Goal: Task Accomplishment & Management: Use online tool/utility

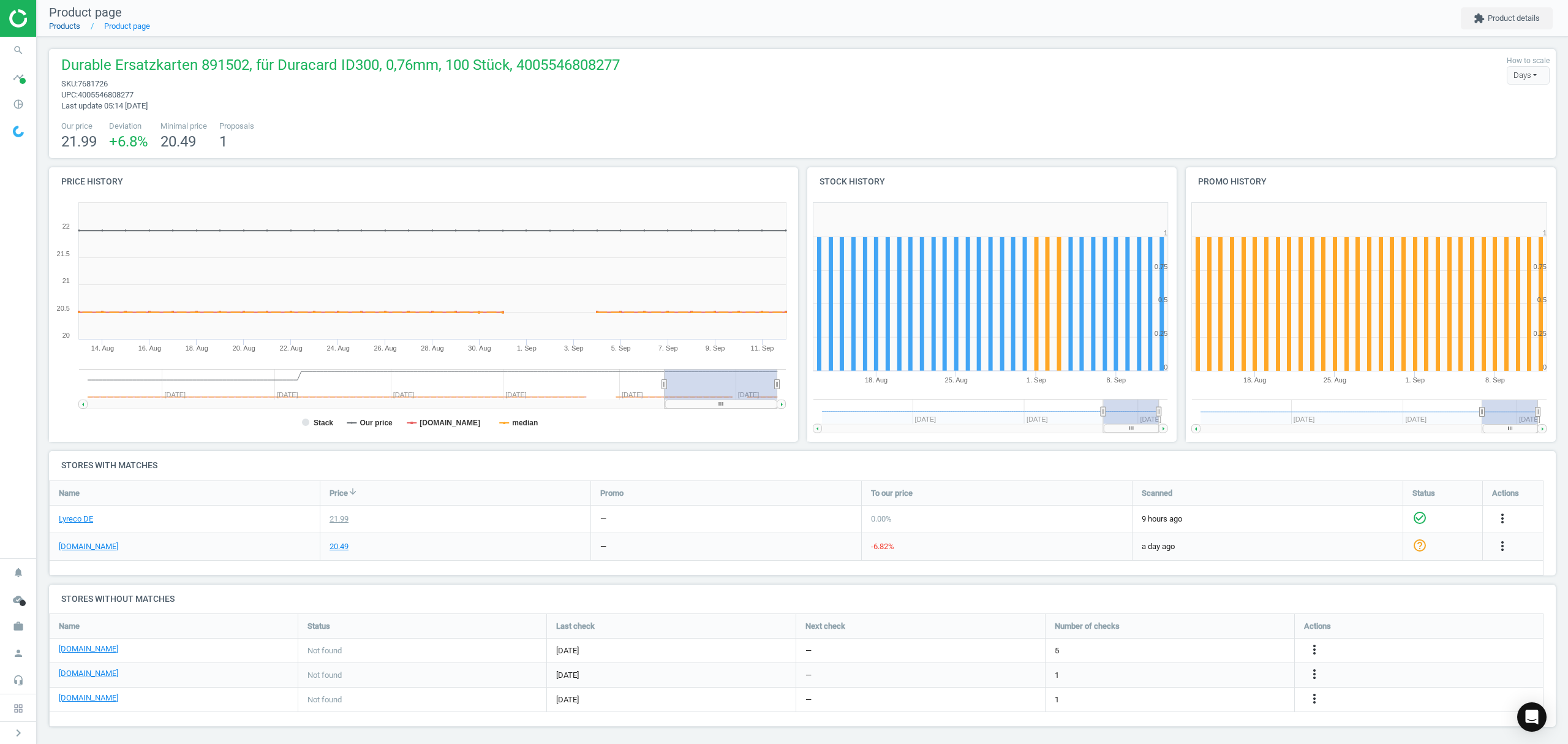
click at [63, 30] on link "Products" at bounding box center [64, 26] width 31 height 9
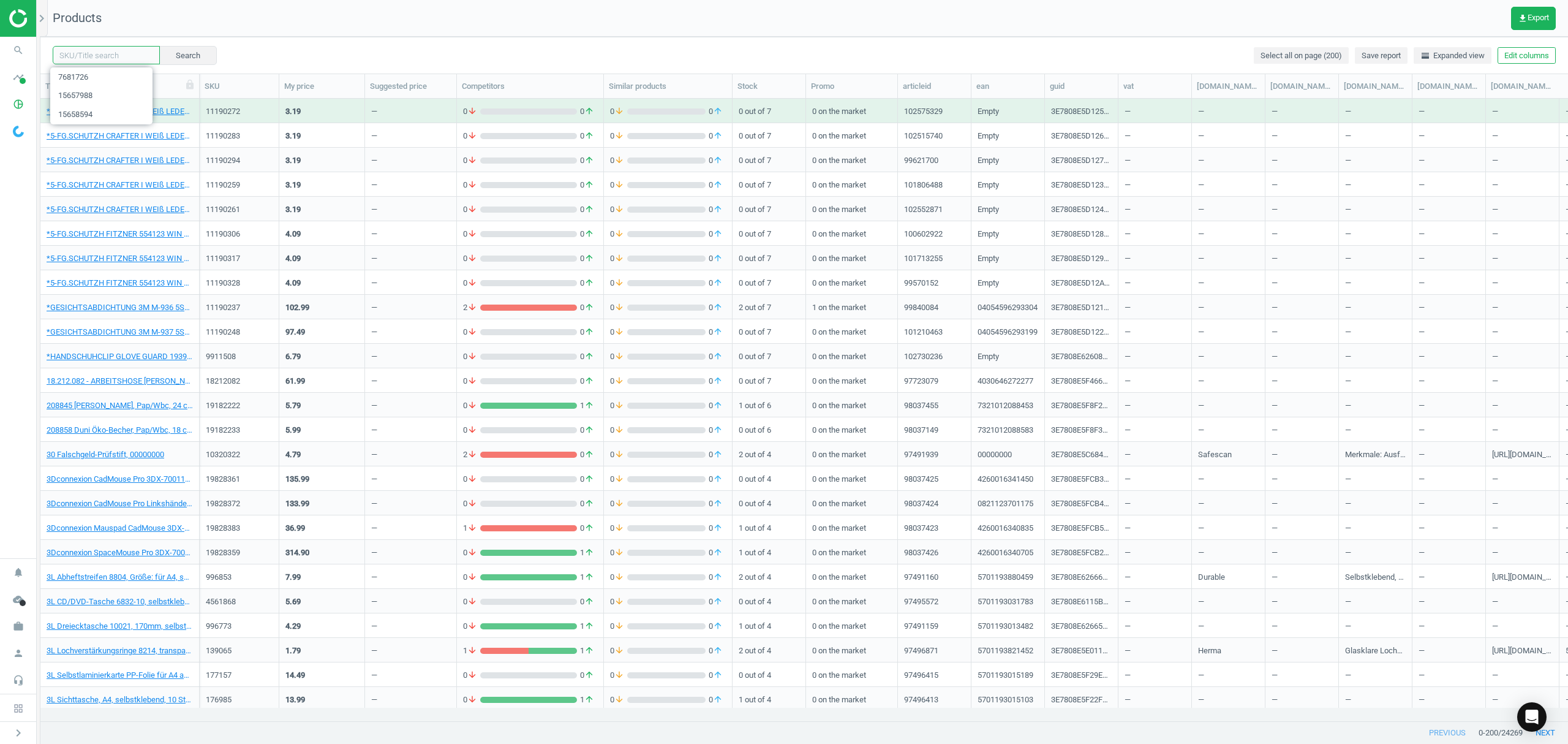
click at [102, 54] on input "text" at bounding box center [107, 55] width 107 height 18
paste input "3867094"
type input "3867094"
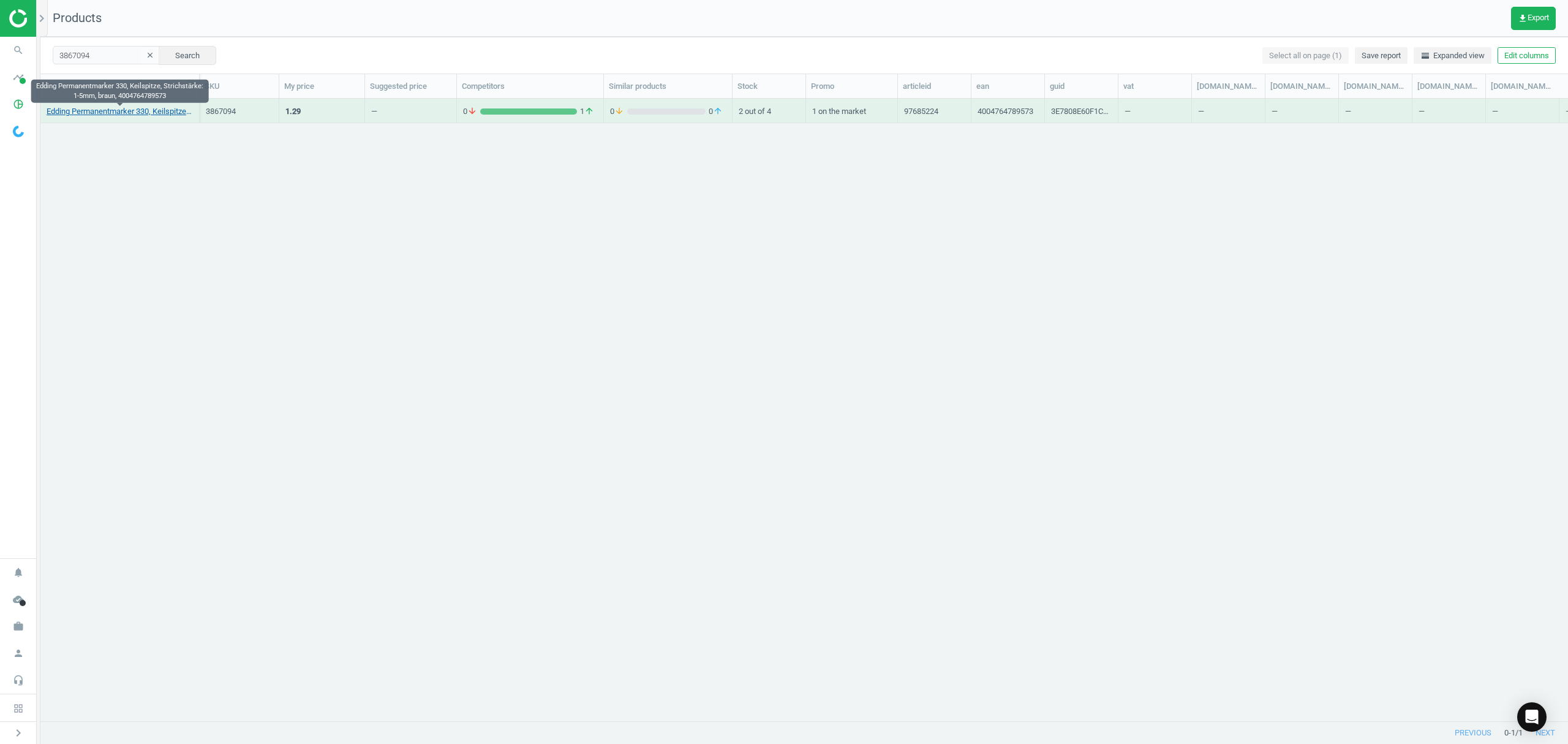
click at [82, 111] on link "Edding Permanentmarker 330, Keilspitze, Strichstärke: 1-5mm, braun, 40047647895…" at bounding box center [119, 111] width 146 height 11
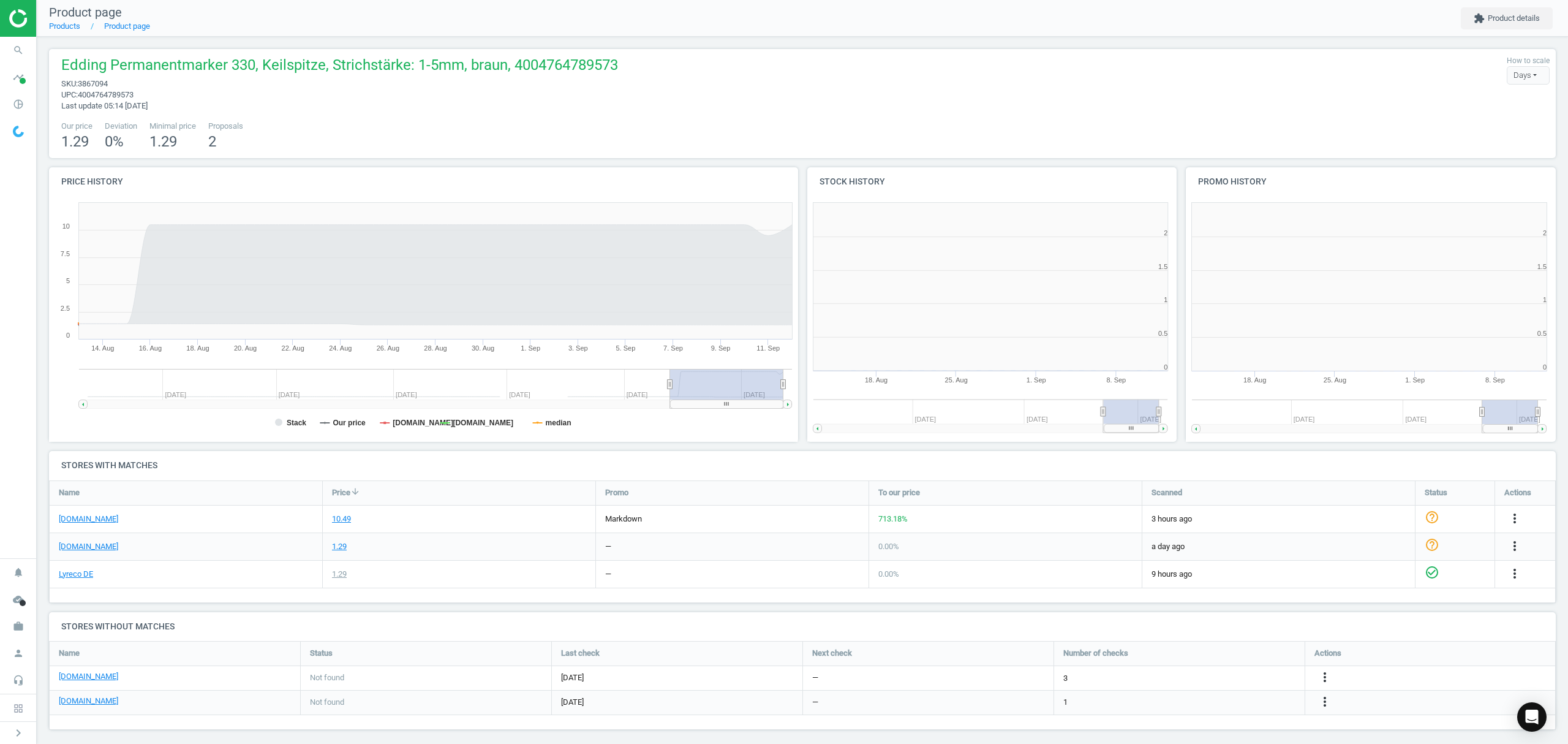
scroll to position [6, 6]
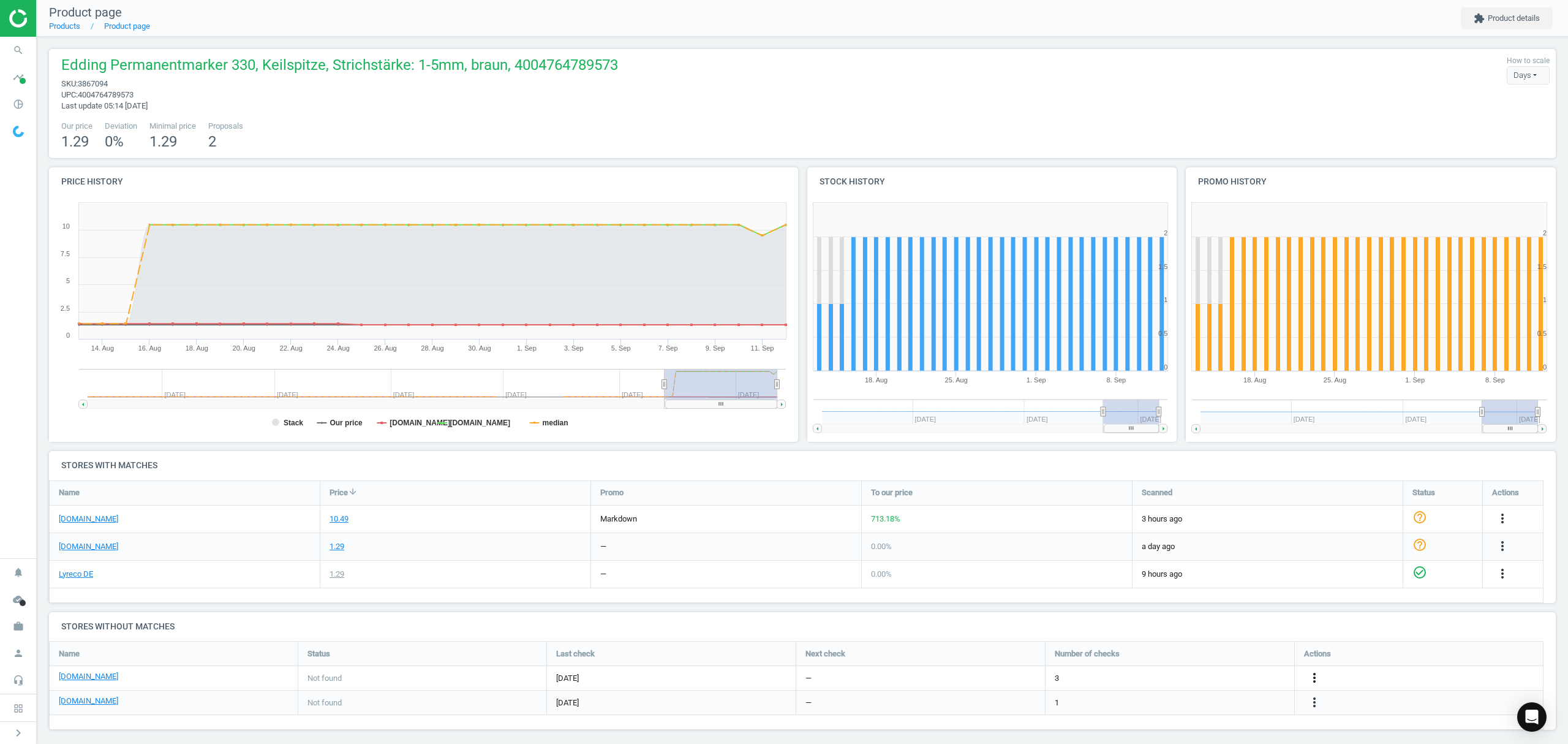
click at [1312, 680] on icon "more_vert" at bounding box center [1315, 678] width 15 height 15
click at [1233, 681] on link "Edit URL/product option" at bounding box center [1219, 678] width 168 height 19
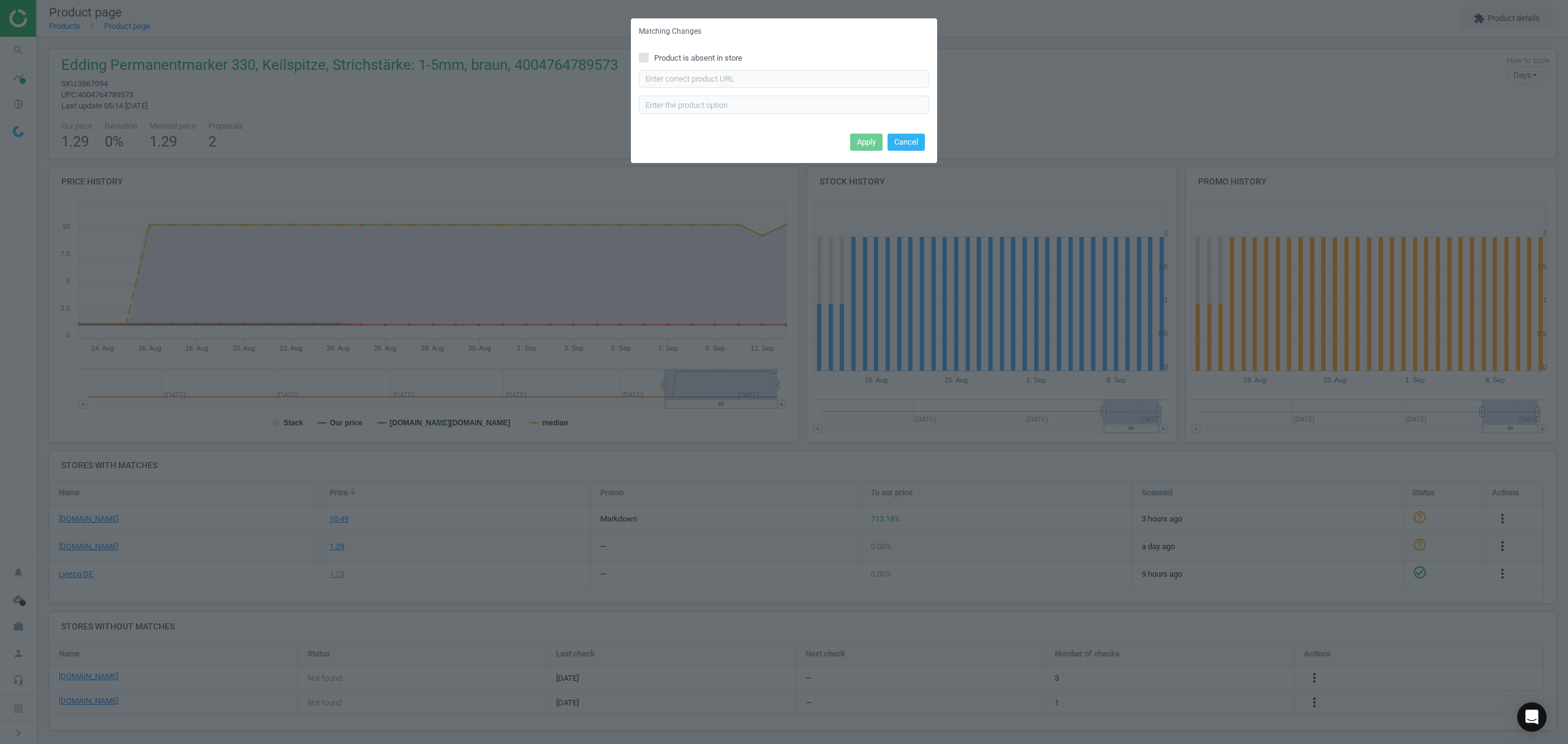
click at [793, 66] on div "Product is absent in store Enter correct product url" at bounding box center [784, 87] width 306 height 85
click at [792, 77] on input "text" at bounding box center [784, 79] width 291 height 18
paste input "https://www.bueromarkt-ag.de/permanentmarker_edding_330,p-330r.html"
type input "https://www.bueromarkt-ag.de/permanentmarker_edding_330,p-330r.html"
click at [868, 135] on button "Apply" at bounding box center [866, 142] width 32 height 17
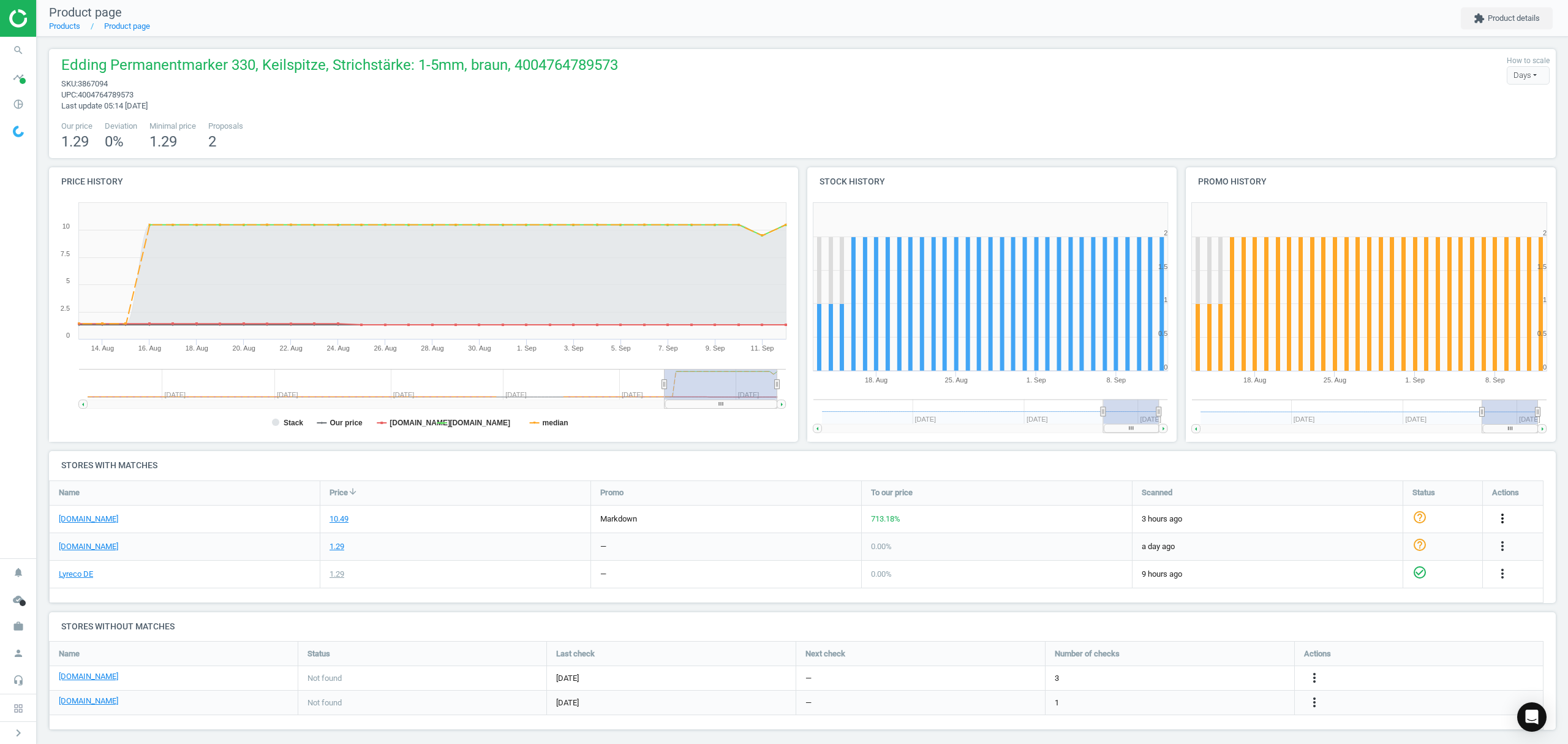
click at [1502, 512] on icon "more_vert" at bounding box center [1503, 519] width 15 height 15
click at [1390, 547] on link "Edit URL/product option" at bounding box center [1407, 547] width 168 height 19
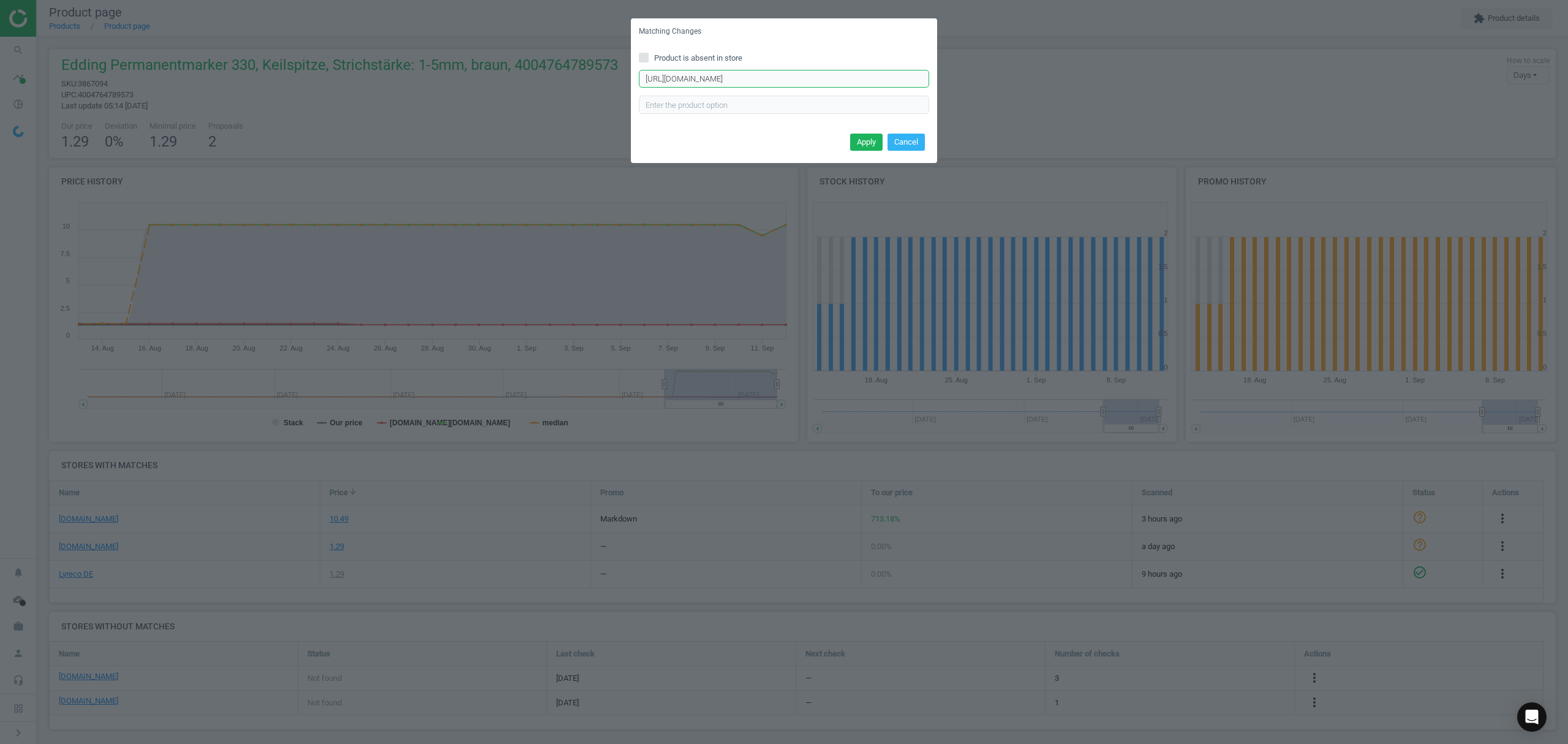
click at [800, 79] on input "https://www.office-discount.de/edding-330-permanentmarker-420109" at bounding box center [784, 79] width 291 height 18
paste input "136270"
type input "https://www.office-discount.de/edding-330-permanentmarker-136270"
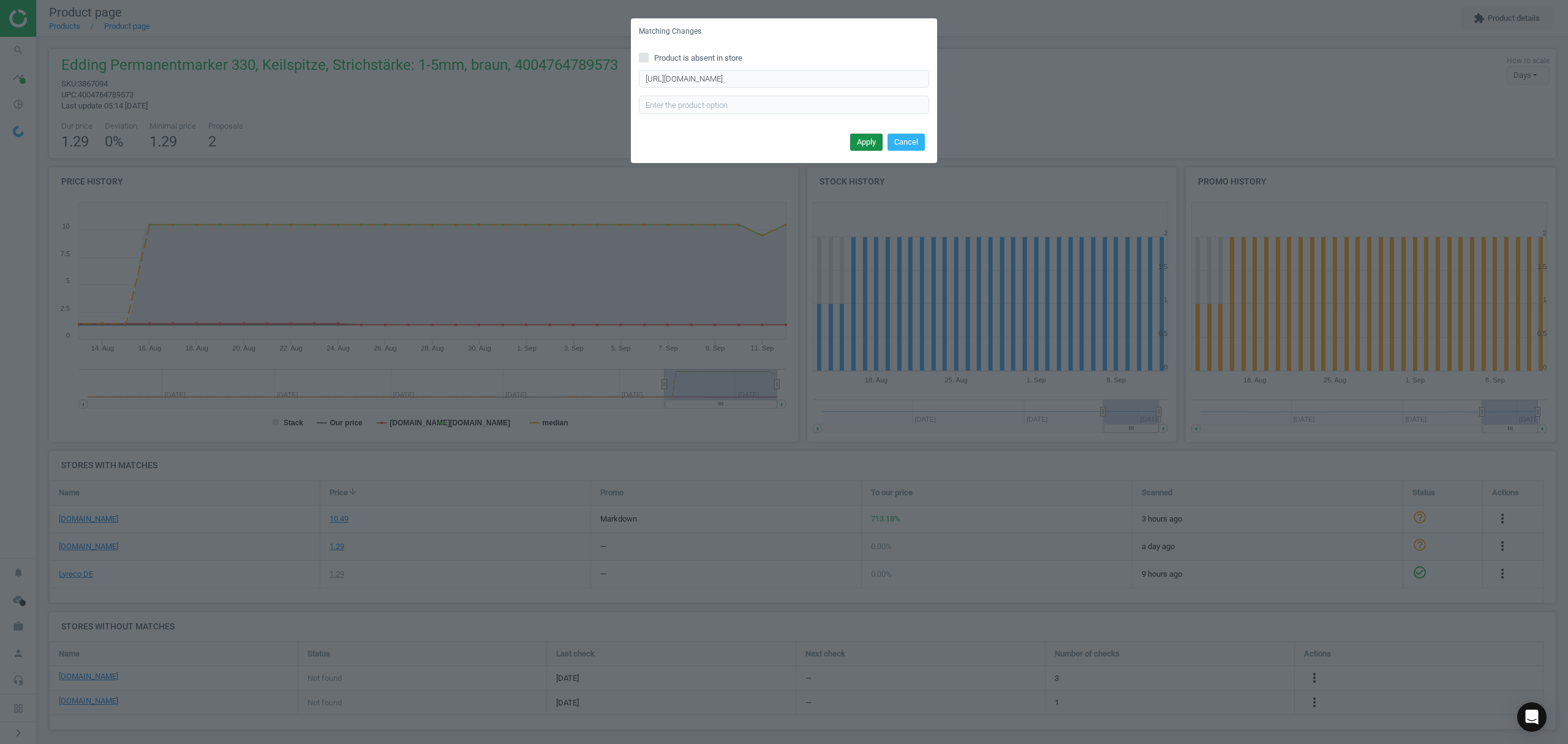
click at [872, 140] on button "Apply" at bounding box center [866, 142] width 32 height 17
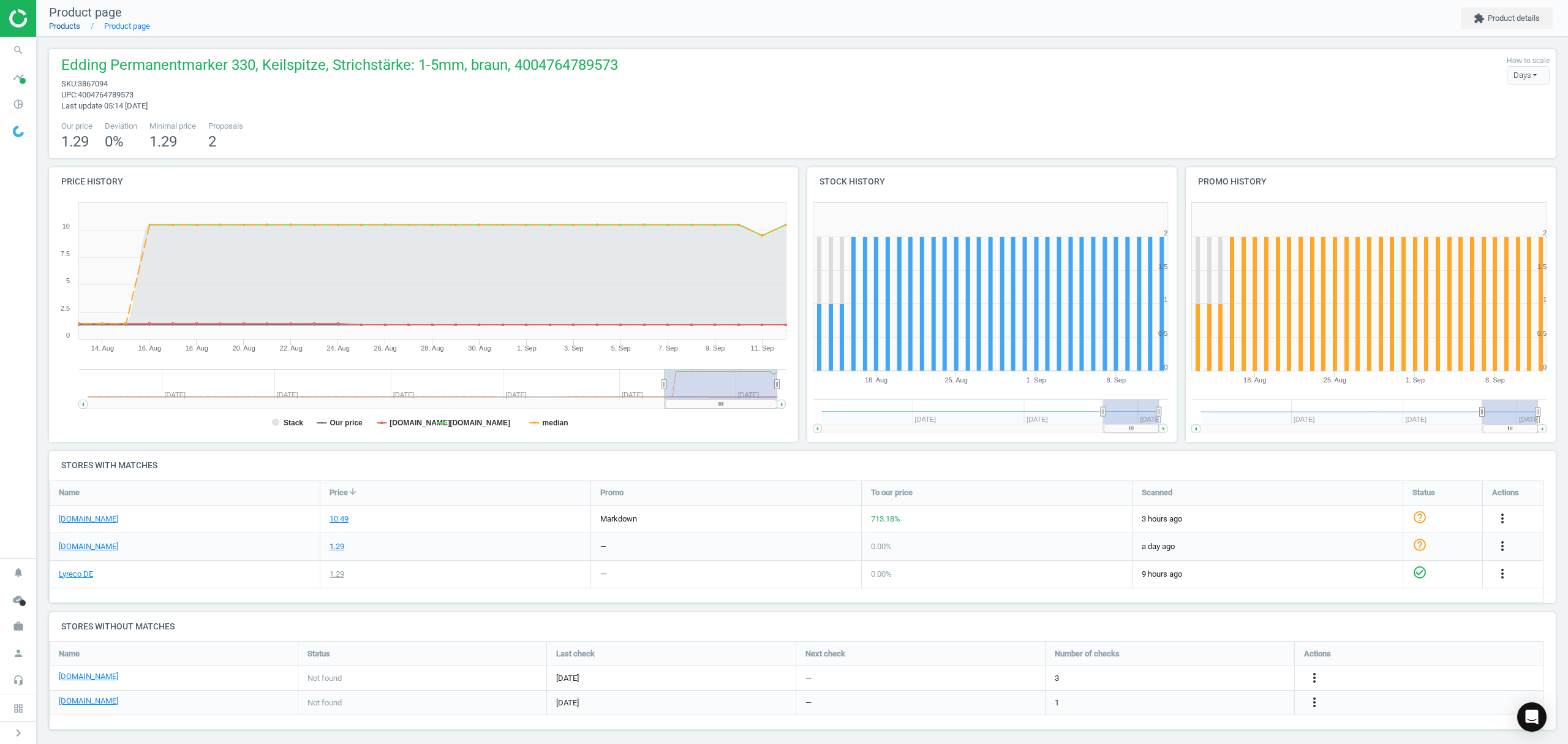
click at [58, 27] on link "Products" at bounding box center [64, 26] width 31 height 9
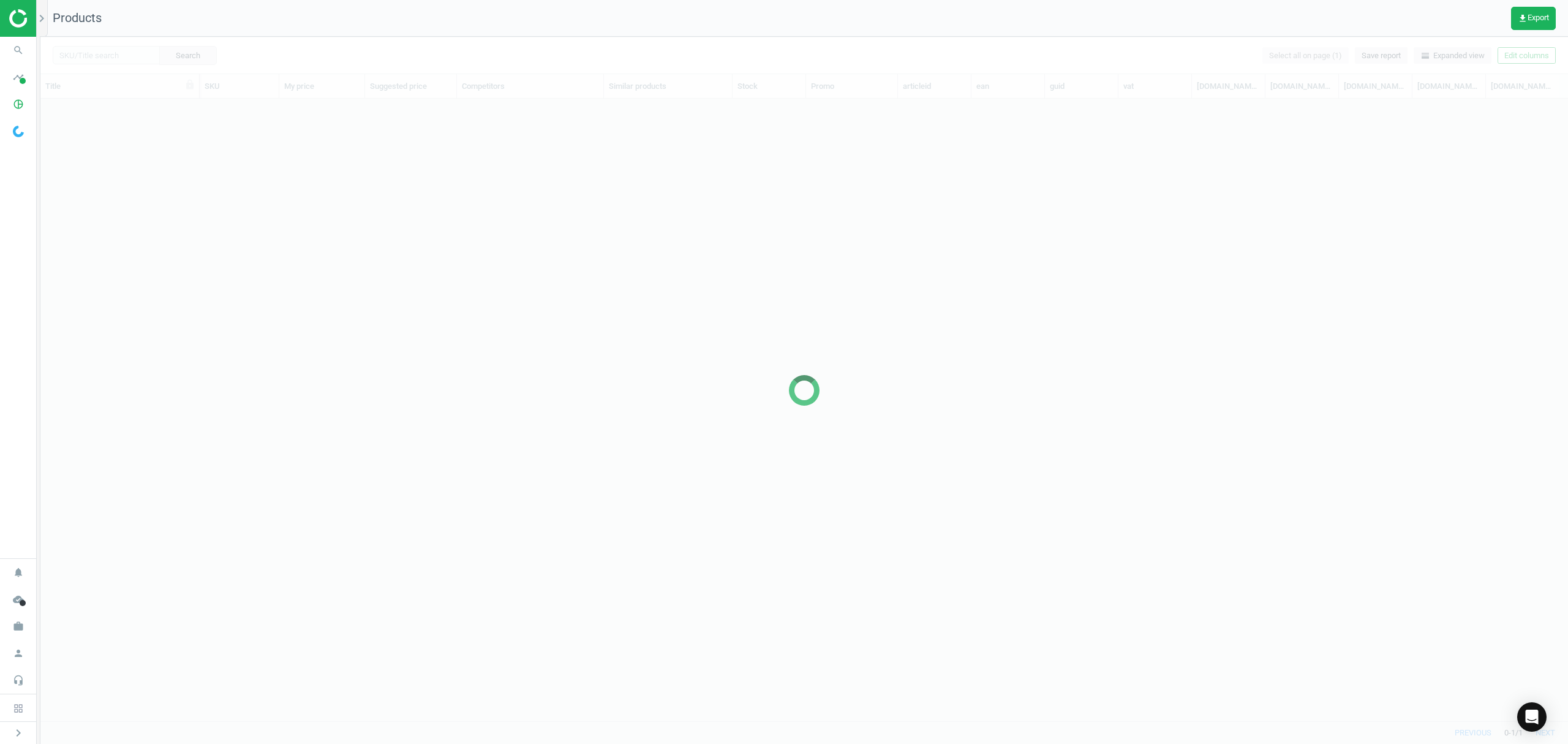
scroll to position [597, 1515]
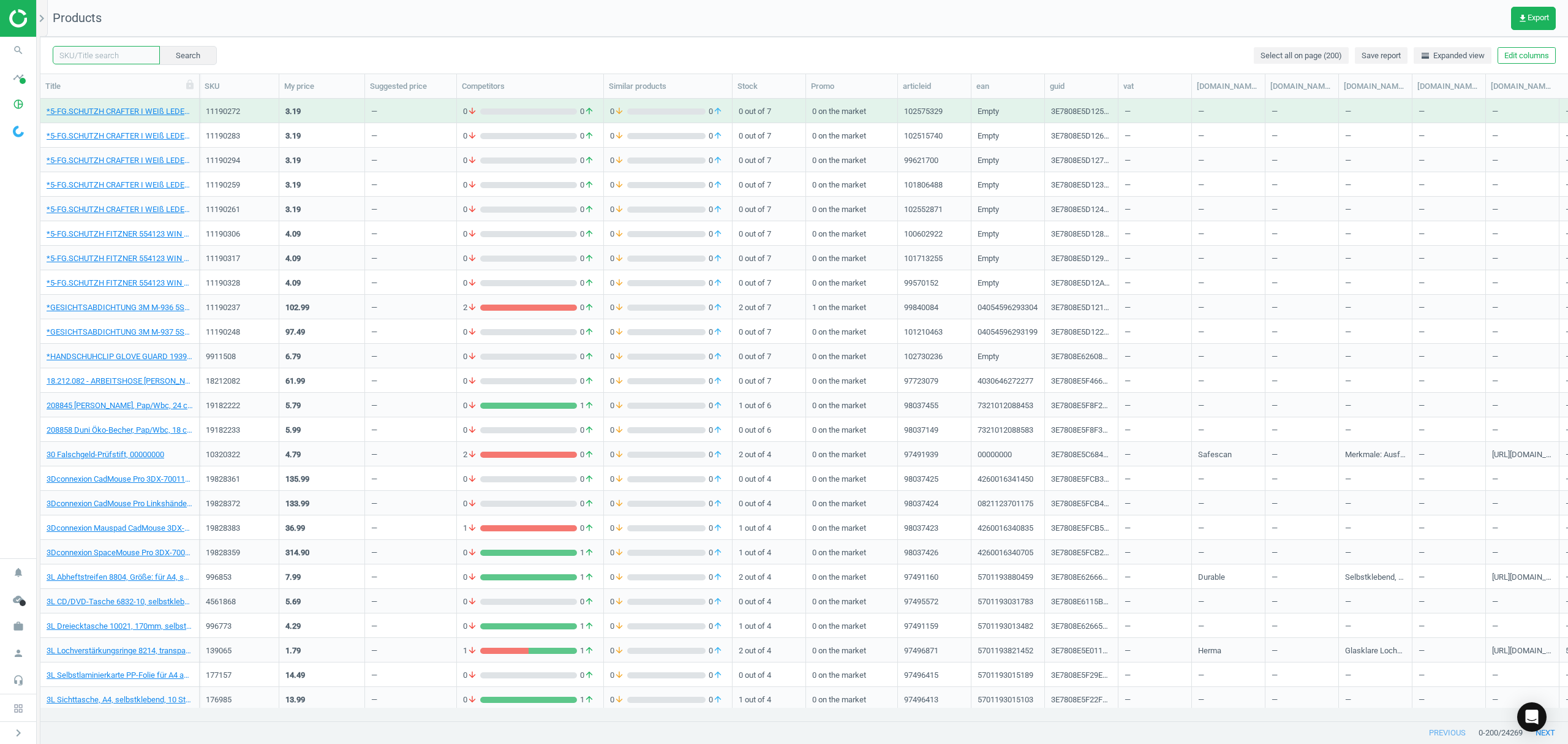
click at [111, 57] on input "text" at bounding box center [107, 55] width 107 height 18
paste input "7976827"
type input "7976827"
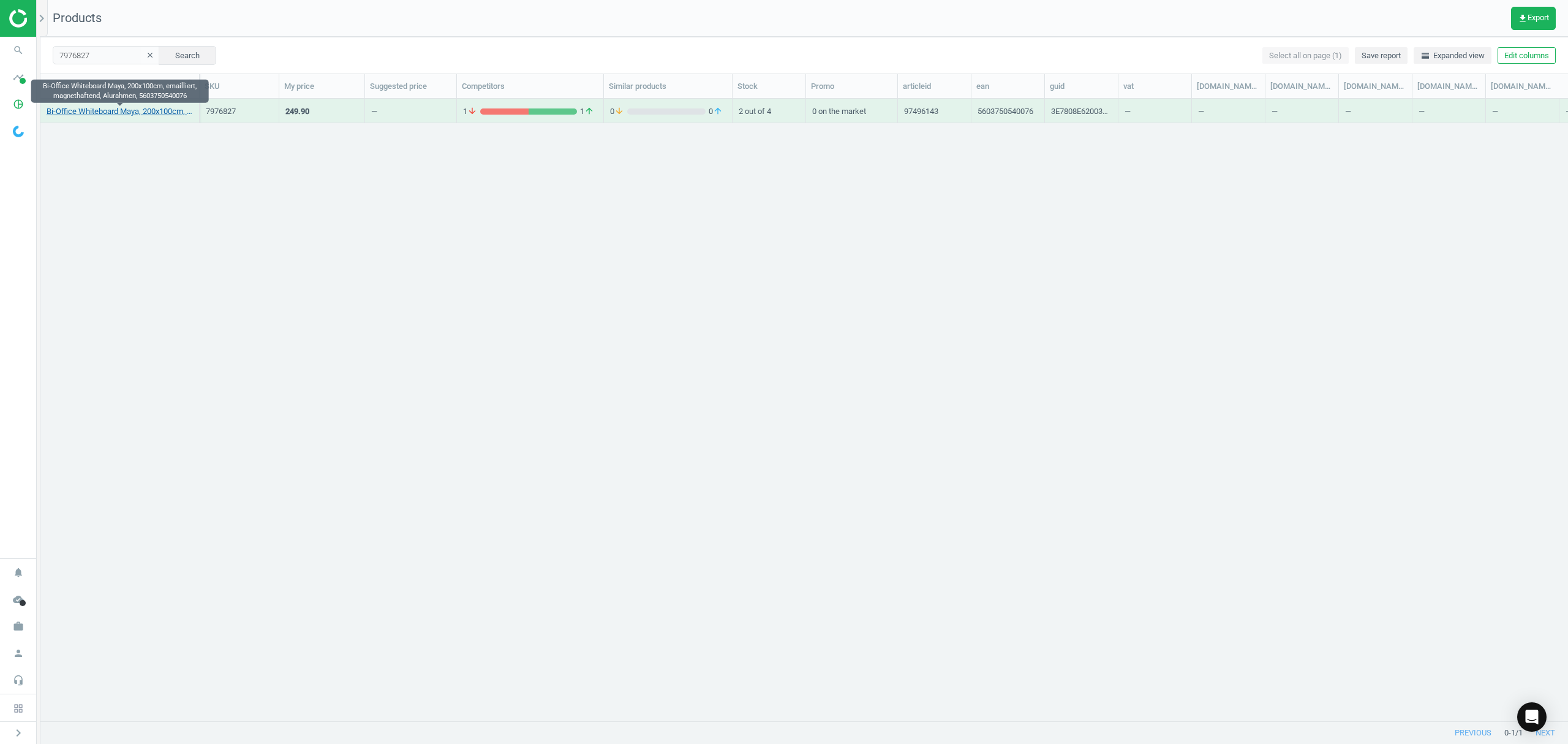
click at [111, 109] on link "Bi-Office Whiteboard Maya, 200x100cm, emailliert, magnethaftend, Alurahmen, 560…" at bounding box center [119, 111] width 146 height 11
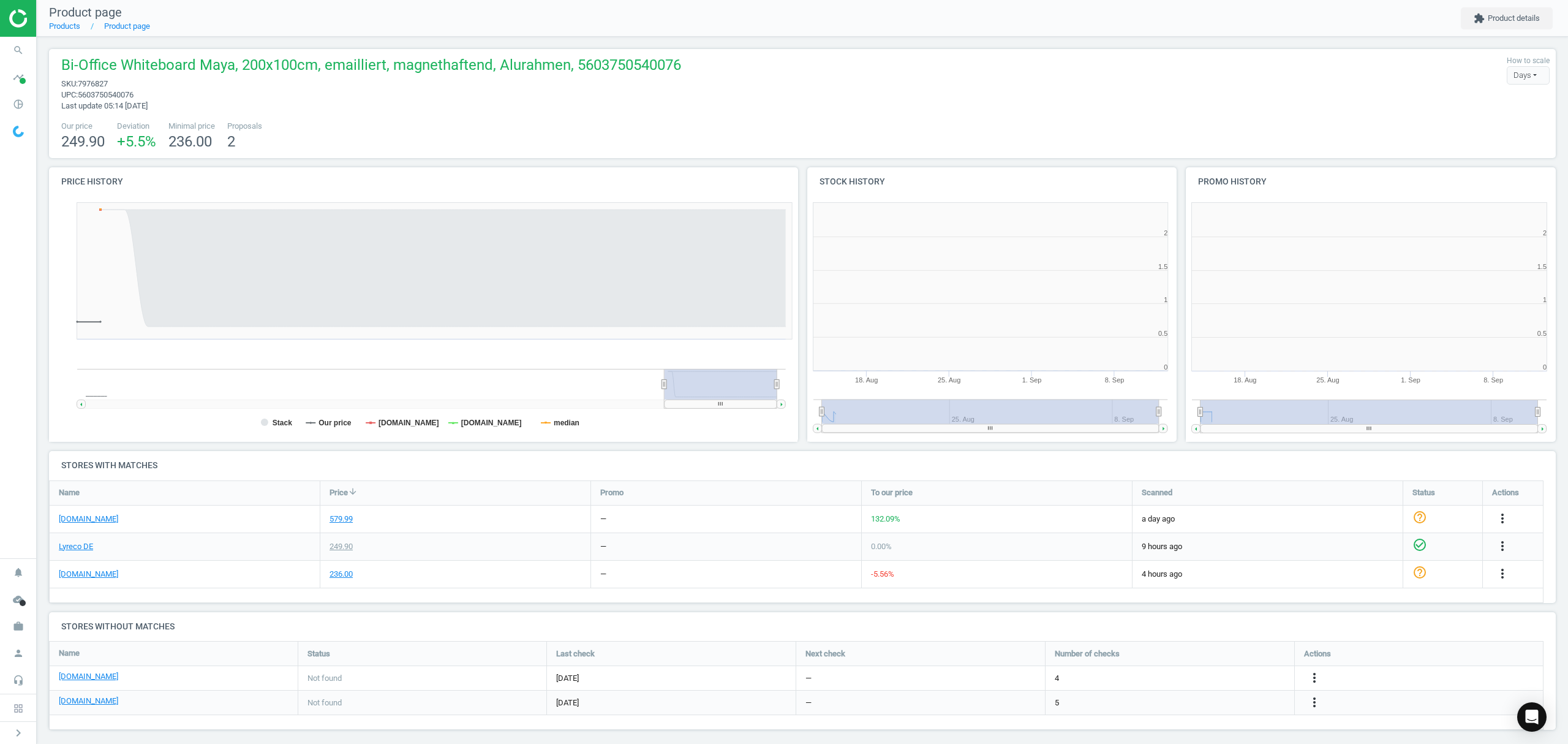
scroll to position [270, 392]
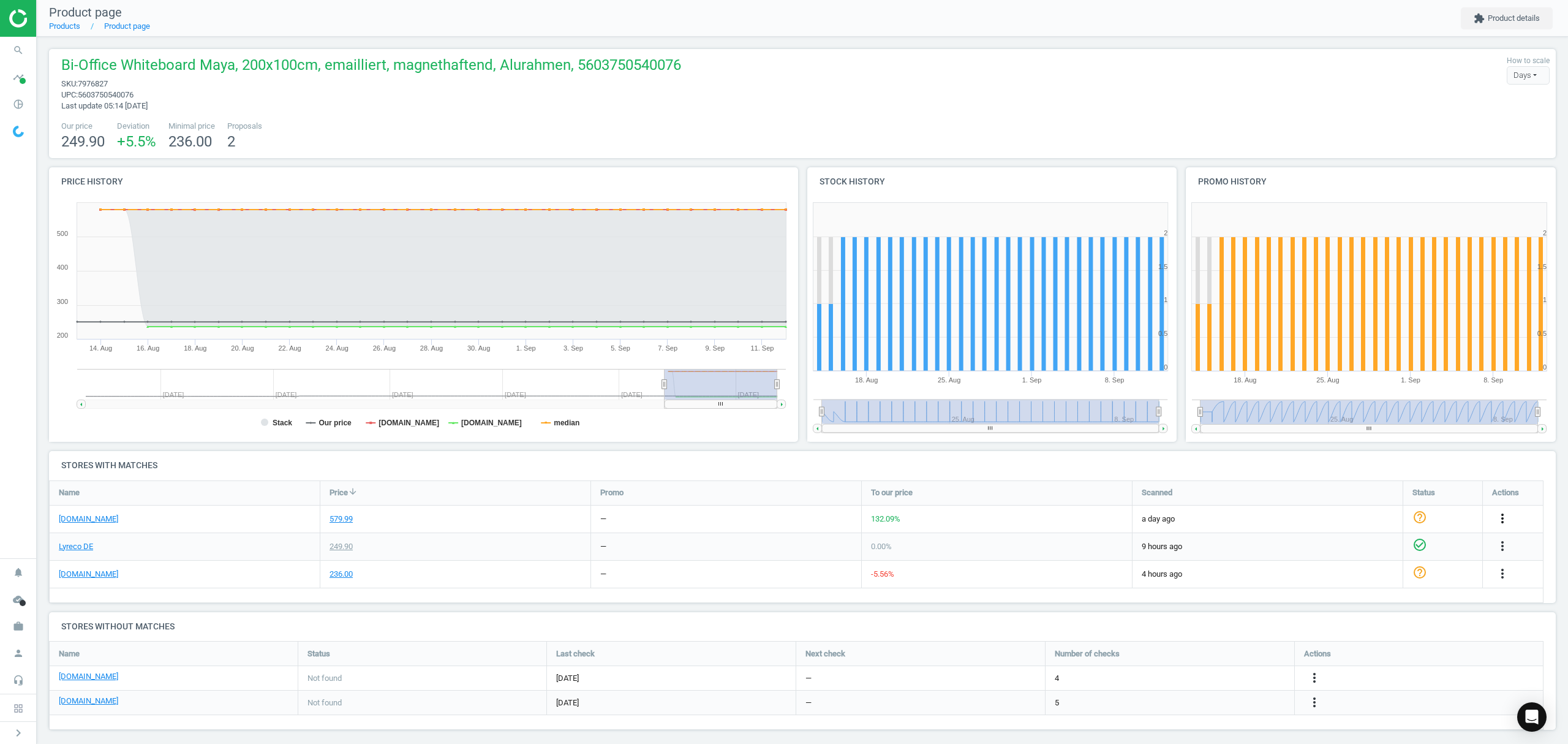
click at [1504, 518] on icon "more_vert" at bounding box center [1503, 519] width 15 height 15
click at [1357, 547] on link "Edit URL/product option" at bounding box center [1407, 547] width 168 height 19
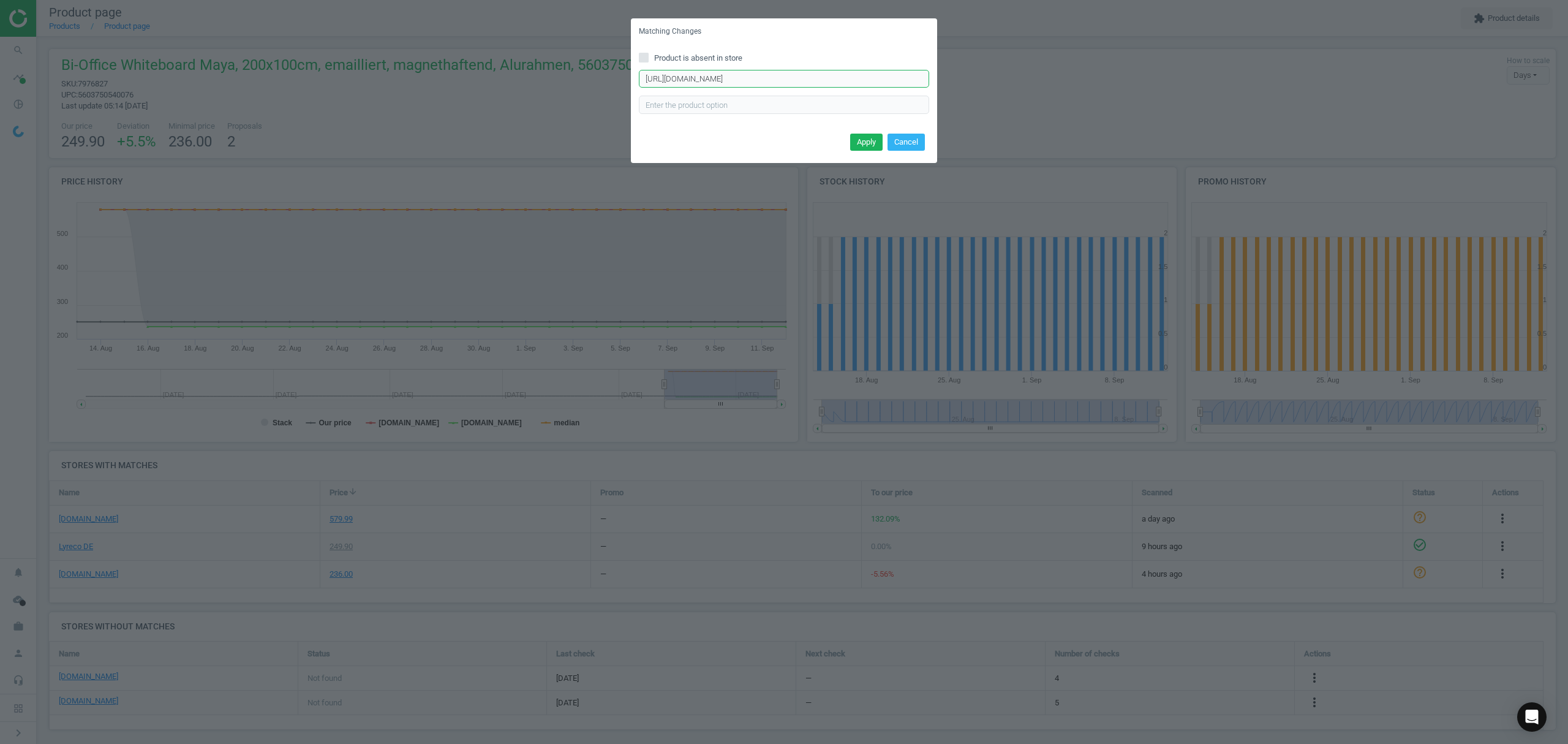
click at [718, 79] on input "https://www.otto-office.com/de/magnetoplan-Whiteboard-emailliert-200x100-cm/334…" at bounding box center [784, 79] width 291 height 18
click at [646, 58] on input "Product is absent in store" at bounding box center [644, 58] width 8 height 8
checkbox input "true"
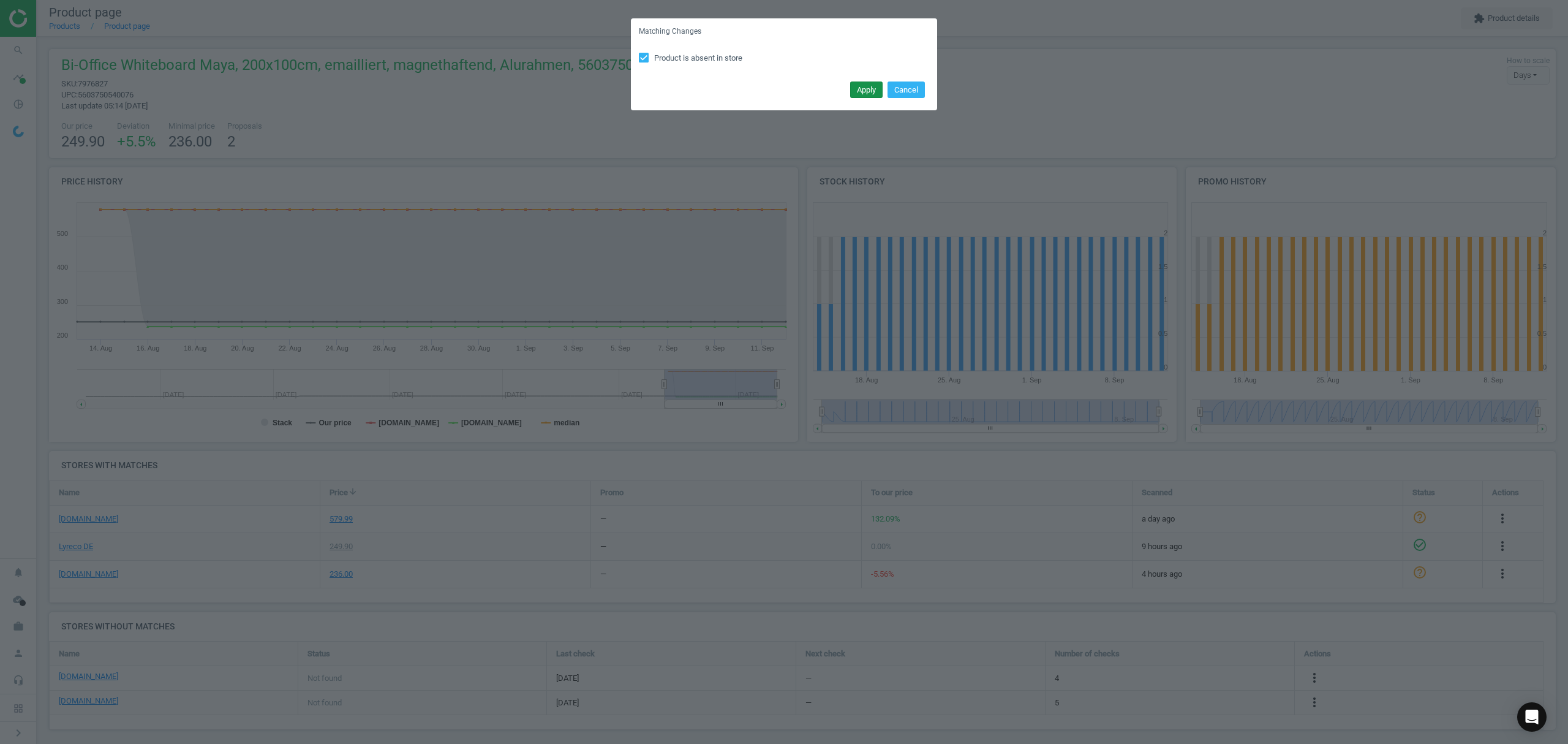
click at [863, 93] on button "Apply" at bounding box center [866, 90] width 32 height 17
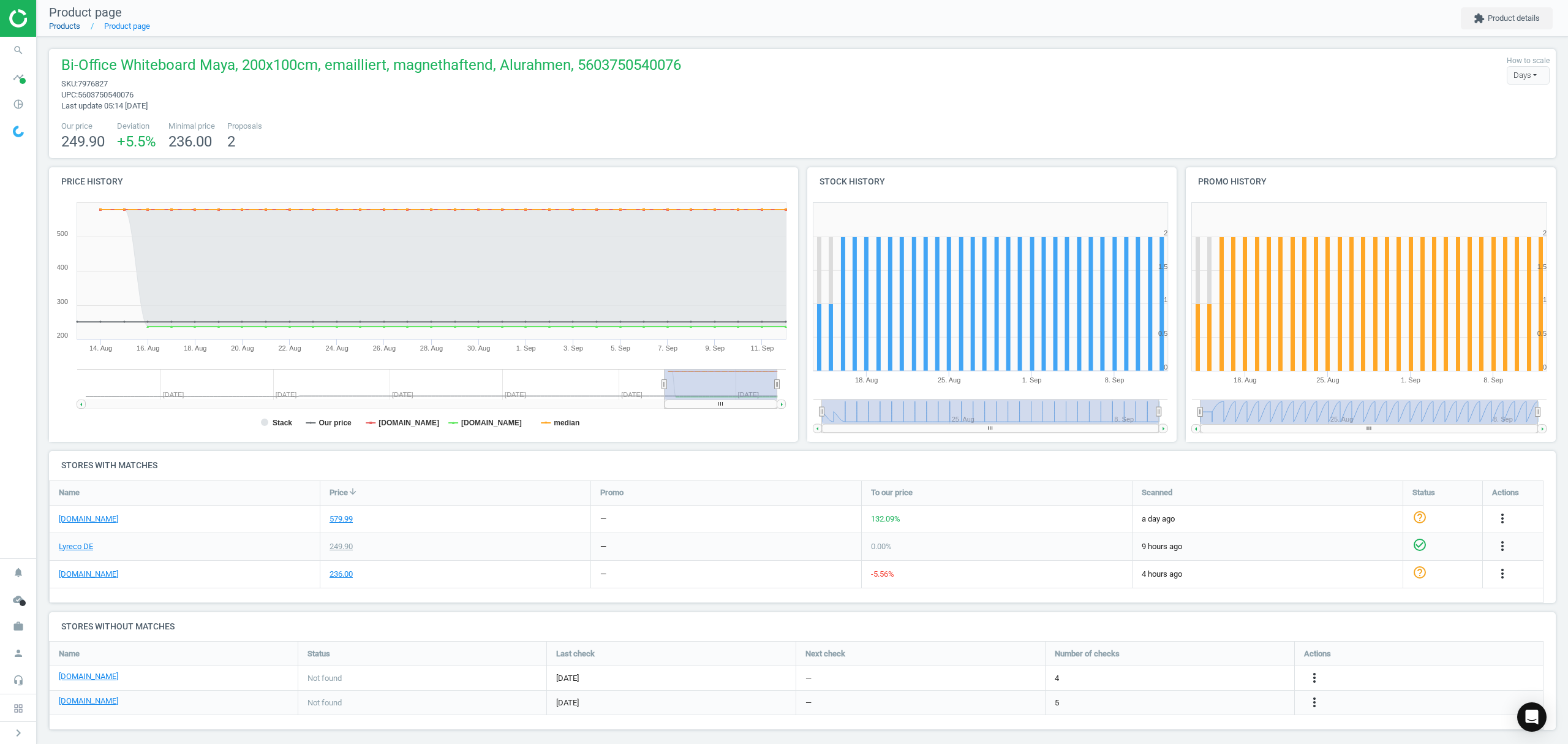
click at [59, 30] on link "Products" at bounding box center [64, 26] width 31 height 9
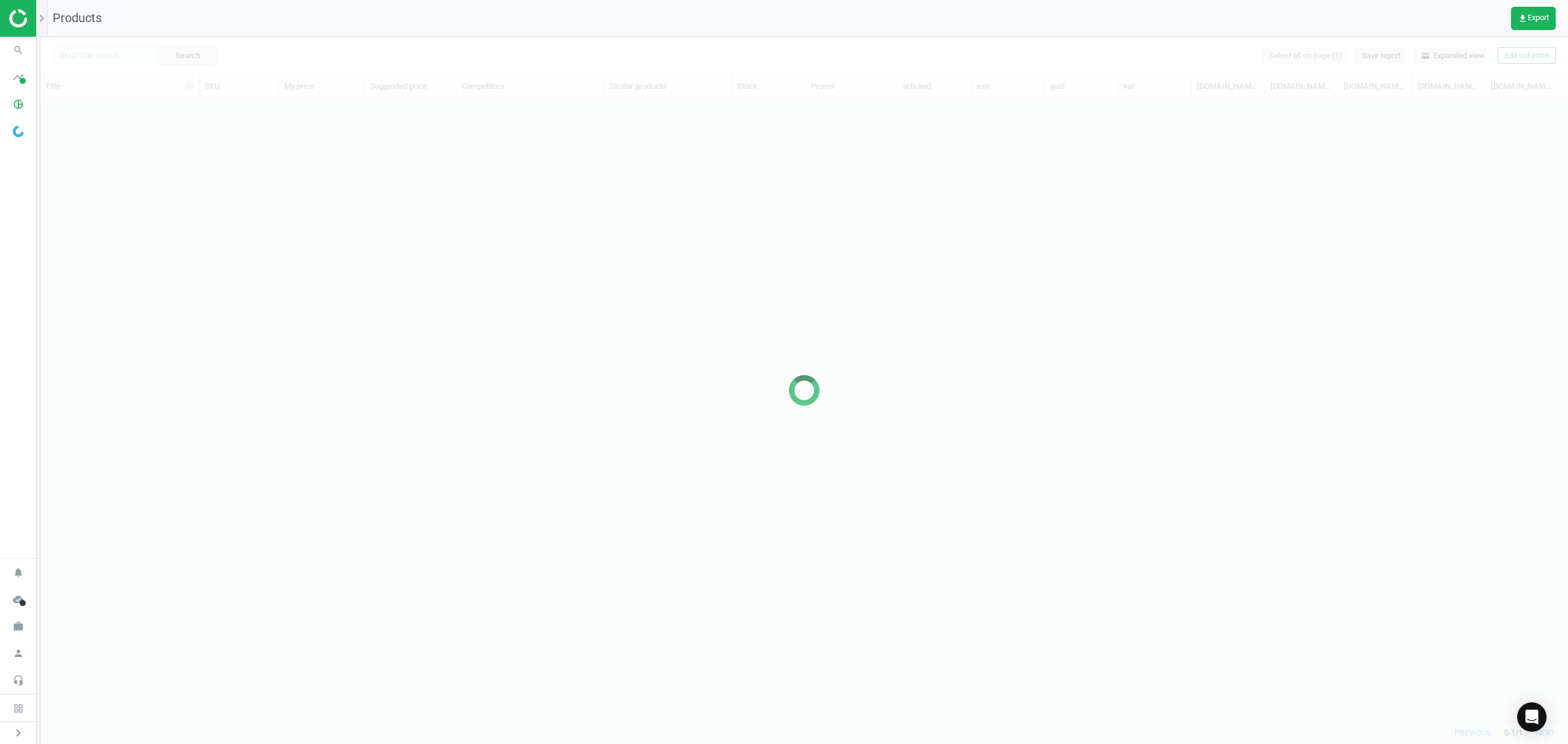
scroll to position [597, 1515]
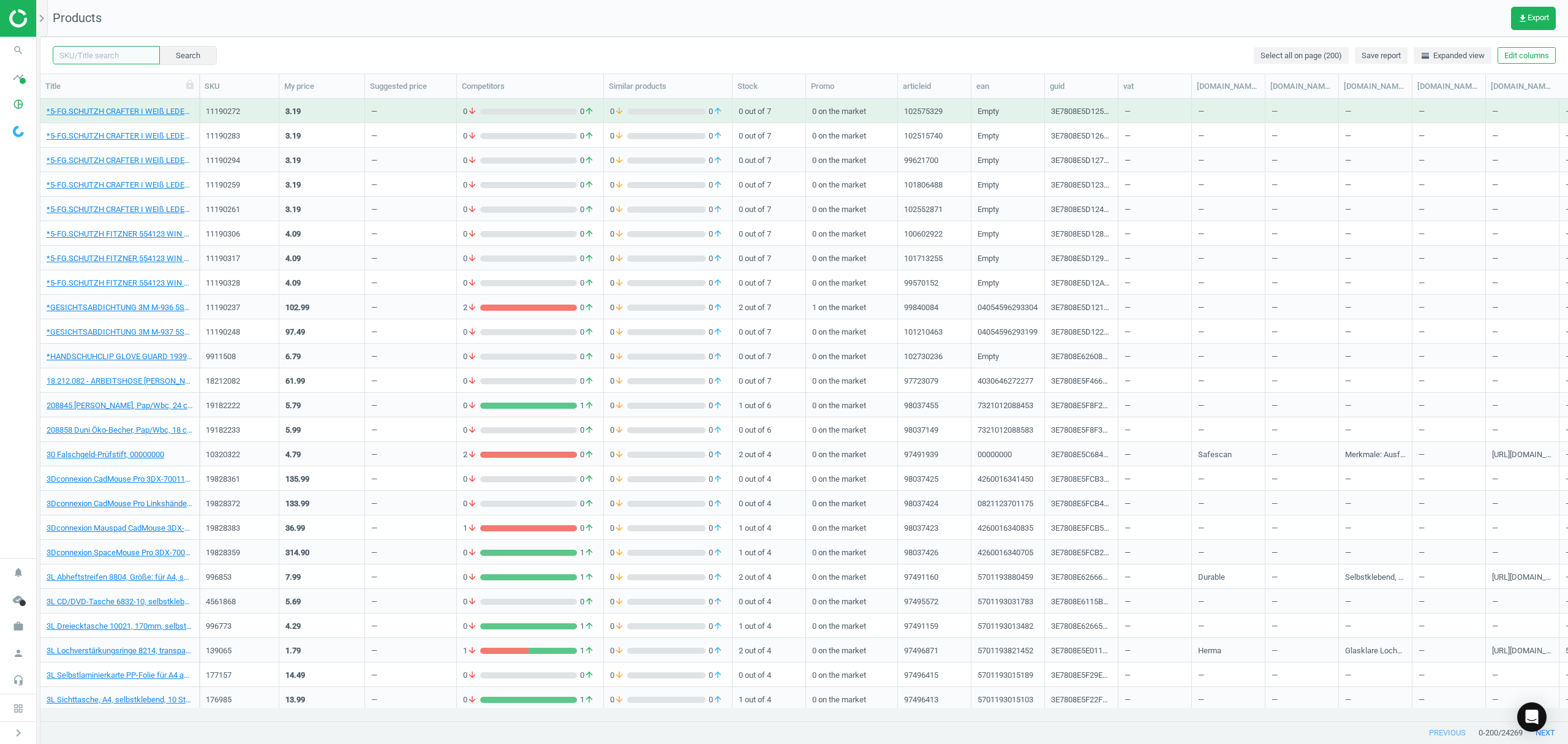
drag, startPoint x: 109, startPoint y: 54, endPoint x: 486, endPoint y: 107, distance: 380.7
click at [111, 54] on input "text" at bounding box center [107, 55] width 107 height 18
paste input "19130713"
type input "19130713"
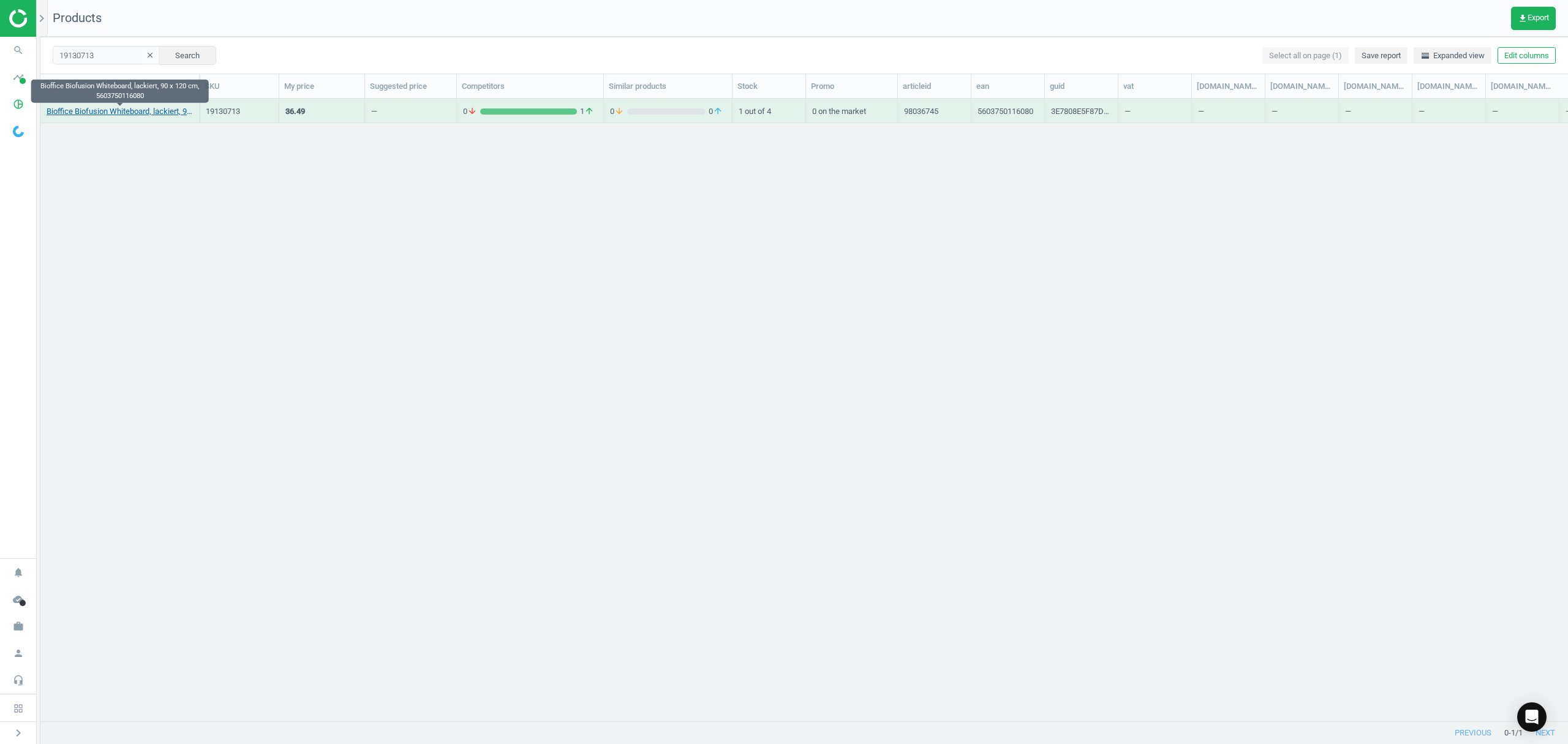
click at [102, 109] on link "Bioffice Biofusion Whiteboard, lackiert, 90 x 120 cm, 5603750116080" at bounding box center [119, 111] width 146 height 11
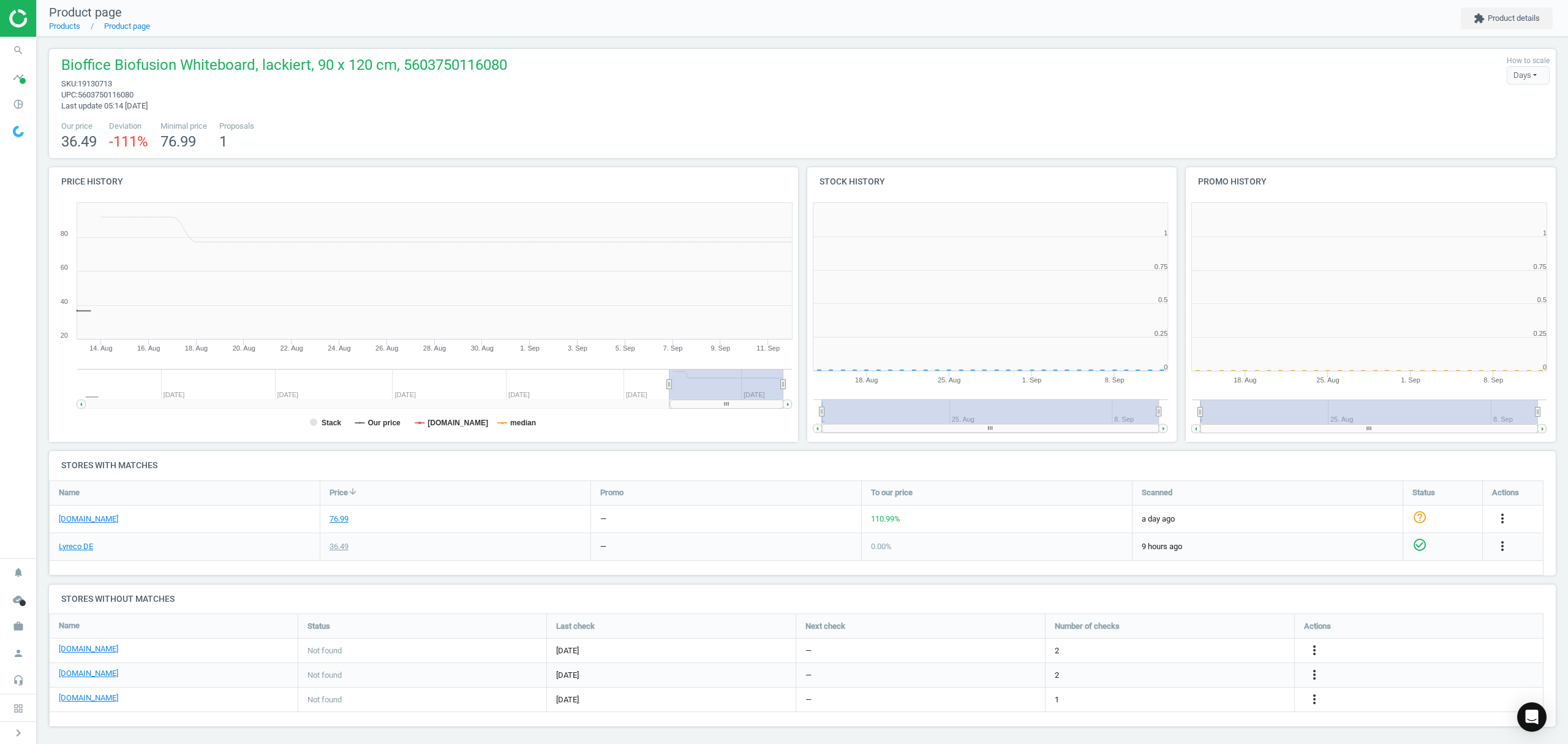
scroll to position [270, 768]
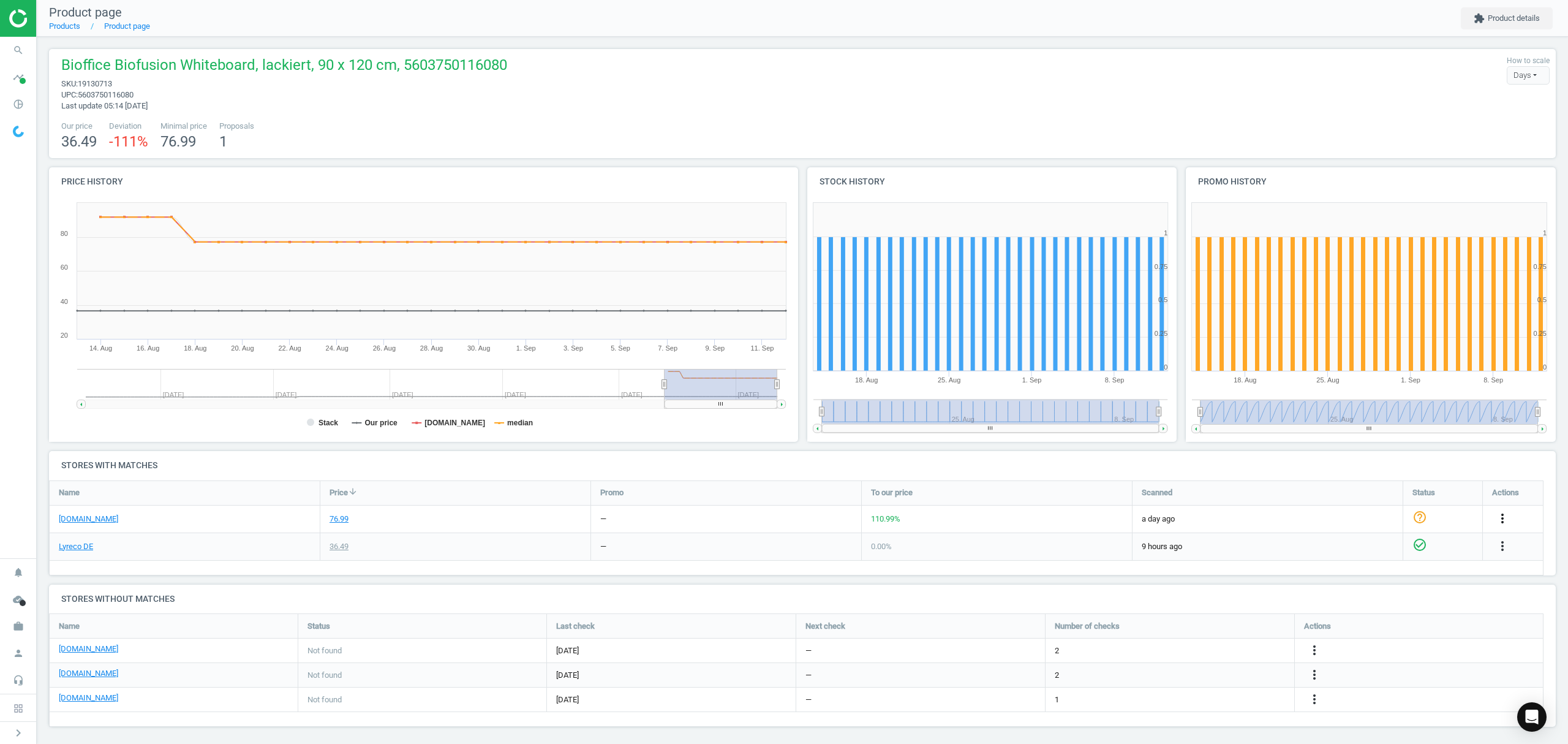
click at [1501, 514] on icon "more_vert" at bounding box center [1503, 519] width 15 height 15
click at [1362, 547] on link "Edit URL/product option" at bounding box center [1407, 547] width 168 height 19
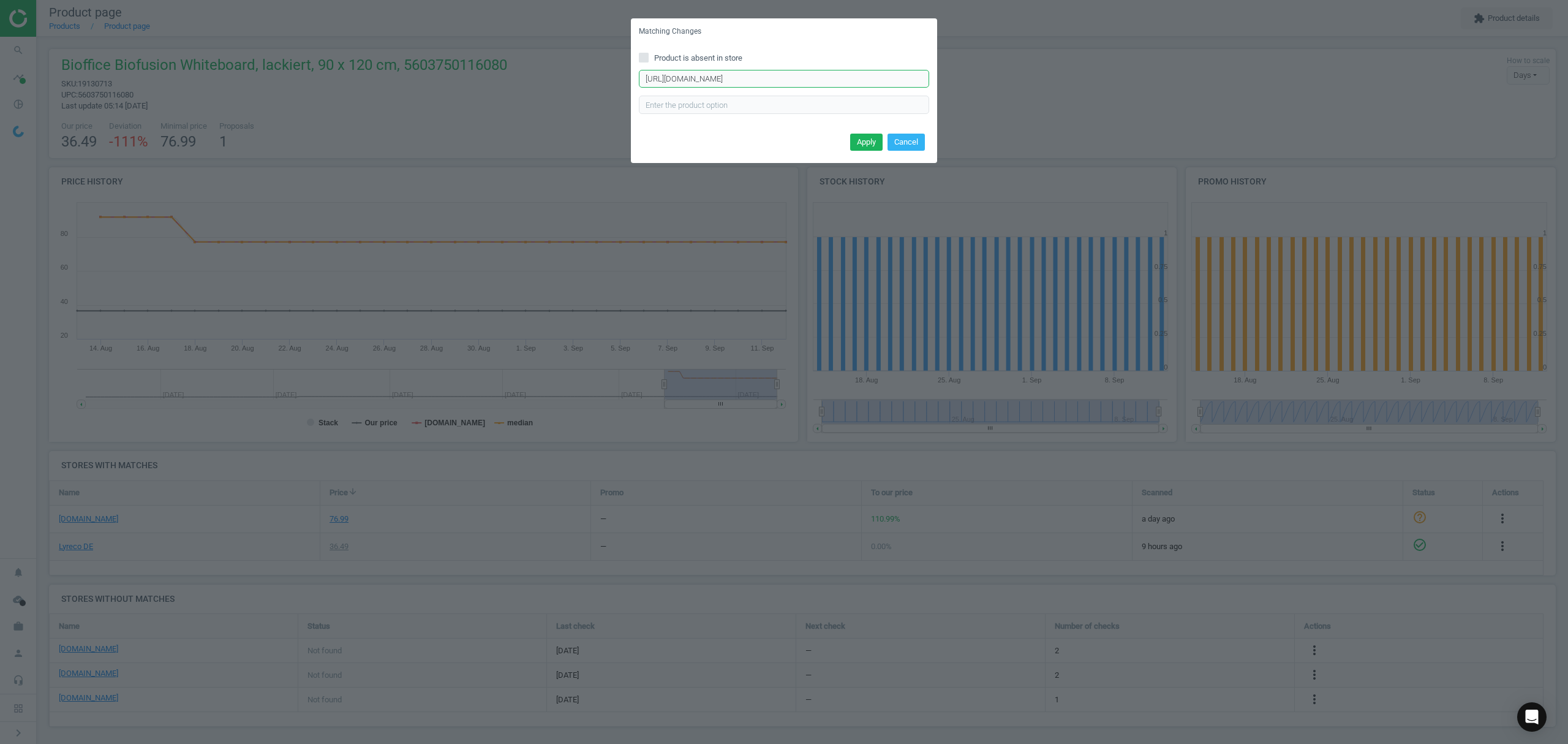
click at [656, 76] on input "https://www.otto-office.com/de/Nobo-Whiteboard-Essence-lackiert-120x90-cm/33523…" at bounding box center [784, 79] width 291 height 18
click at [644, 55] on input "Product is absent in store" at bounding box center [644, 58] width 8 height 8
checkbox input "true"
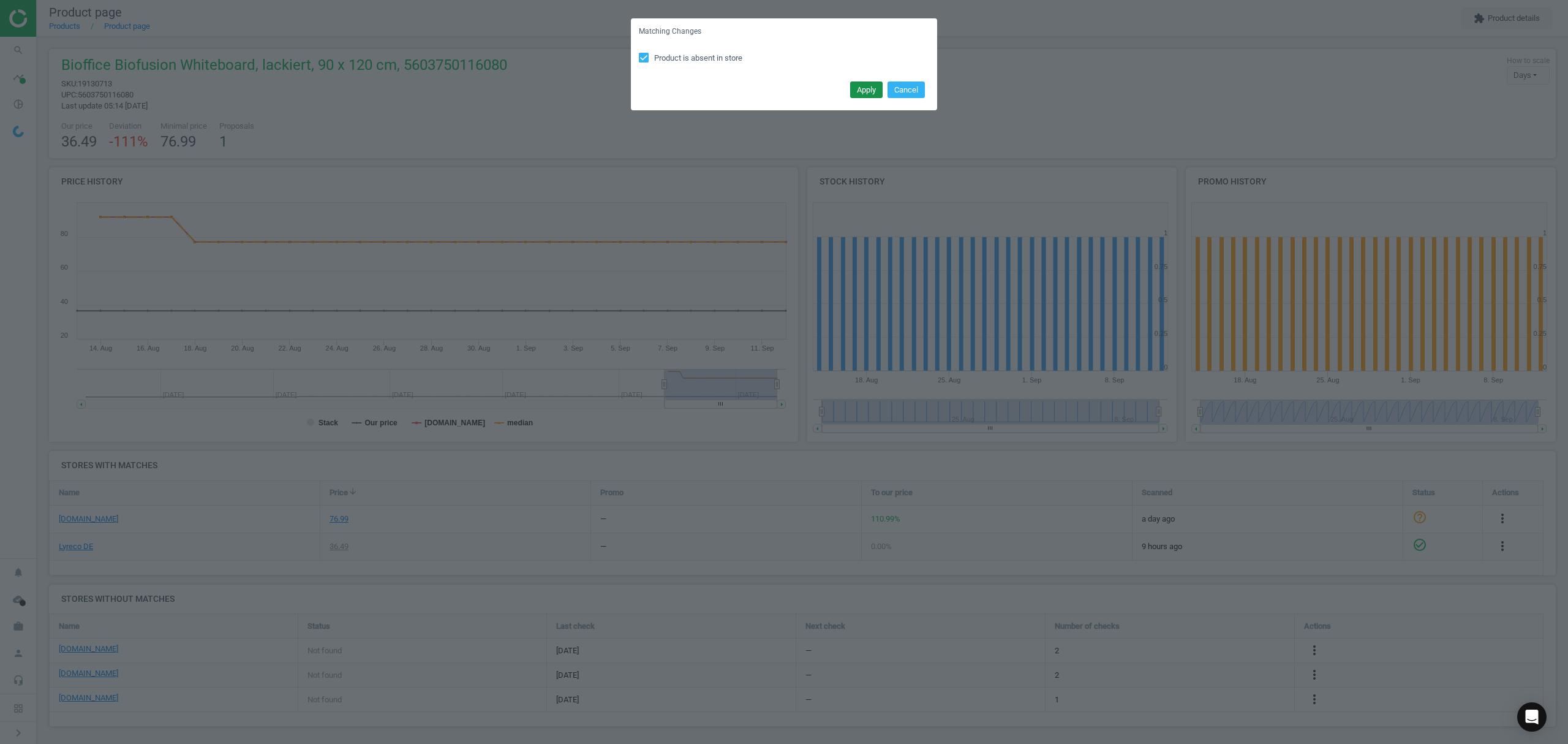
click at [865, 92] on button "Apply" at bounding box center [866, 90] width 32 height 17
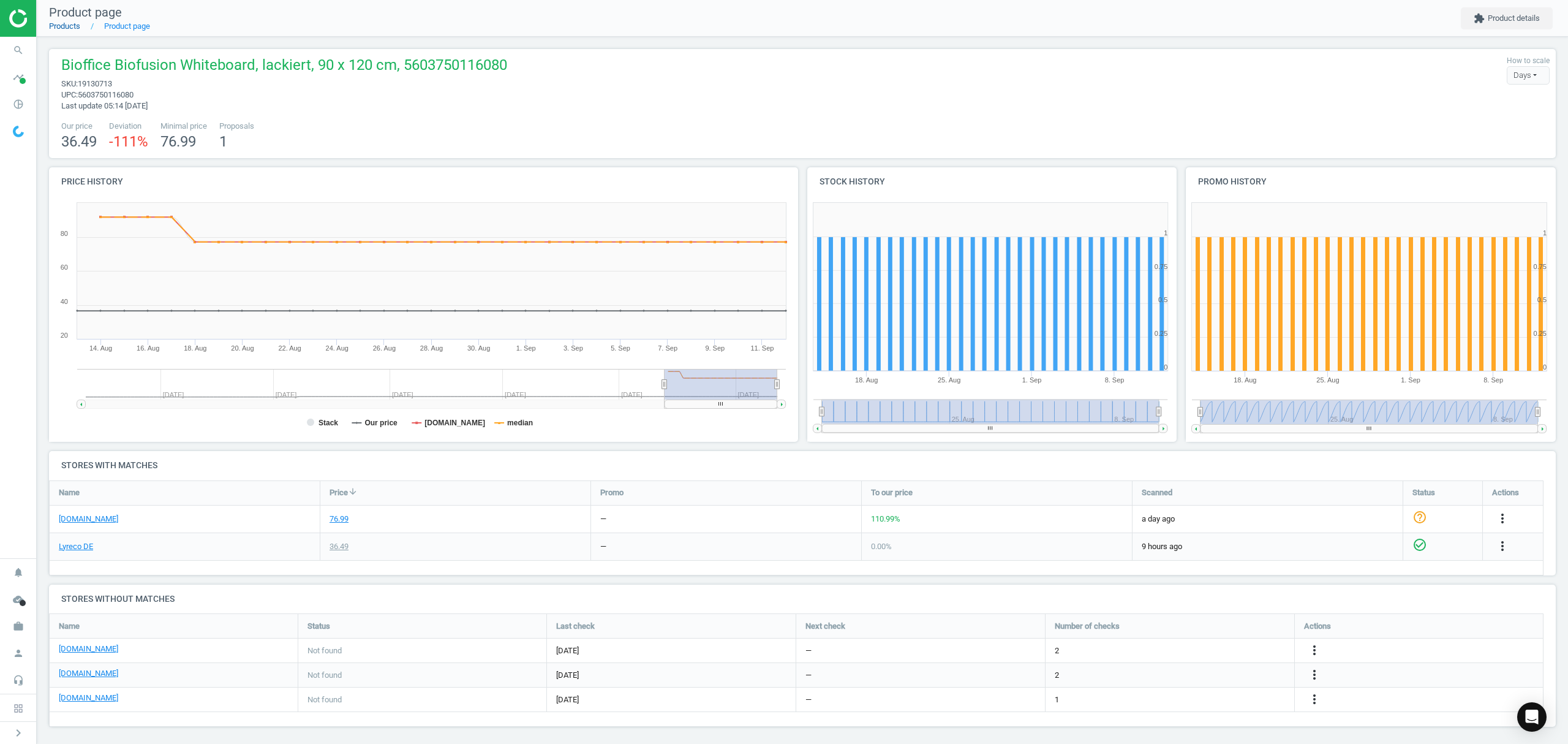
click at [63, 27] on link "Products" at bounding box center [64, 26] width 31 height 9
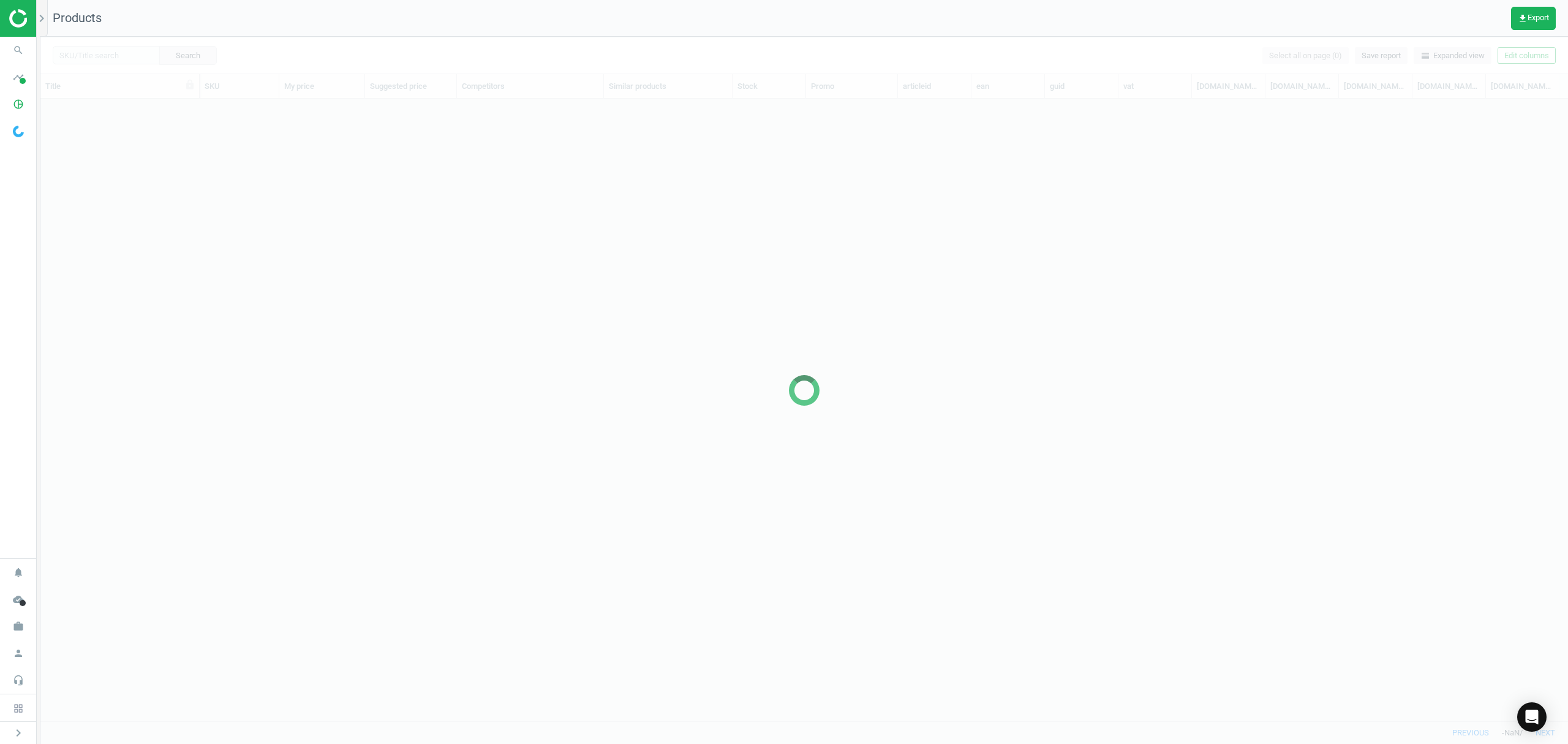
scroll to position [597, 1515]
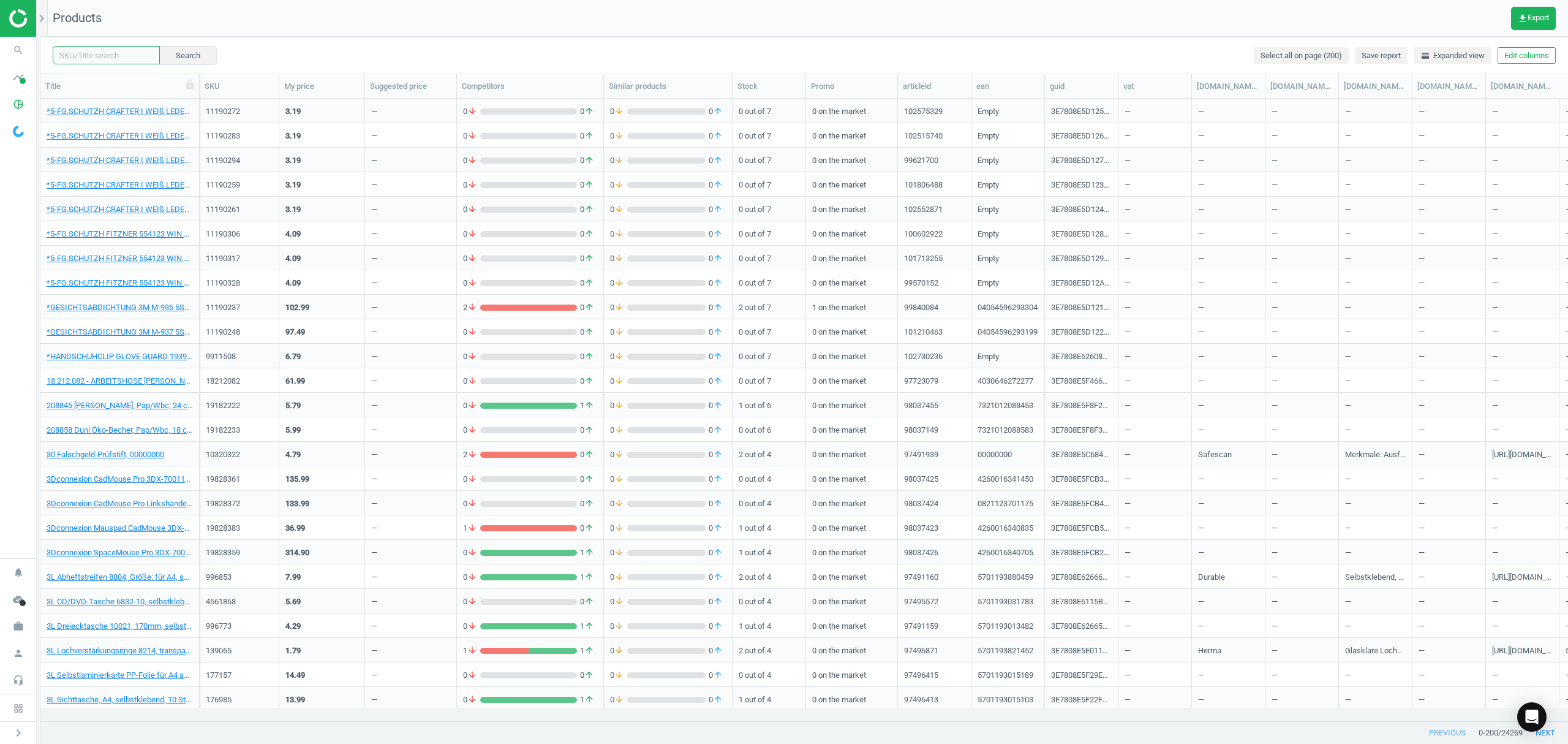
click at [106, 57] on input "text" at bounding box center [107, 55] width 107 height 18
paste input "6654599"
type input "6654599"
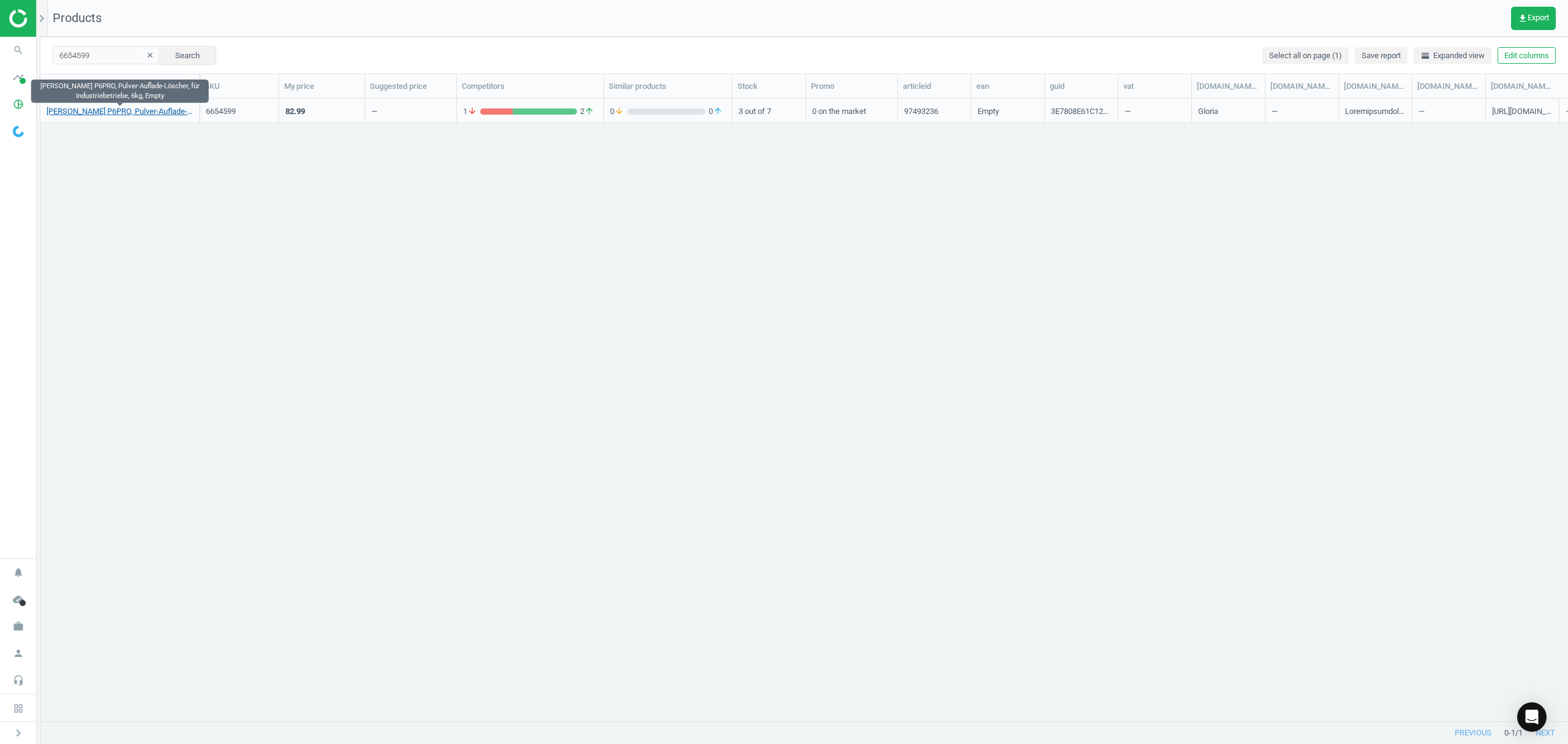
click at [82, 111] on link "Gloria Feuerlöscher P6PRO, Pulver-Auflade-Löscher, für Industriebetriebe, 6kg, …" at bounding box center [119, 111] width 146 height 11
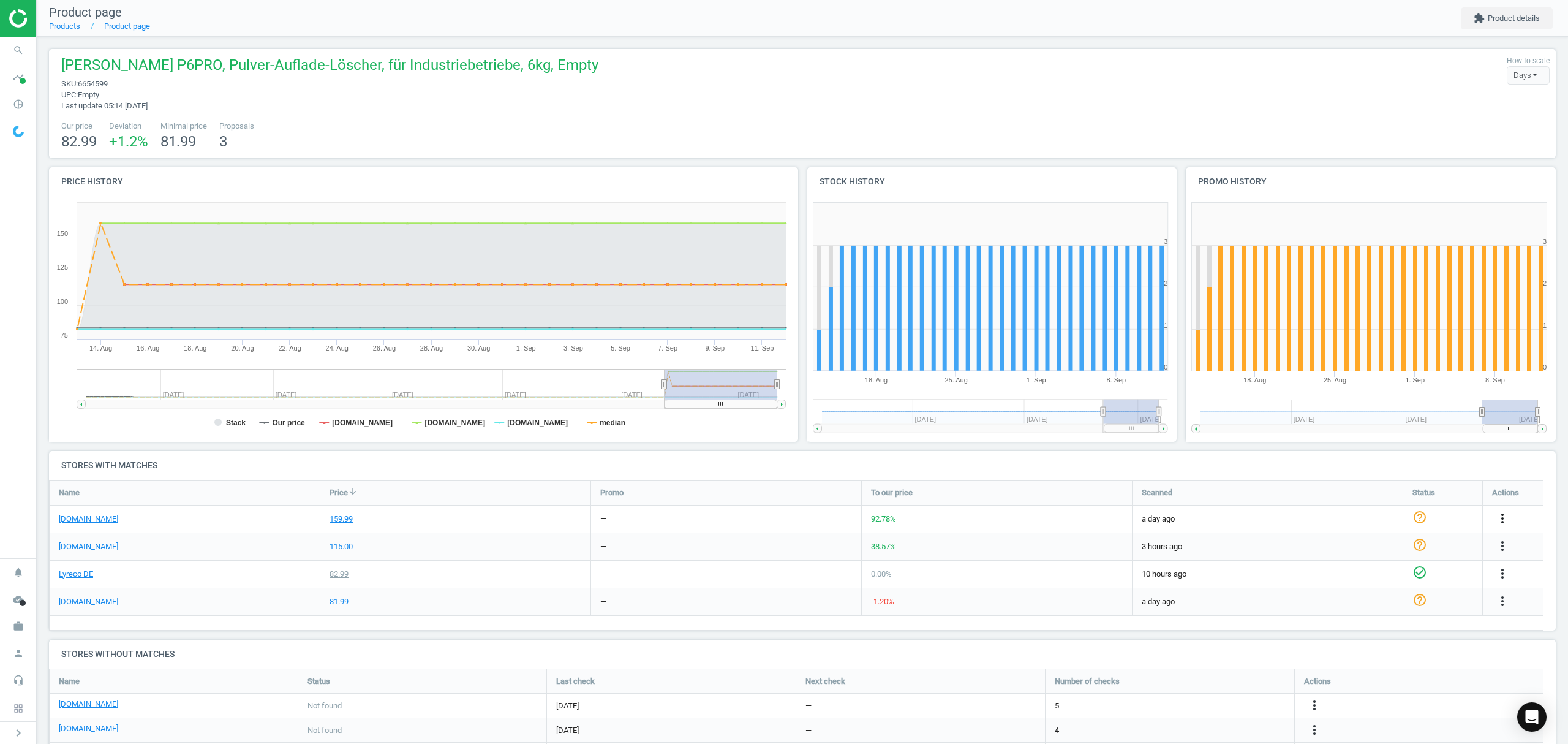
click at [1501, 517] on icon "more_vert" at bounding box center [1503, 519] width 15 height 15
click at [1357, 545] on link "Edit URL/product option" at bounding box center [1407, 547] width 168 height 19
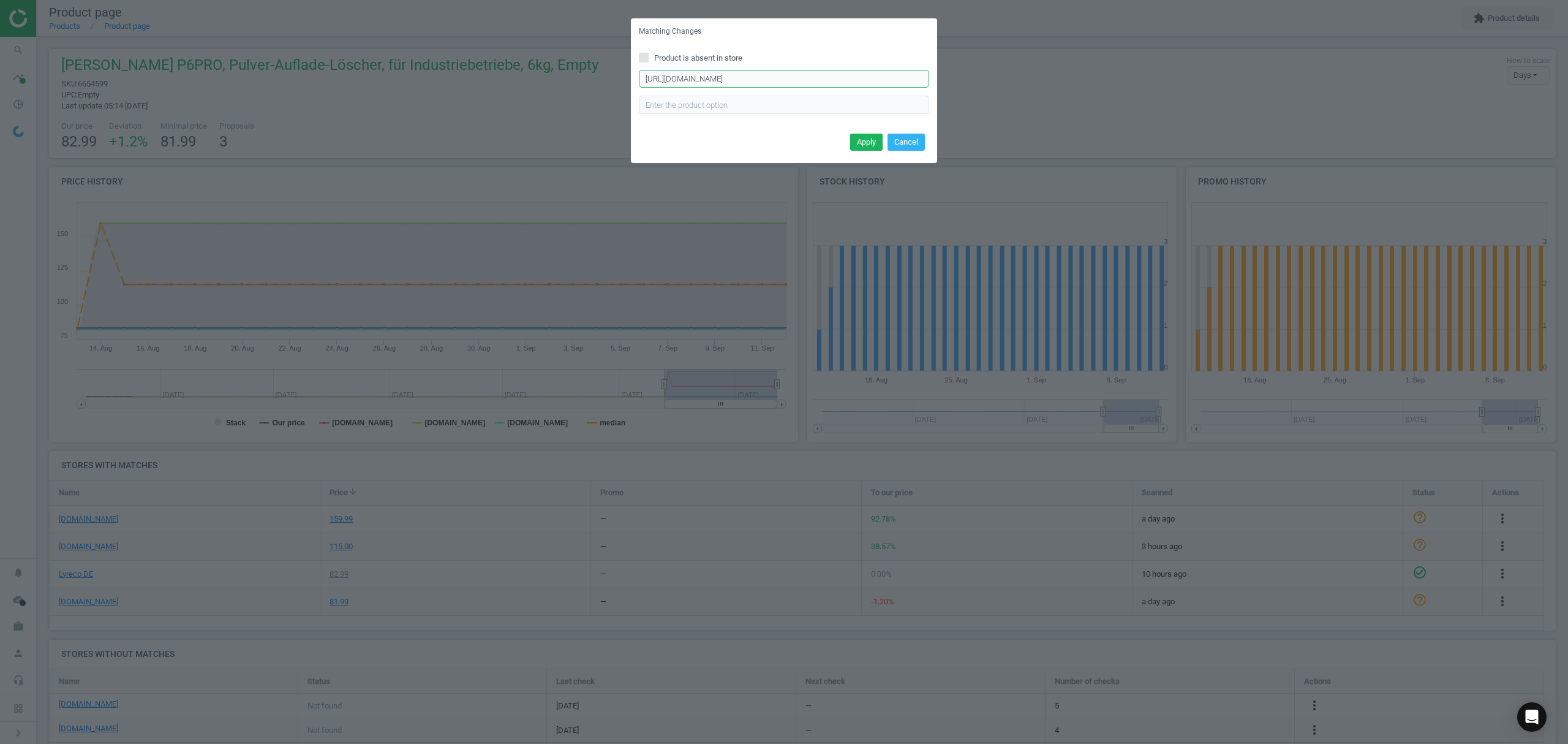
click at [777, 77] on input "https://www.otto-office.com/de/GLORIA-Feuerloescher-SB-6-PRO-6-Liter-fluorfrei/…" at bounding box center [784, 79] width 291 height 18
paste input "Pulver-Aufladefeuerloescher-P-6-PRO-inkl.-Wandhalterung/285636/p"
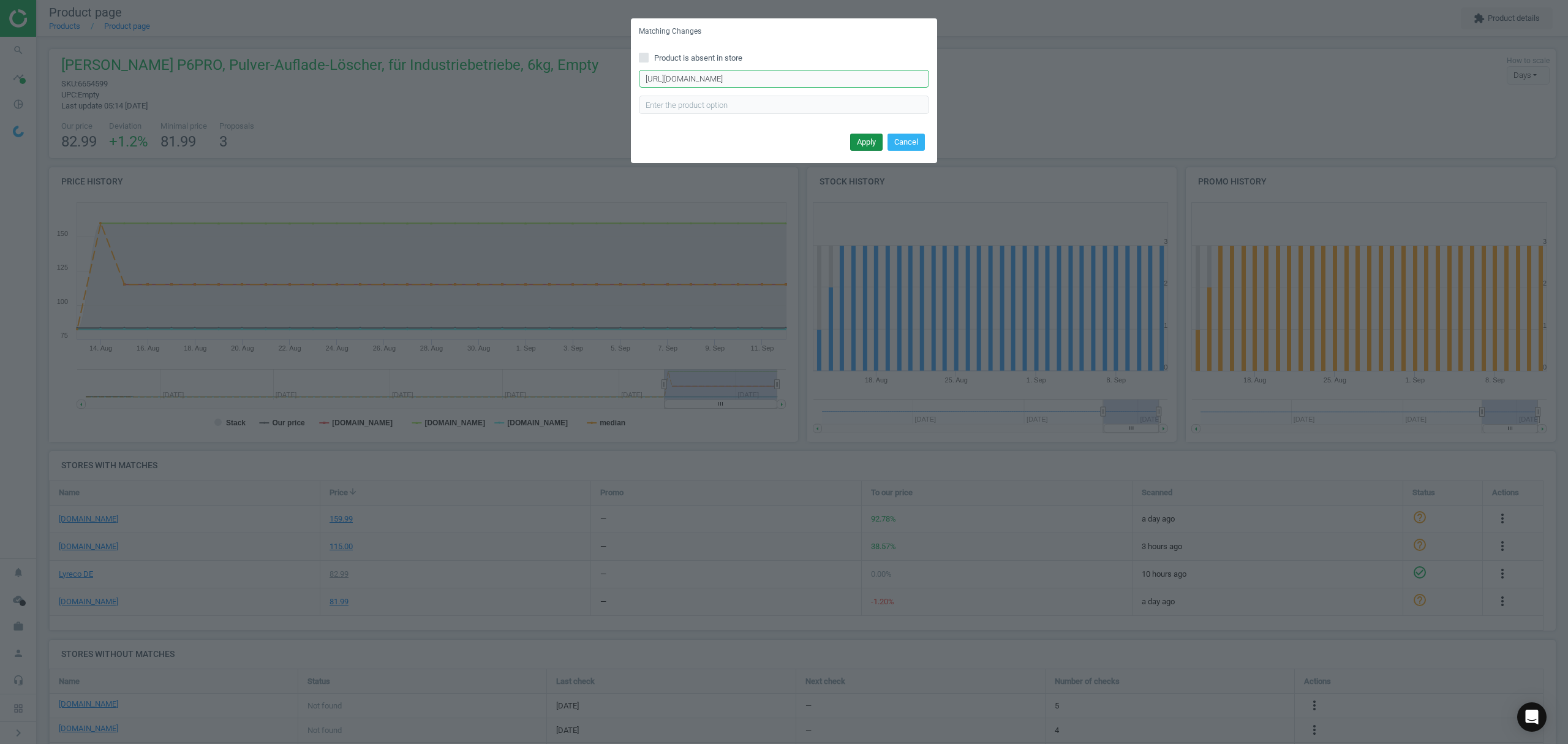
type input "https://www.otto-office.com/de/GLORIA-Pulver-Aufladefeuerloescher-P-6-PRO-inkl.…"
click at [870, 139] on button "Apply" at bounding box center [866, 142] width 32 height 17
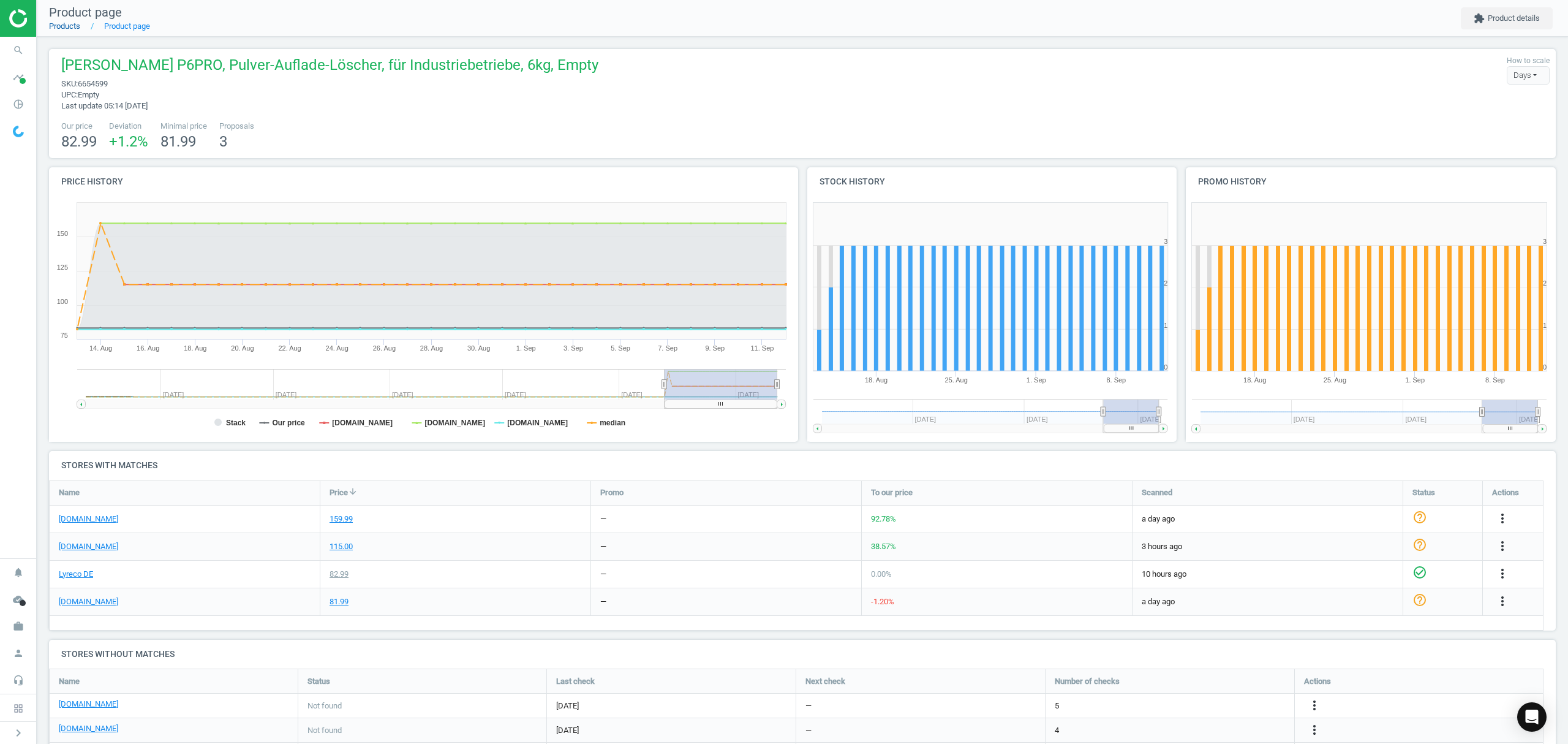
click at [65, 27] on link "Products" at bounding box center [64, 26] width 31 height 9
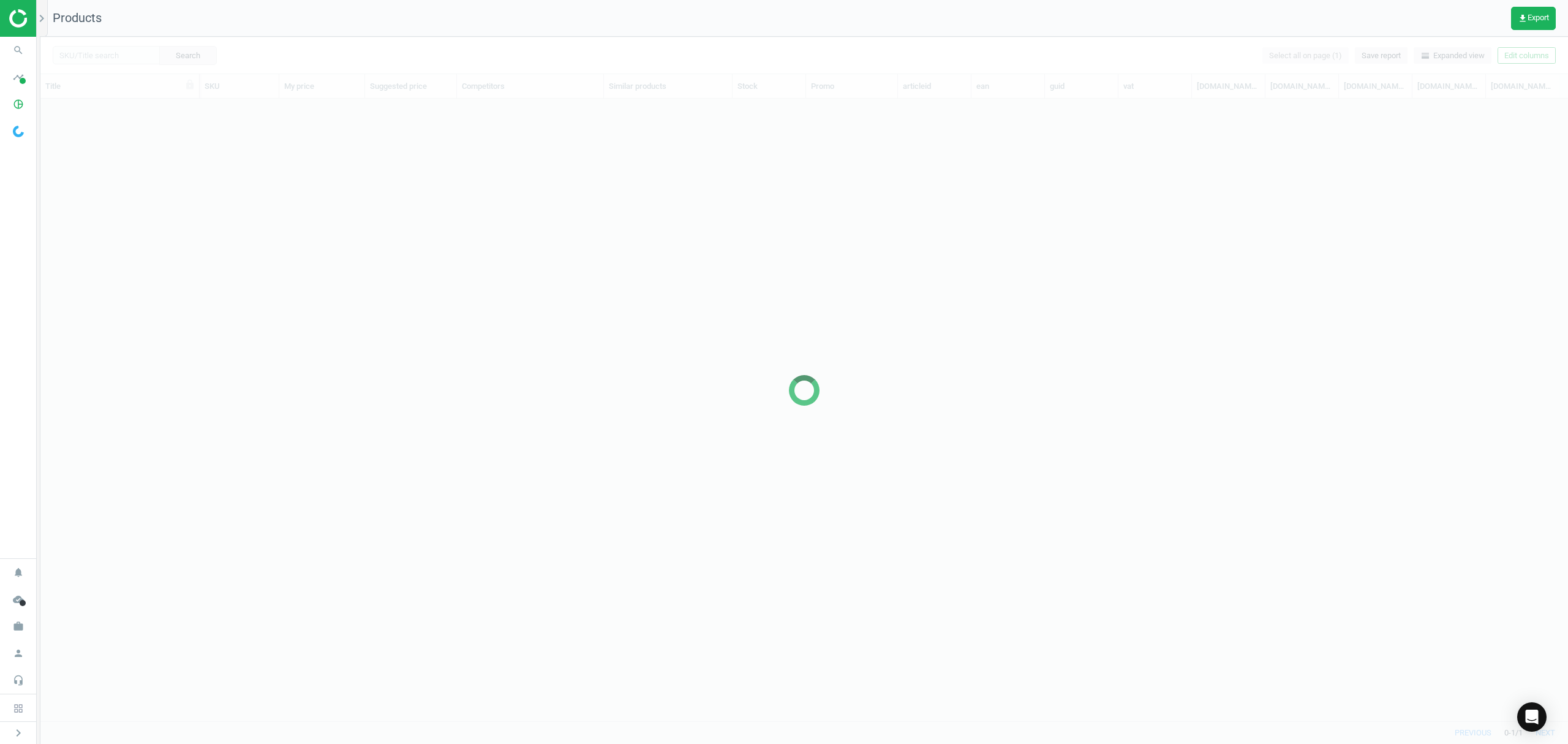
scroll to position [597, 1515]
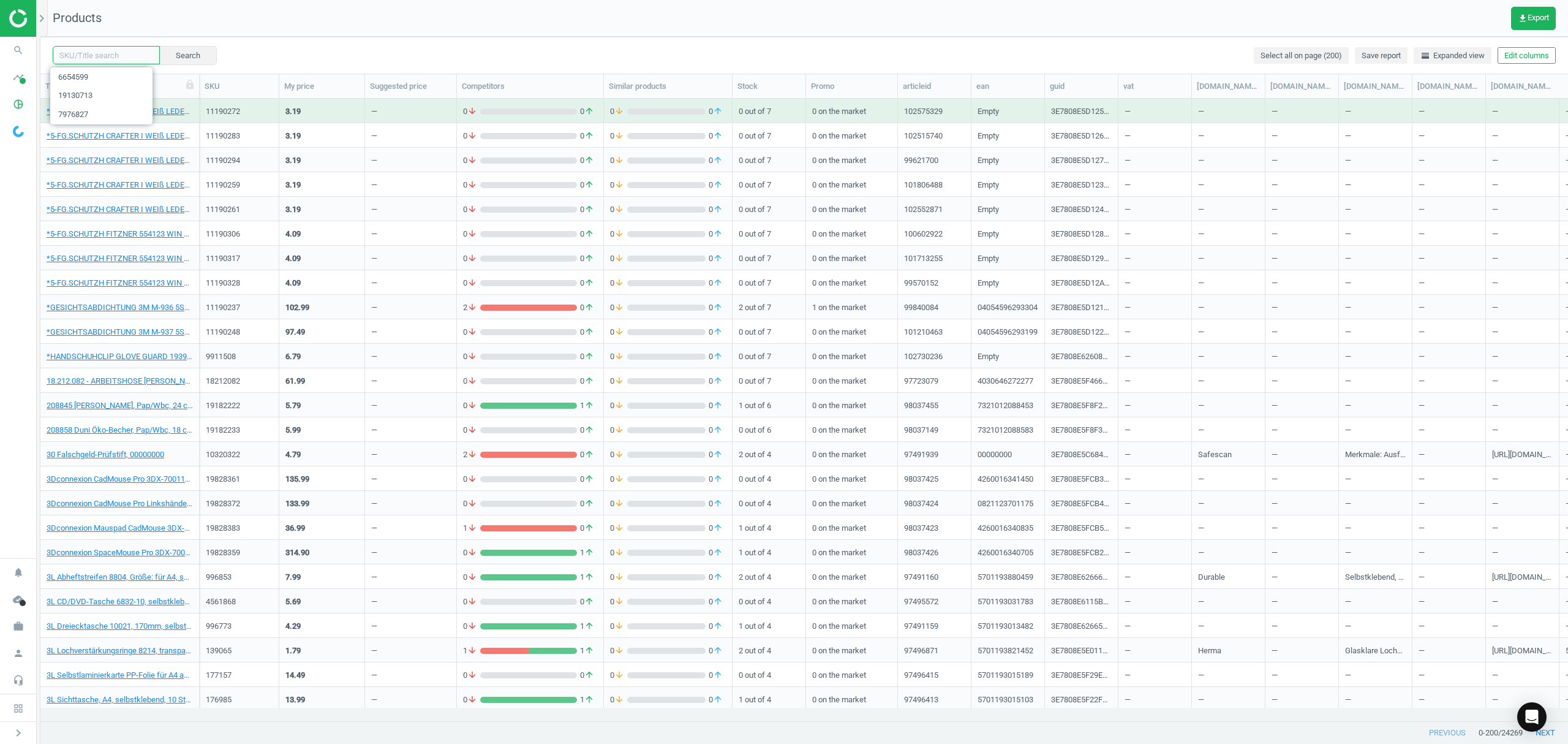
click at [107, 55] on input "text" at bounding box center [107, 55] width 107 height 18
paste input "21073867"
type input "21073867"
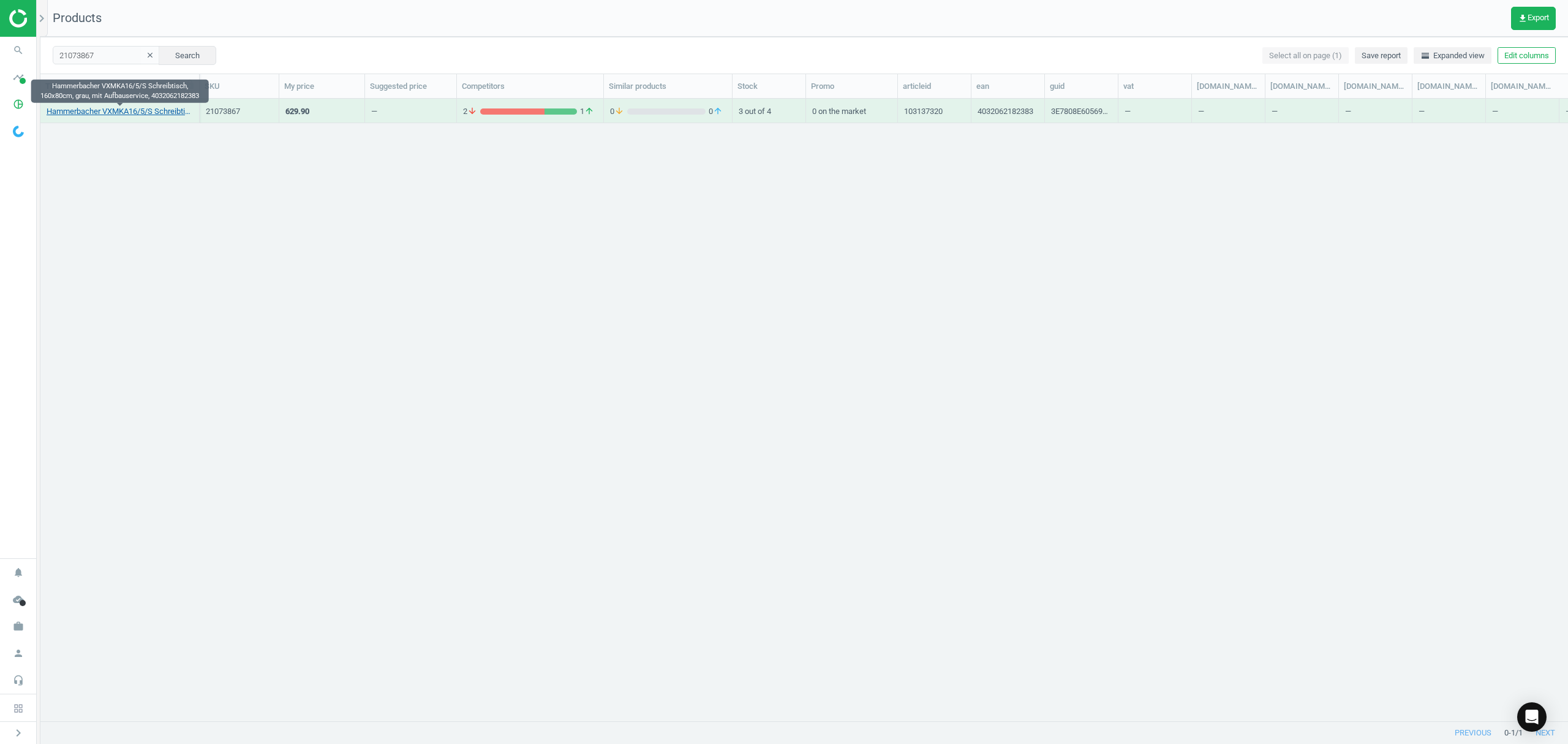
click at [115, 111] on link "Hammerbacher VXMKA16/5/S Schreibtisch, 160x80cm, grau, mit Aufbauservice, 40320…" at bounding box center [119, 111] width 146 height 11
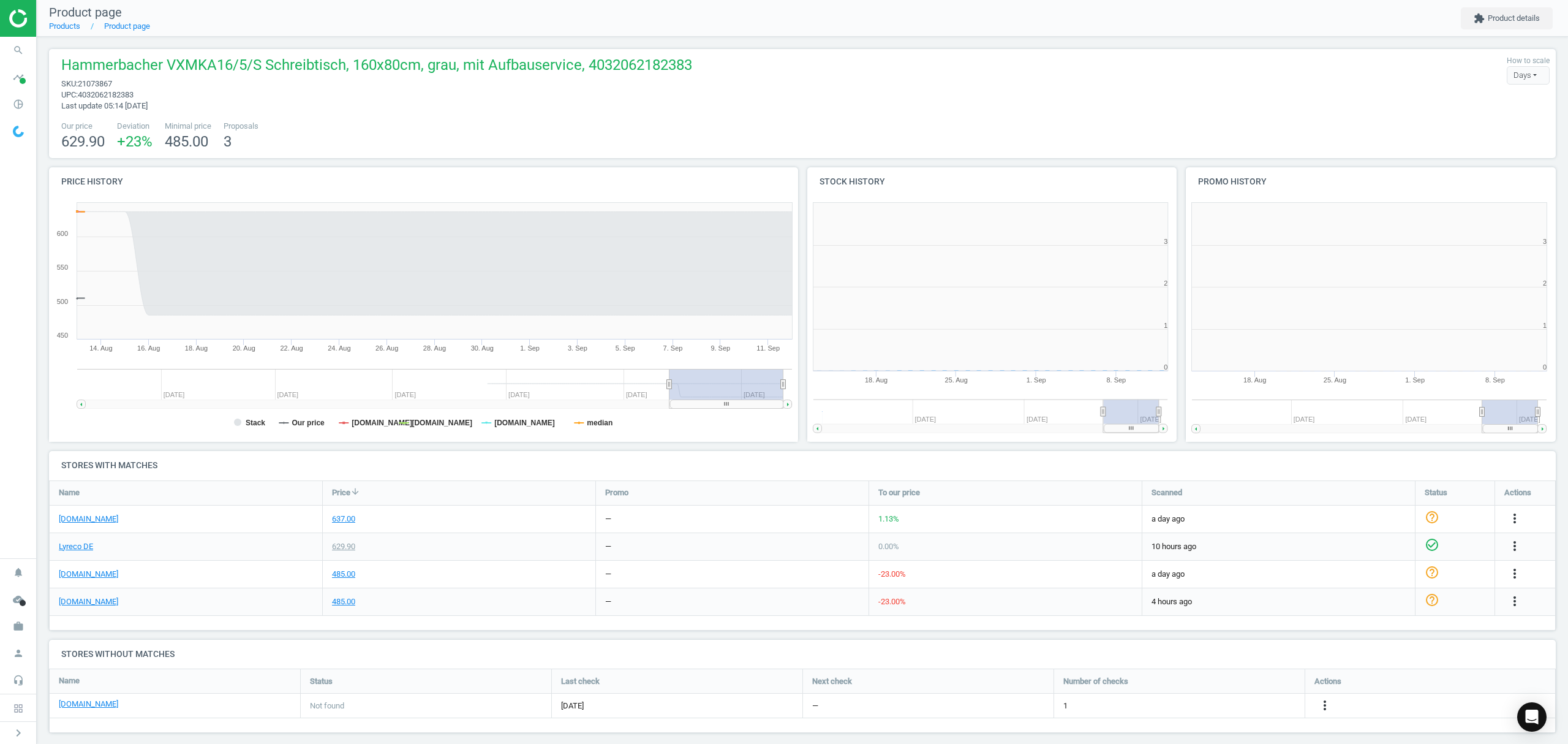
scroll to position [270, 768]
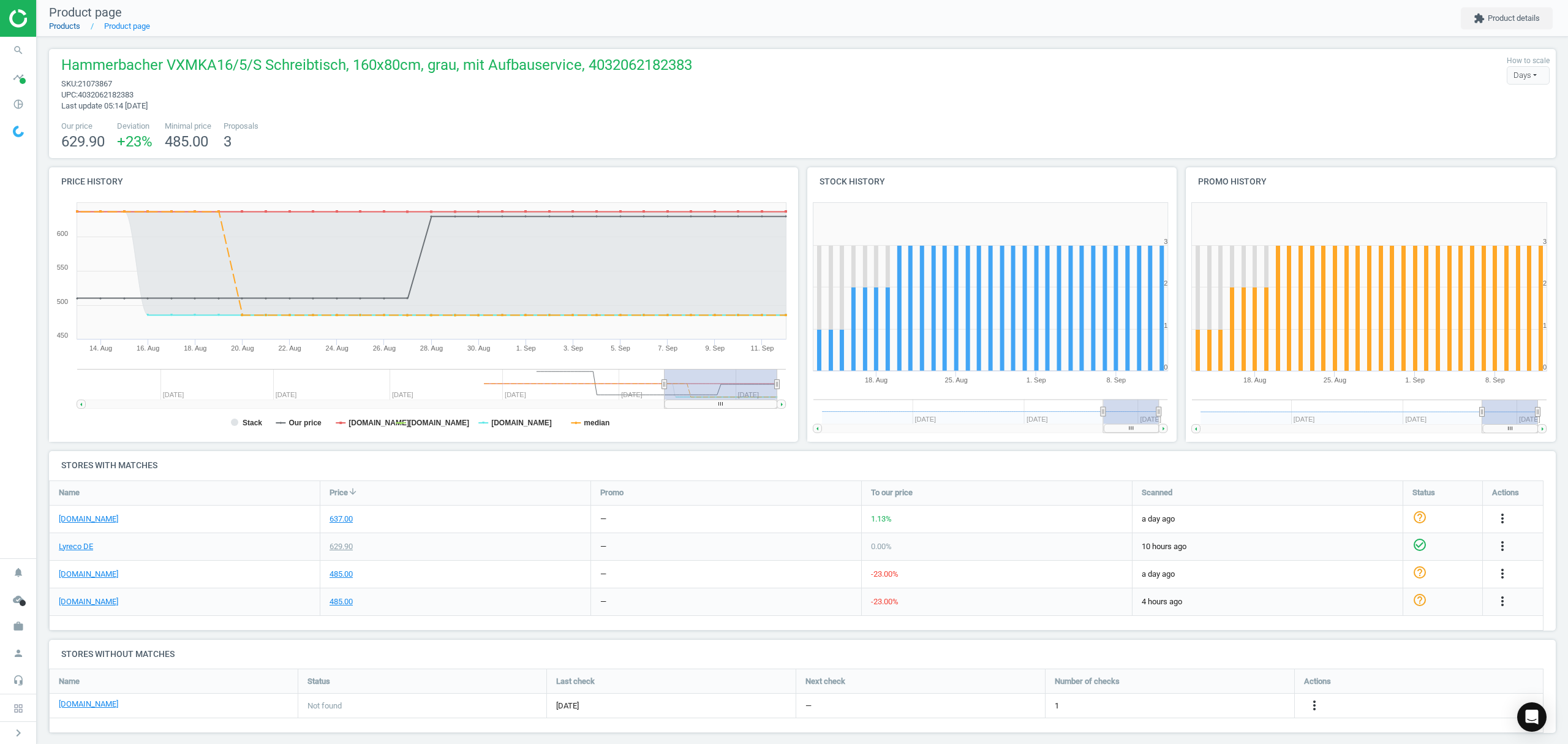
click at [59, 27] on link "Products" at bounding box center [64, 26] width 31 height 9
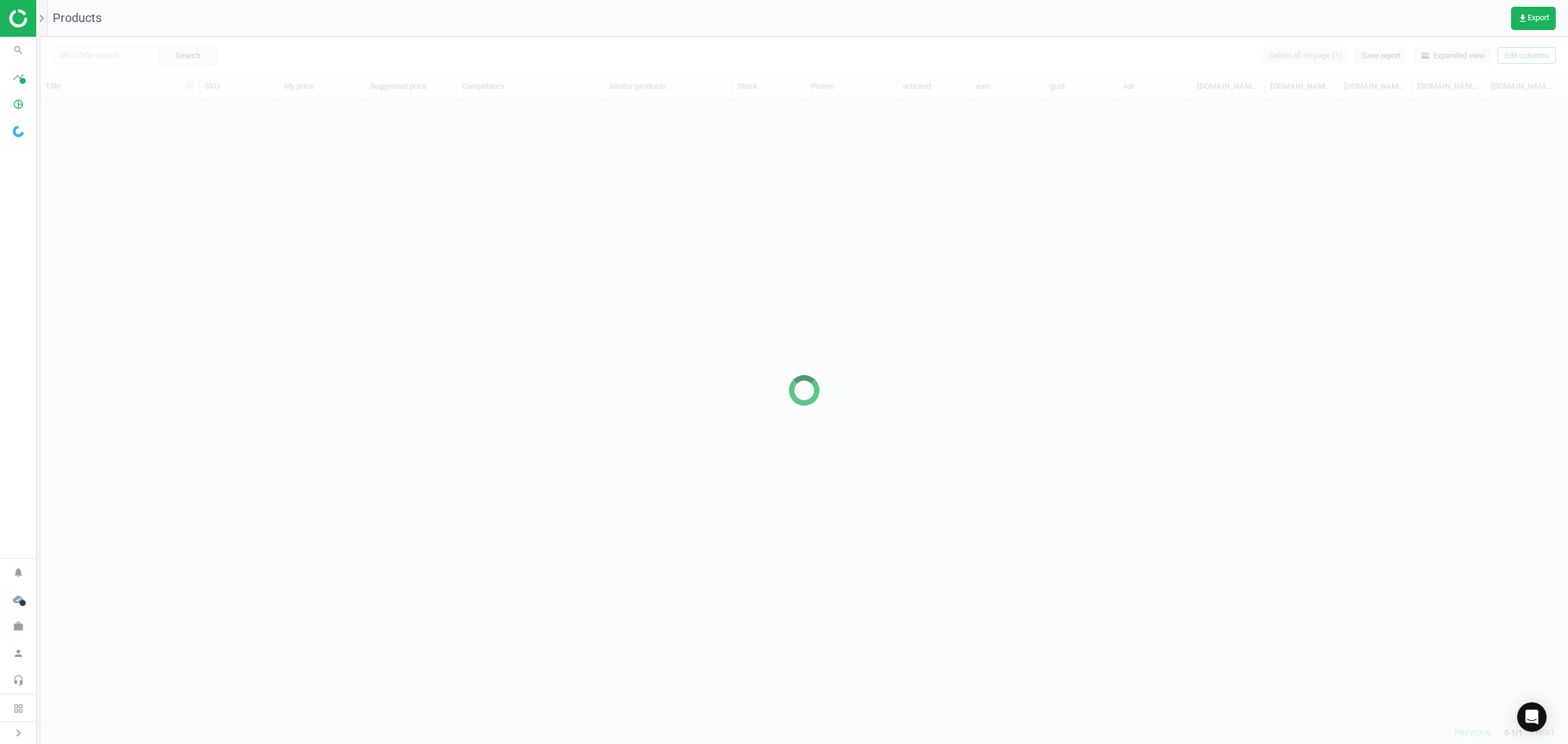
scroll to position [597, 1515]
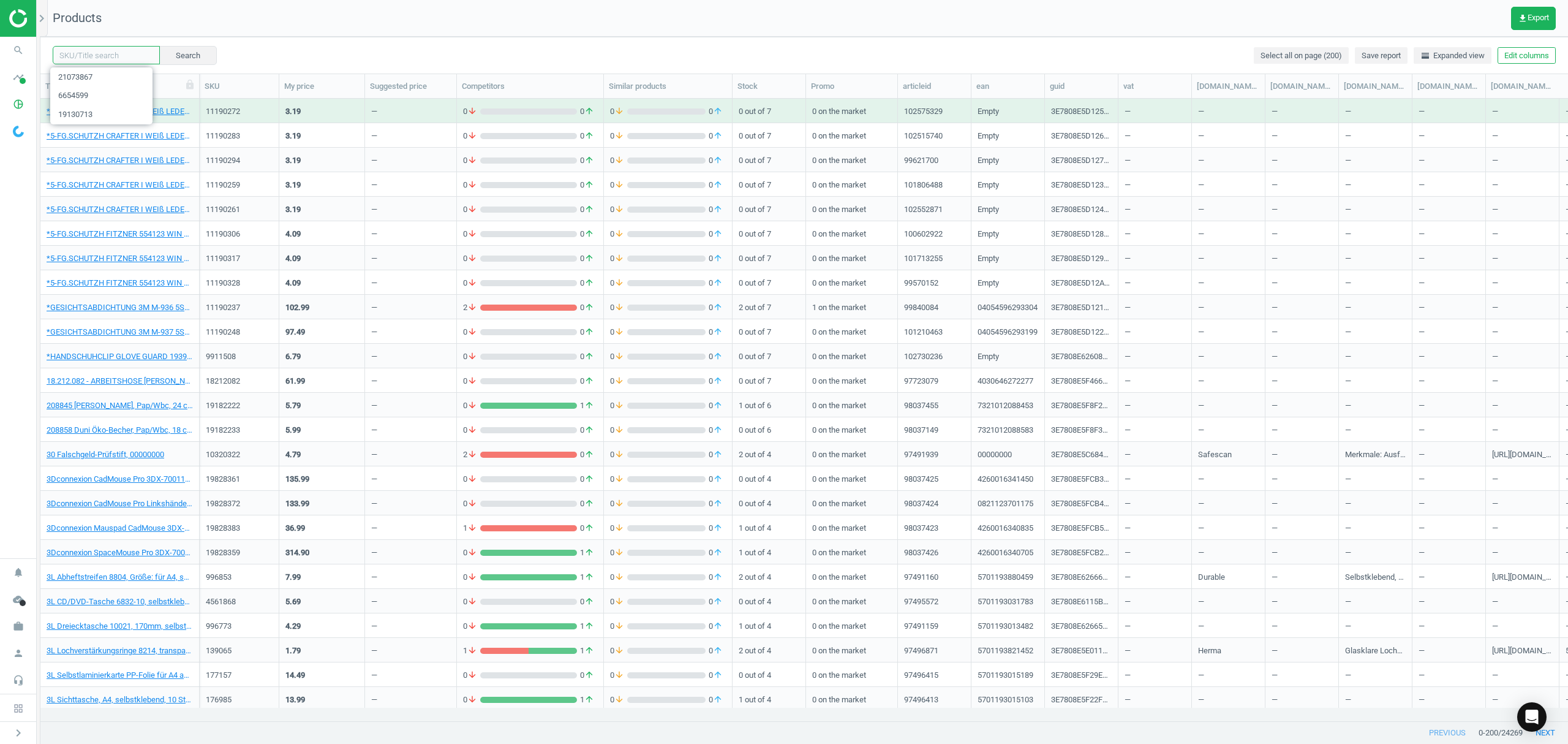
drag, startPoint x: 113, startPoint y: 56, endPoint x: 130, endPoint y: 56, distance: 17.0
click at [113, 56] on input "text" at bounding box center [107, 55] width 107 height 18
paste input "21073867"
type input "21073867"
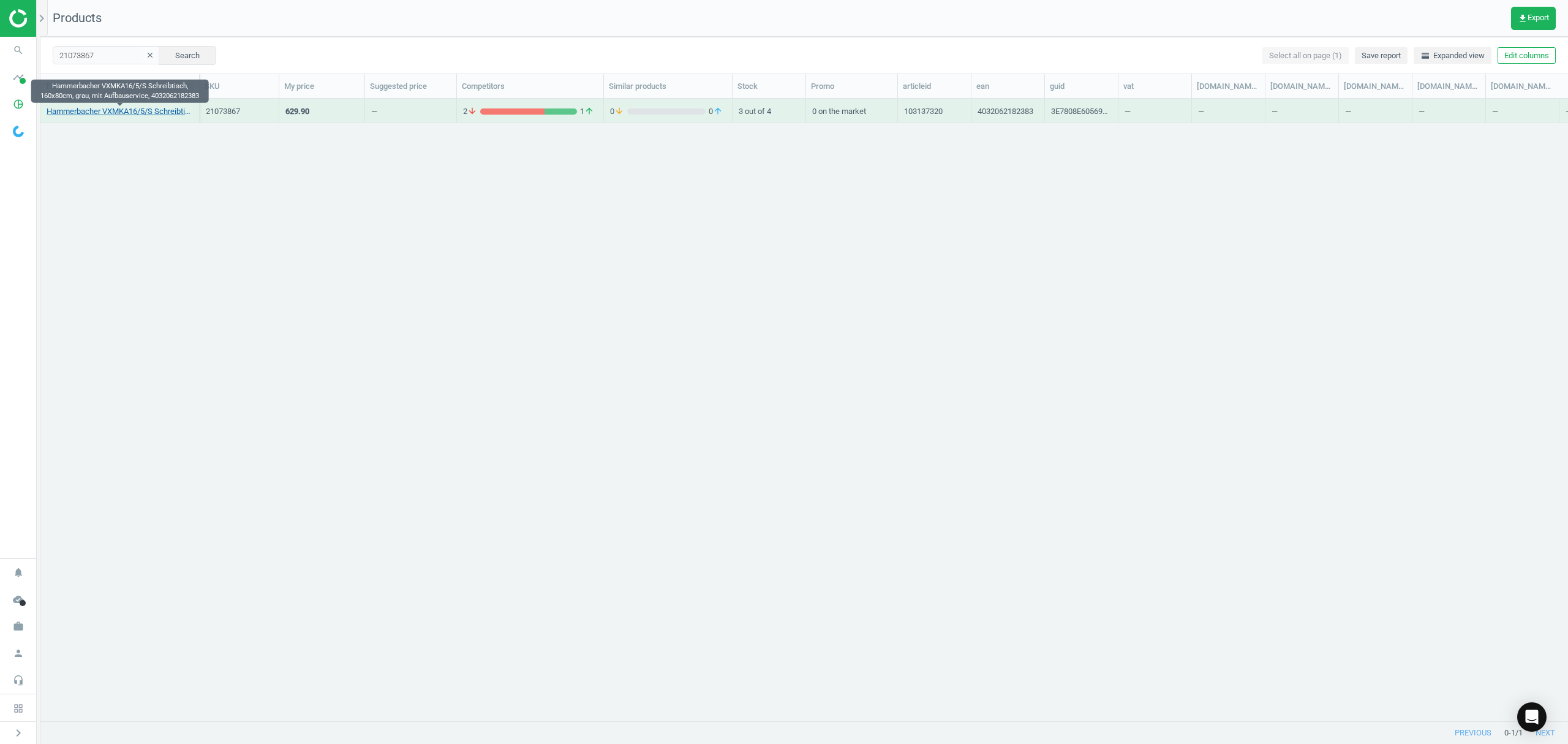
click at [96, 114] on link "Hammerbacher VXMKA16/5/S Schreibtisch, 160x80cm, grau, mit Aufbauservice, 40320…" at bounding box center [119, 111] width 146 height 11
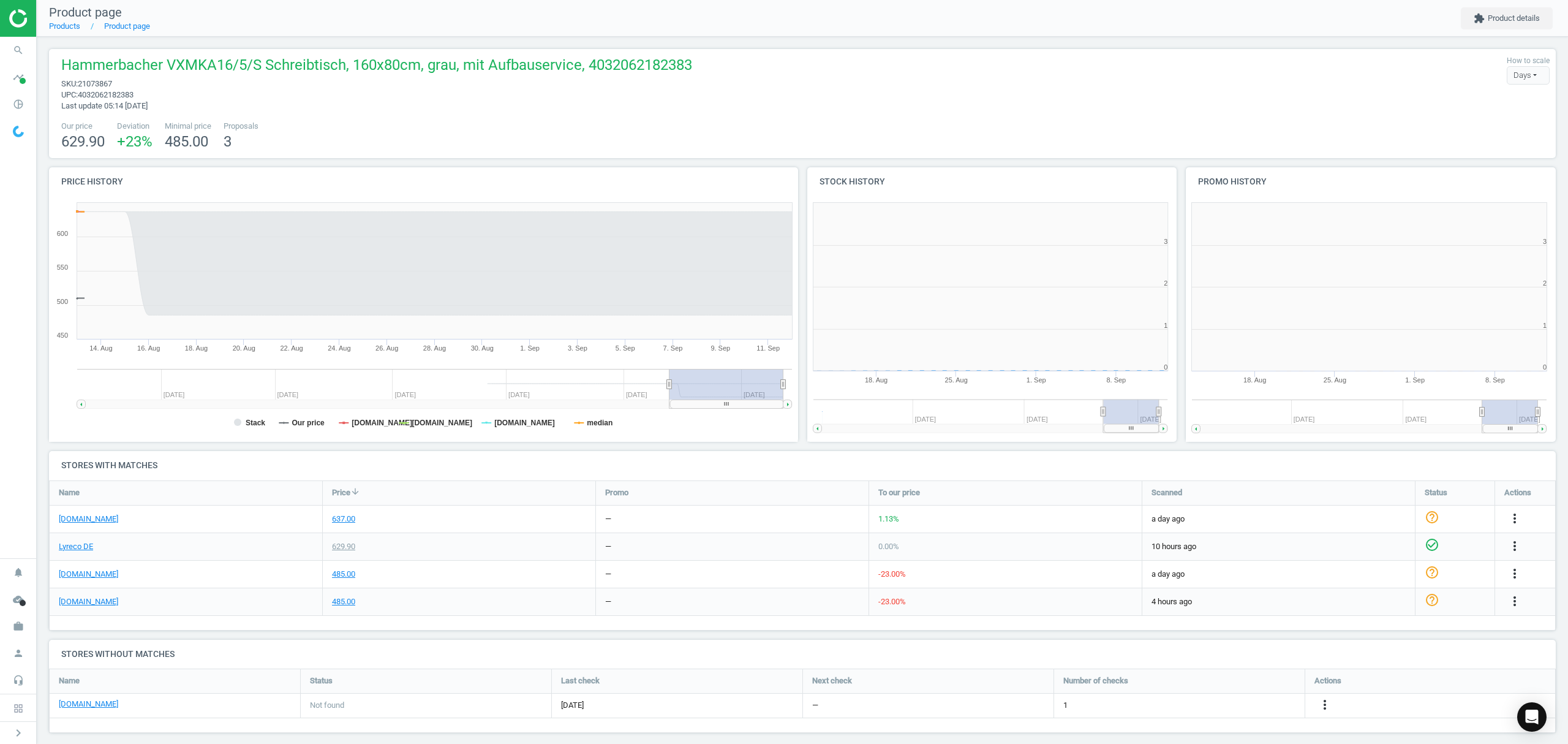
scroll to position [270, 392]
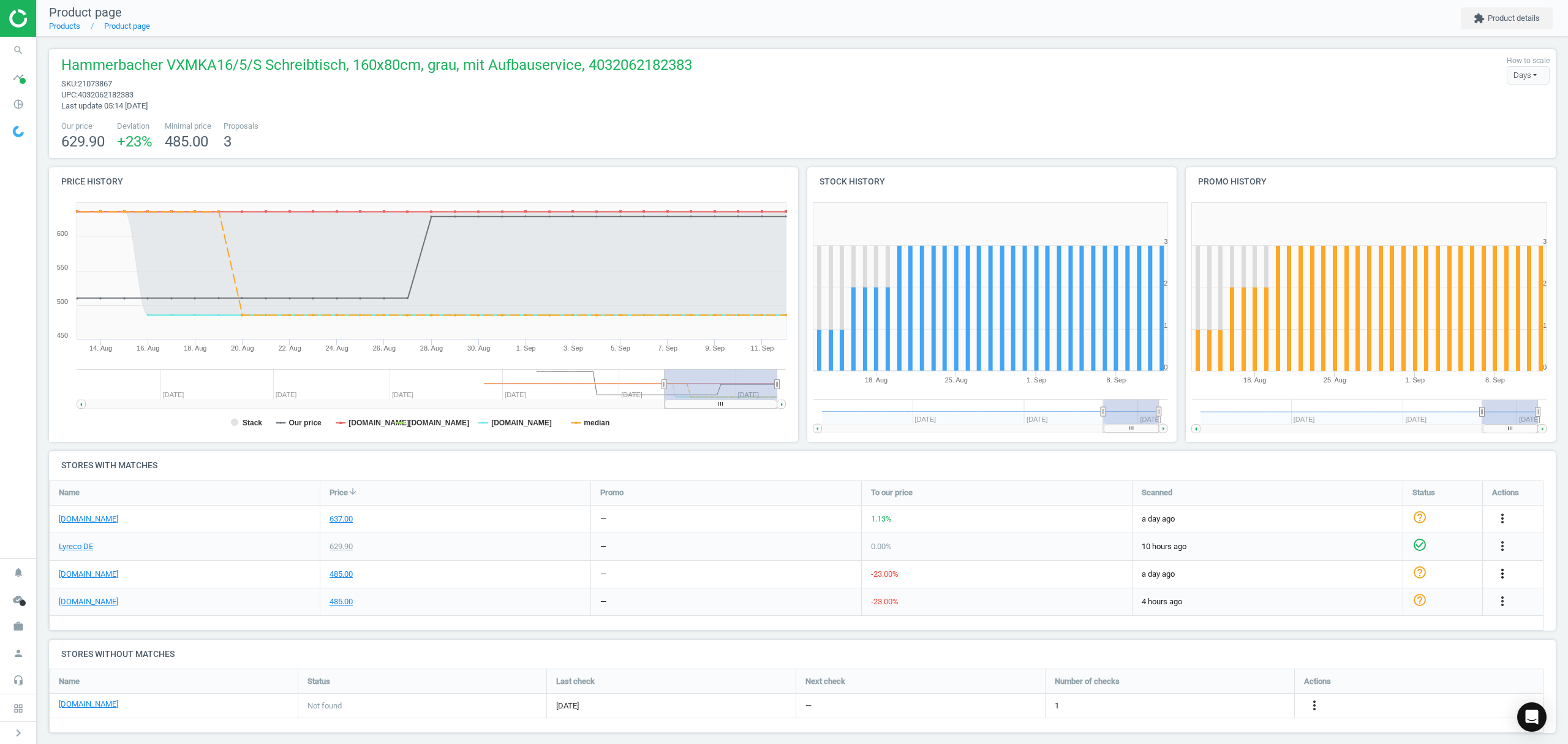
click at [1508, 574] on icon "more_vert" at bounding box center [1503, 574] width 15 height 15
click at [1367, 601] on link "Edit URL/product option" at bounding box center [1407, 602] width 168 height 19
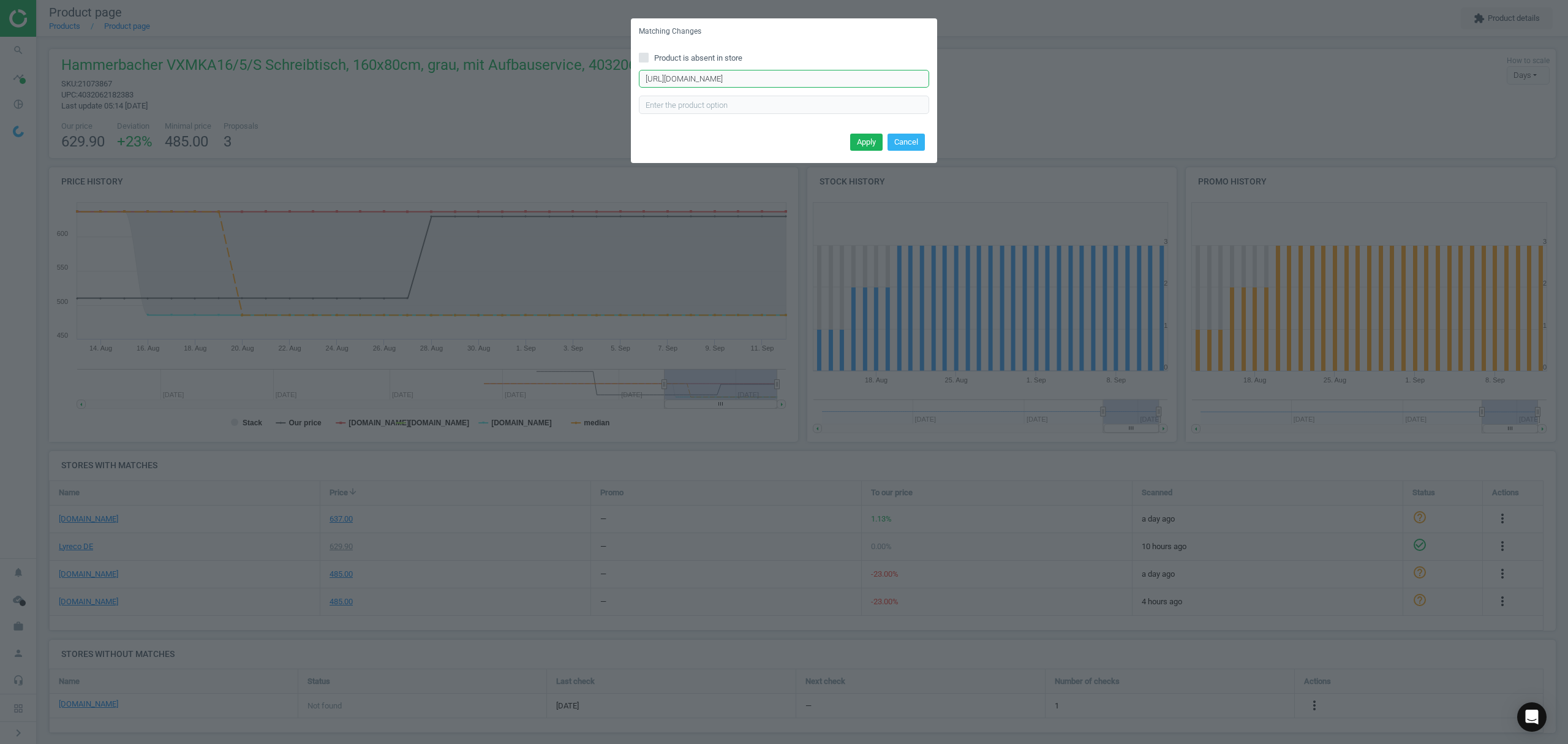
click at [741, 82] on input "https://www.otto-office.com/de/HAMMERBACHER-Schreibtisch-hoehenverstellbar-elek…" at bounding box center [784, 79] width 291 height 18
drag, startPoint x: 672, startPoint y: 113, endPoint x: 689, endPoint y: 96, distance: 24.0
click at [672, 113] on input "text" at bounding box center [784, 105] width 291 height 18
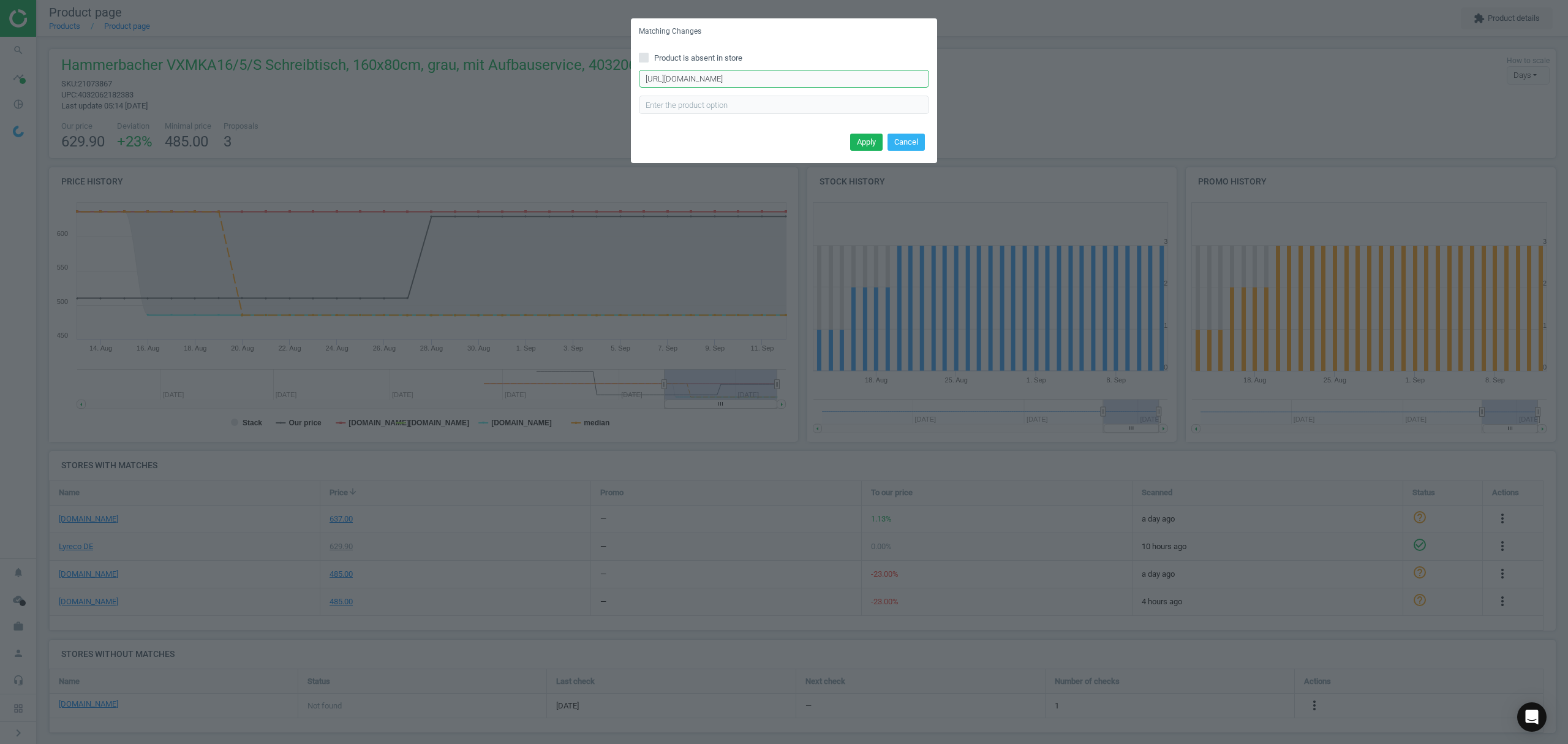
drag, startPoint x: 768, startPoint y: 83, endPoint x: 779, endPoint y: 83, distance: 11.0
click at [768, 83] on input "https://www.otto-office.com/de/HAMMERBACHER-Schreibtisch-hoehenverstellbar-elek…" at bounding box center [784, 79] width 291 height 18
drag, startPoint x: 794, startPoint y: 79, endPoint x: 1169, endPoint y: 111, distance: 376.4
click at [1169, 111] on div "Matching Changes Product is absent in store https://www.otto-office.com/de/HAMM…" at bounding box center [784, 372] width 1568 height 744
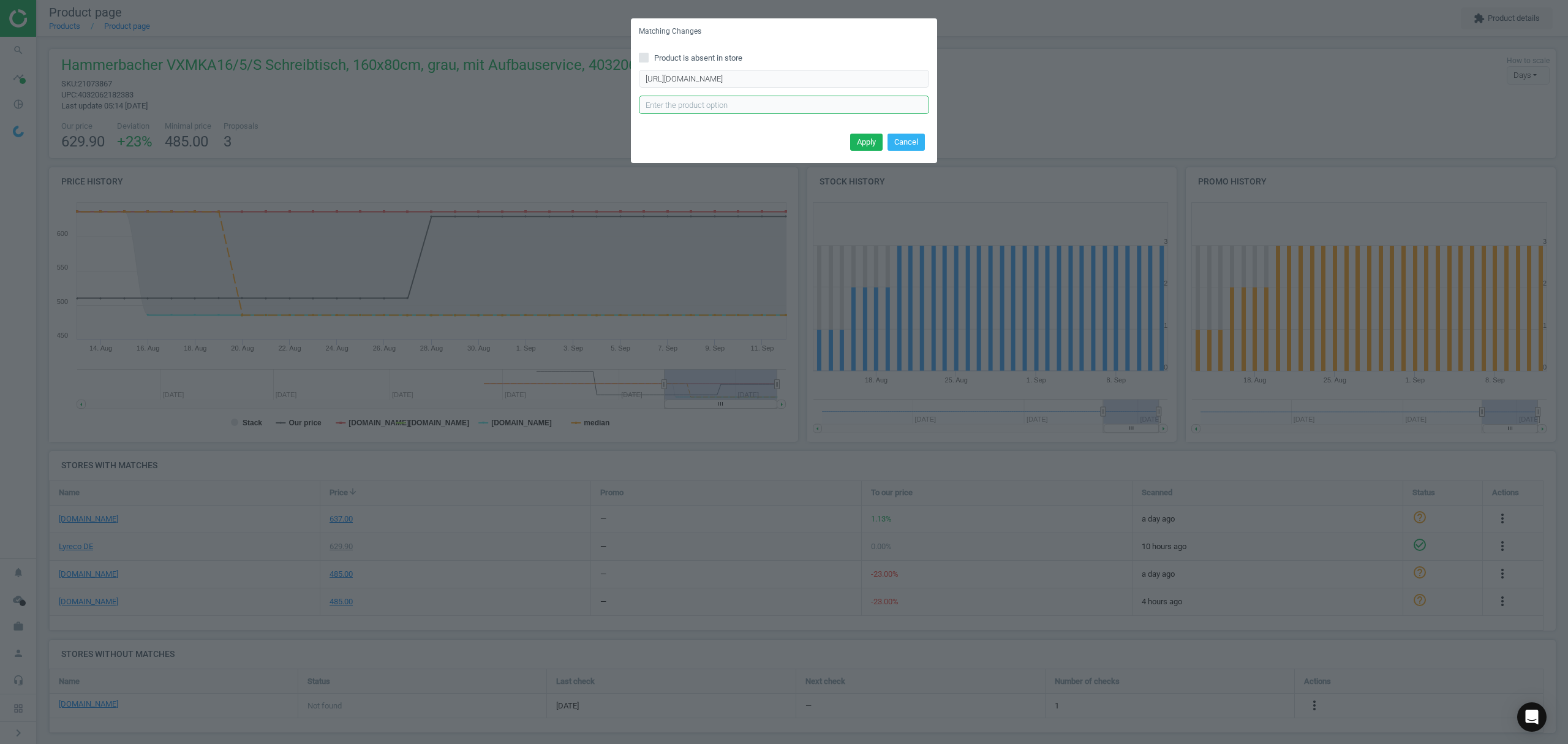
click at [685, 113] on input "text" at bounding box center [784, 105] width 291 height 18
click at [681, 82] on input "https://www.otto-office.com/de/HAMMERBACHER-Schreibtisch-hoehenverstellbar-elek…" at bounding box center [784, 79] width 291 height 18
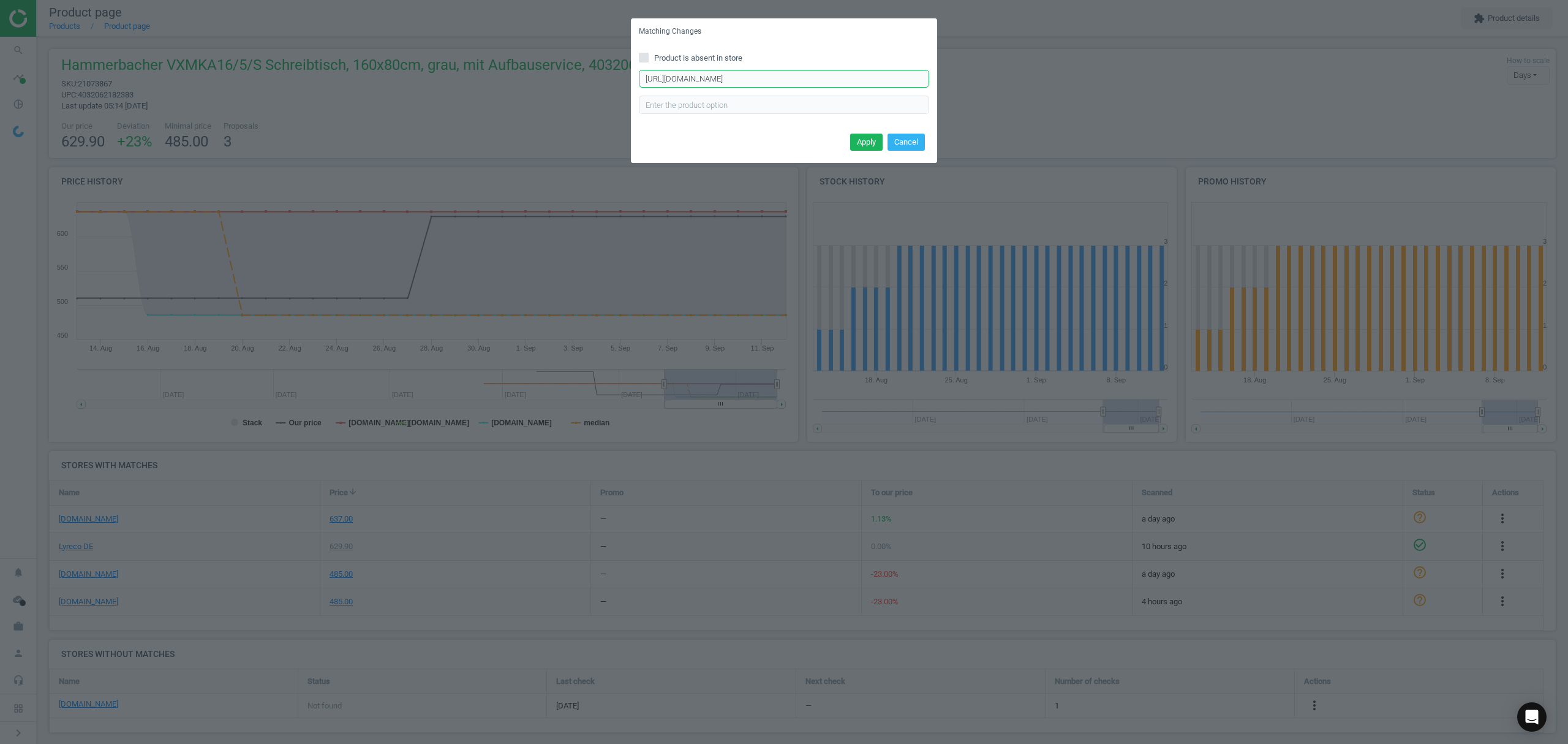
paste input "VXMKA16-Upper-Desk-160-cm-C-Fuss-silberfarben/325499/p#"
type input "https://www.otto-office.com/de/HAMMERBACHER-Schreibtisch-hoehenverstellbar-elek…"
click at [855, 141] on button "Apply" at bounding box center [866, 142] width 32 height 17
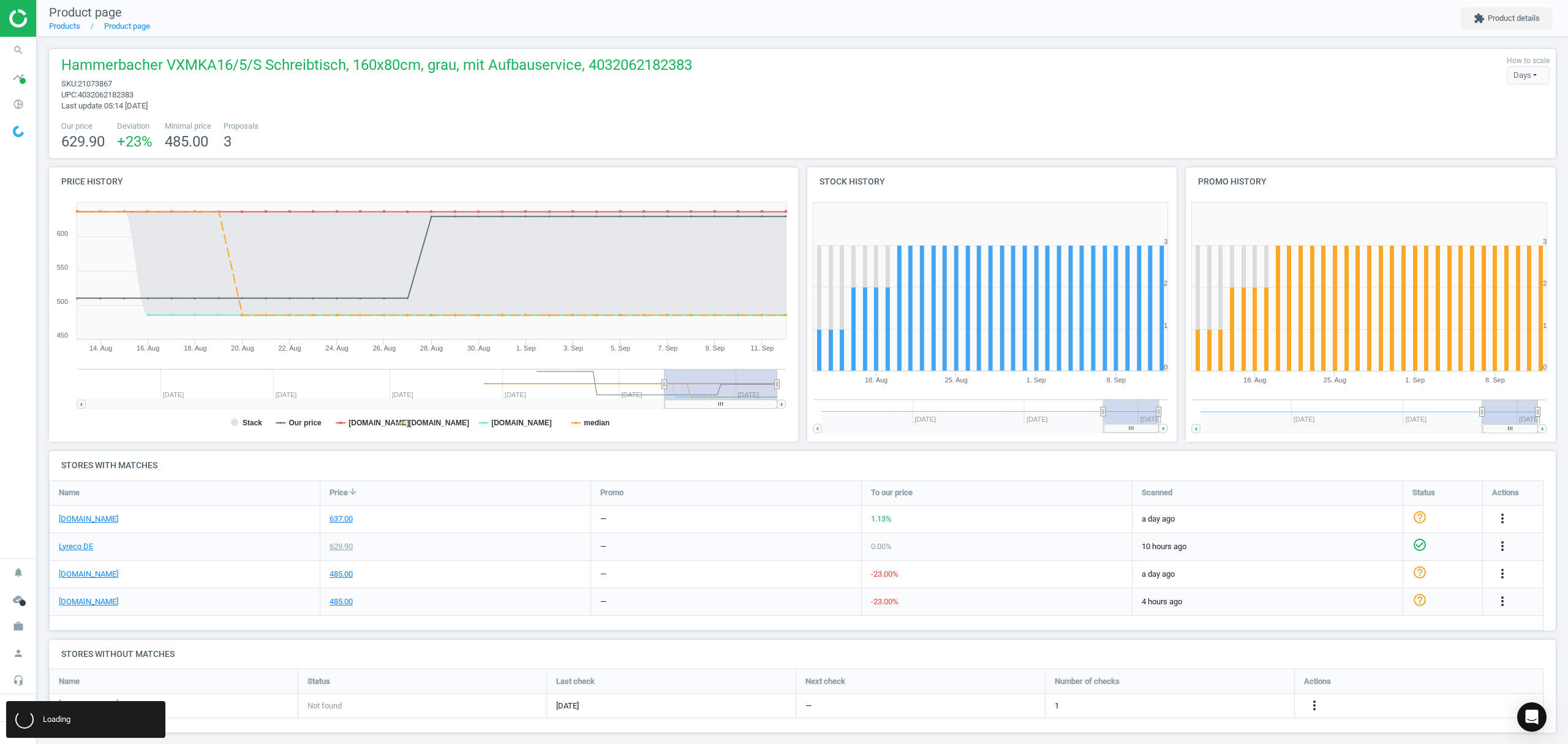
scroll to position [0, 0]
click at [67, 28] on link "Products" at bounding box center [64, 26] width 31 height 9
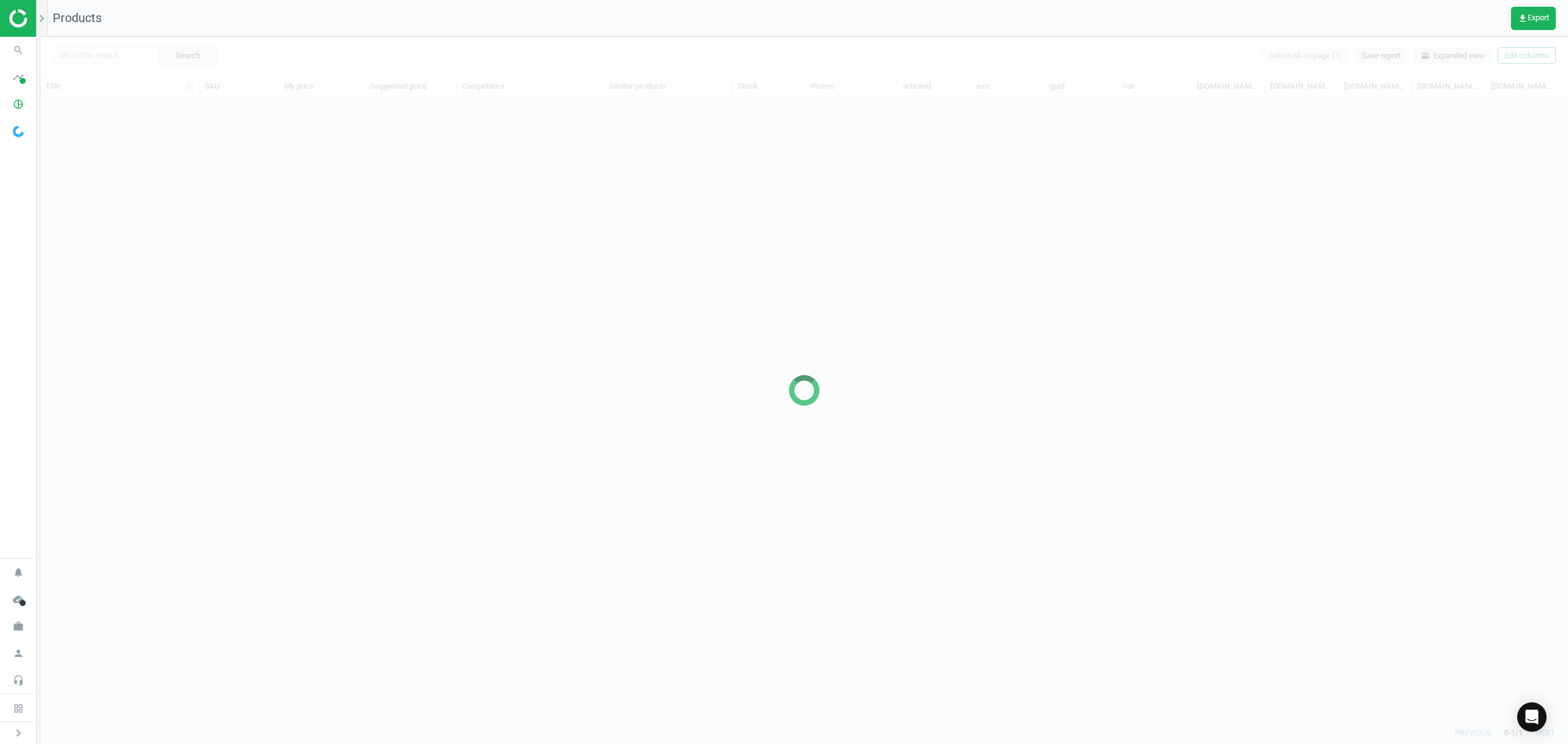
scroll to position [597, 1515]
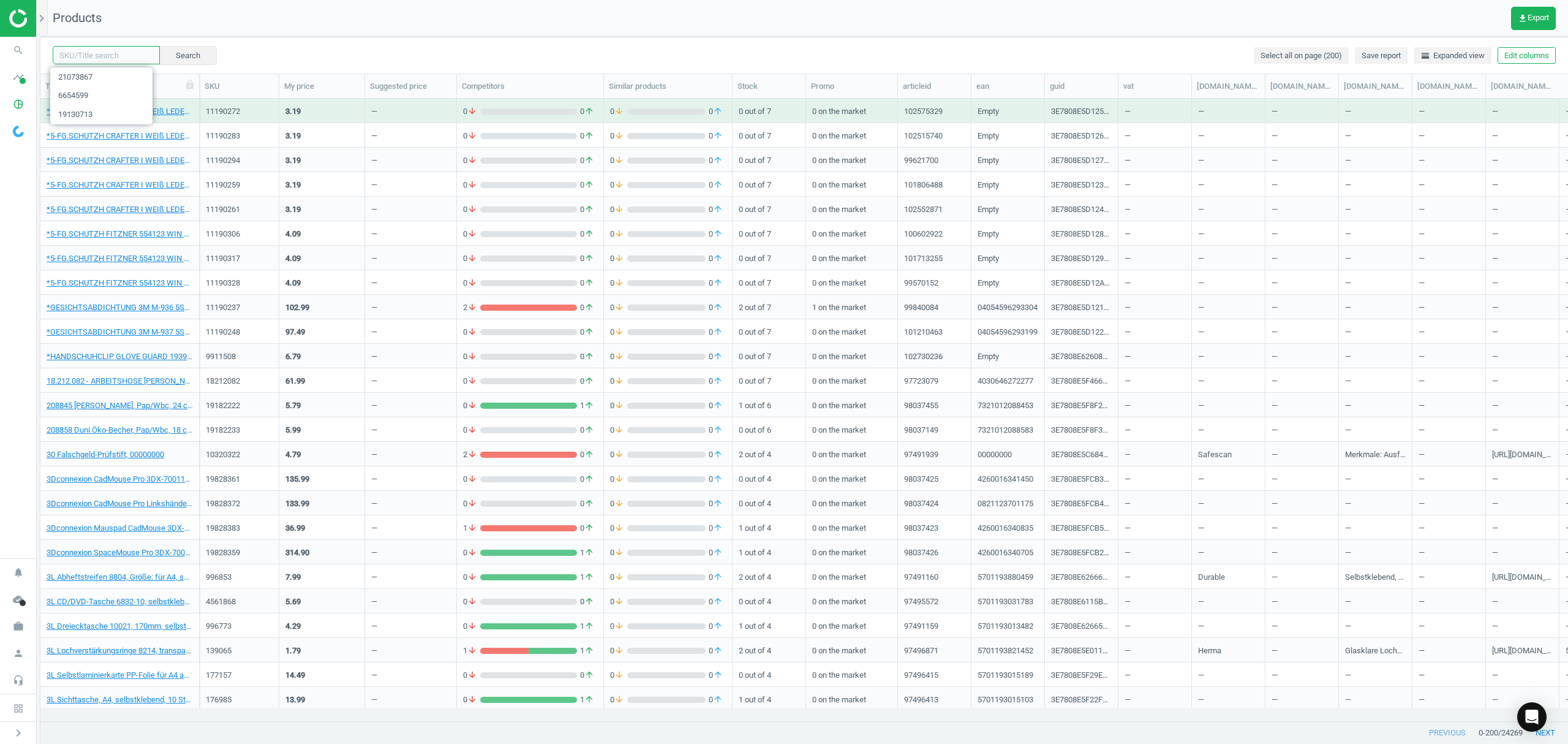
click at [93, 51] on input "text" at bounding box center [107, 55] width 107 height 18
paste input "6556842"
type input "6556842"
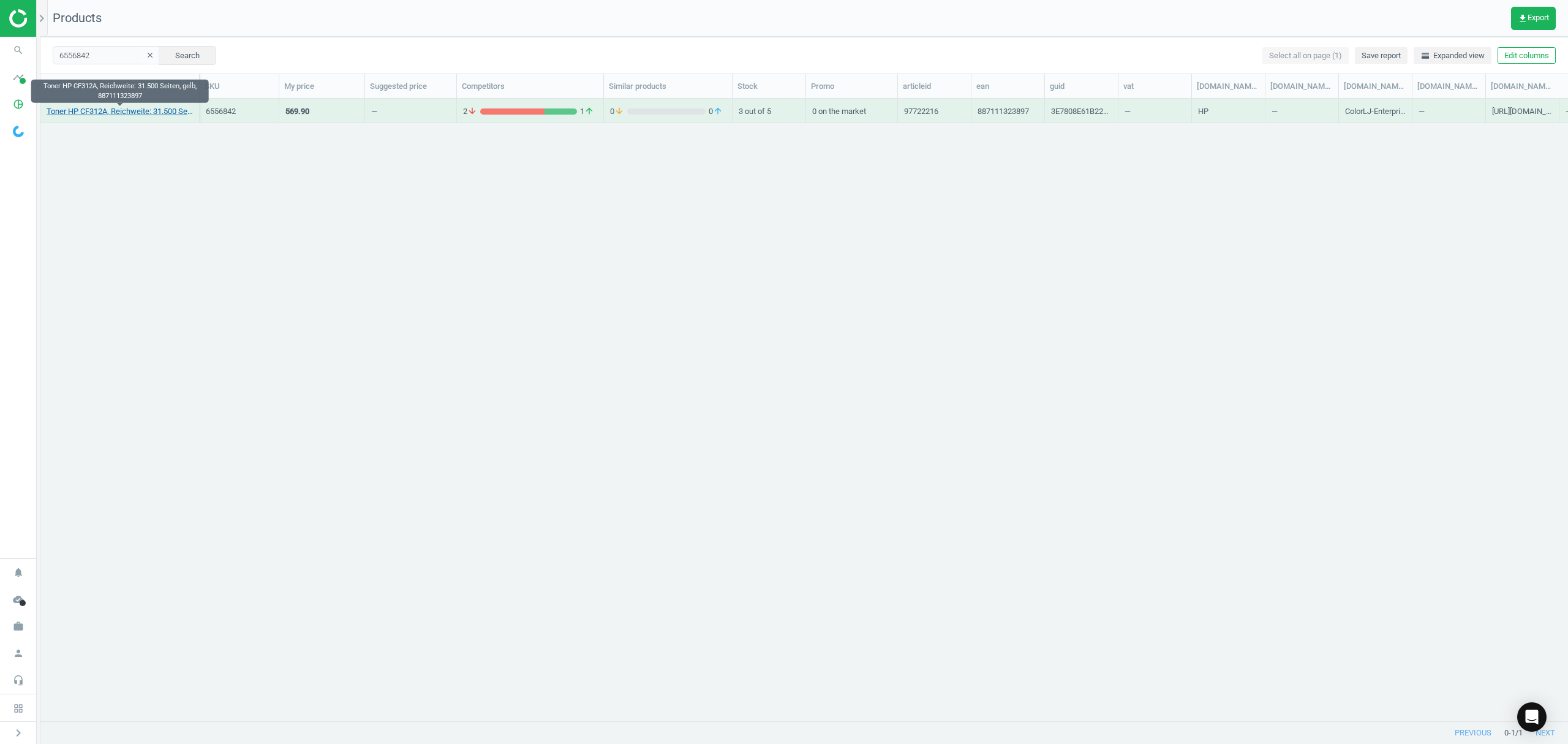
click at [145, 111] on link "Toner HP CF312A, Reichweite: 31.500 Seiten, gelb, 887111323897" at bounding box center [119, 111] width 146 height 11
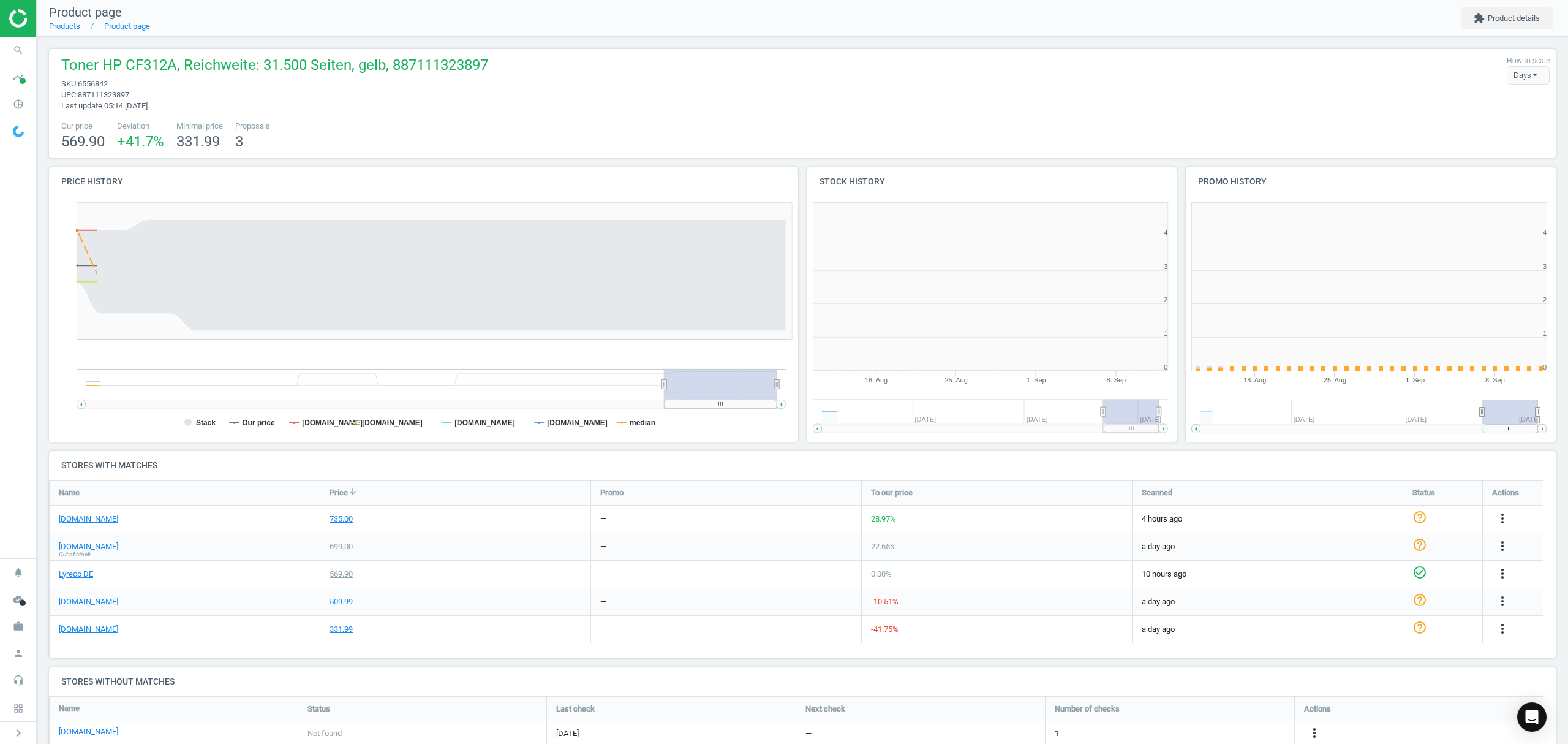
scroll to position [6, 6]
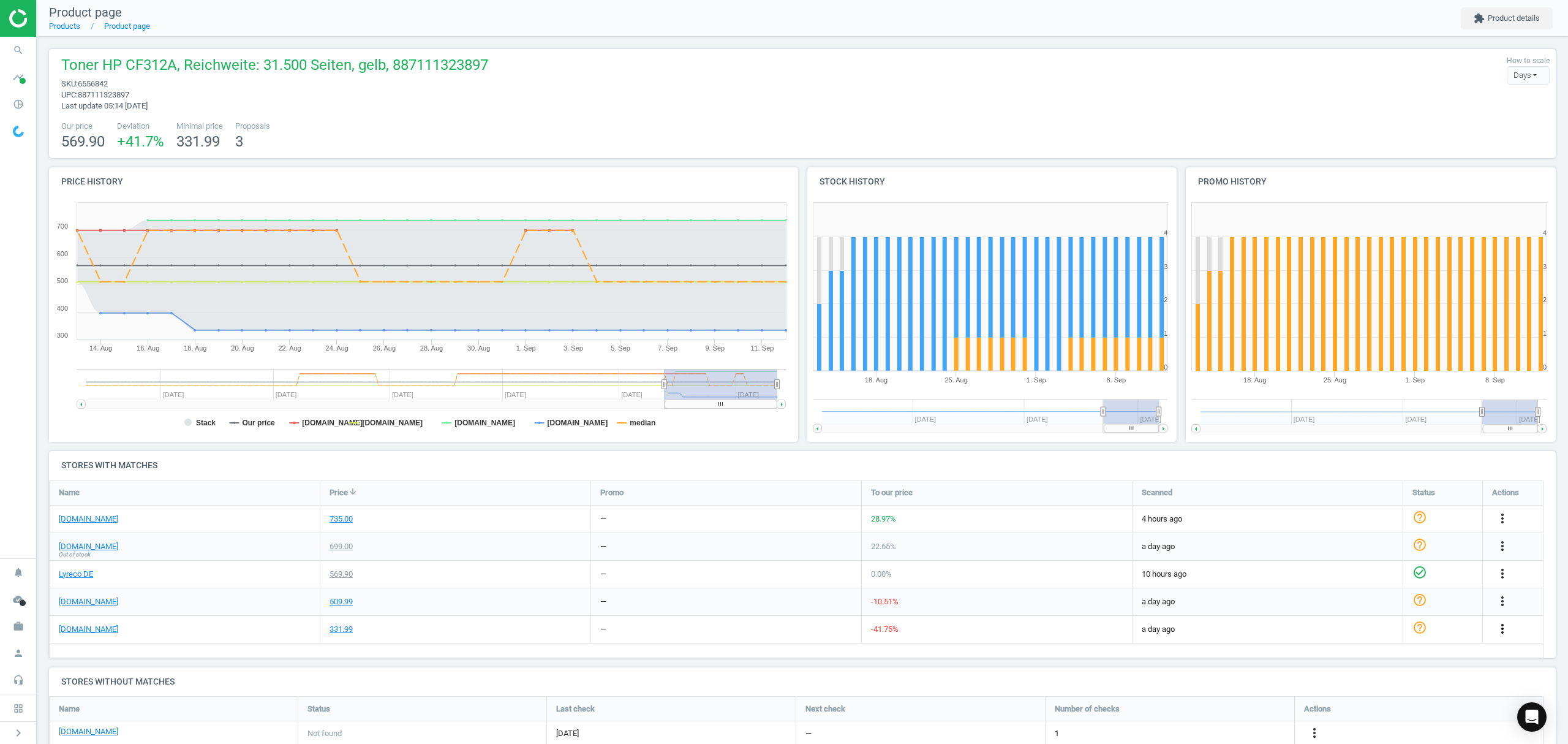
click at [1502, 628] on icon "more_vert" at bounding box center [1503, 628] width 15 height 15
click at [1376, 657] on link "Edit URL/product option" at bounding box center [1407, 658] width 168 height 19
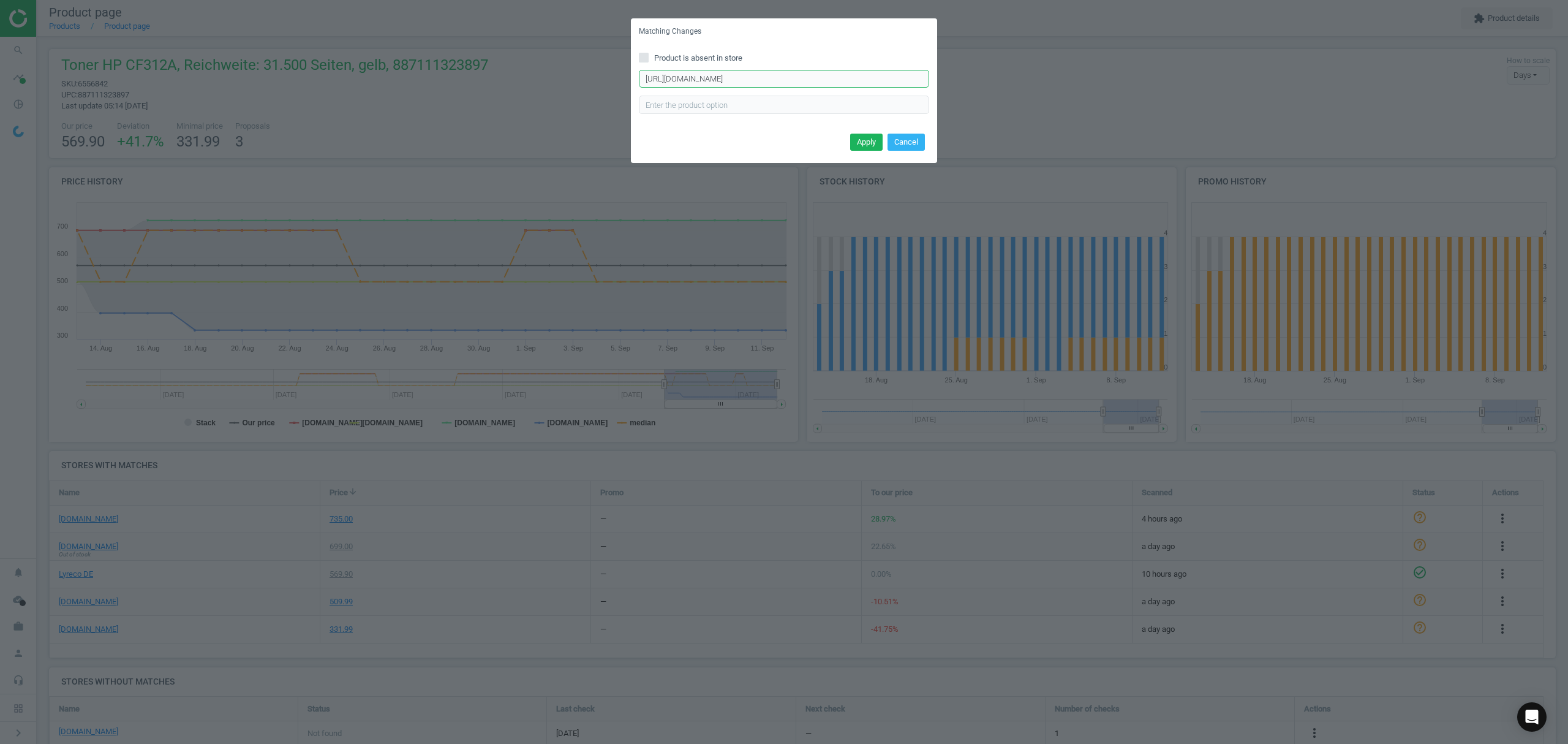
click at [747, 79] on input "https://www.otto-office.com/de/Trommel-ohne-Toner-CF364A-HP-828A/307473/p?produ…" at bounding box center [784, 79] width 291 height 18
click at [645, 62] on icon at bounding box center [644, 58] width 10 height 10
click at [645, 61] on input "Product is absent in store" at bounding box center [644, 58] width 8 height 8
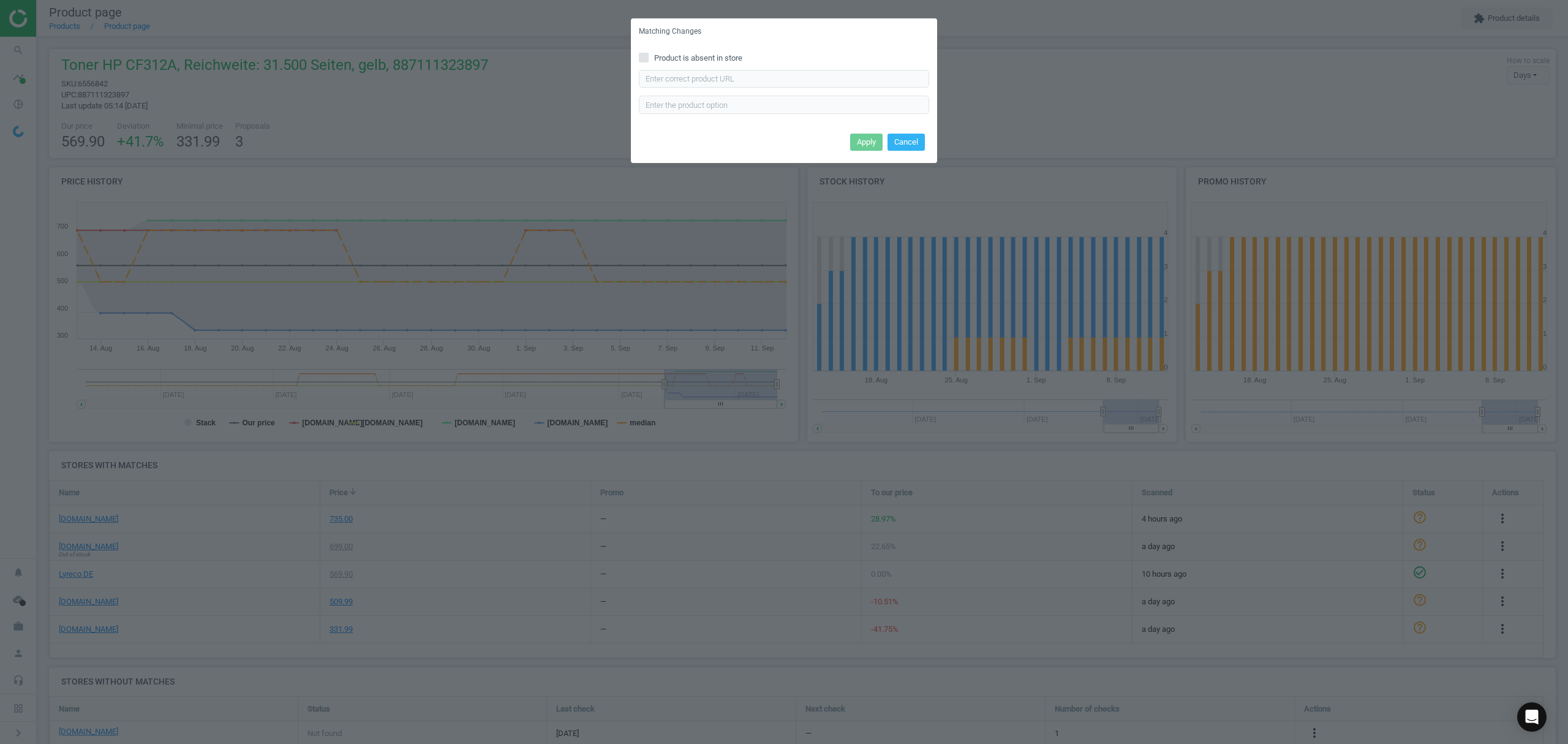
checkbox input "true"
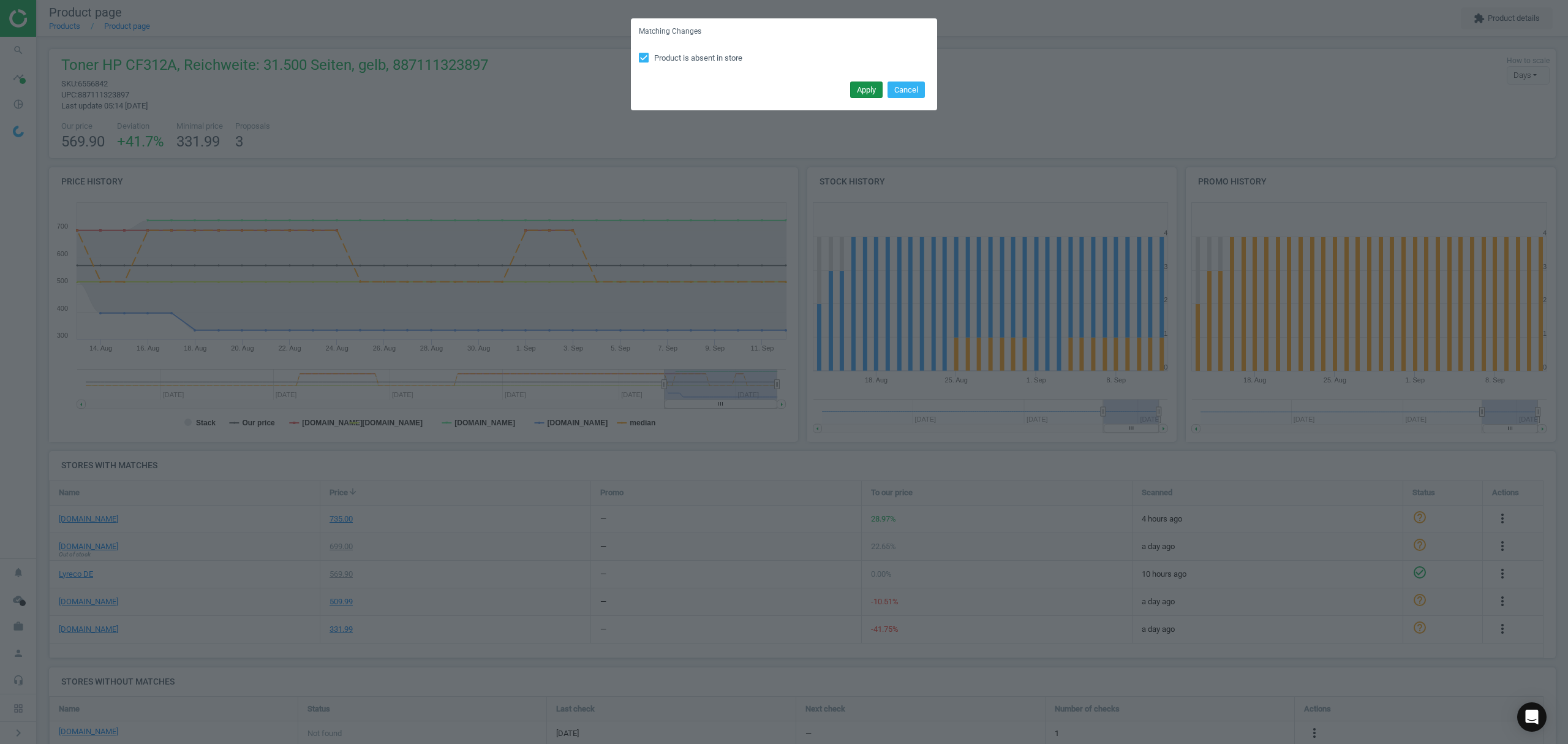
click at [870, 87] on button "Apply" at bounding box center [866, 90] width 32 height 17
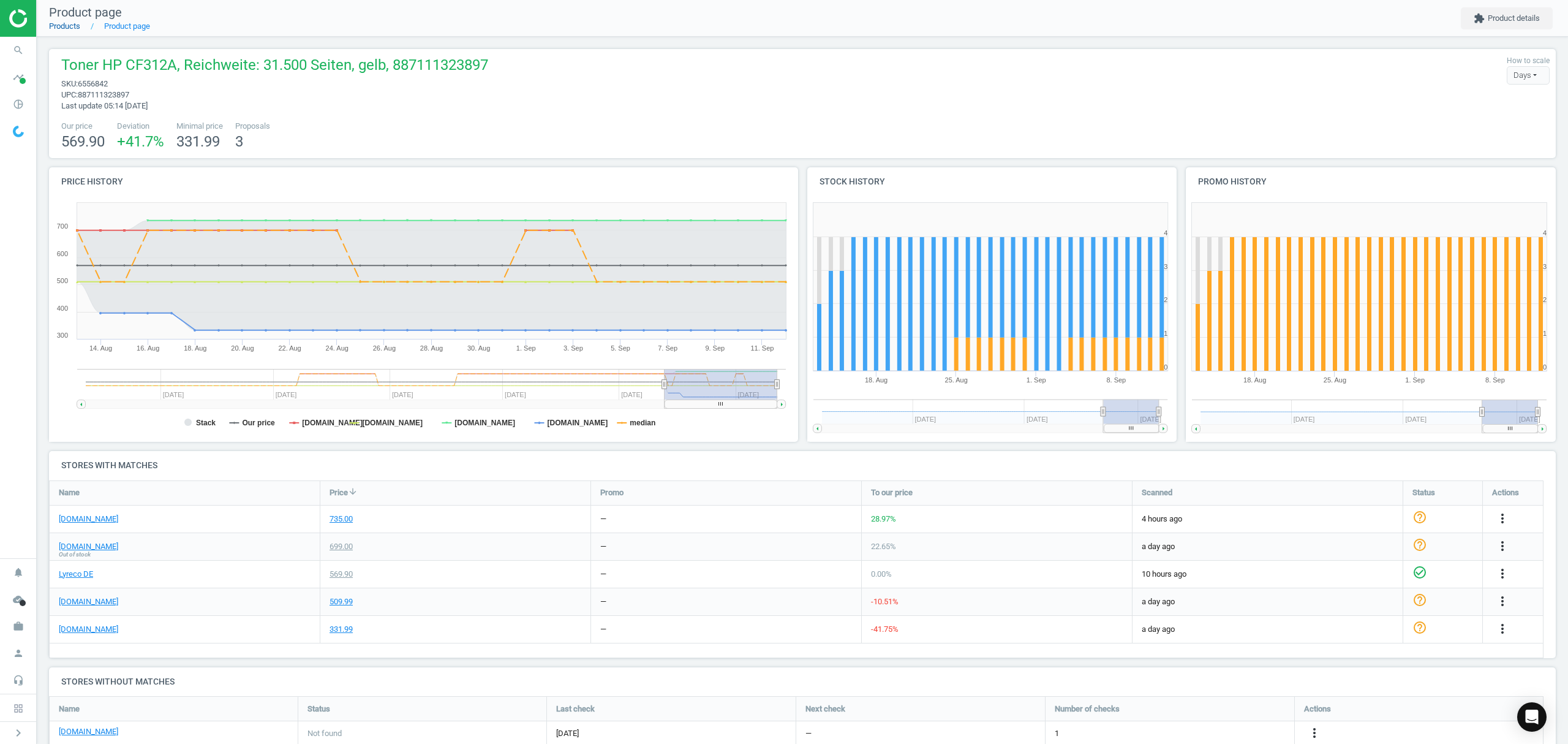
click at [69, 21] on link "Products" at bounding box center [64, 26] width 31 height 9
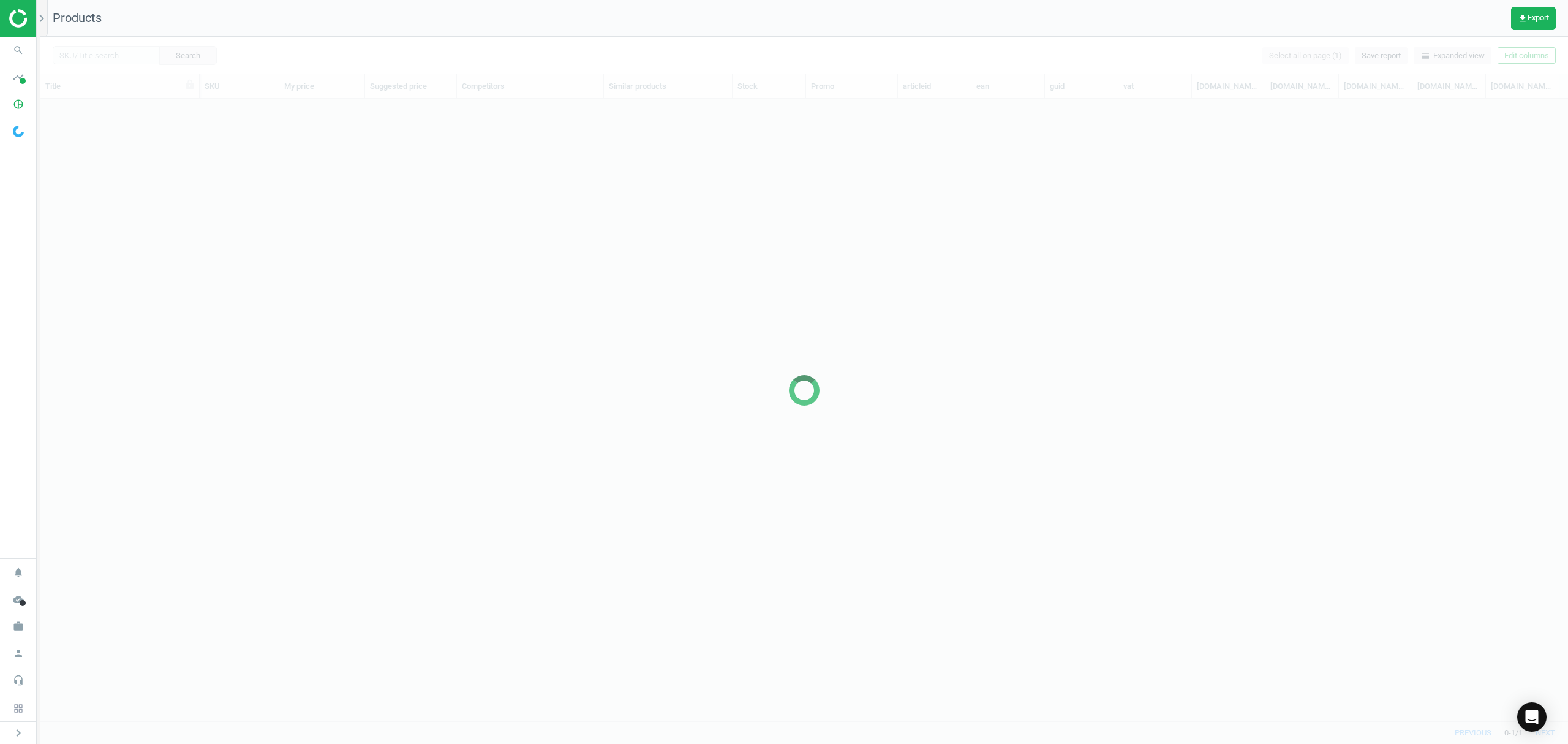
scroll to position [597, 1515]
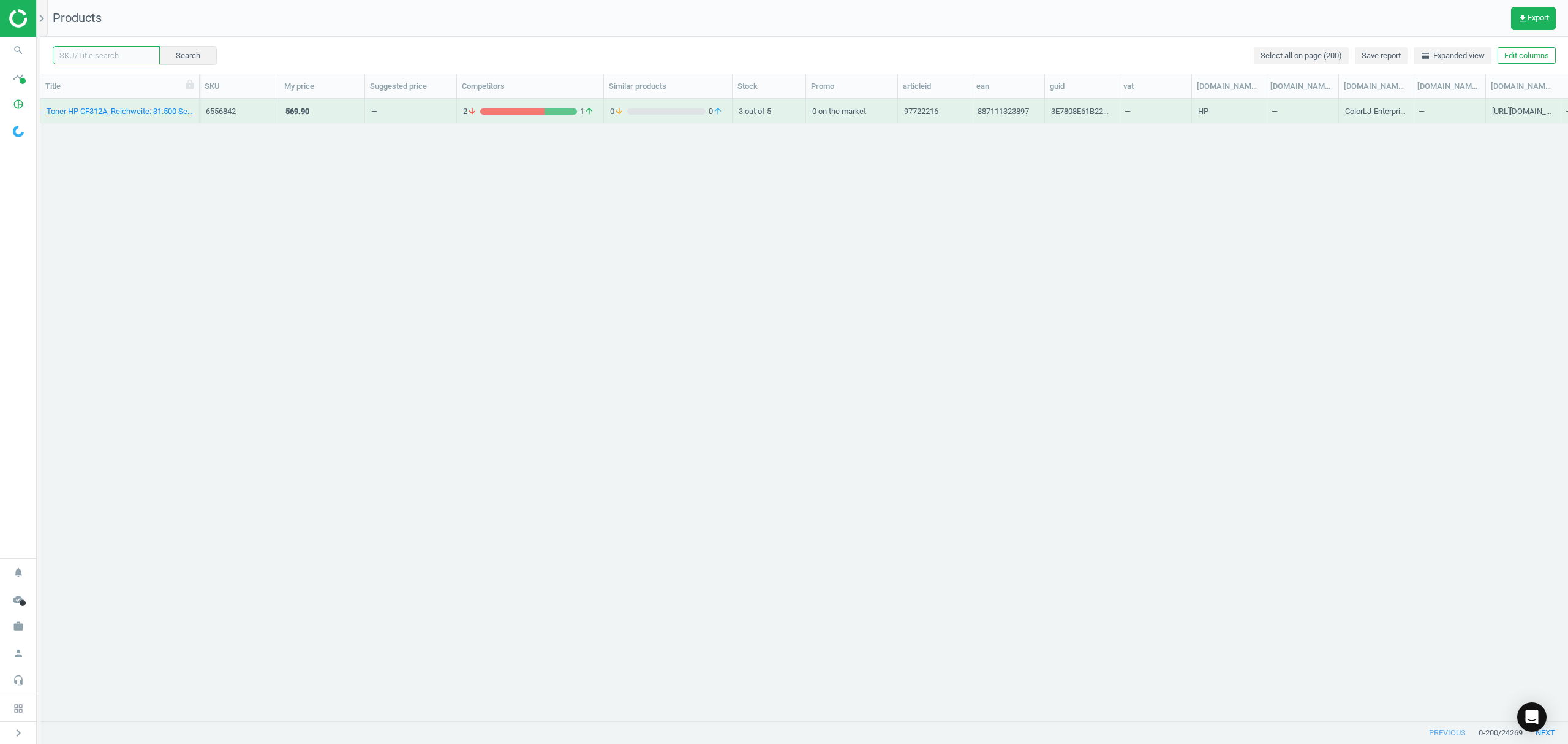
click at [122, 51] on input "text" at bounding box center [107, 55] width 107 height 18
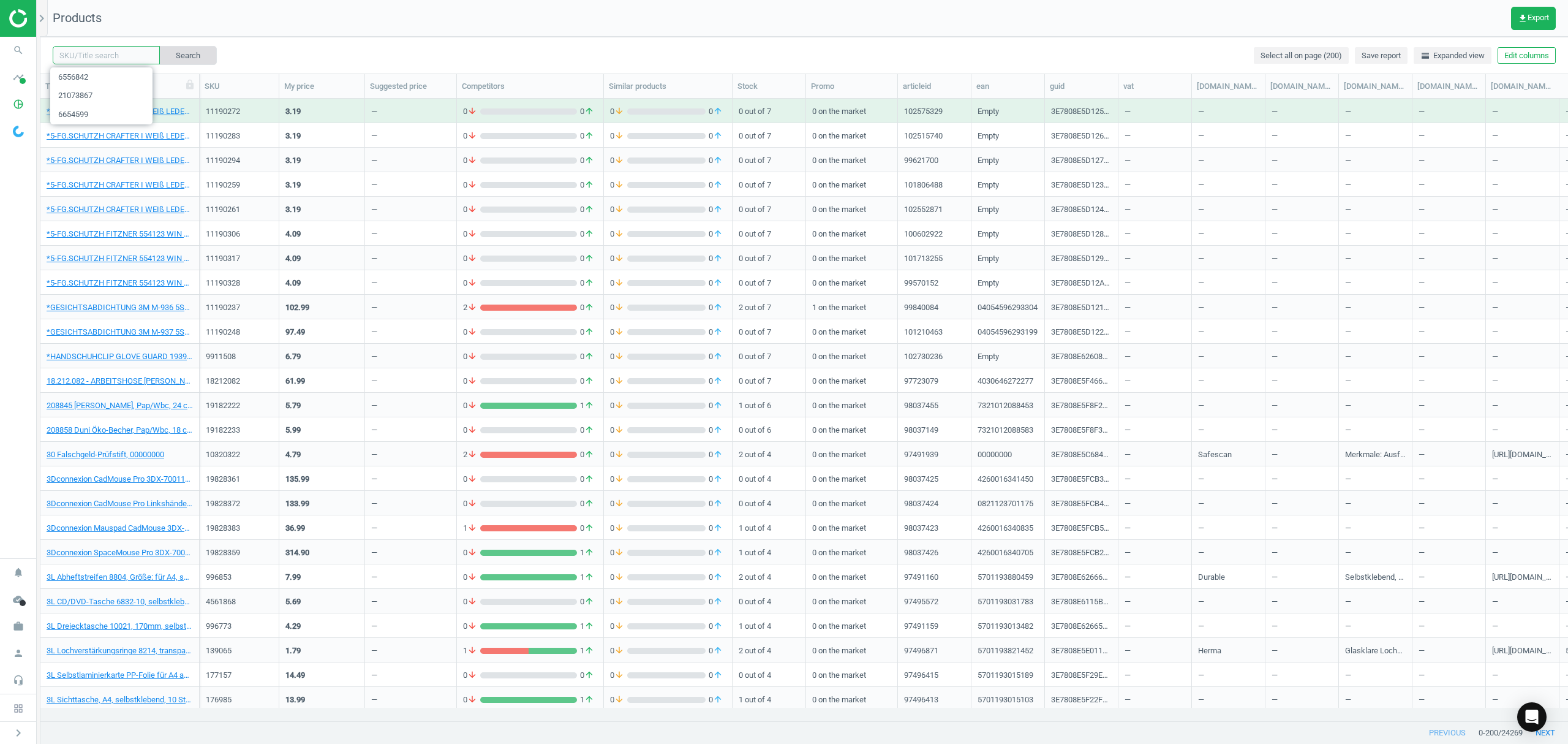
paste input "17318902"
type input "17318902"
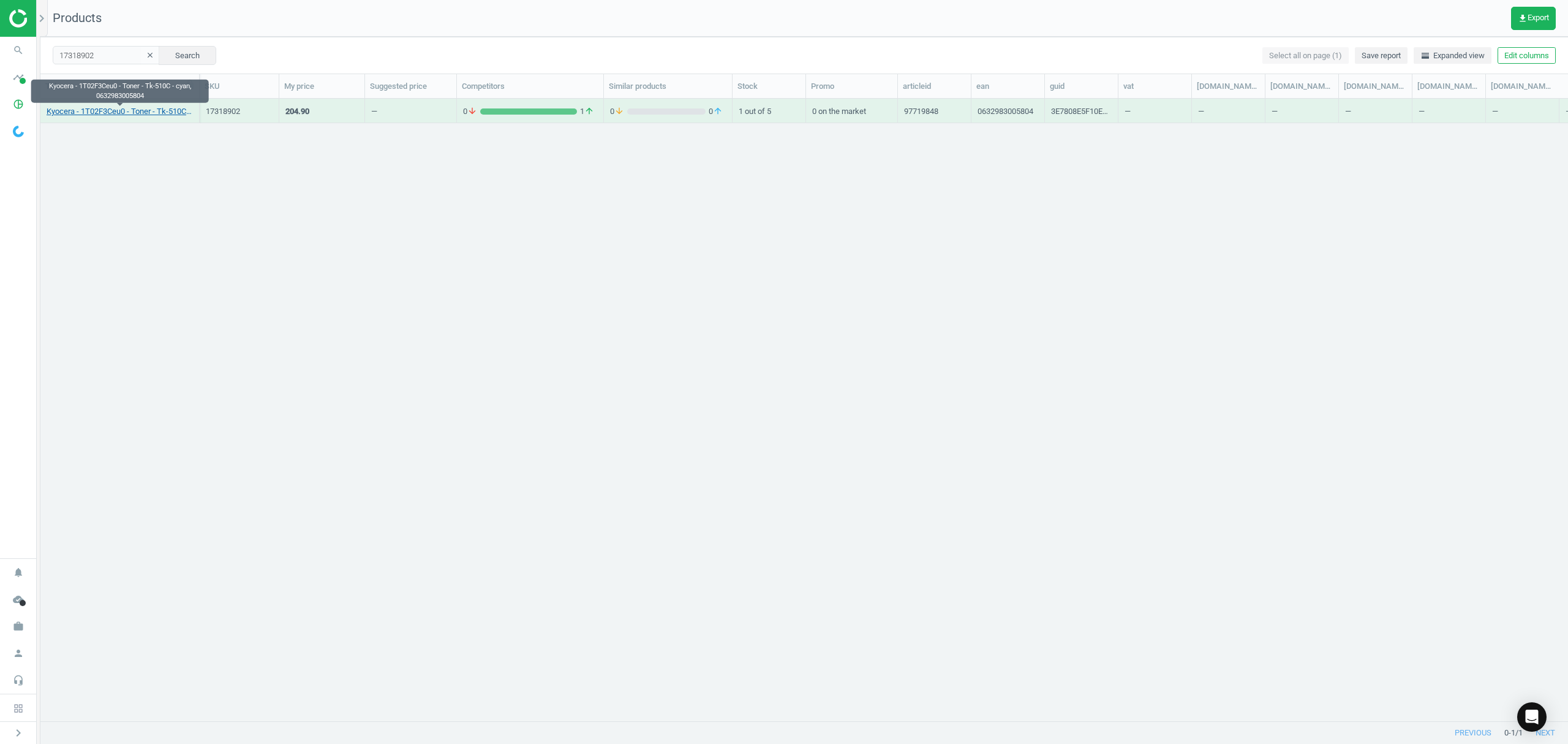
click at [131, 108] on link "Kyocera - 1T02F3Ceu0 - Toner - Tk-510C - cyan, 0632983005804" at bounding box center [119, 111] width 146 height 11
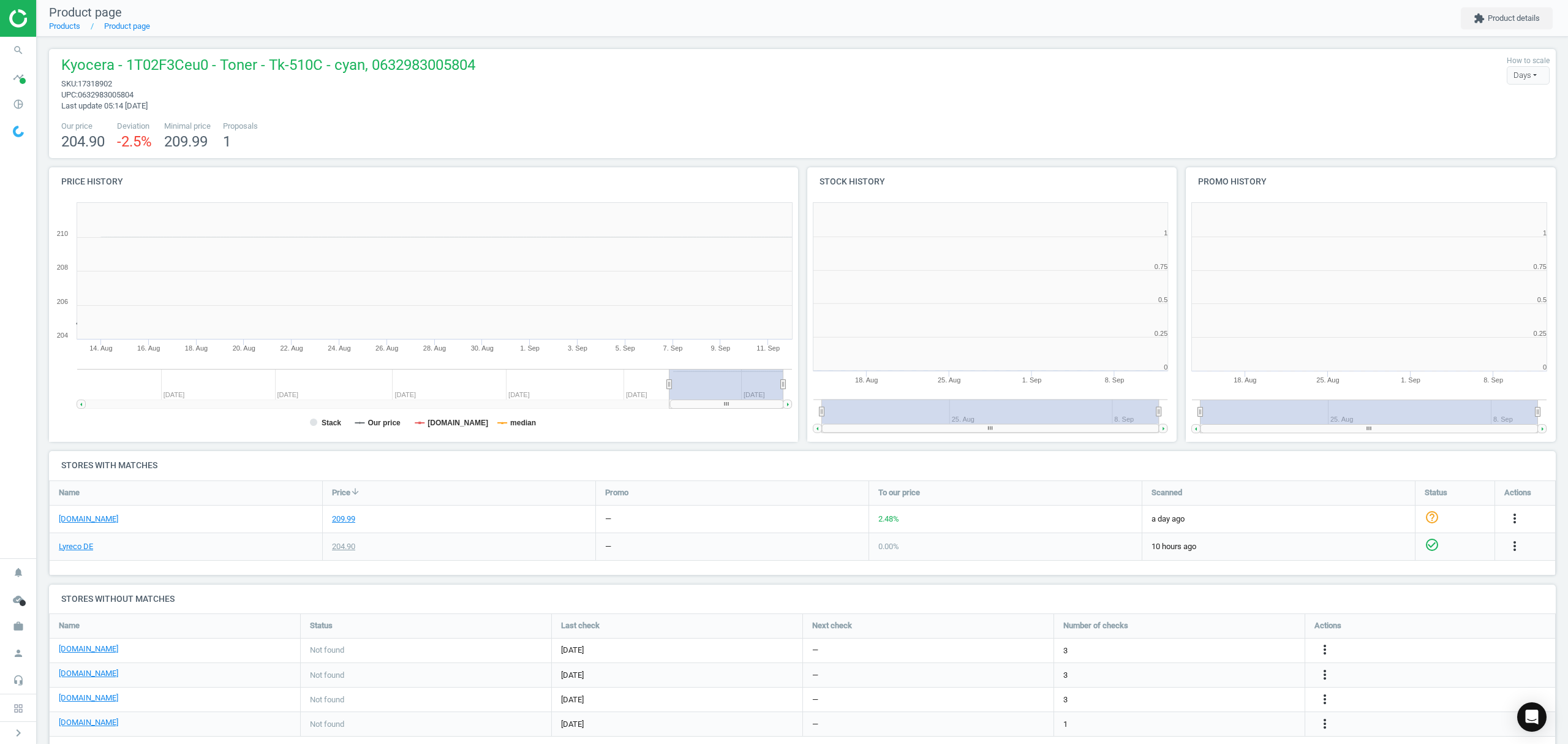
scroll to position [6, 6]
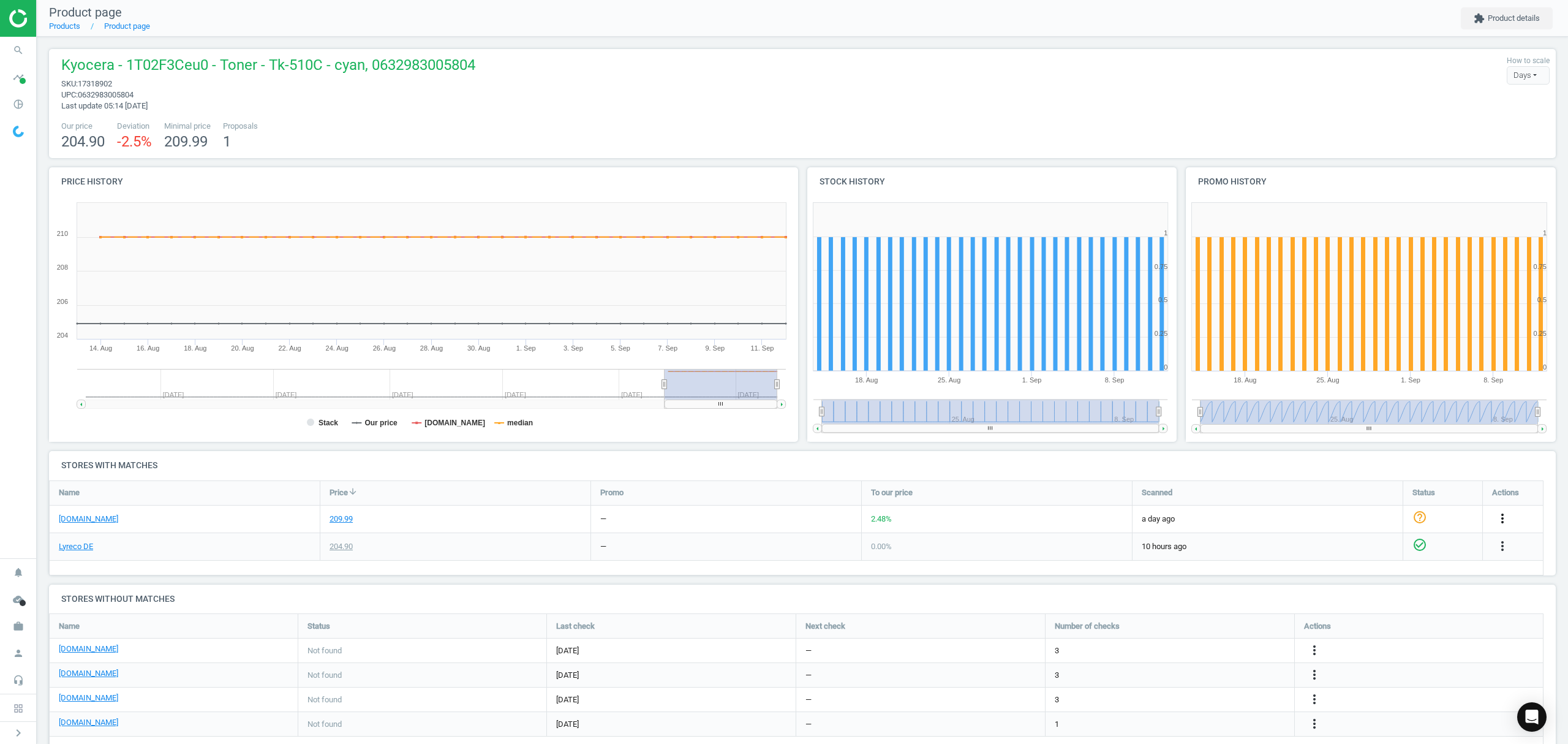
click at [1502, 517] on icon "more_vert" at bounding box center [1503, 519] width 15 height 15
click at [1361, 547] on link "Edit URL/product option" at bounding box center [1407, 547] width 168 height 19
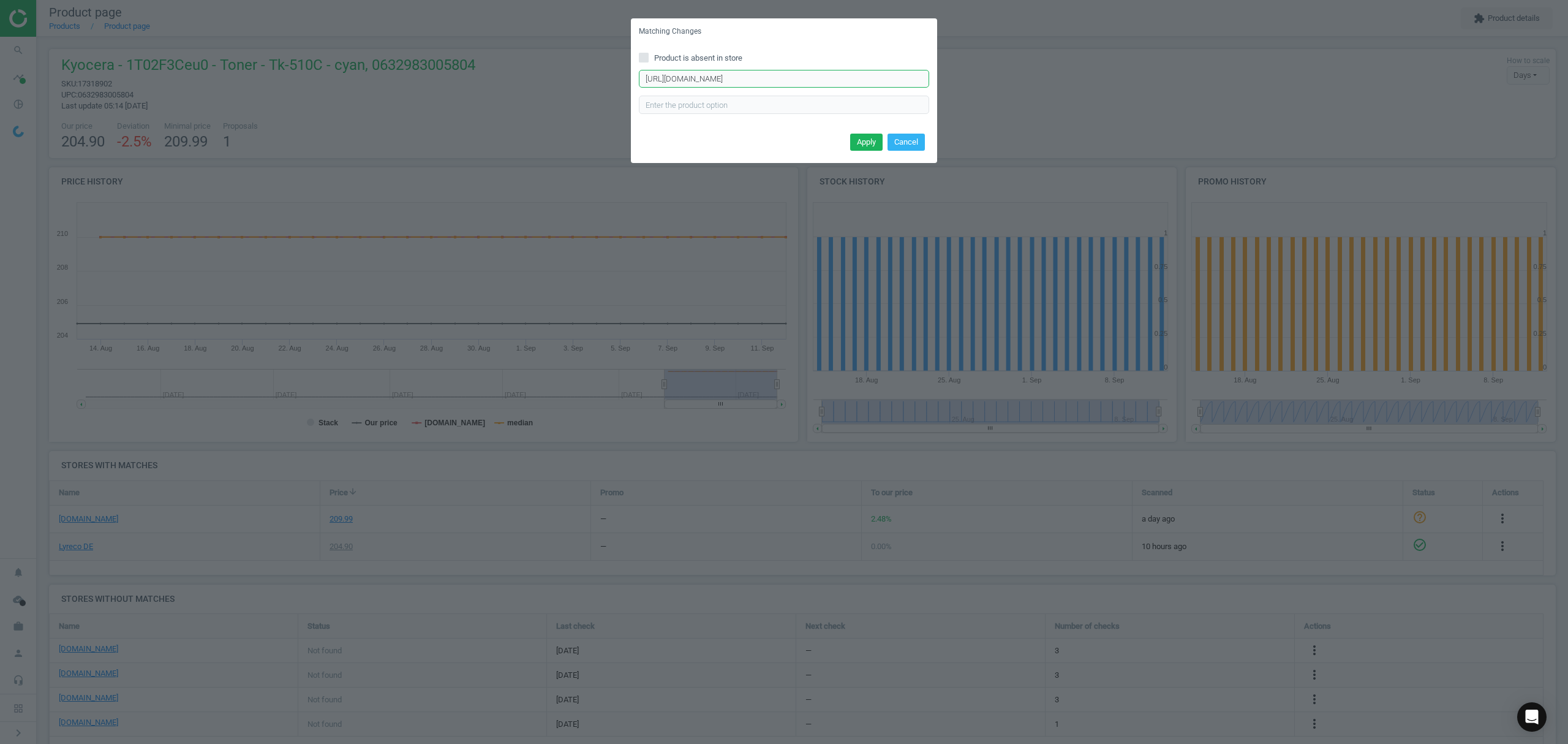
click at [697, 79] on input "https://www.otto-office.com/de/Kyocera-Tonerpatrone-TK-5150C/6849/p?wkid=OO-4-D…" at bounding box center [784, 79] width 291 height 18
click at [694, 79] on input "https://www.otto-office.com/de/Kyocera-Tonerpatrone-TK-5150C/6849/p?wkid=OO-4-D…" at bounding box center [784, 79] width 291 height 18
click at [789, 77] on input "https://www.otto-office.com/de/Kyocera-Tonerpatrone-TK-5150C/6849/p?wkid=OO-4-D…" at bounding box center [784, 79] width 291 height 18
click at [792, 75] on input "https://www.otto-office.com/de/Kyocera-Tonerpatrone-TK-5150C/6849/p?wkid=OO-4-D…" at bounding box center [784, 79] width 291 height 18
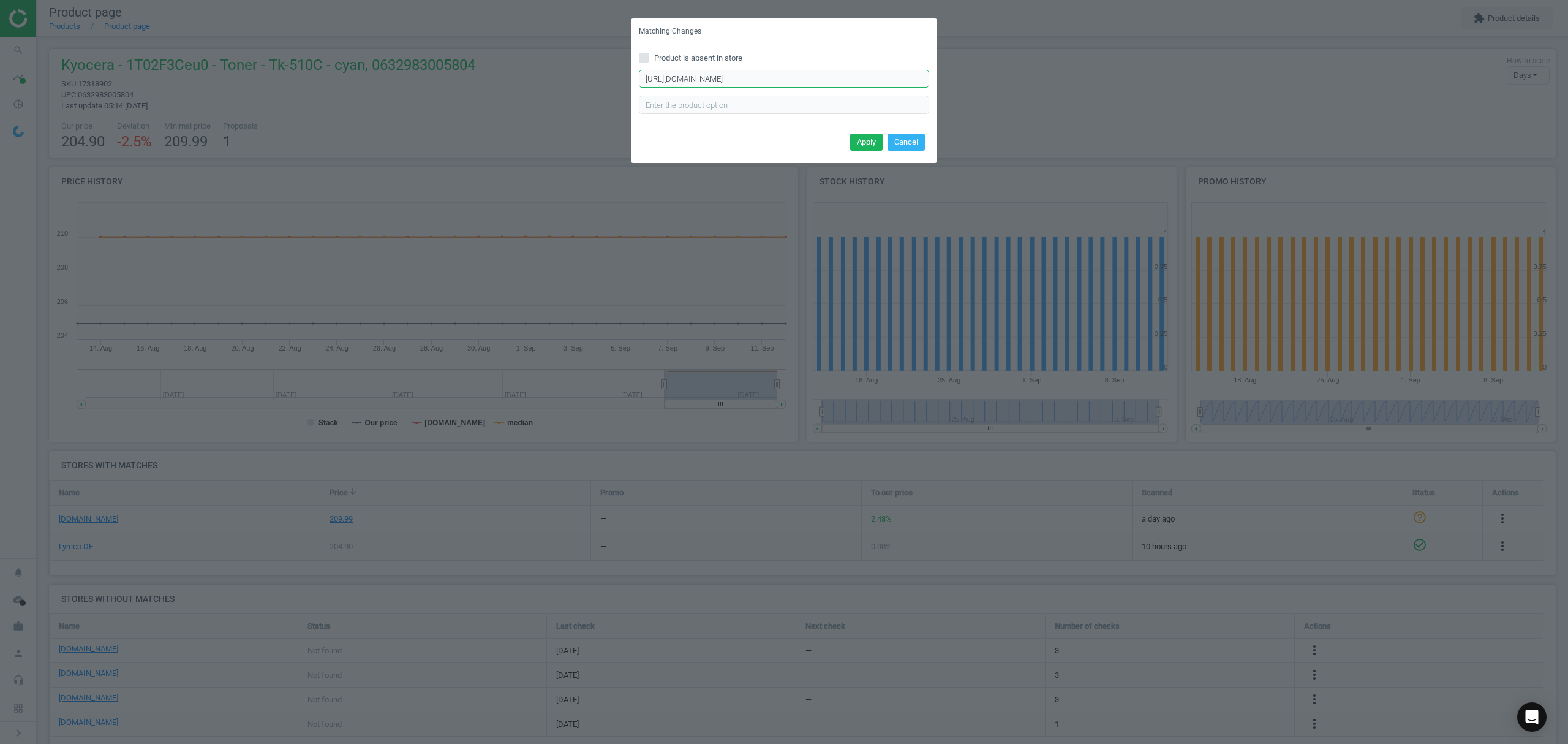
click at [793, 75] on input "https://www.otto-office.com/de/Kyocera-Tonerpatrone-TK-5150C/6849/p?wkid=OO-4-D…" at bounding box center [784, 79] width 291 height 18
click at [798, 75] on input "https://www.otto-office.com/de/Kyocera-Tonerpatrone-TK-5150C/6849/p?wkid=OO-4-D…" at bounding box center [784, 79] width 291 height 18
click at [800, 75] on input "https://www.otto-office.com/de/Kyocera-Tonerpatrone-TK-5150C/6849/p?wkid=OO-4-D…" at bounding box center [784, 79] width 291 height 18
click at [801, 75] on input "https://www.otto-office.com/de/Kyocera-Tonerpatrone-TK-5150C/6849/p?wkid=OO-4-D…" at bounding box center [784, 79] width 291 height 18
click at [803, 74] on input "https://www.otto-office.com/de/Kyocera-Tonerpatrone-TK-5150C/6849/p?wkid=OO-4-D…" at bounding box center [784, 79] width 291 height 18
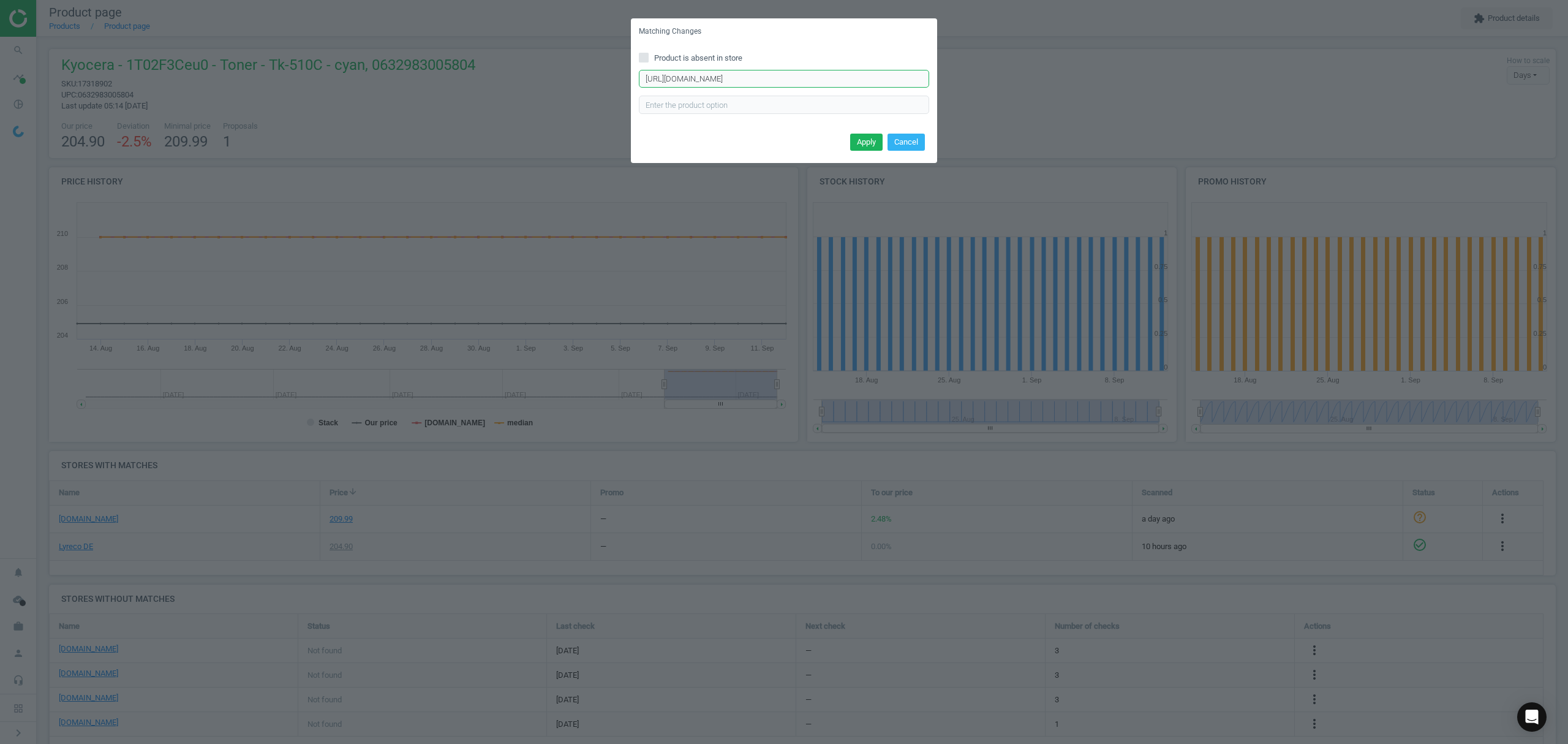
click at [805, 73] on input "https://www.otto-office.com/de/Kyocera-Tonerpatrone-TK-5150C/6849/p?wkid=OO-4-D…" at bounding box center [784, 79] width 291 height 18
drag, startPoint x: 643, startPoint y: 78, endPoint x: 1241, endPoint y: 122, distance: 599.6
click at [1241, 122] on div "Matching Changes Product is absent in store https://www.otto-office.com/de/Kyoc…" at bounding box center [784, 372] width 1568 height 744
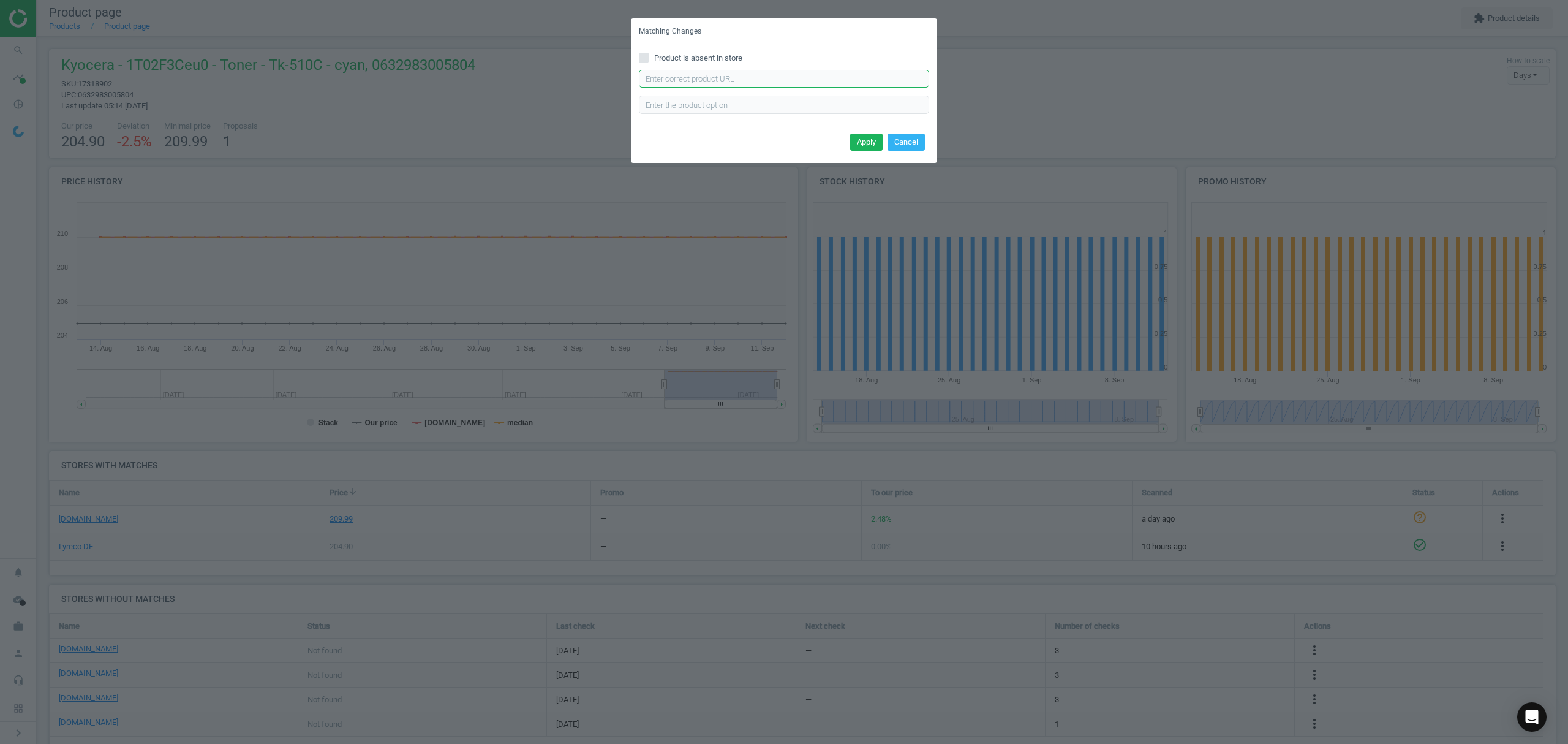
scroll to position [0, 0]
click at [654, 57] on span "Product is absent in store" at bounding box center [698, 58] width 93 height 11
click at [648, 57] on input "Product is absent in store" at bounding box center [644, 58] width 8 height 8
checkbox input "true"
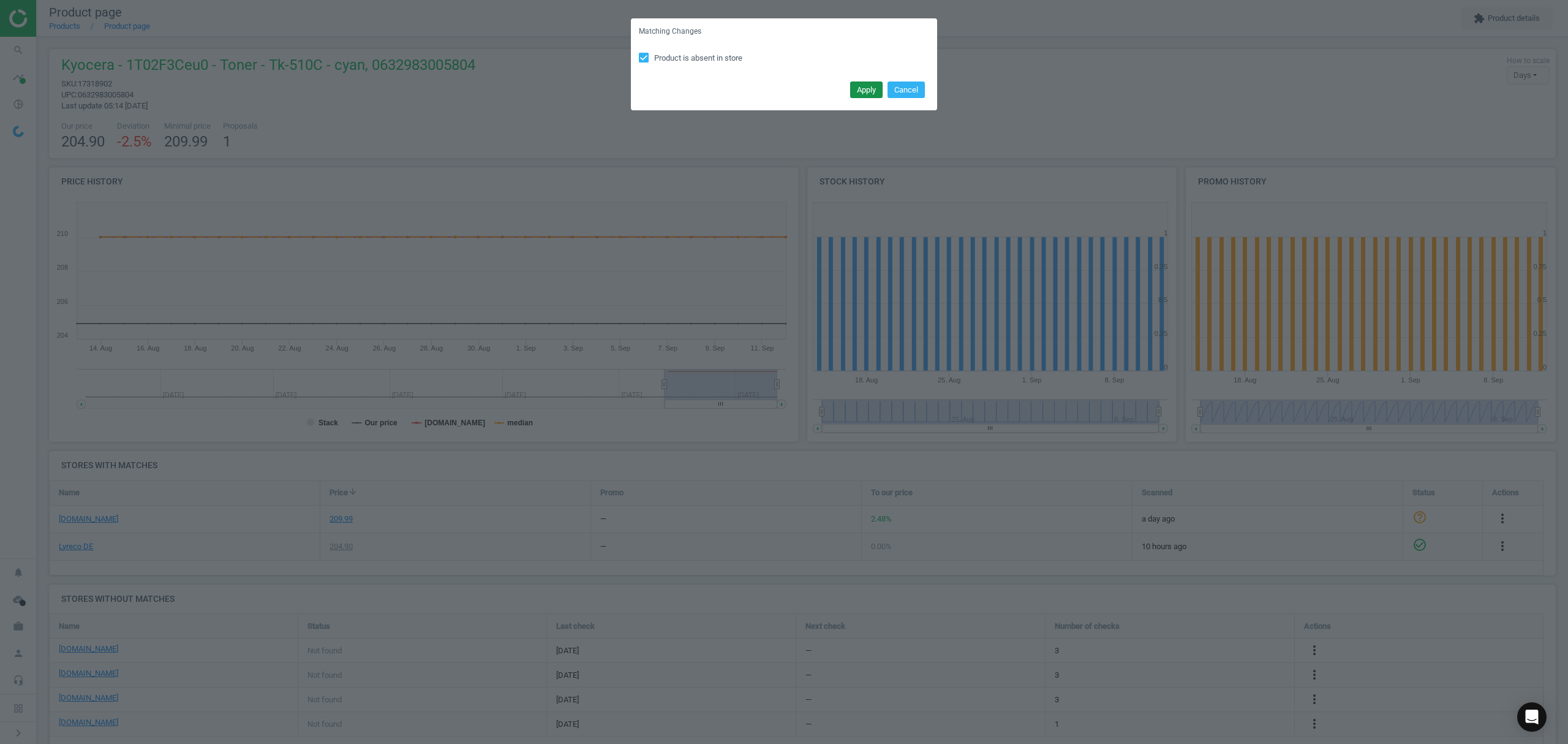
click at [855, 92] on button "Apply" at bounding box center [866, 90] width 32 height 17
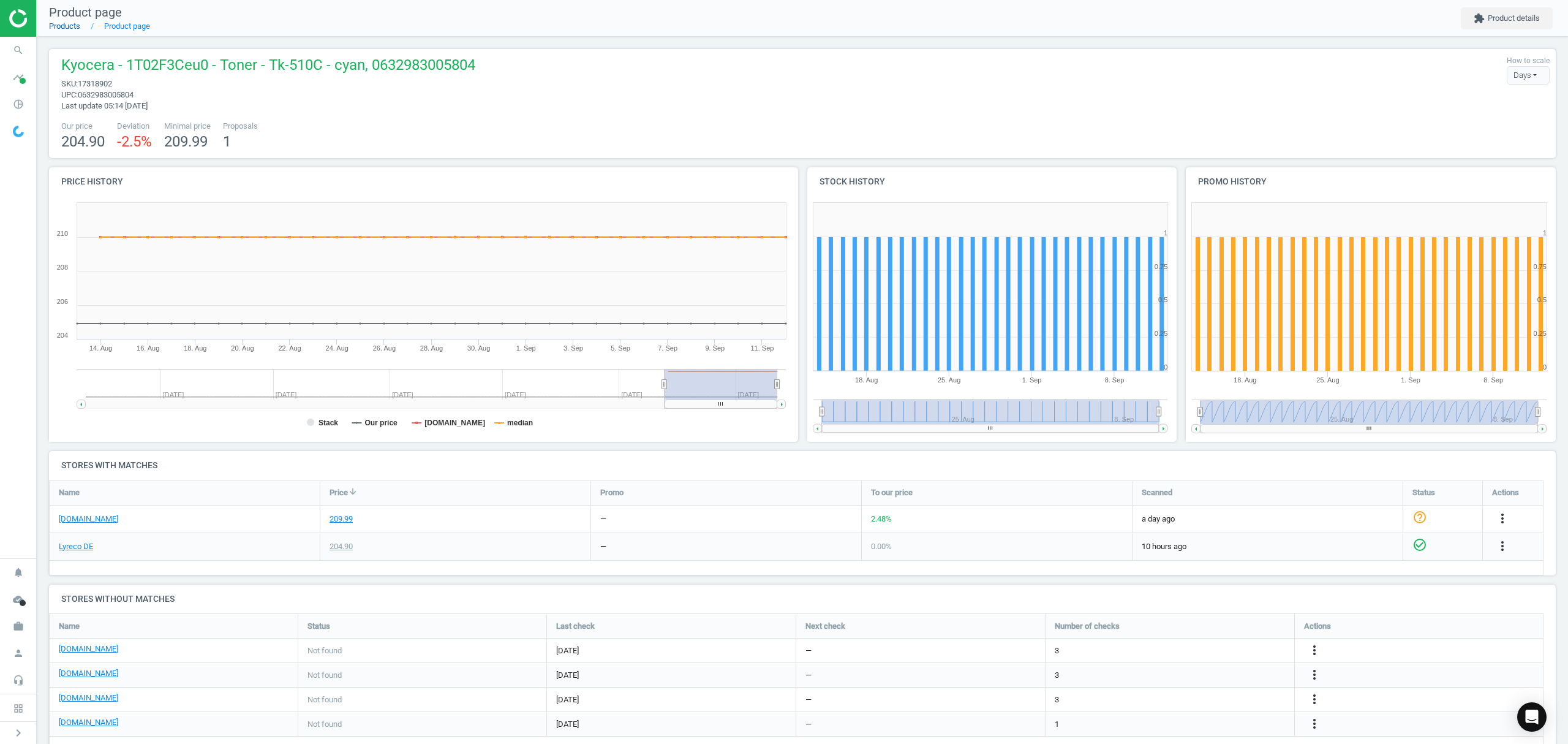
click at [73, 25] on link "Products" at bounding box center [64, 26] width 31 height 9
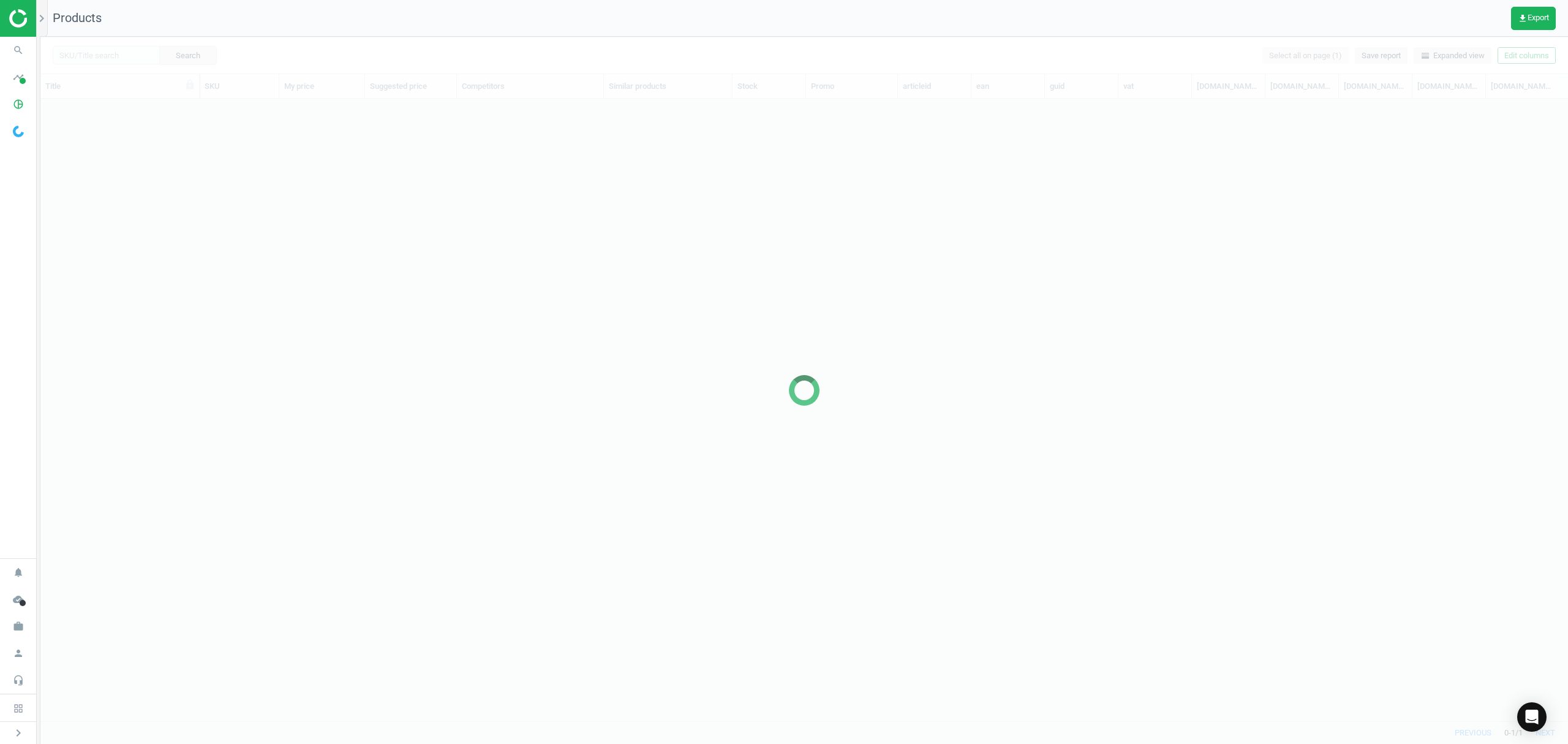
scroll to position [597, 1515]
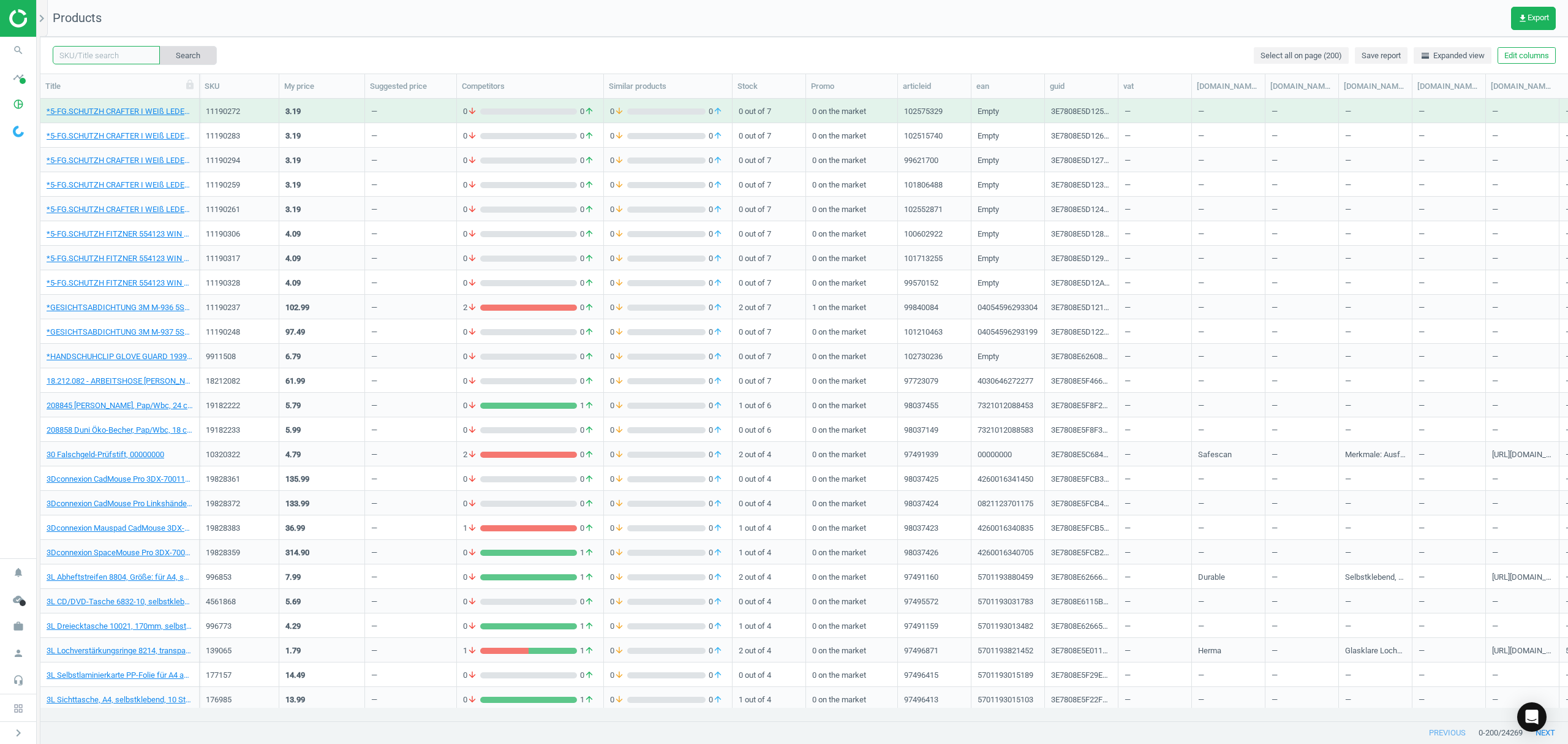
drag, startPoint x: 114, startPoint y: 46, endPoint x: 177, endPoint y: 46, distance: 63.0
click at [114, 46] on input "text" at bounding box center [107, 55] width 107 height 18
paste input "10397109"
type input "10397109"
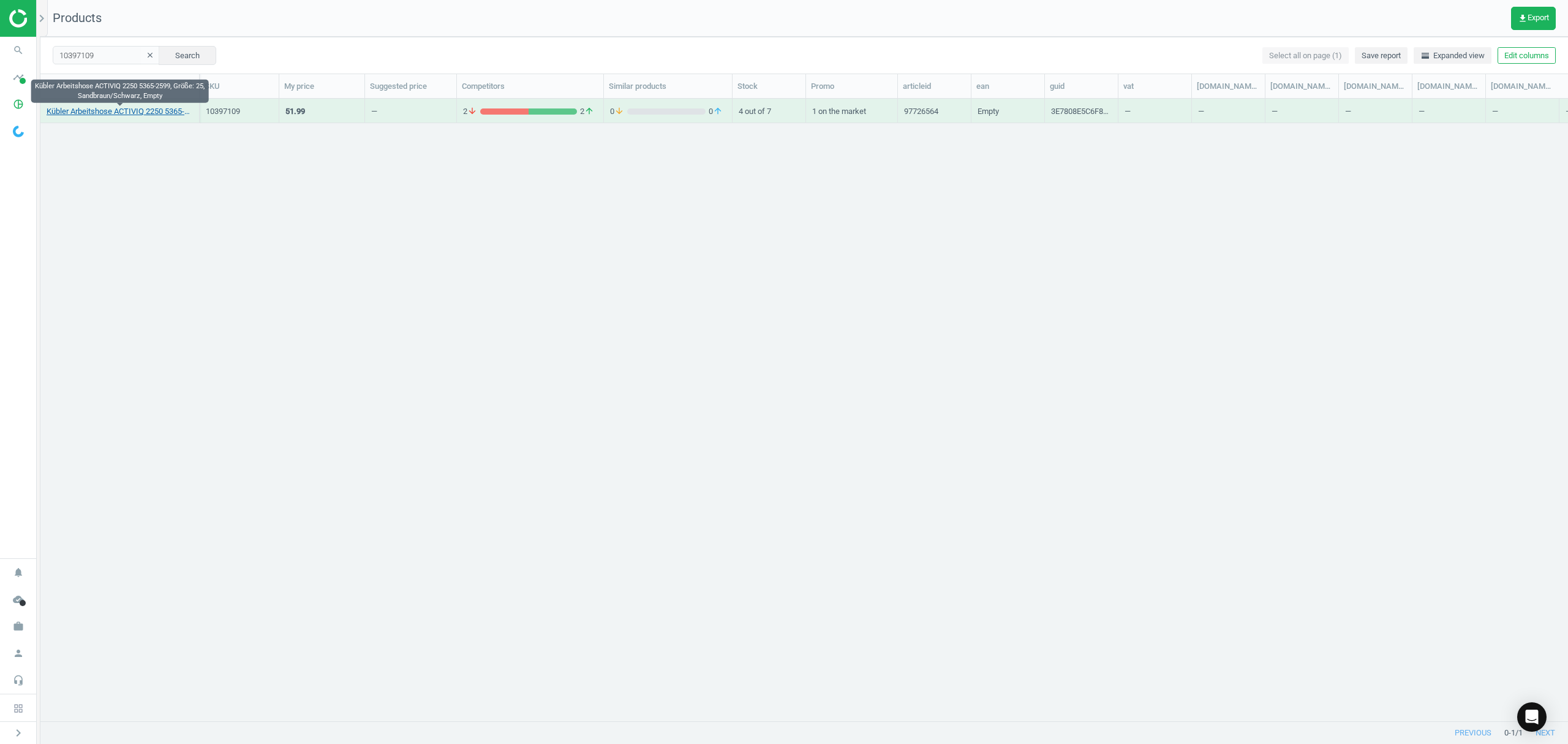
click at [140, 115] on link "Kübler Arbeitshose ACTIVIQ 2250 5365-2599, Größe: 25, Sandbraun/Schwarz, Empty" at bounding box center [119, 111] width 146 height 11
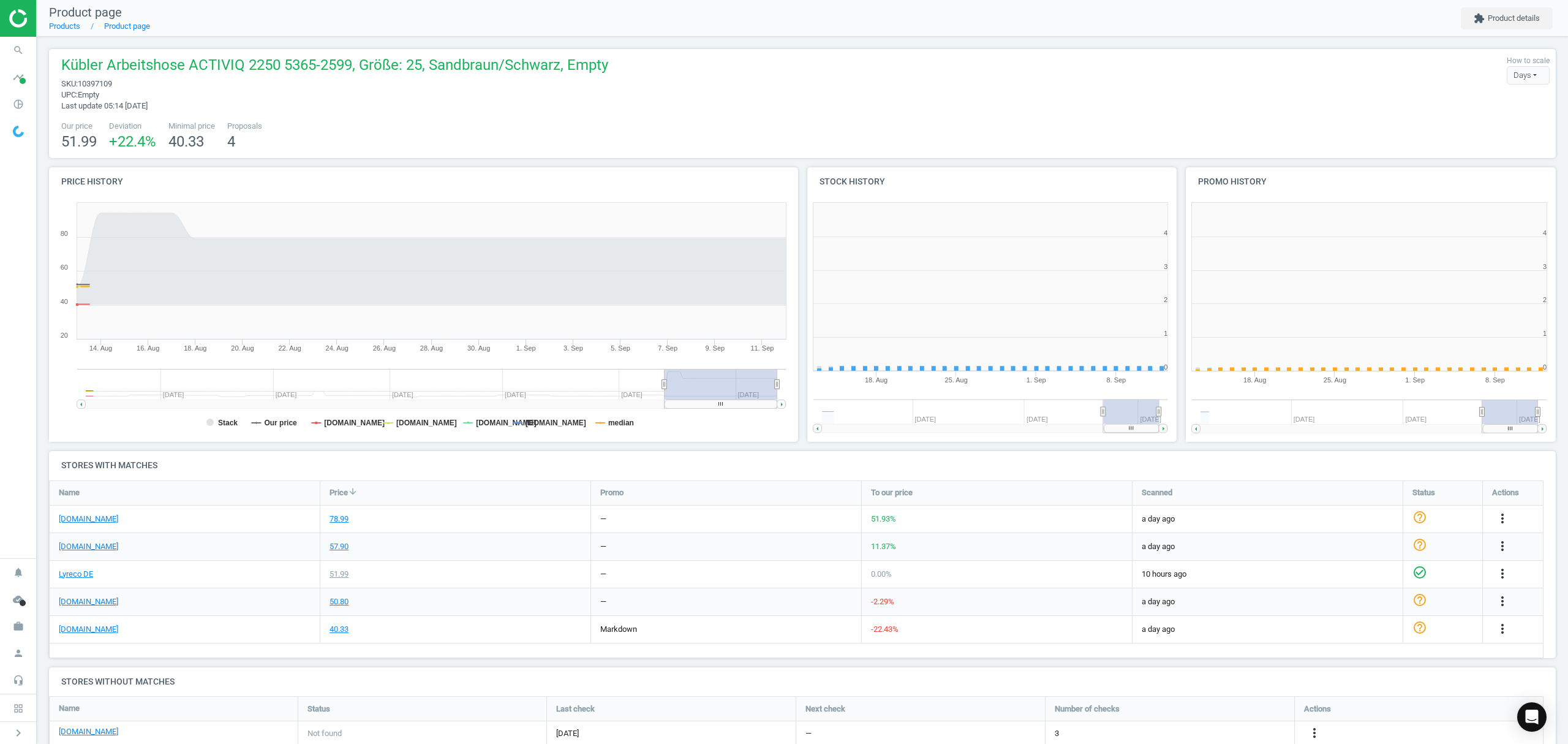
scroll to position [6, 6]
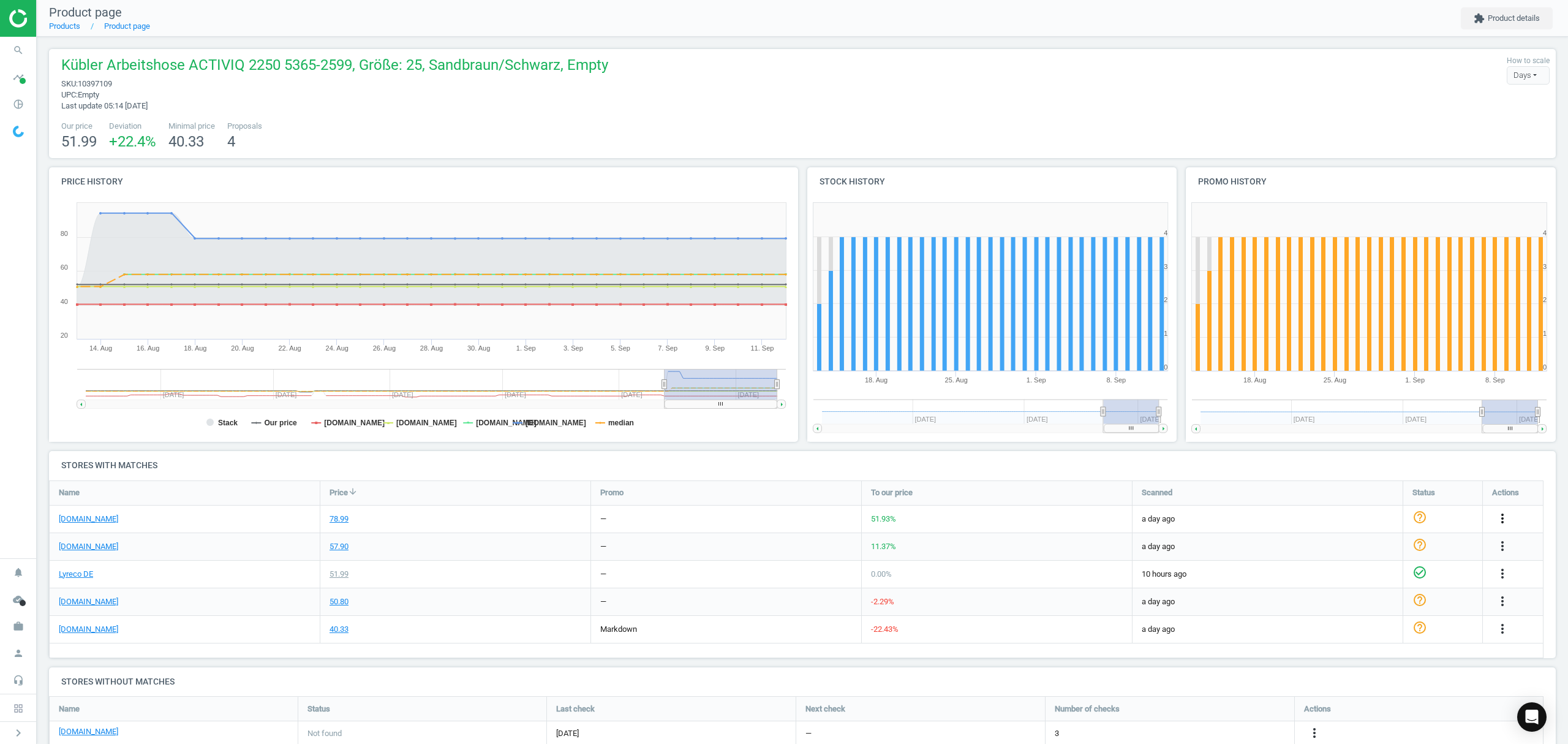
click at [1506, 516] on icon "more_vert" at bounding box center [1503, 519] width 15 height 15
click at [1368, 543] on link "Edit URL/product option" at bounding box center [1407, 547] width 168 height 19
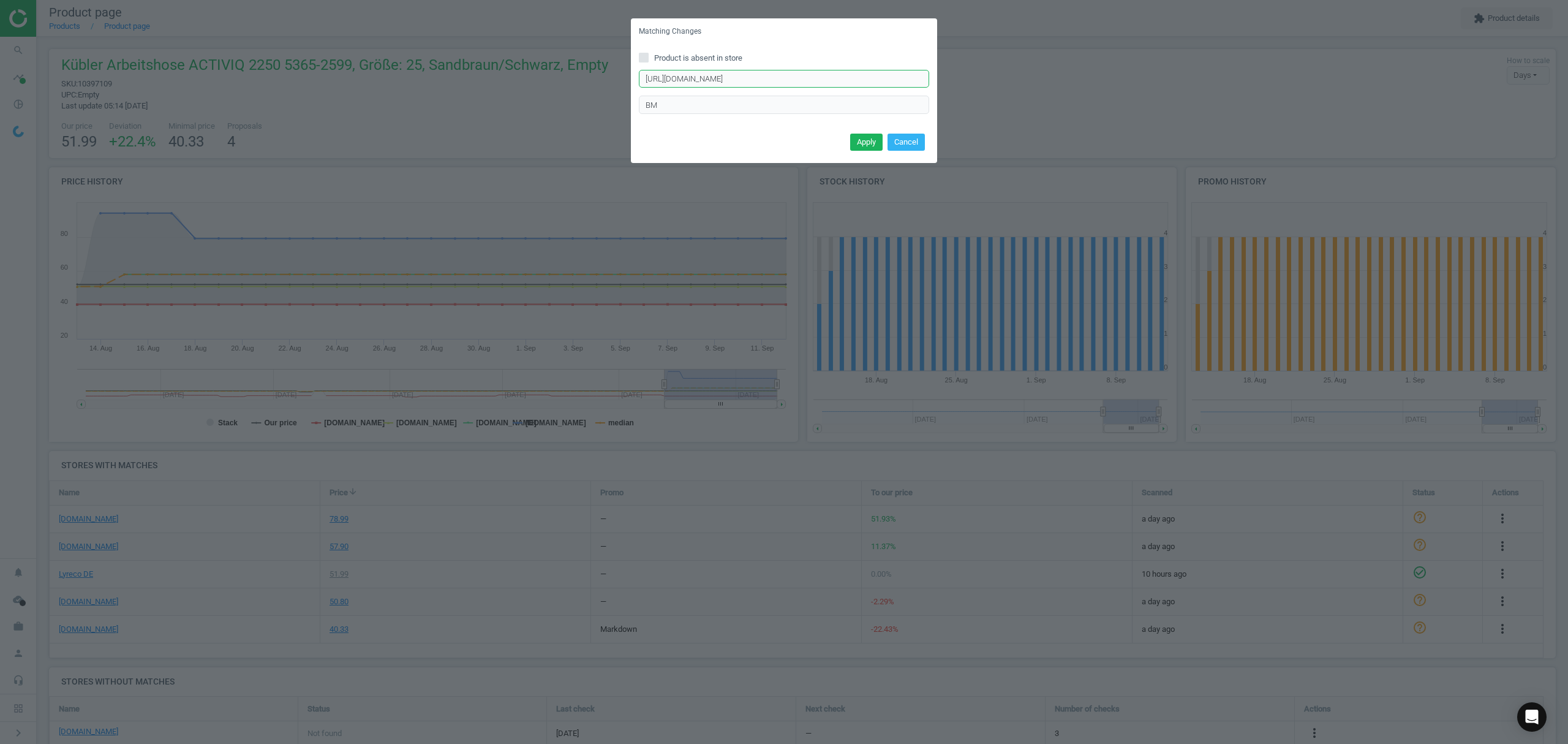
click at [762, 77] on input "https://www.otto-office.com/de/Kuebler-Arbeitshose-High-ACTIVIQ-Groesse-31/3129…" at bounding box center [784, 79] width 291 height 18
paste input "Arbeitshose-High-ACTIVIQ-Groesse-25/312948AK"
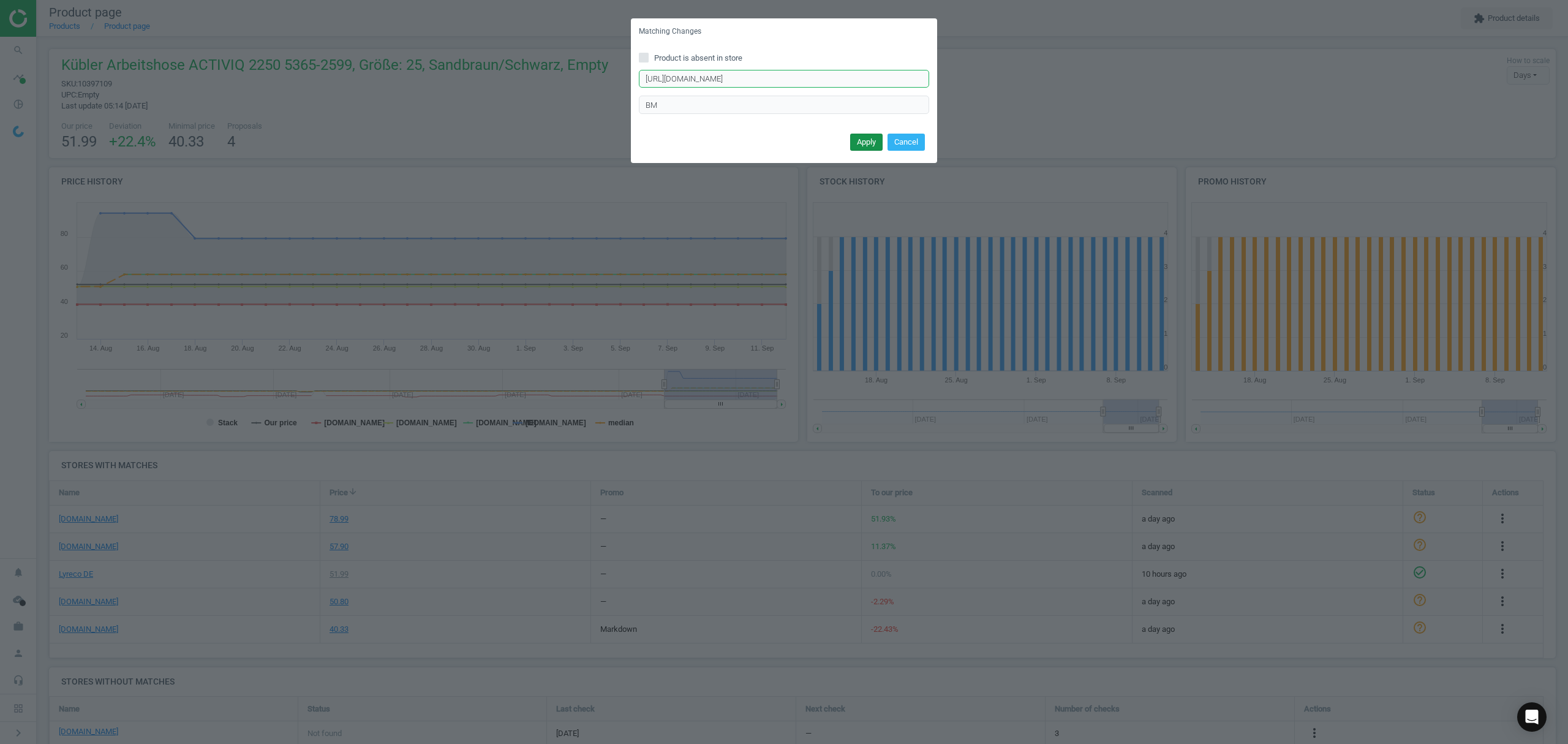
type input "https://www.otto-office.com/de/Arbeitshose-High-ACTIVIQ-Groesse-25/312948AK/p"
click at [863, 142] on button "Apply" at bounding box center [866, 142] width 32 height 17
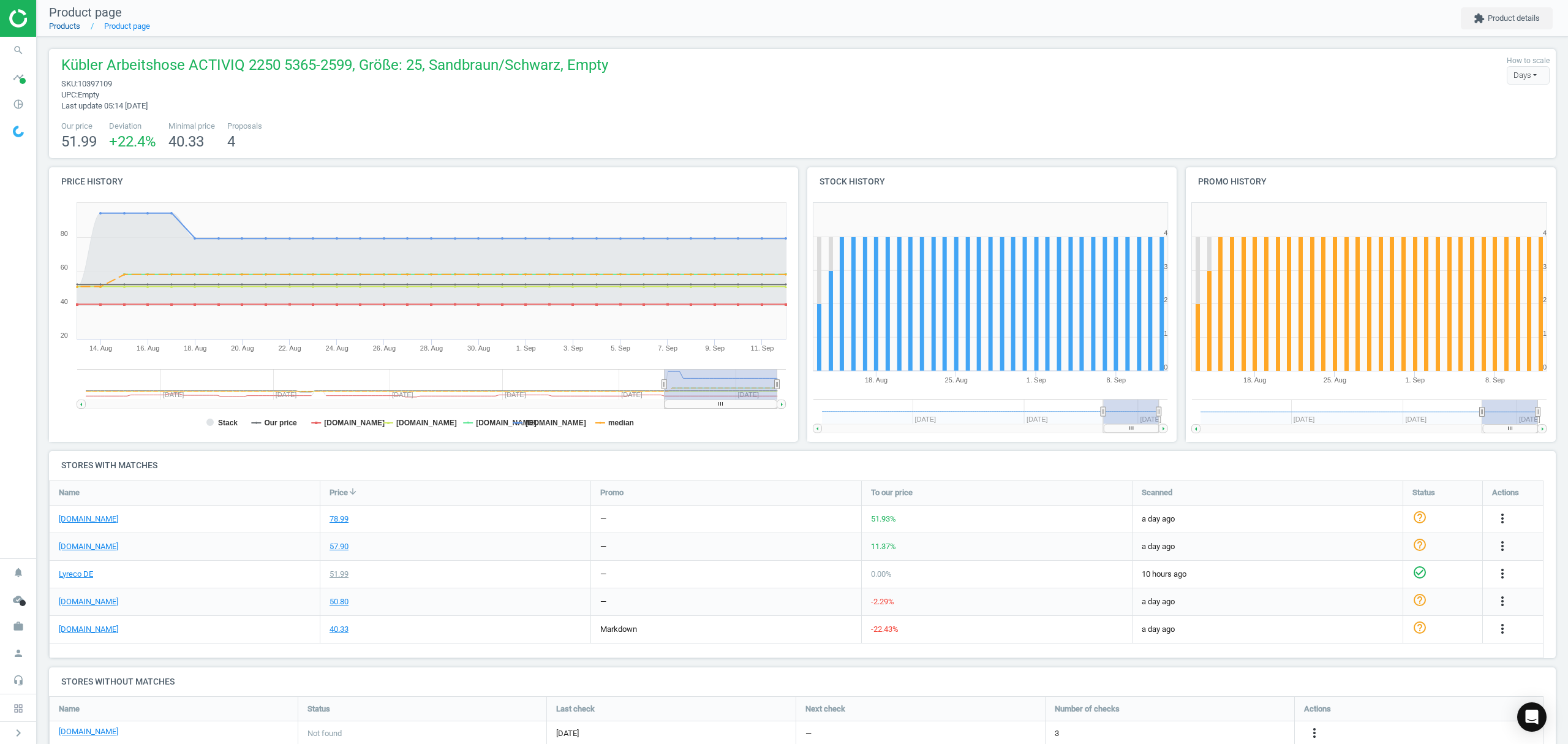
click at [60, 25] on link "Products" at bounding box center [64, 26] width 31 height 9
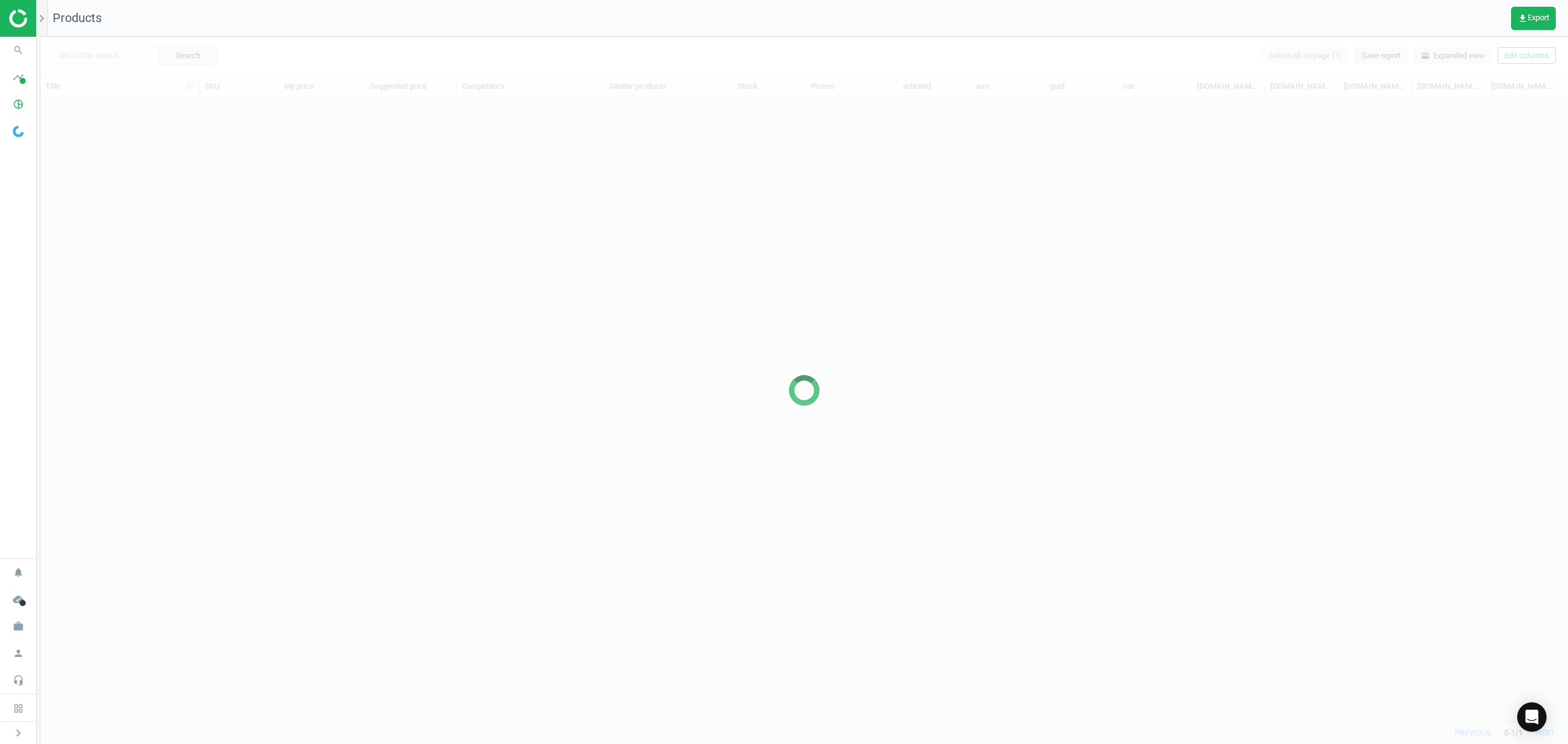
scroll to position [597, 1515]
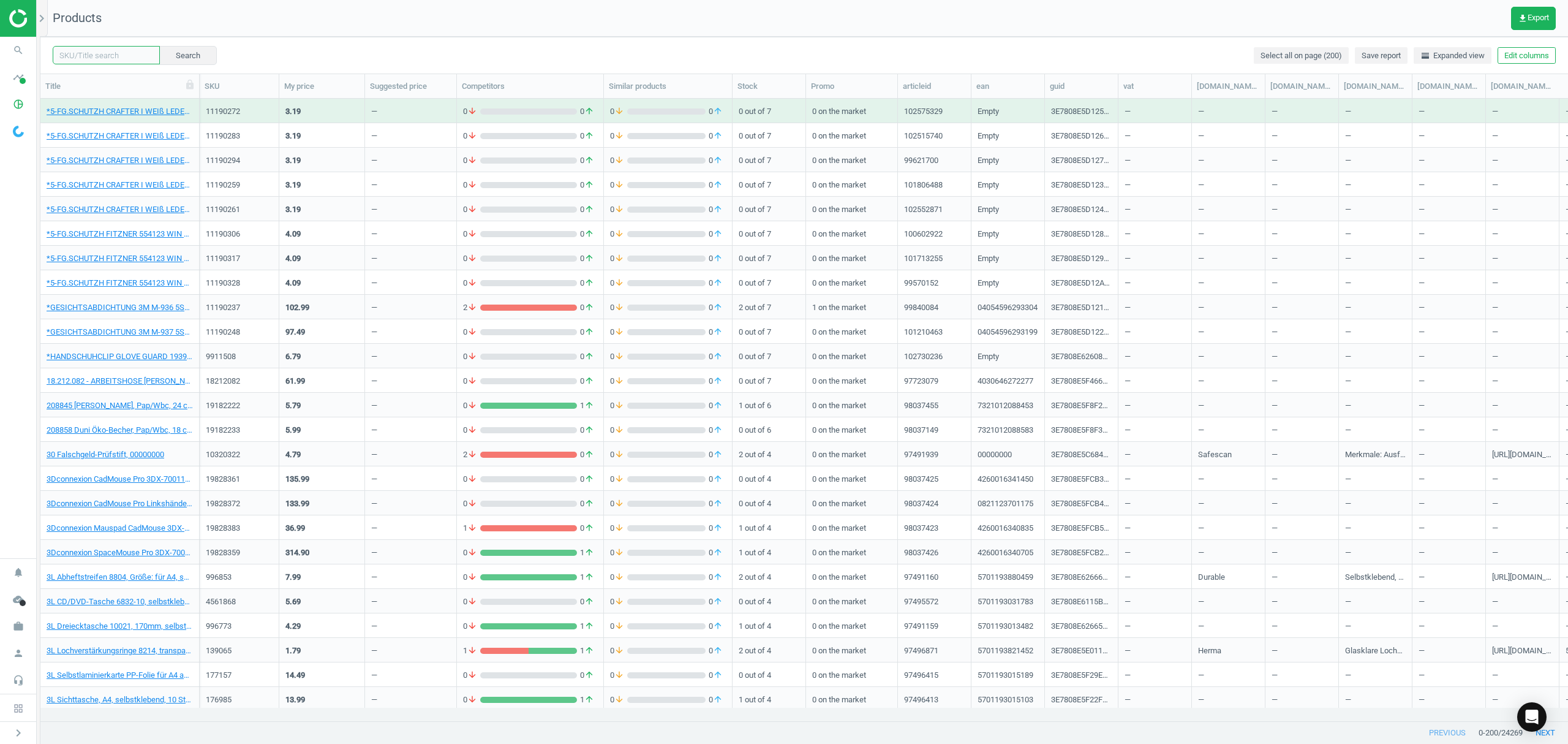
click at [93, 52] on input "text" at bounding box center [107, 55] width 107 height 18
paste input "20733144"
type input "20733144"
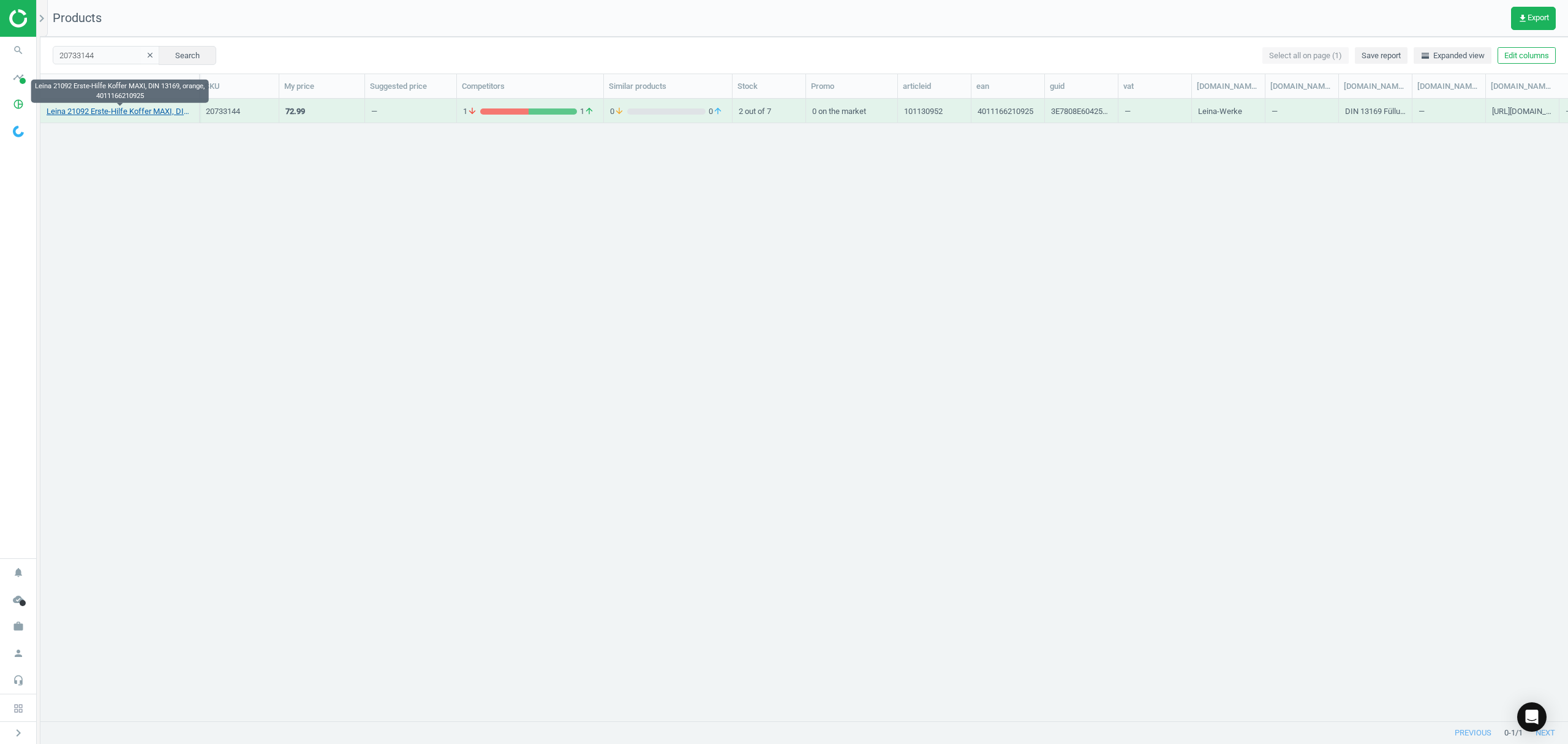
click at [103, 107] on link "Leina 21092 Erste-Hilfe Koffer MAXI, DIN 13169, orange, 4011166210925" at bounding box center [119, 111] width 146 height 11
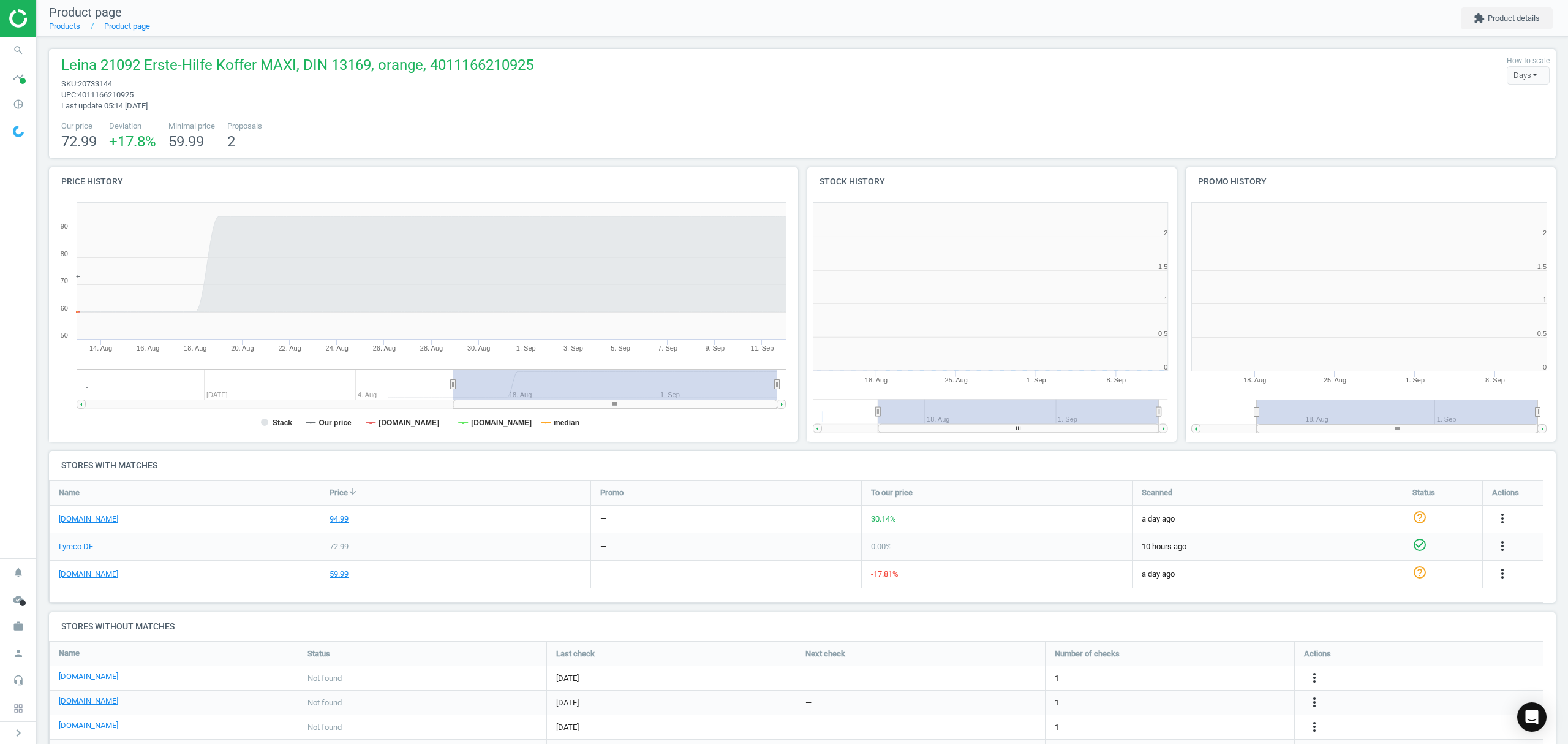
scroll to position [270, 768]
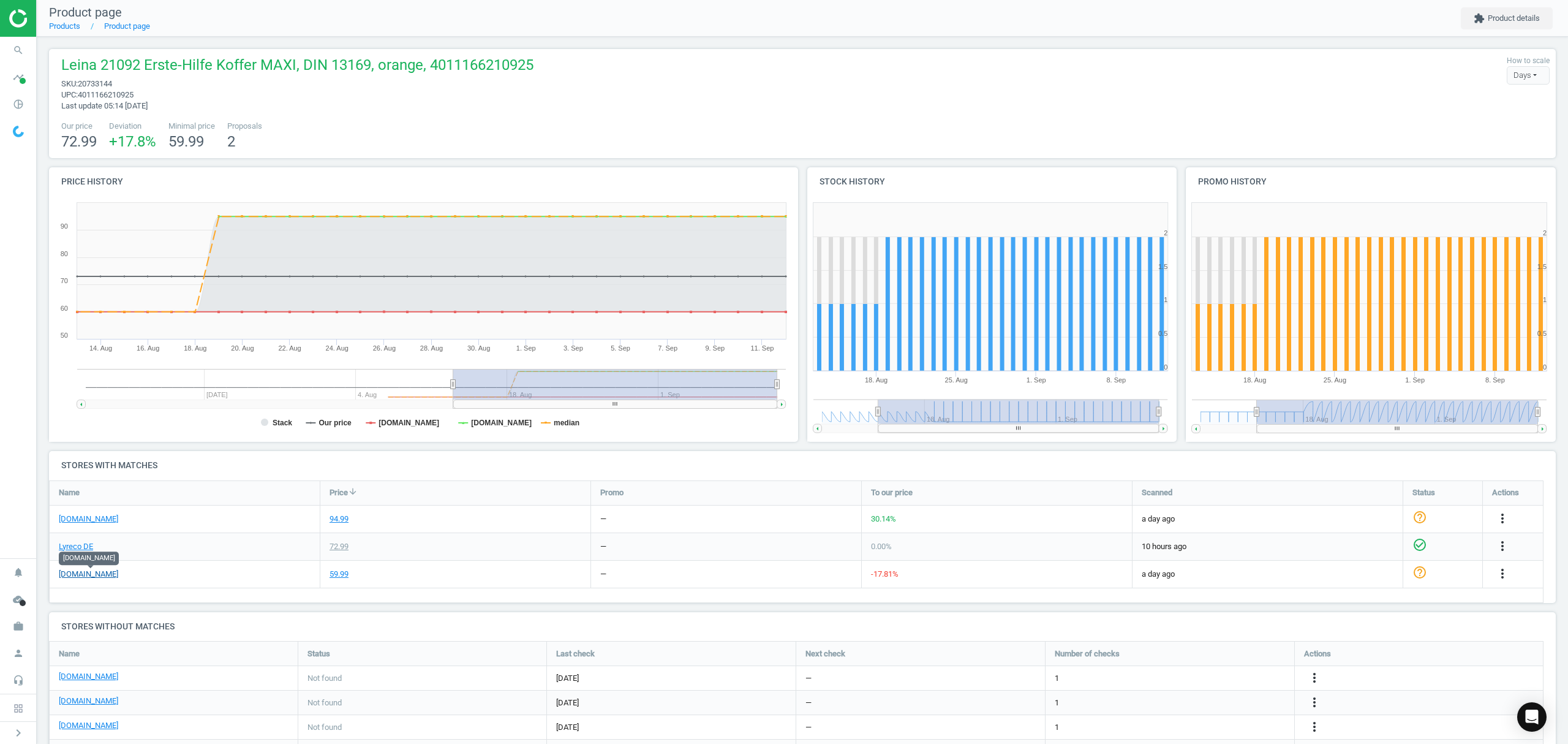
click at [103, 576] on link "[DOMAIN_NAME]" at bounding box center [88, 573] width 59 height 11
click at [1506, 519] on icon "more_vert" at bounding box center [1503, 519] width 15 height 15
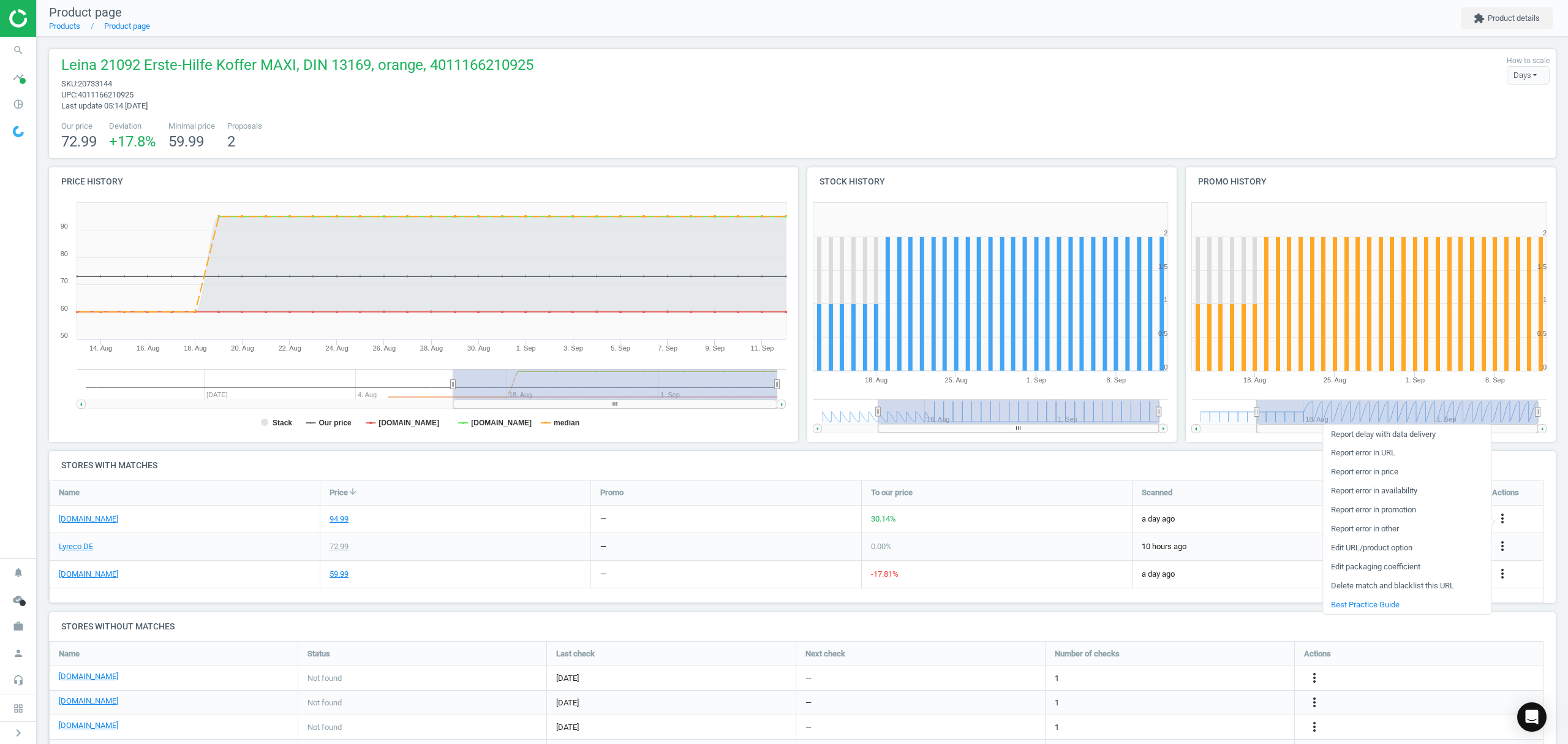
click at [1383, 549] on link "Edit URL/product option" at bounding box center [1407, 547] width 168 height 19
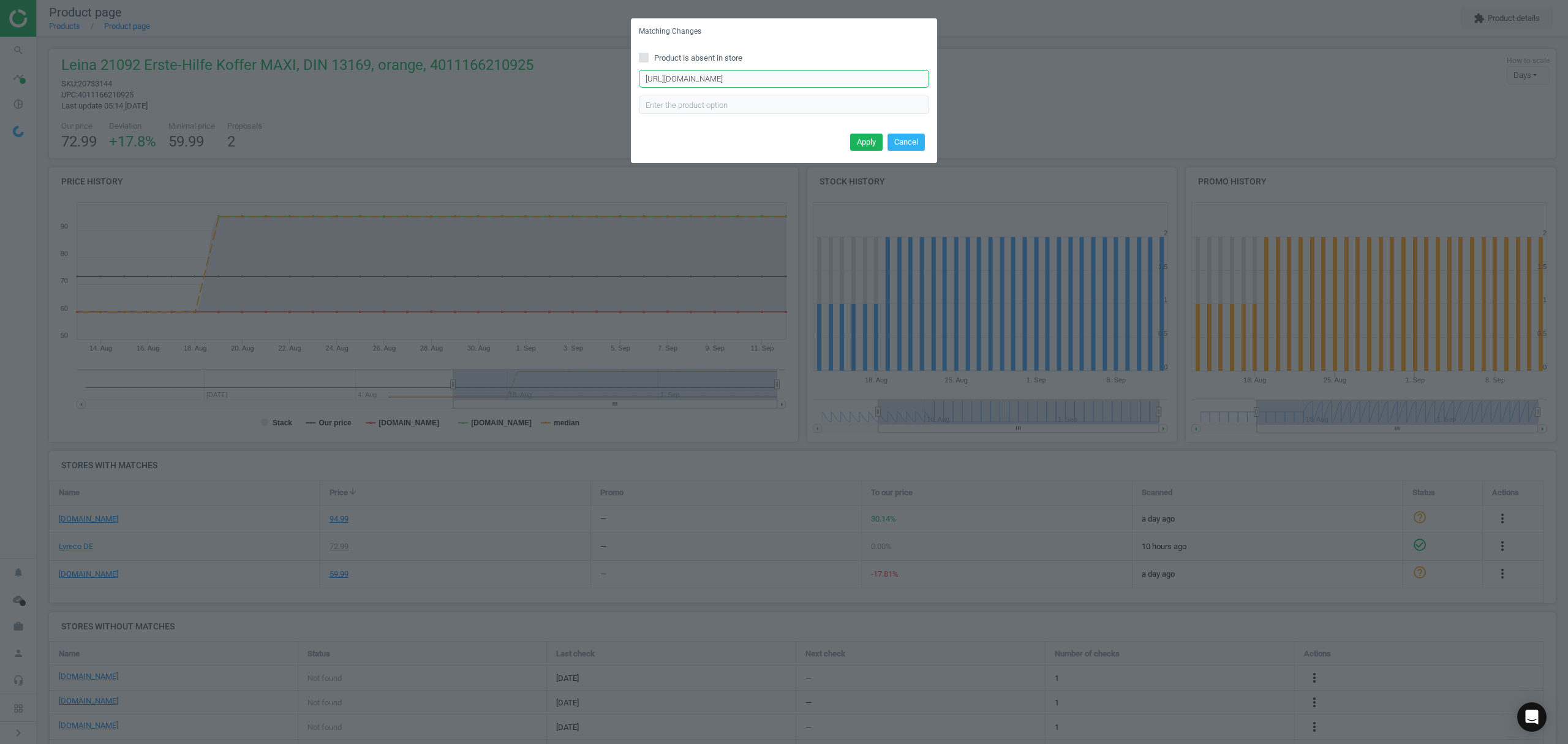
click at [751, 73] on input "https://www.otto-office.com/de/LEINA-WERKE-Erste-Hilfe-Koffer-Multi-mit-2-farb.…" at bounding box center [784, 79] width 291 height 18
paste input "SAN-mit-2-farb.-Druck--ueberarbeitete-DIN-13169/301484/p"
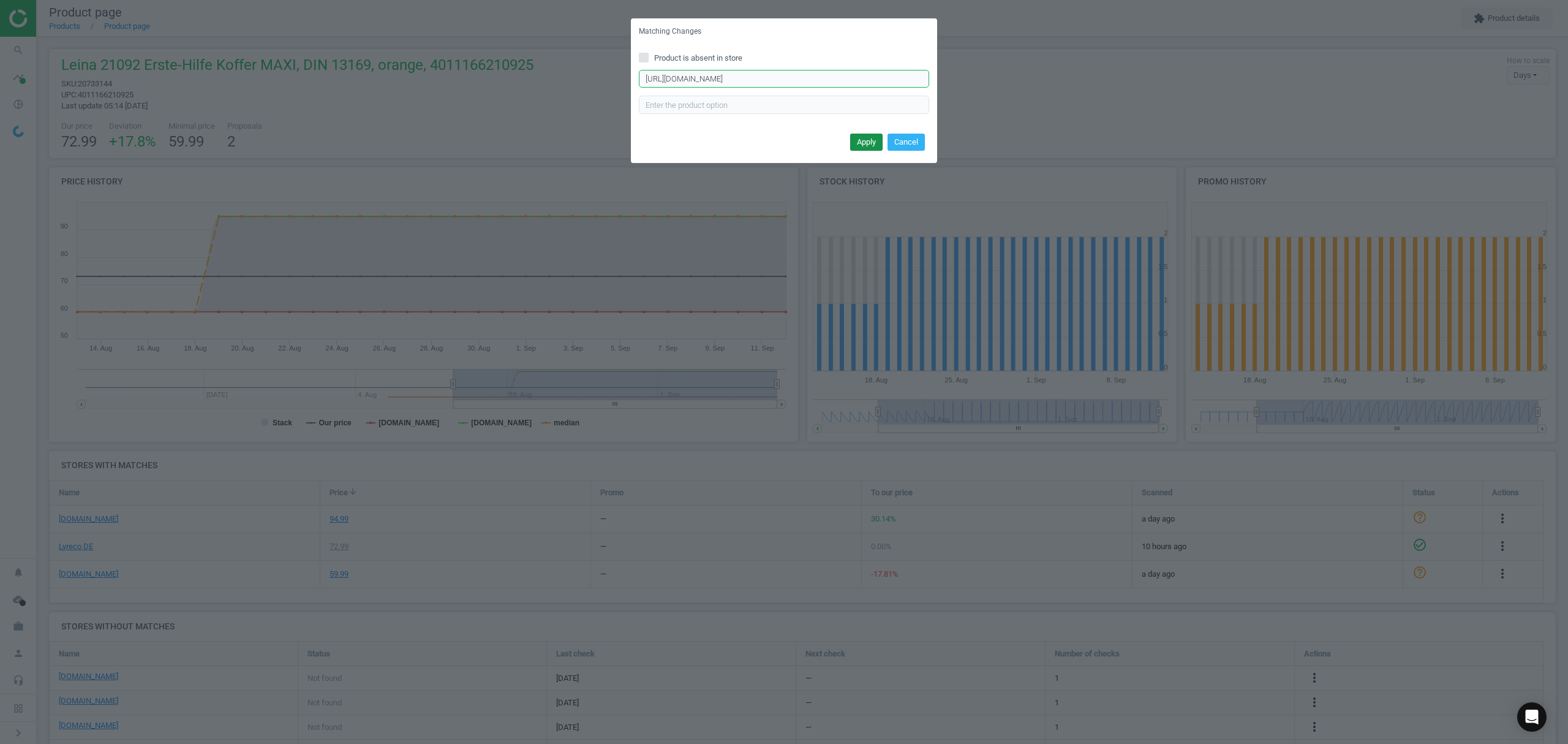
type input "https://www.otto-office.com/de/LEINA-WERKE-Erste-Hilfe-Koffer-SAN-mit-2-farb.-D…"
click at [865, 140] on button "Apply" at bounding box center [866, 142] width 32 height 17
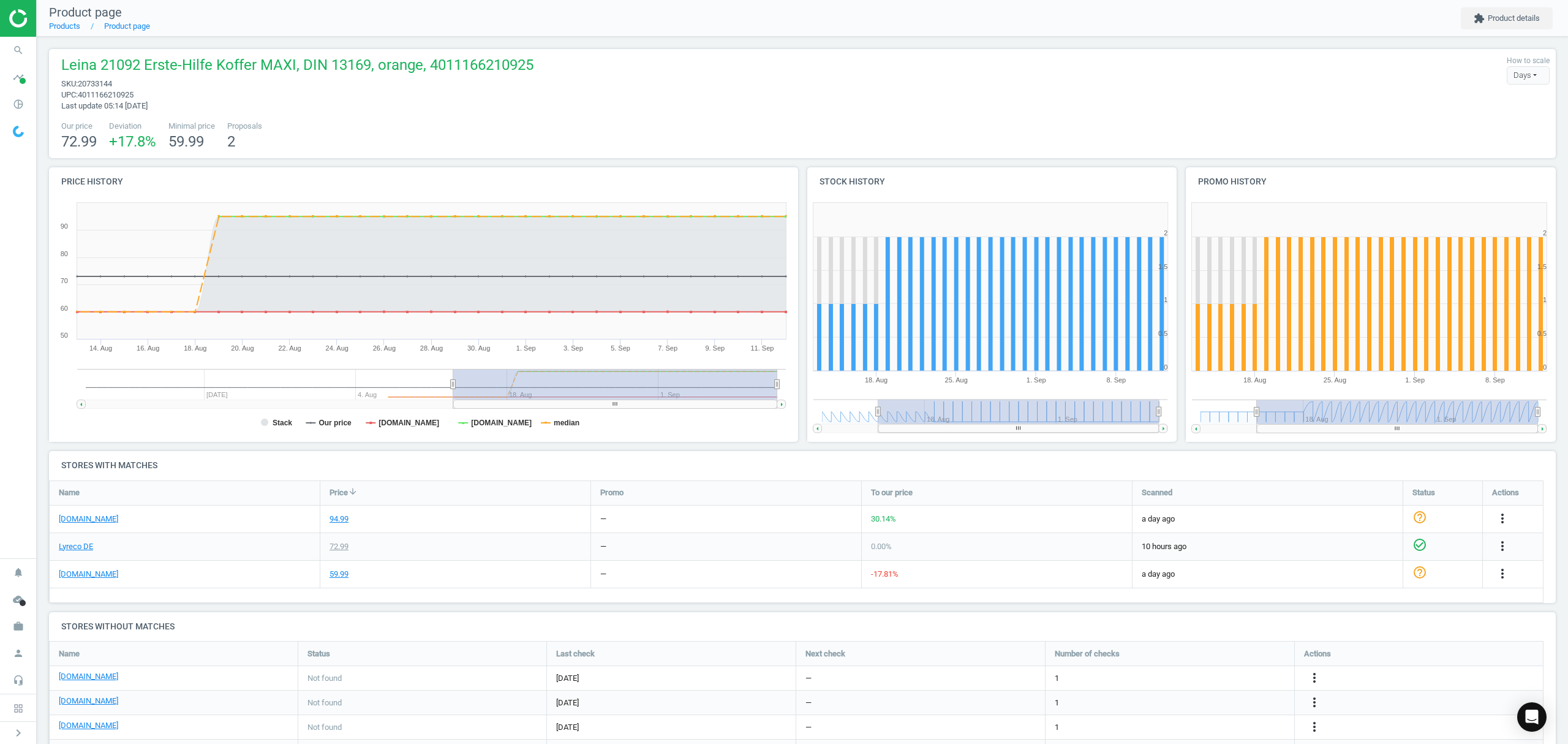
scroll to position [82, 0]
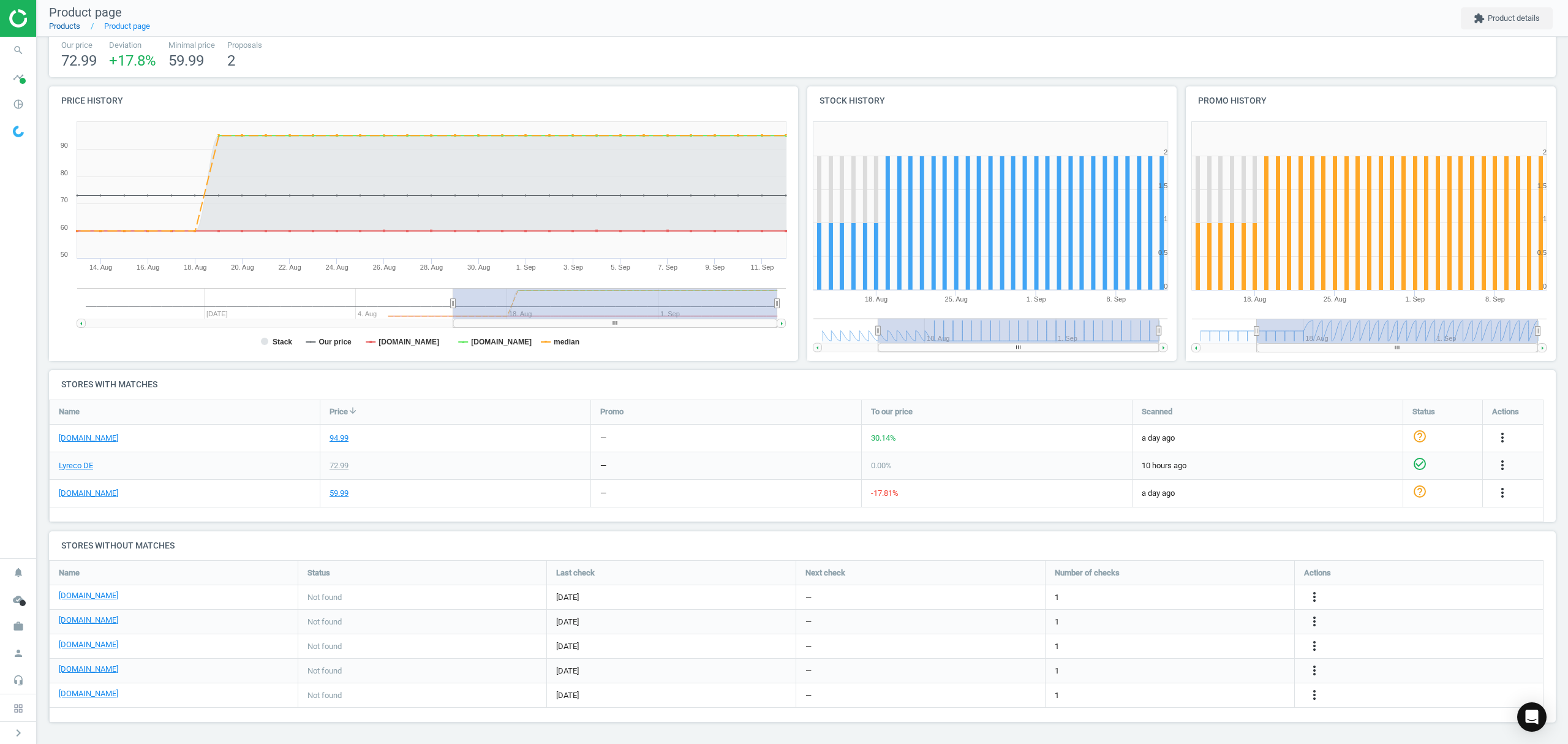
click at [72, 25] on link "Products" at bounding box center [64, 26] width 31 height 9
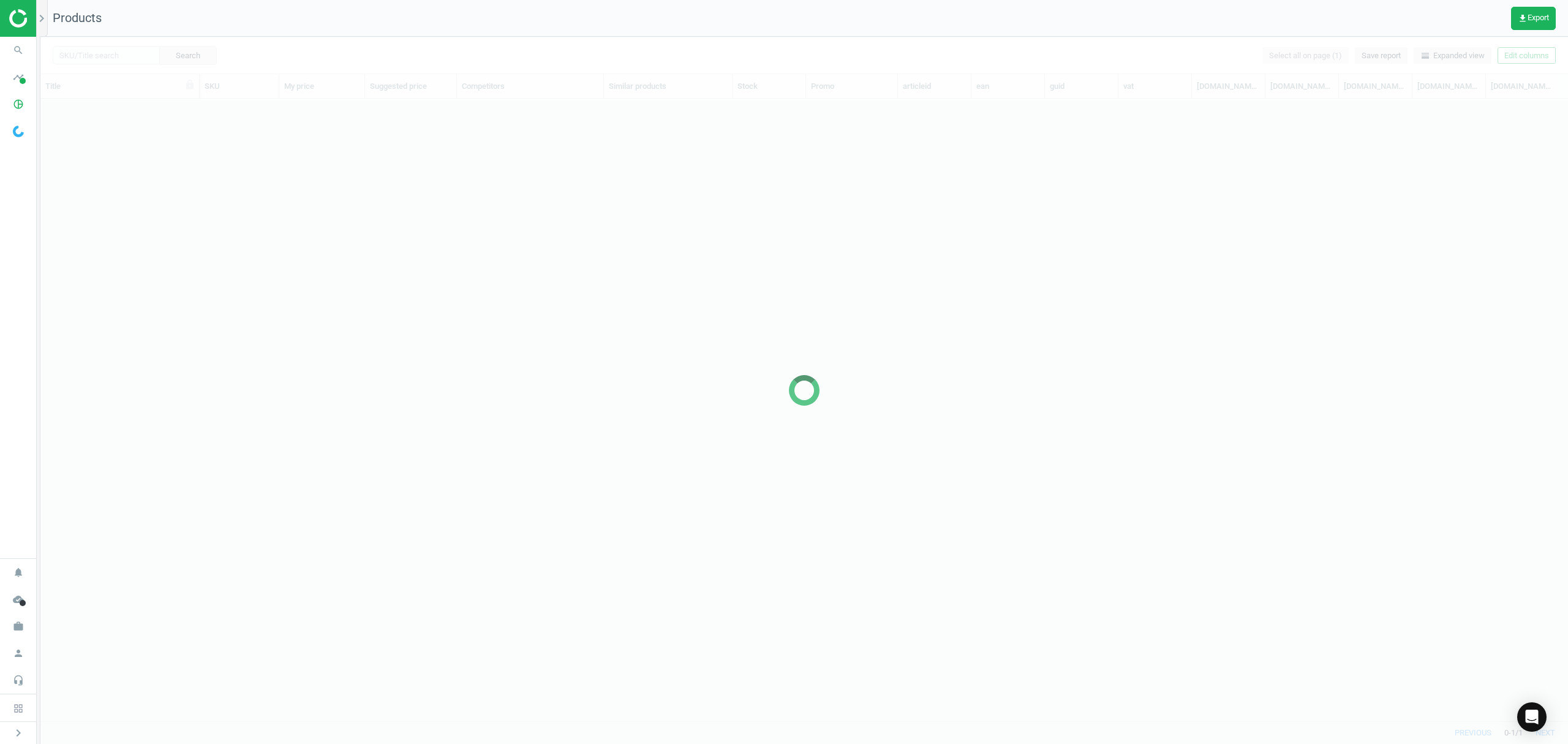
scroll to position [597, 1515]
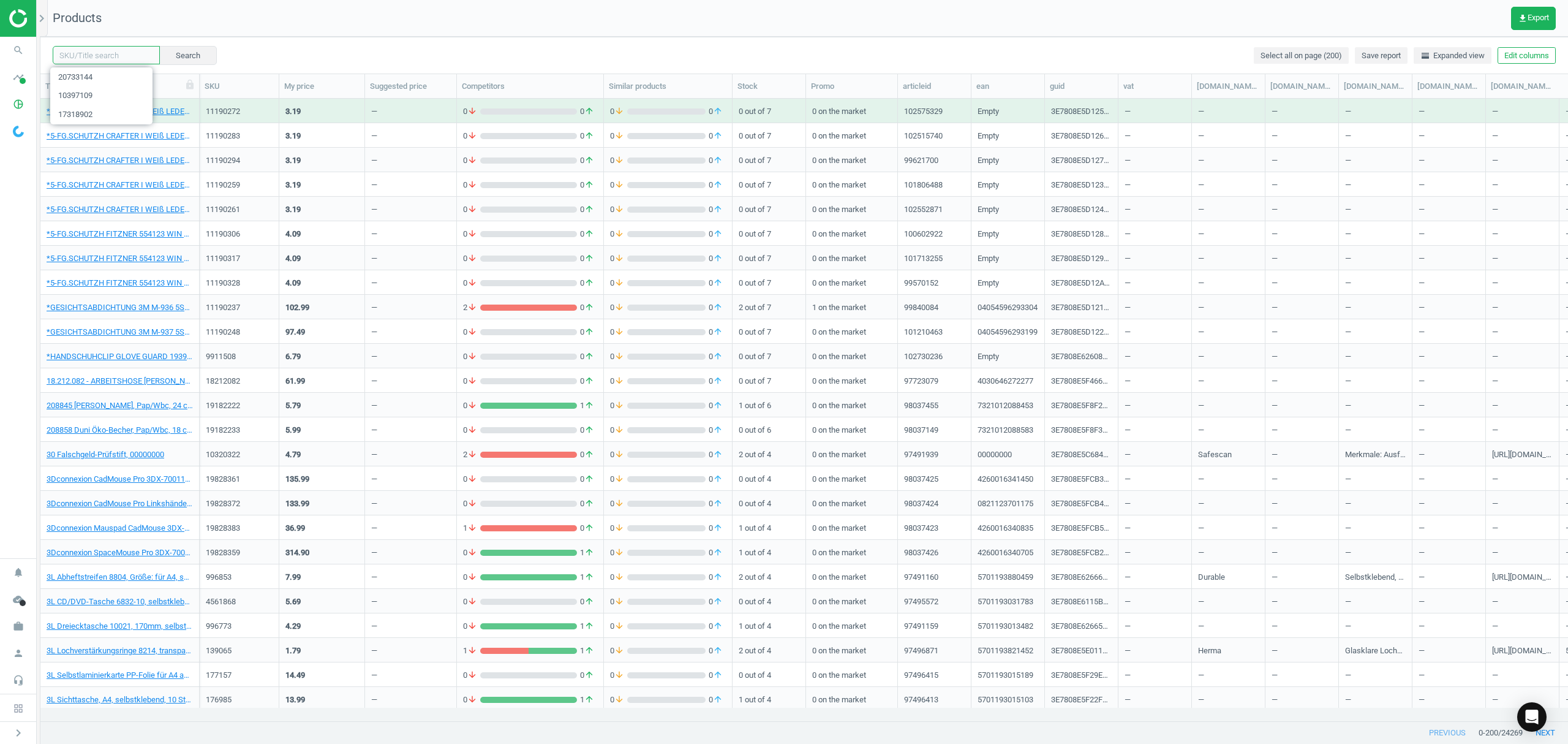
drag, startPoint x: 108, startPoint y: 56, endPoint x: 115, endPoint y: 56, distance: 7.0
click at [108, 56] on input "text" at bounding box center [107, 55] width 107 height 18
paste input "18807943"
type input "18807943"
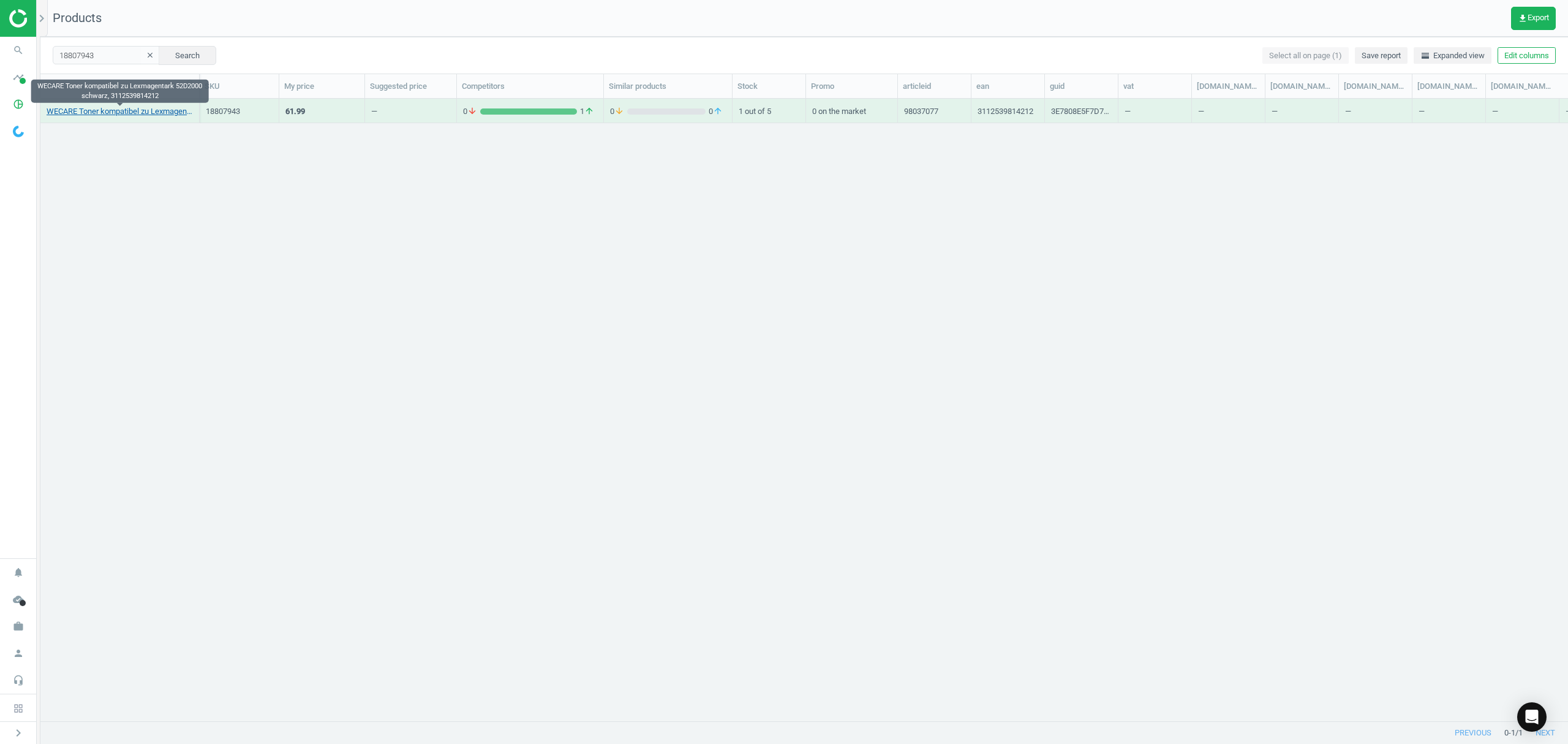
click at [152, 111] on link "WECARE Toner kompatibel zu Lexmagentark 52D2000 [PERSON_NAME], 3112539814212" at bounding box center [119, 111] width 146 height 11
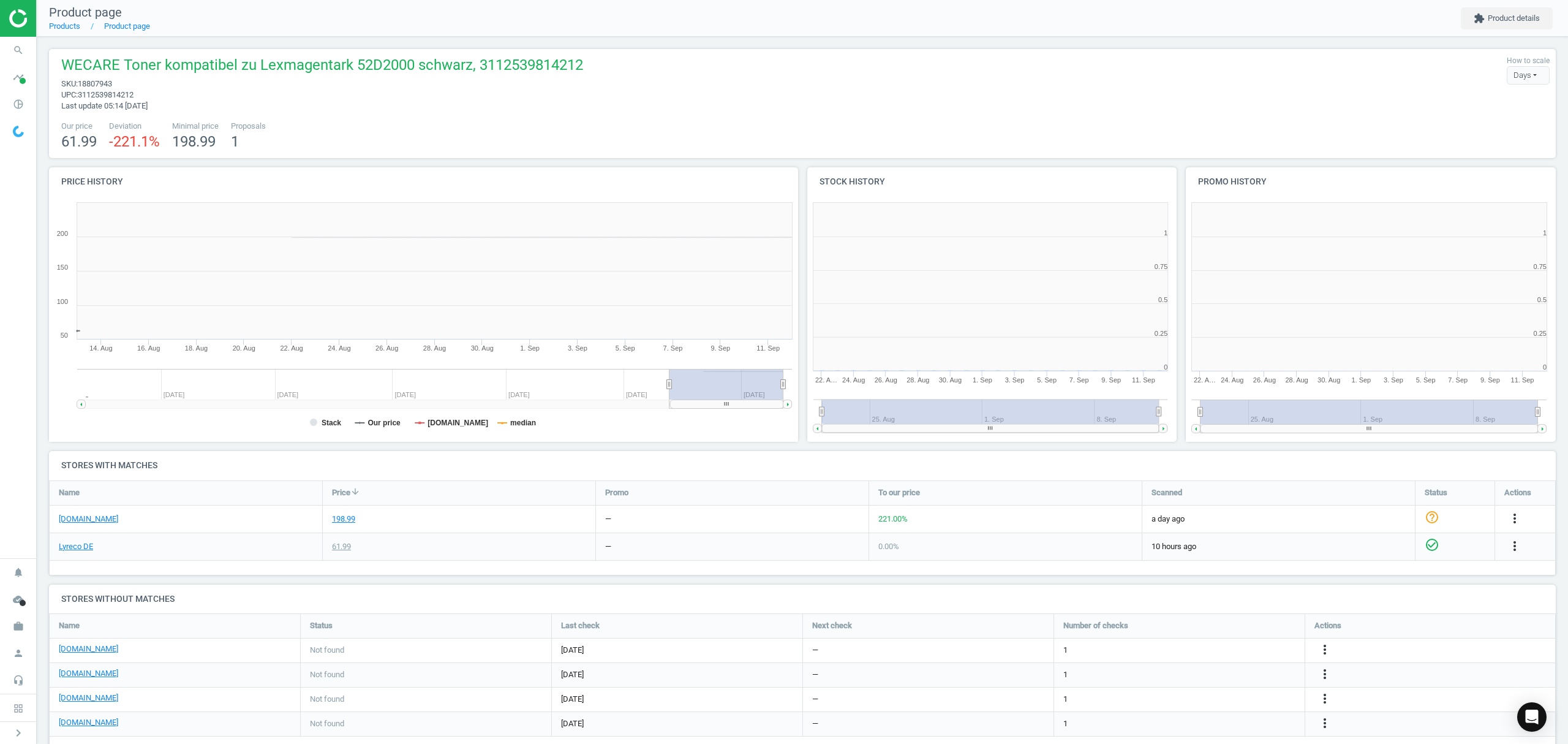
scroll to position [270, 768]
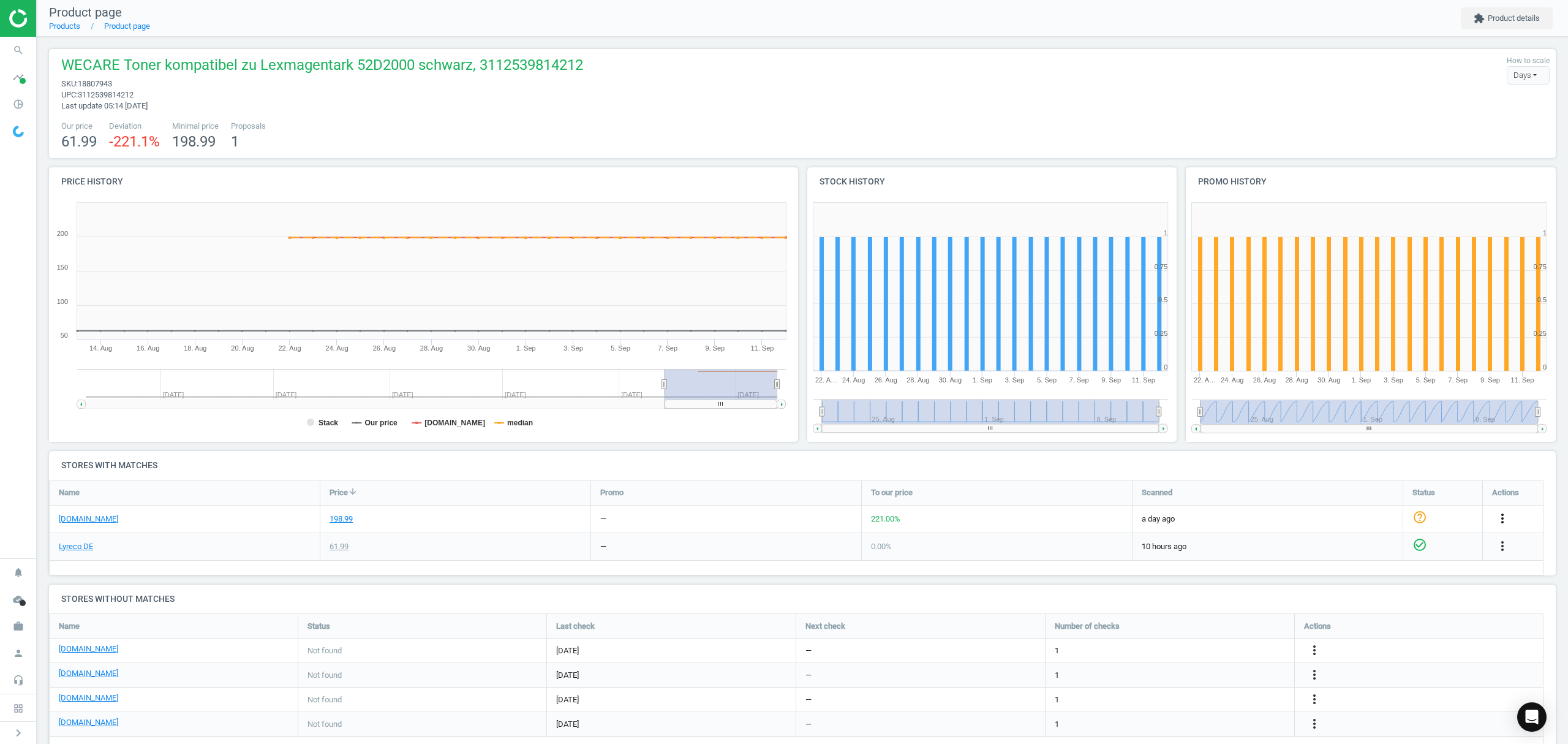
click at [1502, 517] on icon "more_vert" at bounding box center [1503, 519] width 15 height 15
click at [1372, 547] on link "Edit URL/product option" at bounding box center [1407, 547] width 168 height 19
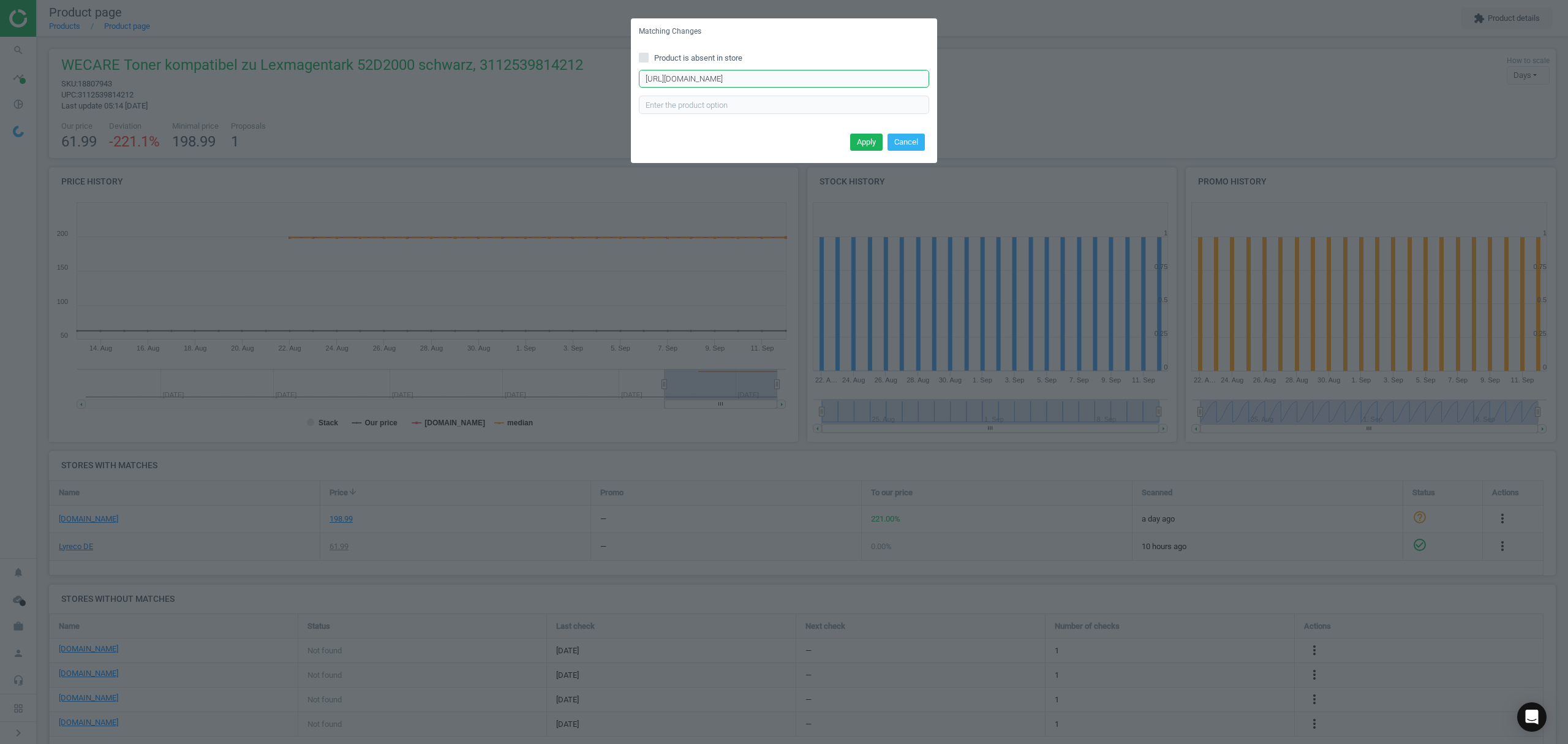
click at [727, 76] on input "https://www.otto-office.com/de/Lexmark-Toner-52D2000/15357/p?wkid=OO-4-DE2rTnzD…" at bounding box center [784, 79] width 291 height 18
paste input "Edding-Rebuild-Toner-fuer-Lexmark-52D2000-schwarz/380965/p"
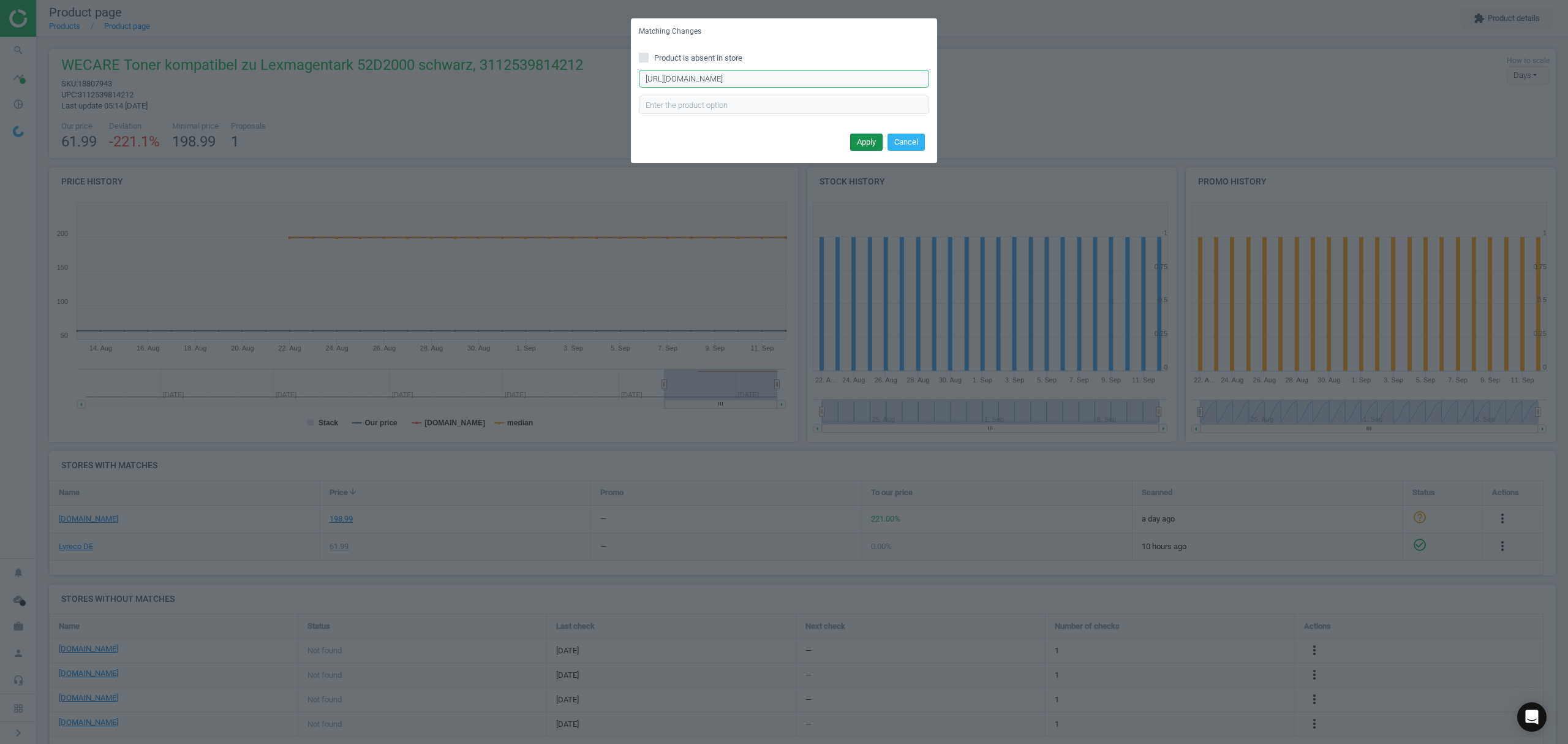
type input "https://www.otto-office.com/de/Edding-Rebuild-Toner-fuer-Lexmark-52D2000-schwar…"
click at [860, 139] on button "Apply" at bounding box center [866, 142] width 32 height 17
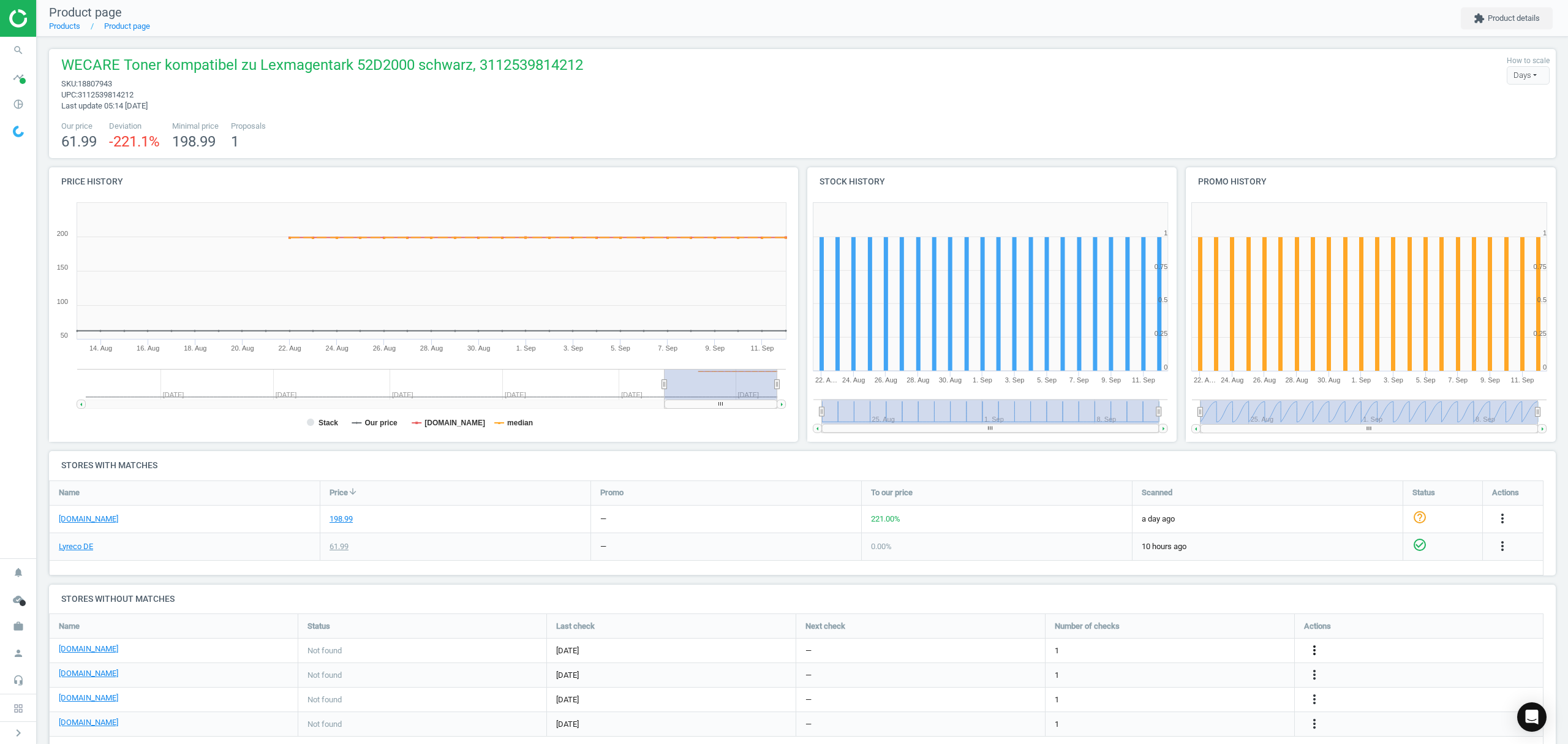
click at [1316, 648] on icon "more_vert" at bounding box center [1315, 650] width 15 height 15
click at [1196, 649] on link "Edit URL/product option" at bounding box center [1219, 651] width 168 height 19
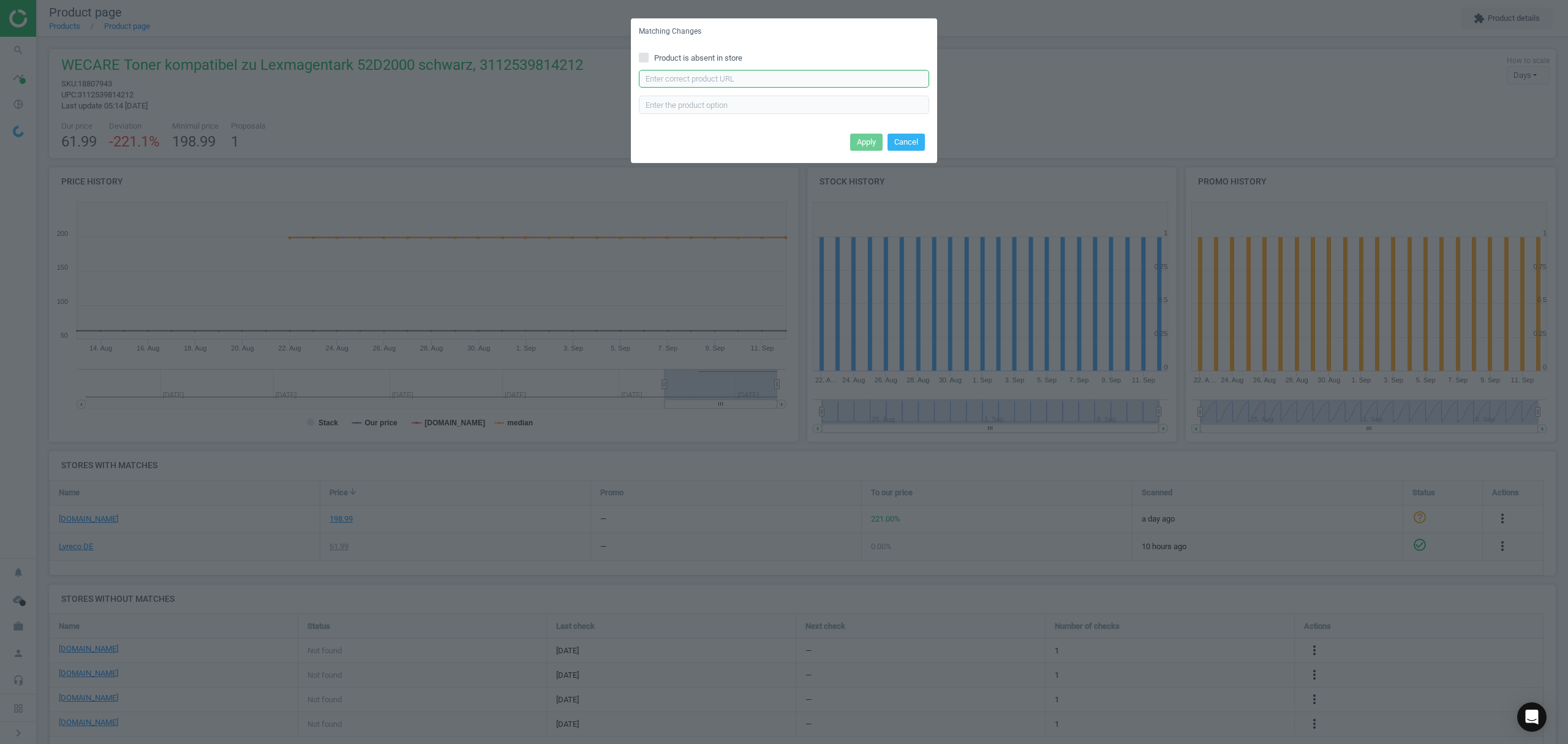
drag, startPoint x: 666, startPoint y: 77, endPoint x: 677, endPoint y: 77, distance: 11.0
click at [666, 77] on input "text" at bounding box center [784, 79] width 291 height 18
paste input "https://www.bueromarkt-ag.de/toner_edding_edd-6009_fuer_lexmark_52d2000_prebate…"
type input "https://www.bueromarkt-ag.de/toner_edding_edd-6009_fuer_lexmark_52d2000_prebate…"
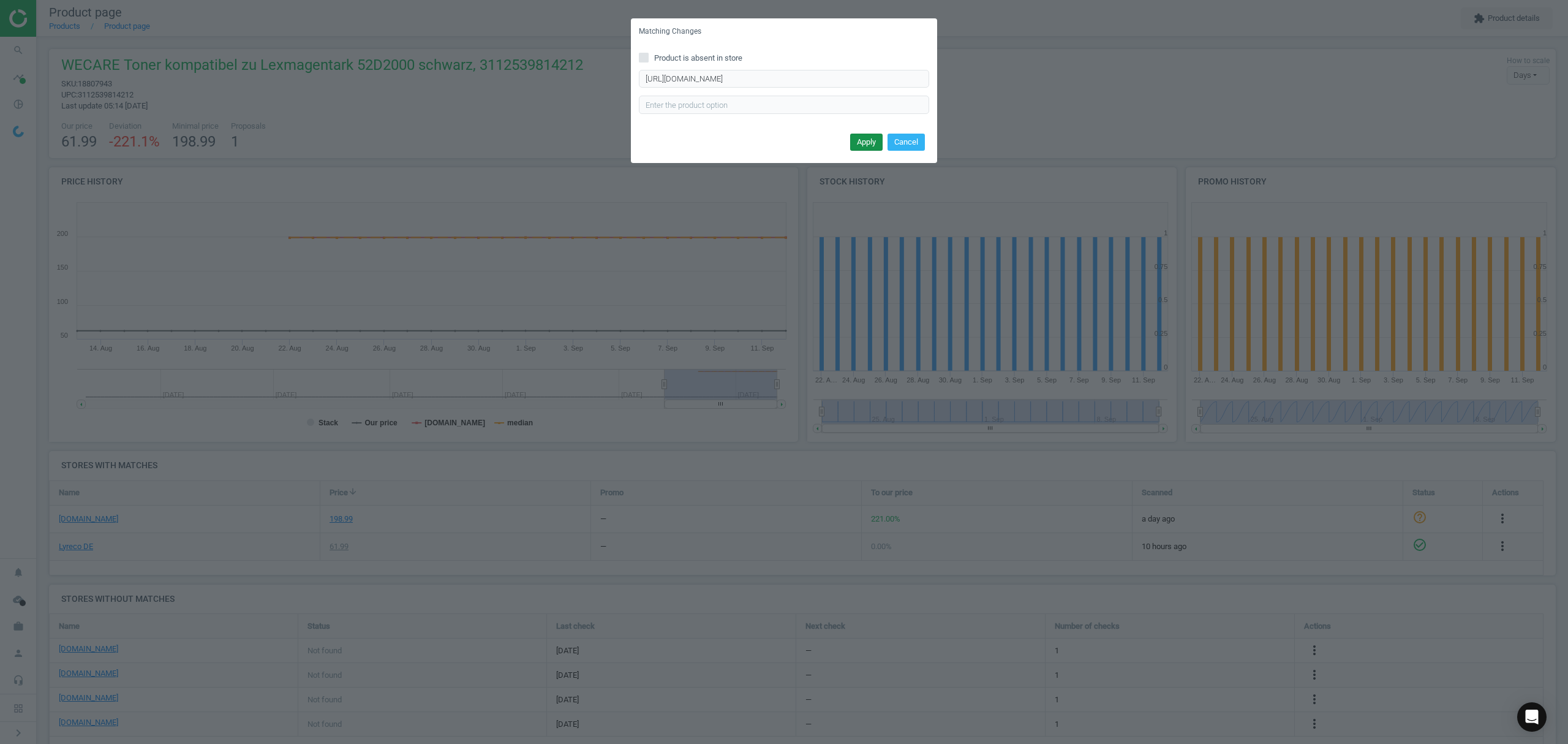
click at [868, 144] on button "Apply" at bounding box center [866, 142] width 32 height 17
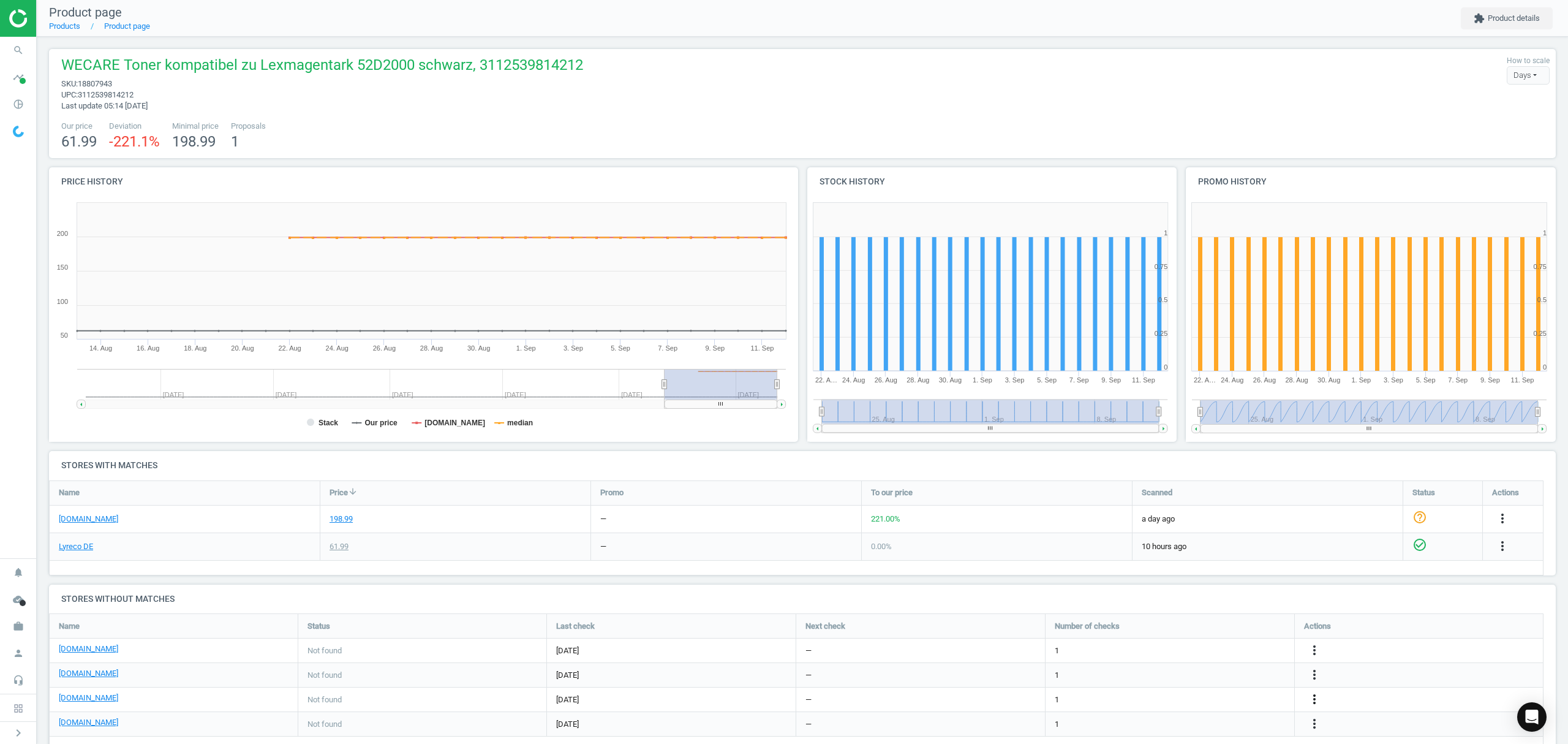
click at [1311, 704] on icon "more_vert" at bounding box center [1315, 699] width 15 height 15
click at [1205, 697] on link "Edit URL/product option" at bounding box center [1219, 699] width 168 height 19
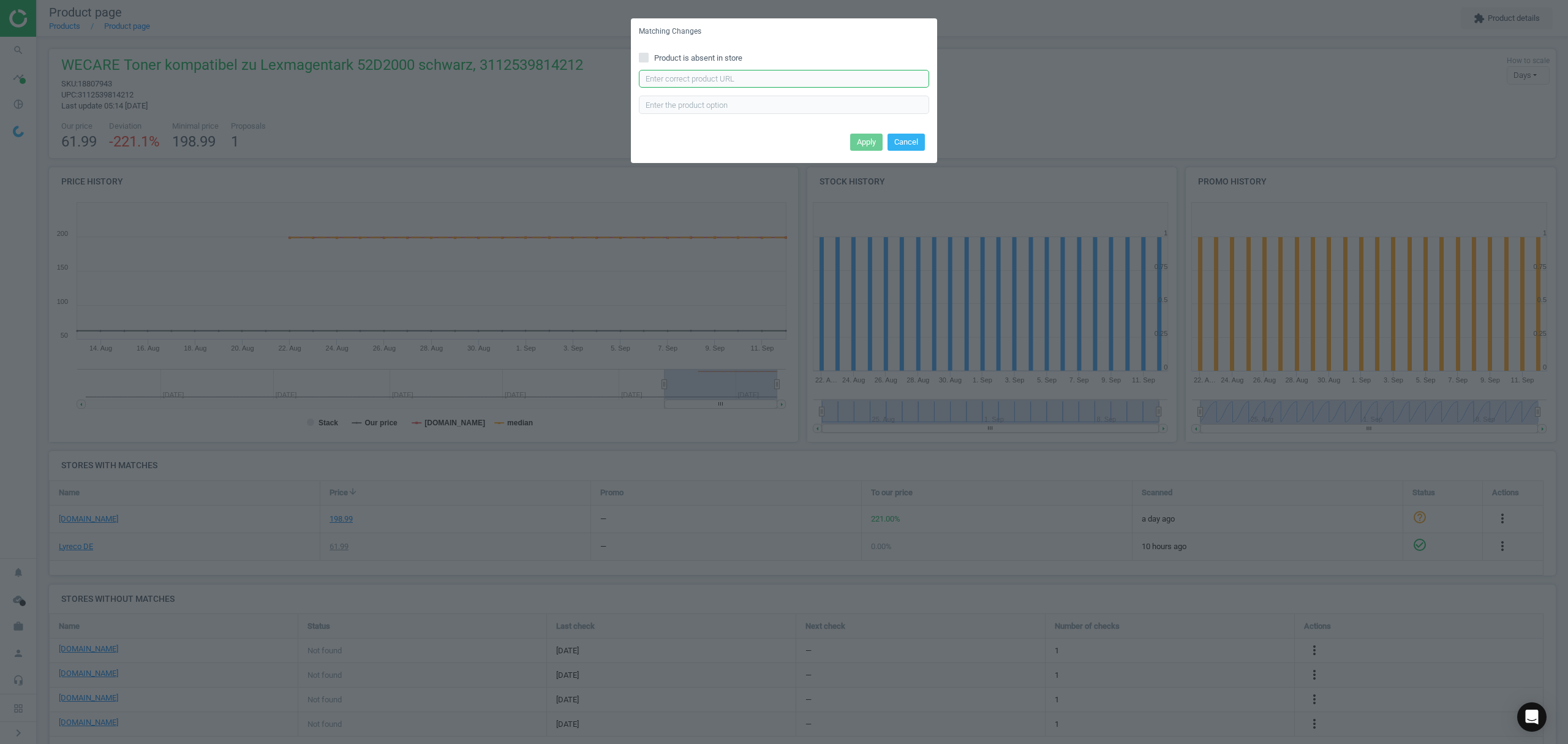
click at [741, 82] on input "text" at bounding box center [784, 79] width 291 height 18
paste input "https://www.tonerpartner.de/52d2000/Kompatibel-zu-Lexmark-52D2000-522-Toner-sch…"
type input "https://www.tonerpartner.de/52d2000/Kompatibel-zu-Lexmark-52D2000-522-Toner-sch…"
click at [850, 135] on button "Apply" at bounding box center [866, 142] width 32 height 17
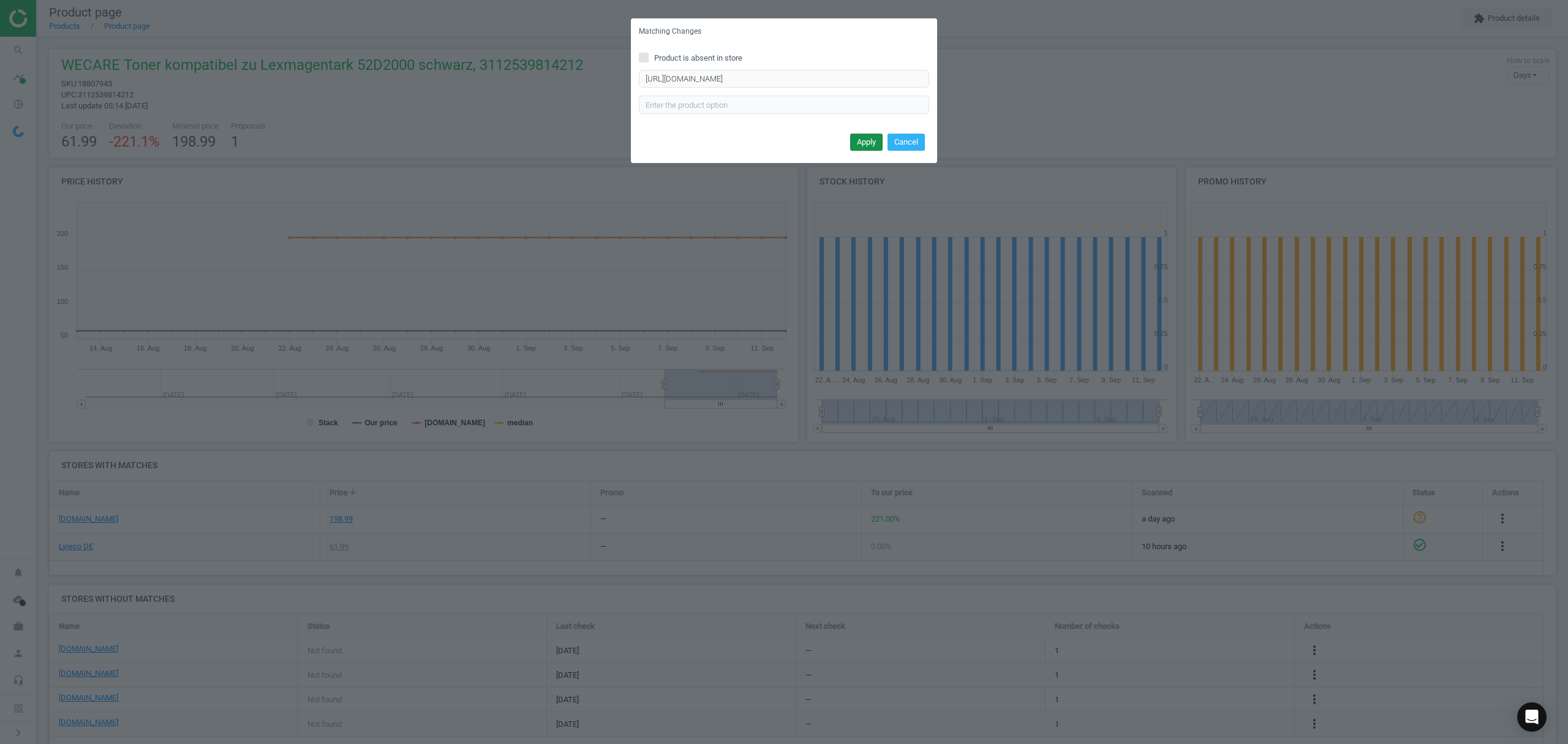
scroll to position [0, 0]
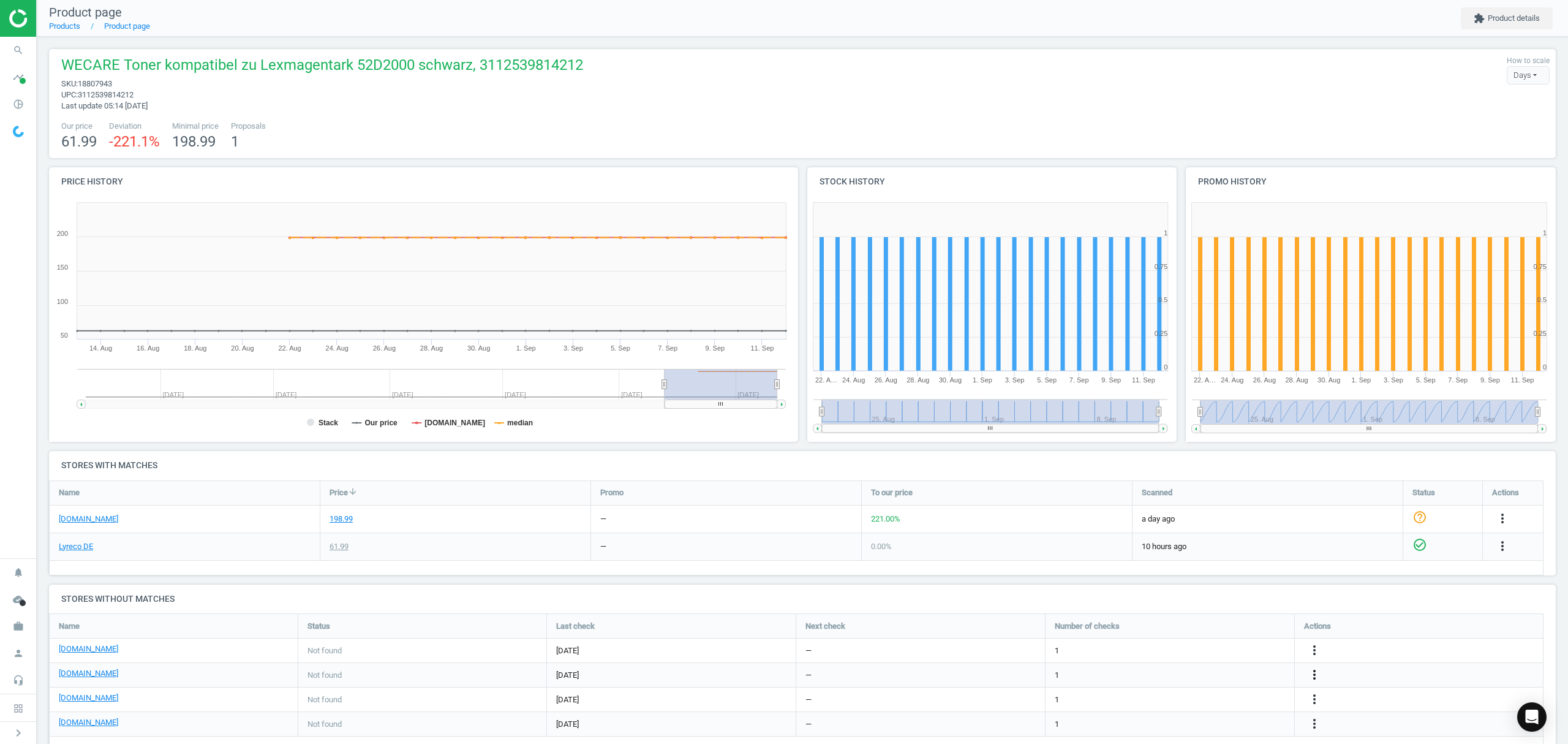
click at [1314, 671] on icon "more_vert" at bounding box center [1315, 675] width 15 height 15
click at [1197, 675] on link "Edit URL/product option" at bounding box center [1219, 675] width 168 height 19
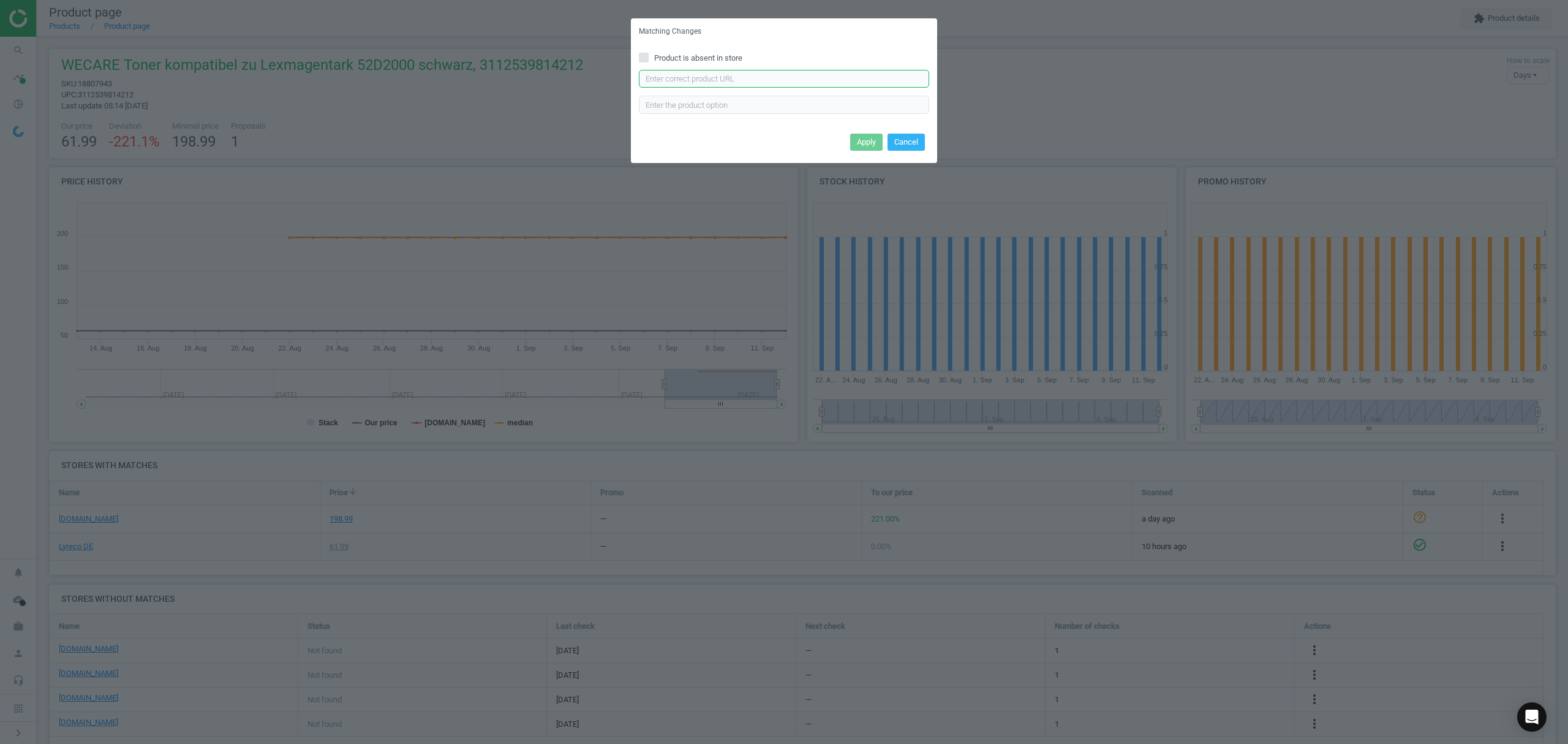
drag, startPoint x: 694, startPoint y: 73, endPoint x: 701, endPoint y: 75, distance: 7.3
click at [696, 73] on input "text" at bounding box center [784, 79] width 291 height 18
paste input "https://www.viking.de/de/tonerkartusche-kompatibel-lexmark-52d2000-schwarz-p-12…"
type input "https://www.viking.de/de/tonerkartusche-kompatibel-lexmark-52d2000-schwarz-p-12…"
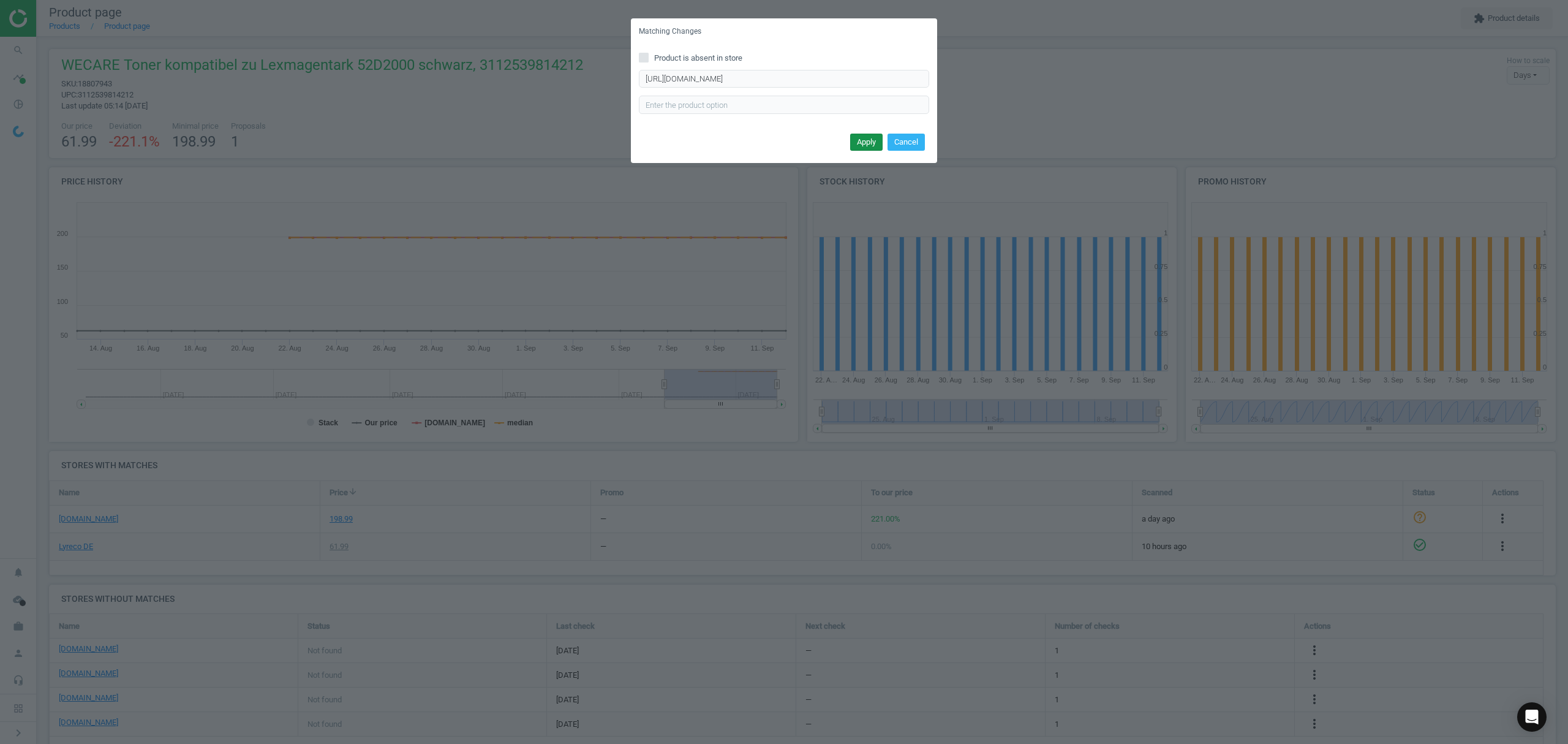
click at [859, 134] on button "Apply" at bounding box center [866, 142] width 32 height 17
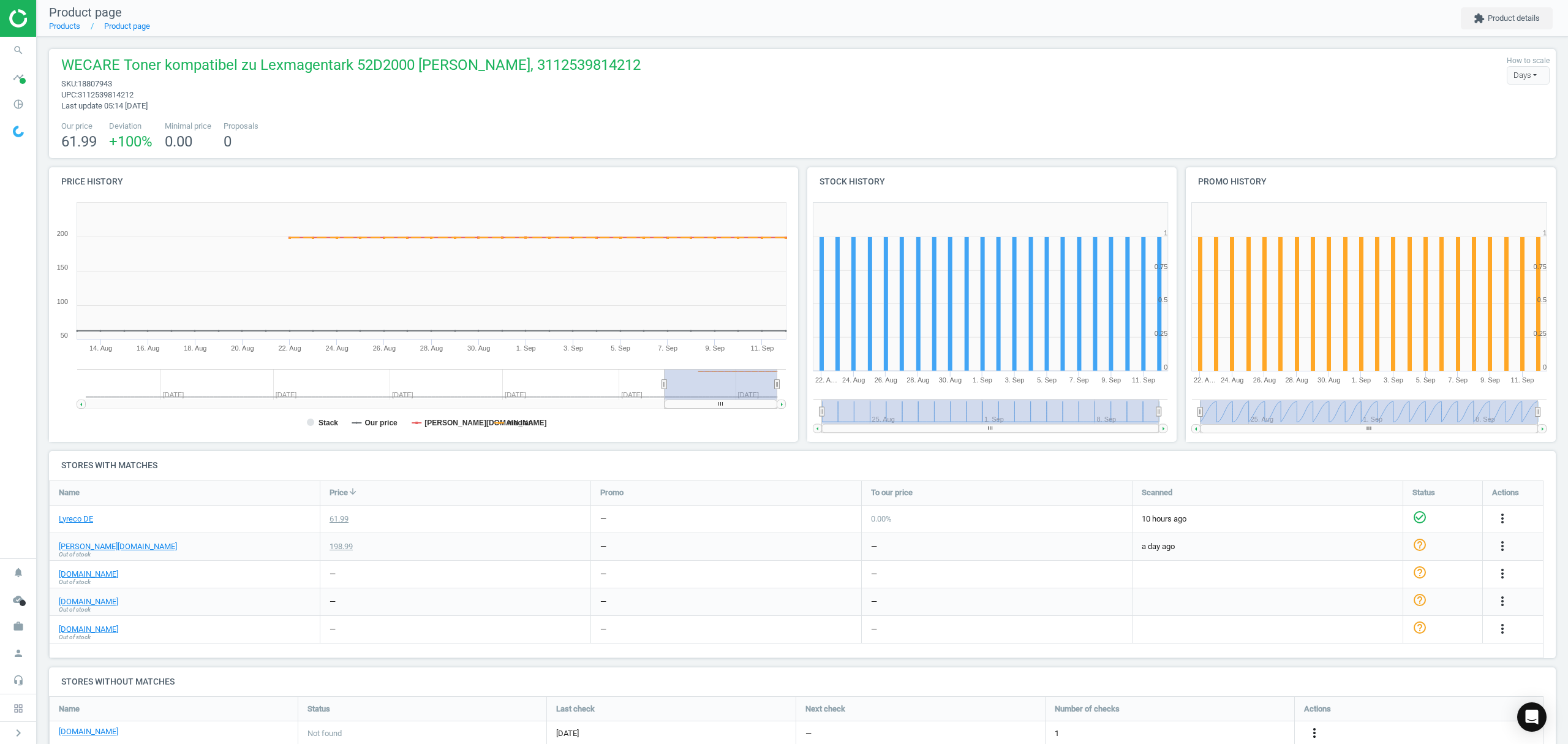
click at [1311, 729] on icon "more_vert" at bounding box center [1315, 732] width 15 height 15
click at [1208, 712] on link "Edit URL/product option" at bounding box center [1219, 714] width 168 height 19
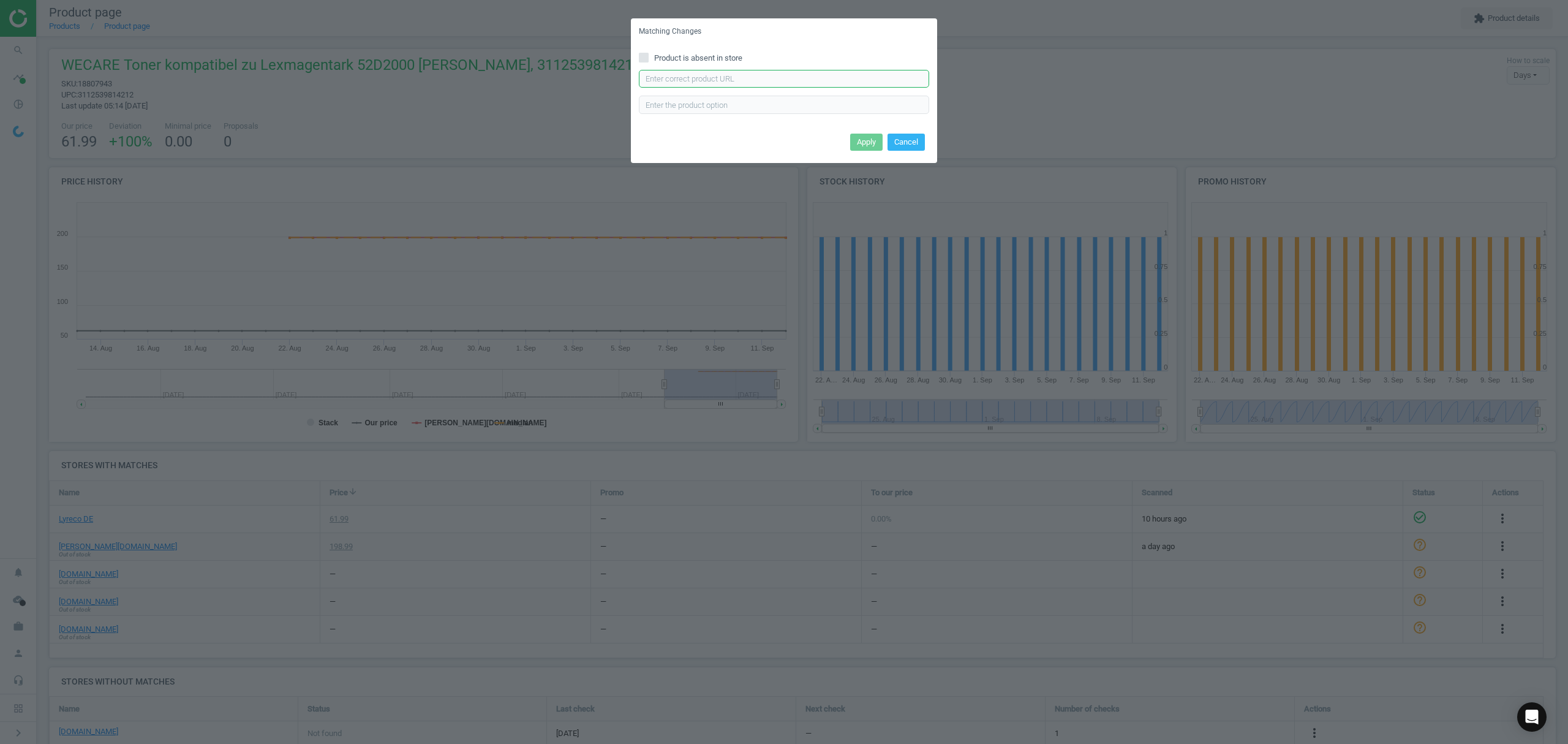
click at [734, 79] on input "text" at bounding box center [784, 79] width 291 height 18
paste input "[URL][DOMAIN_NAME]"
type input "[URL][DOMAIN_NAME]"
click at [874, 142] on button "Apply" at bounding box center [866, 142] width 32 height 17
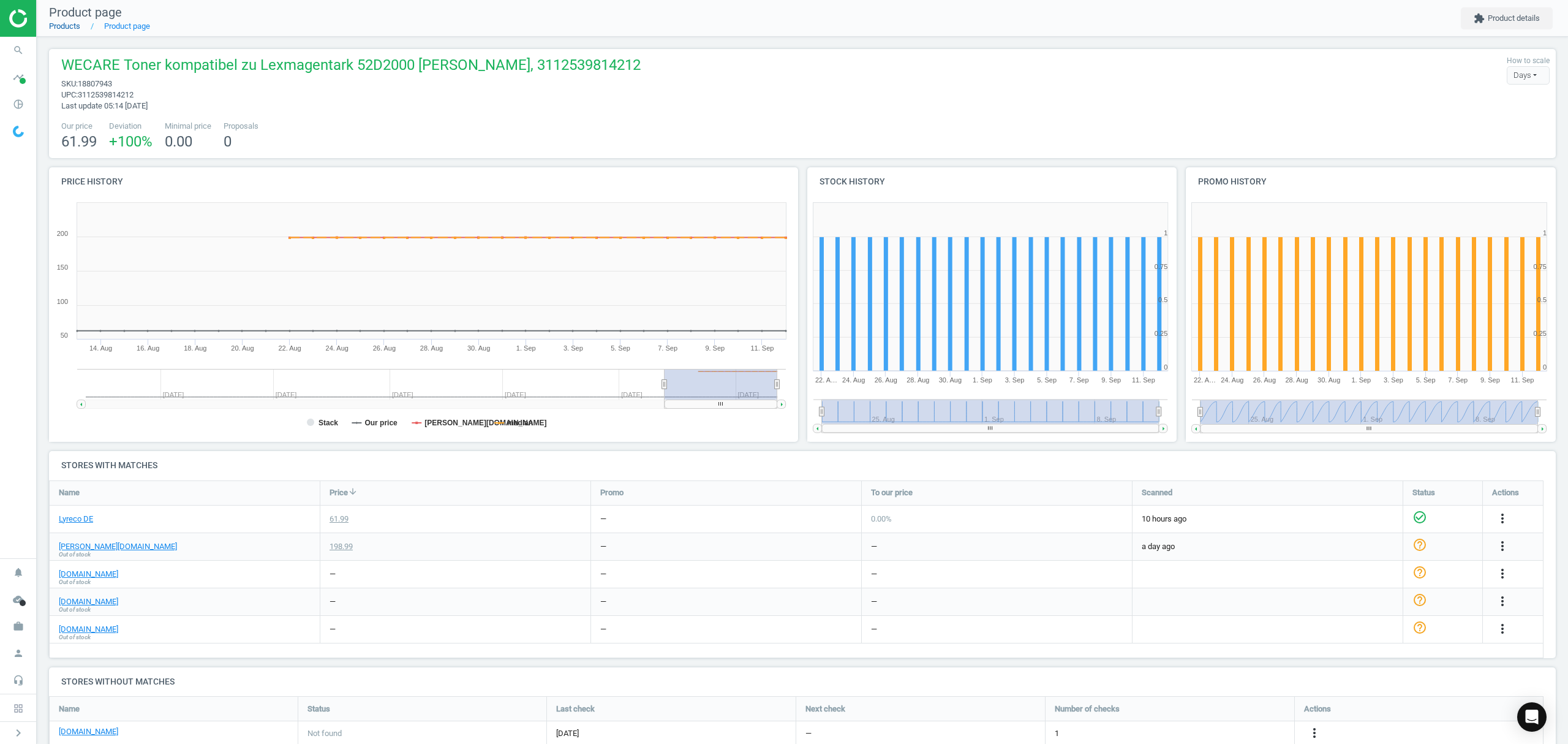
click at [58, 26] on link "Products" at bounding box center [64, 26] width 31 height 9
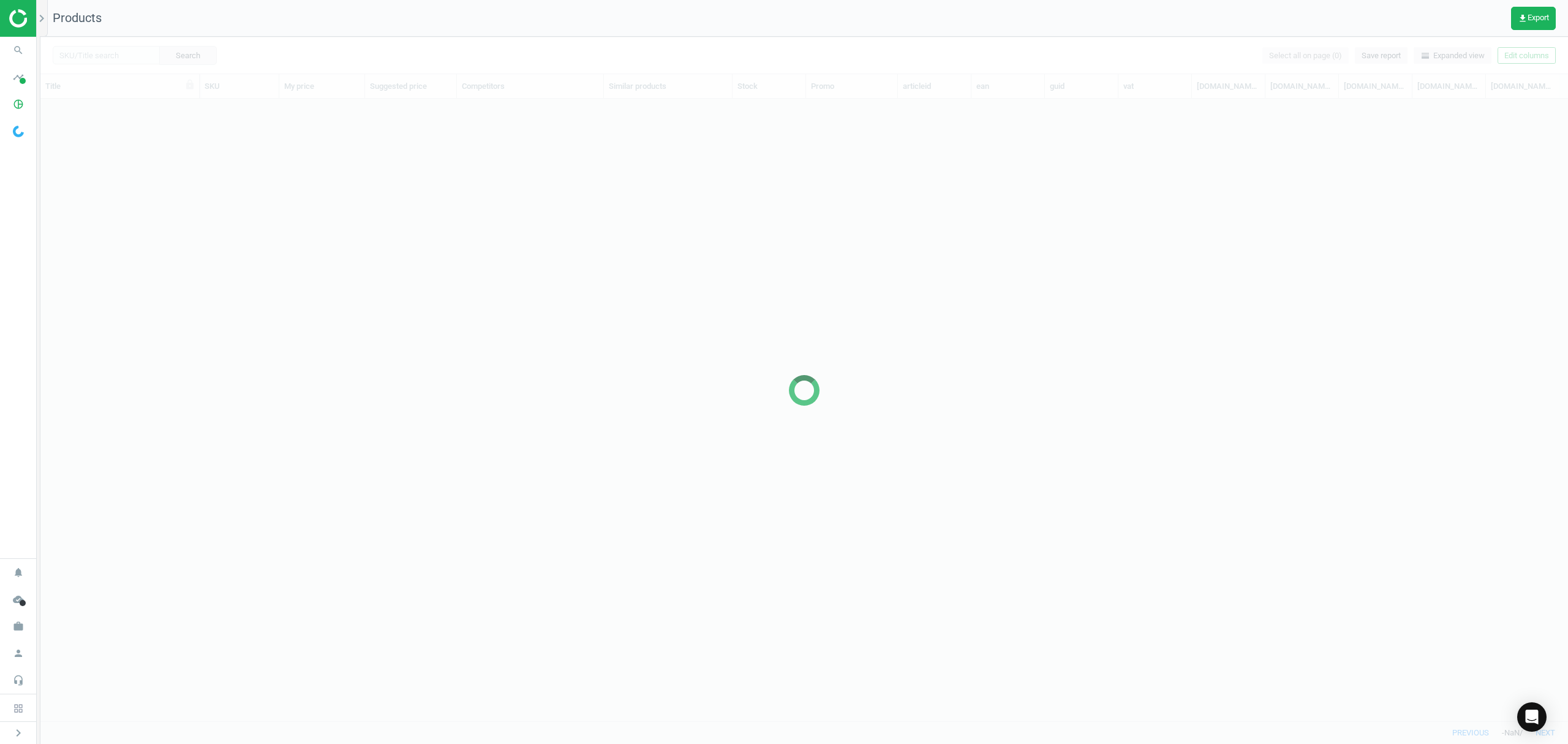
scroll to position [597, 1515]
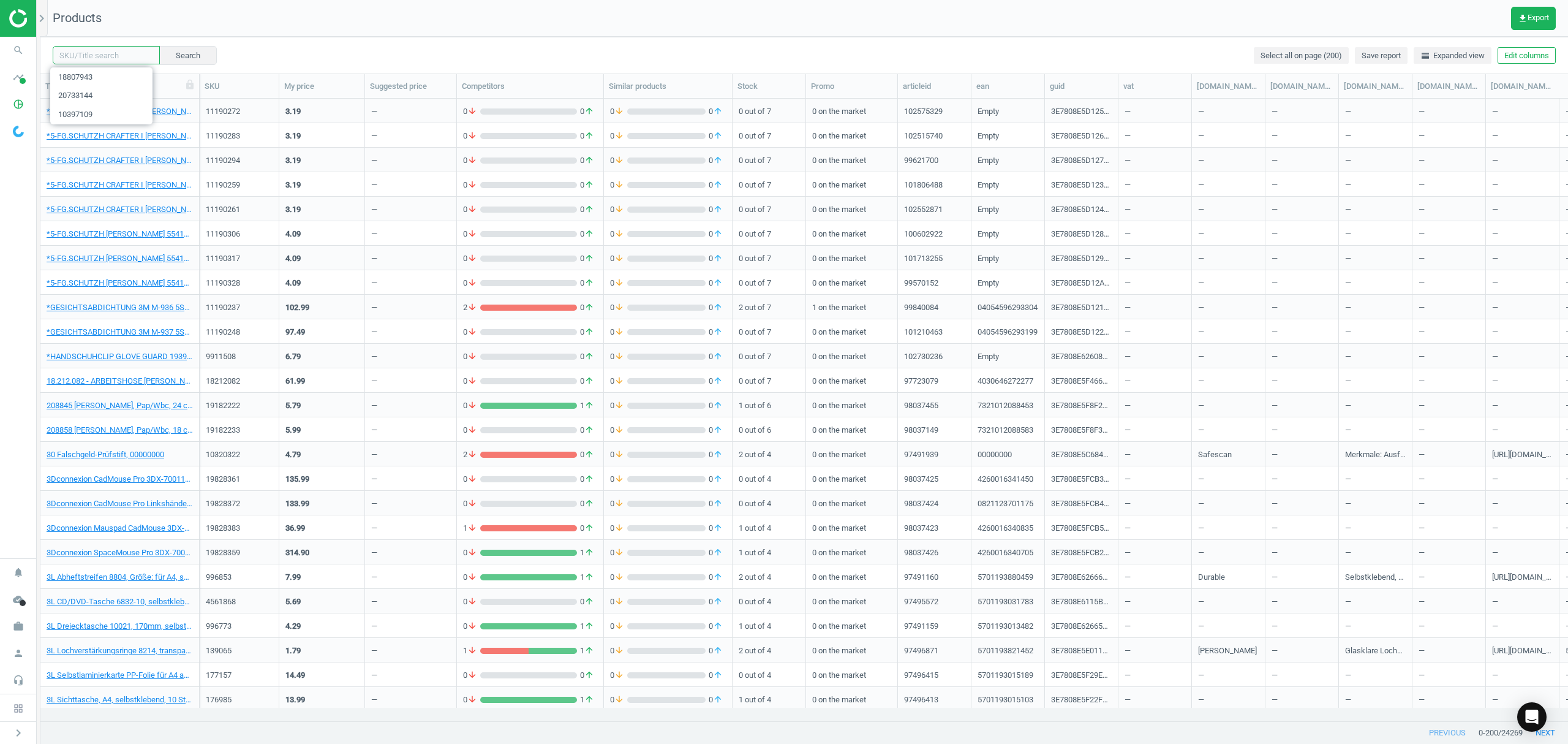
click at [115, 51] on input "text" at bounding box center [107, 55] width 107 height 18
paste input "142088"
type input "142088"
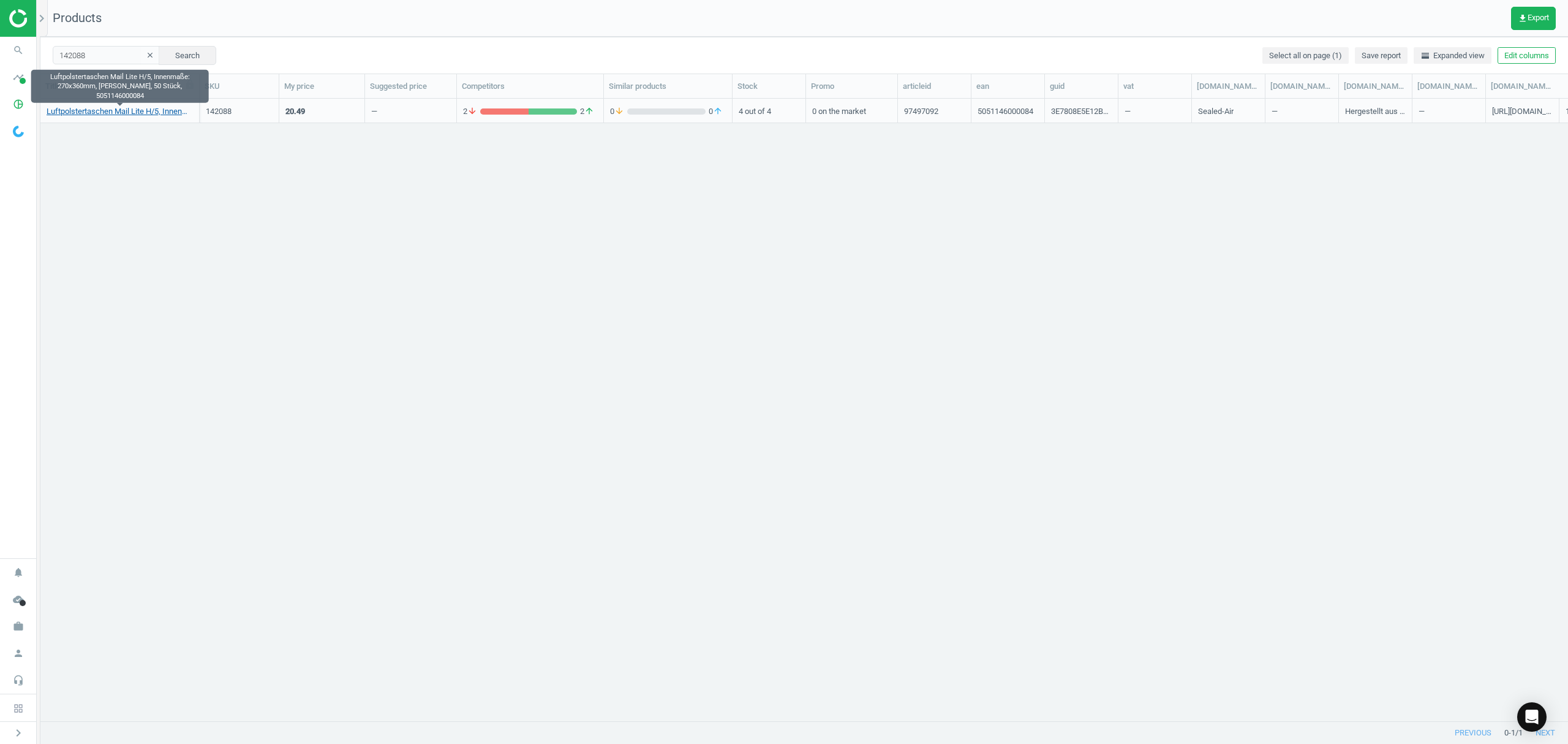
click at [140, 114] on link "Luftpolstertaschen Mail Lite H/5, Innenmaße: 270x360mm, [PERSON_NAME], 50 Stück…" at bounding box center [119, 111] width 146 height 11
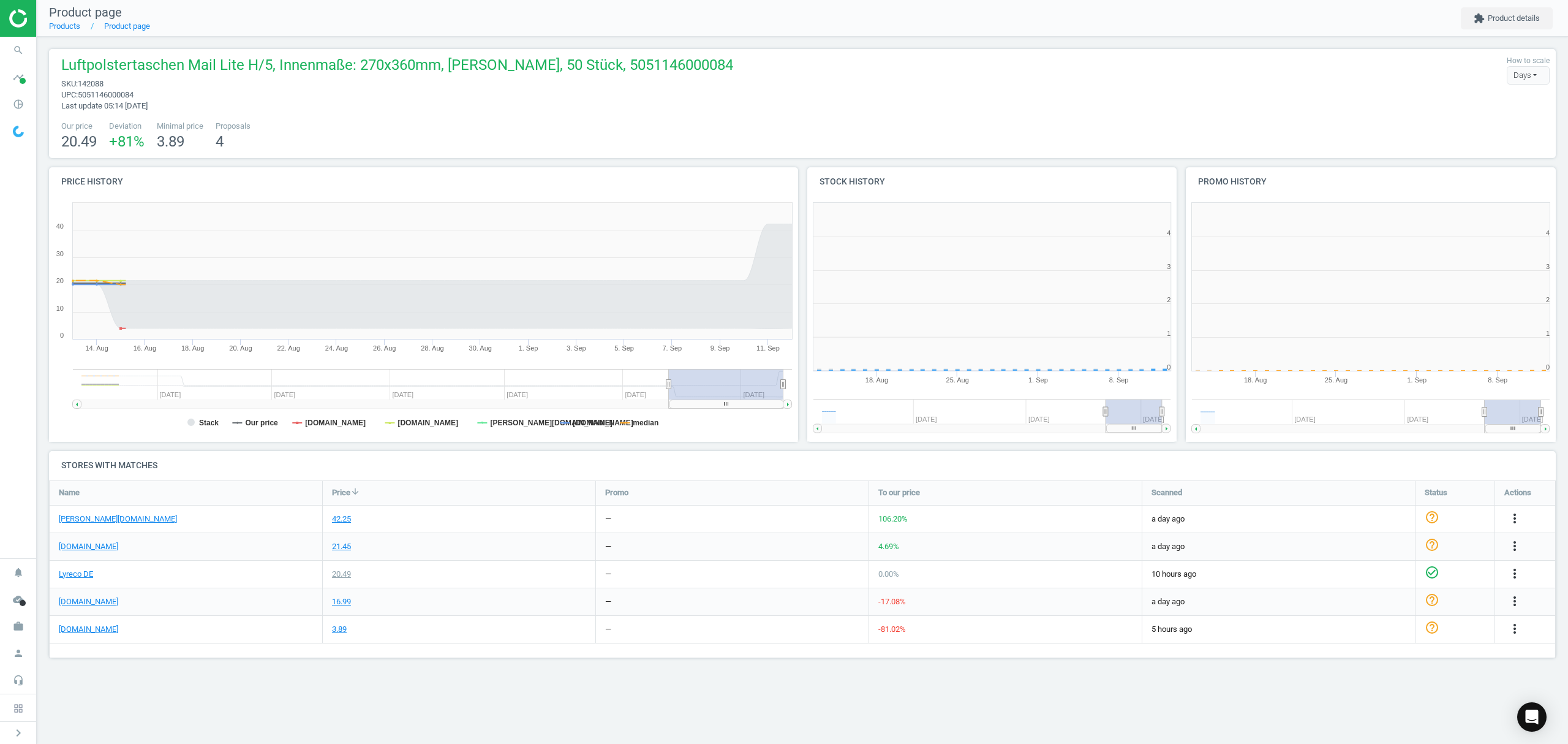
scroll to position [270, 395]
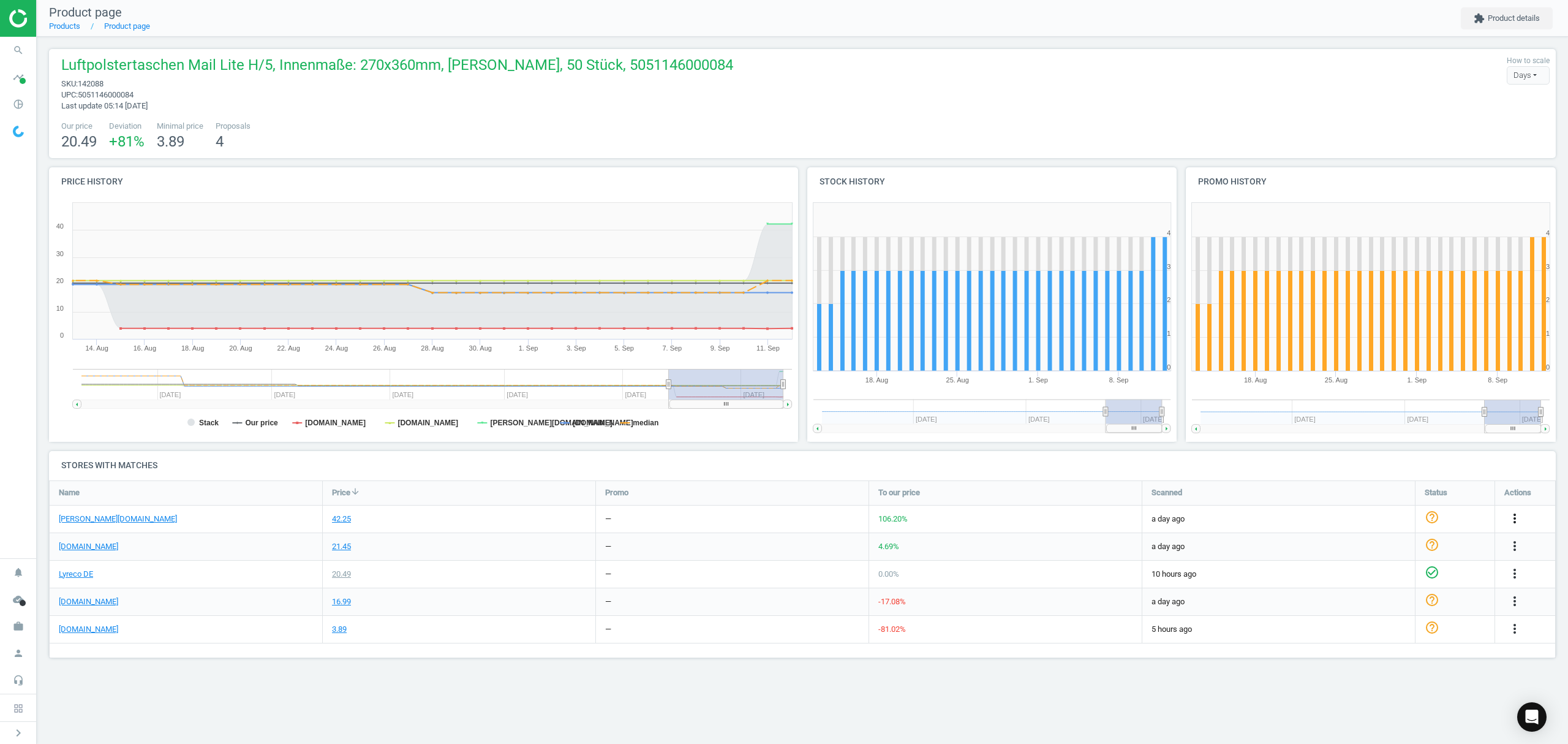
click at [1518, 514] on icon "more_vert" at bounding box center [1515, 519] width 15 height 15
click at [1382, 549] on link "Edit URL/product option" at bounding box center [1419, 547] width 168 height 19
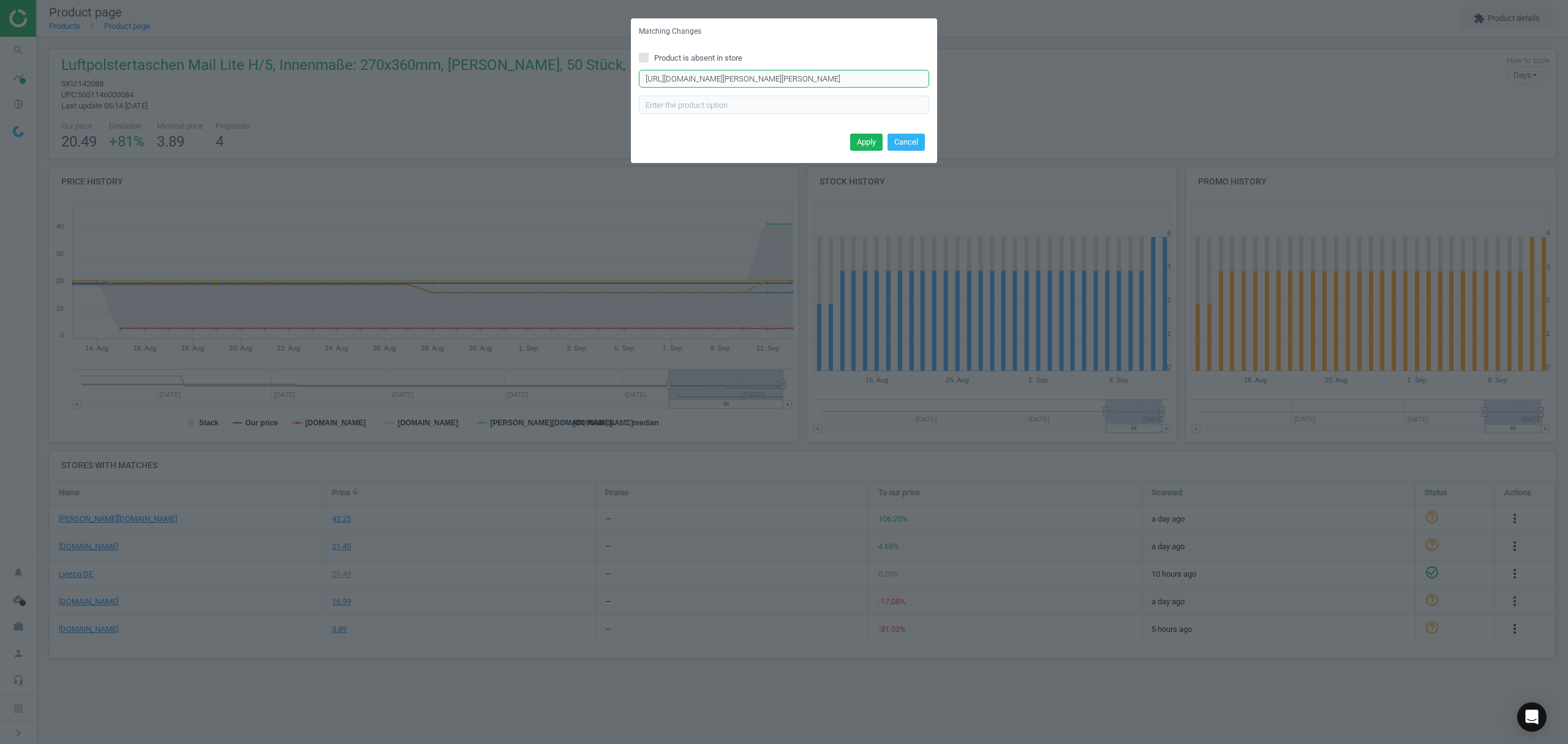
click at [739, 84] on input "[URL][DOMAIN_NAME][PERSON_NAME][PERSON_NAME]" at bounding box center [784, 79] width 291 height 18
click at [644, 57] on input "Product is absent in store" at bounding box center [644, 58] width 8 height 8
checkbox input "true"
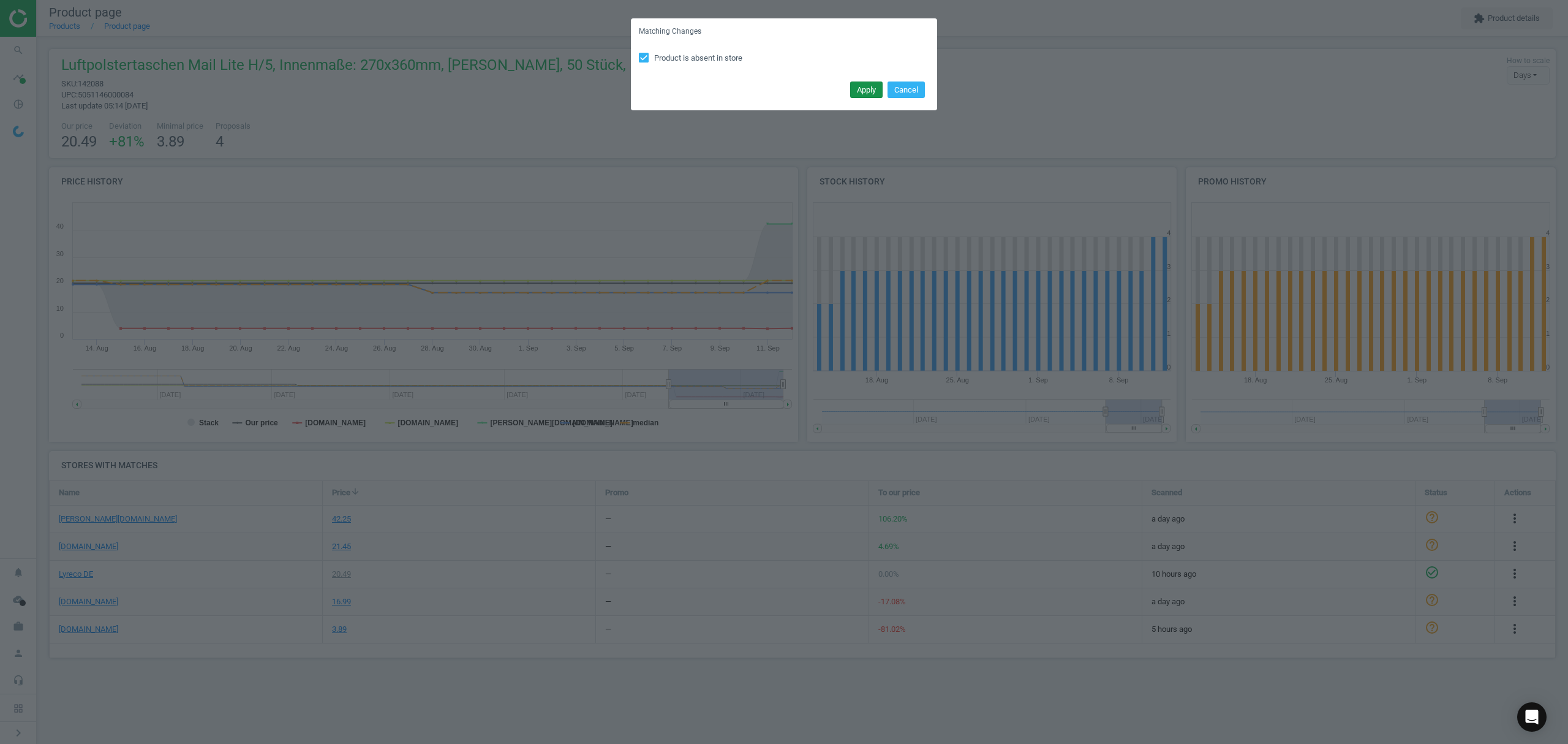
click at [872, 92] on button "Apply" at bounding box center [866, 90] width 32 height 17
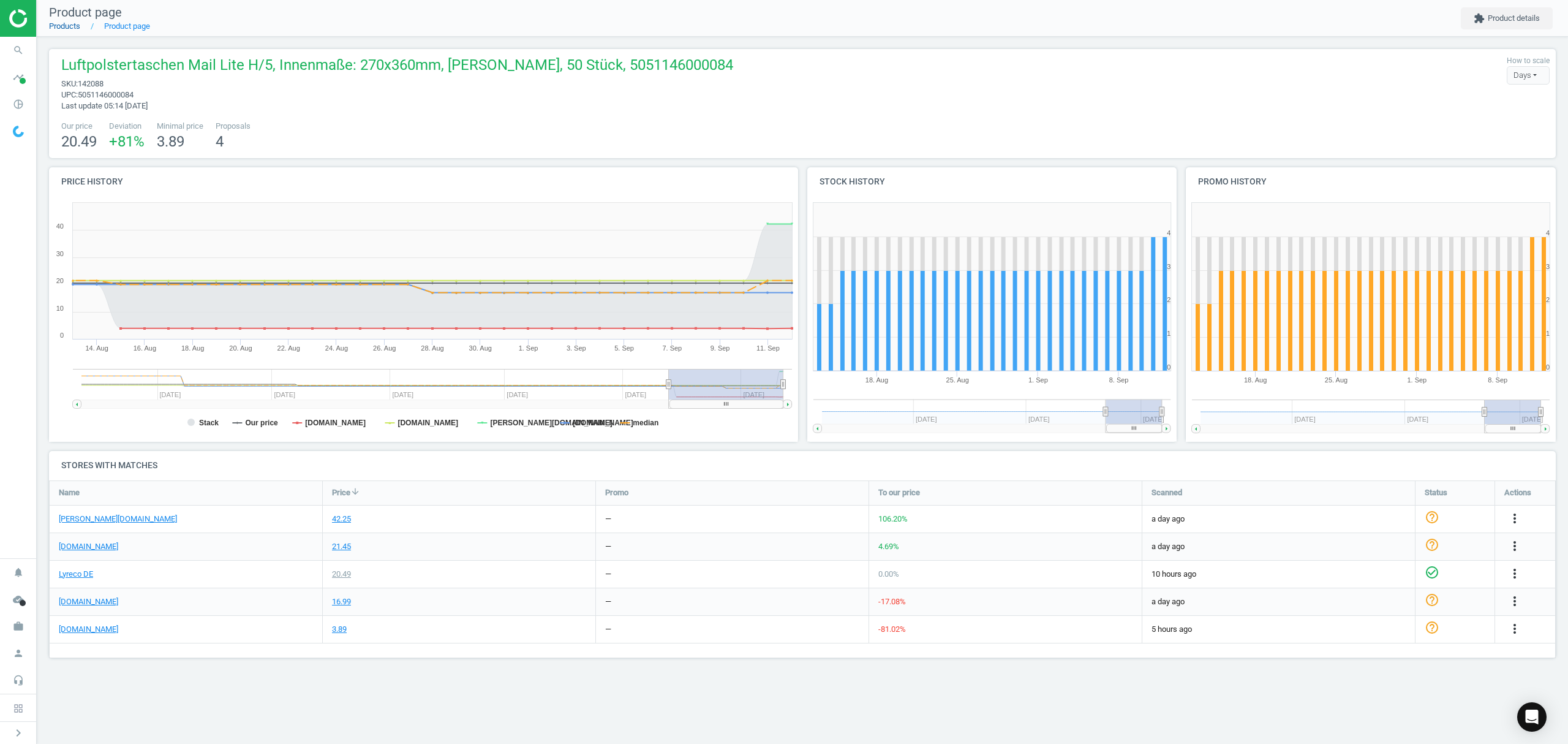
click at [72, 26] on link "Products" at bounding box center [64, 26] width 31 height 9
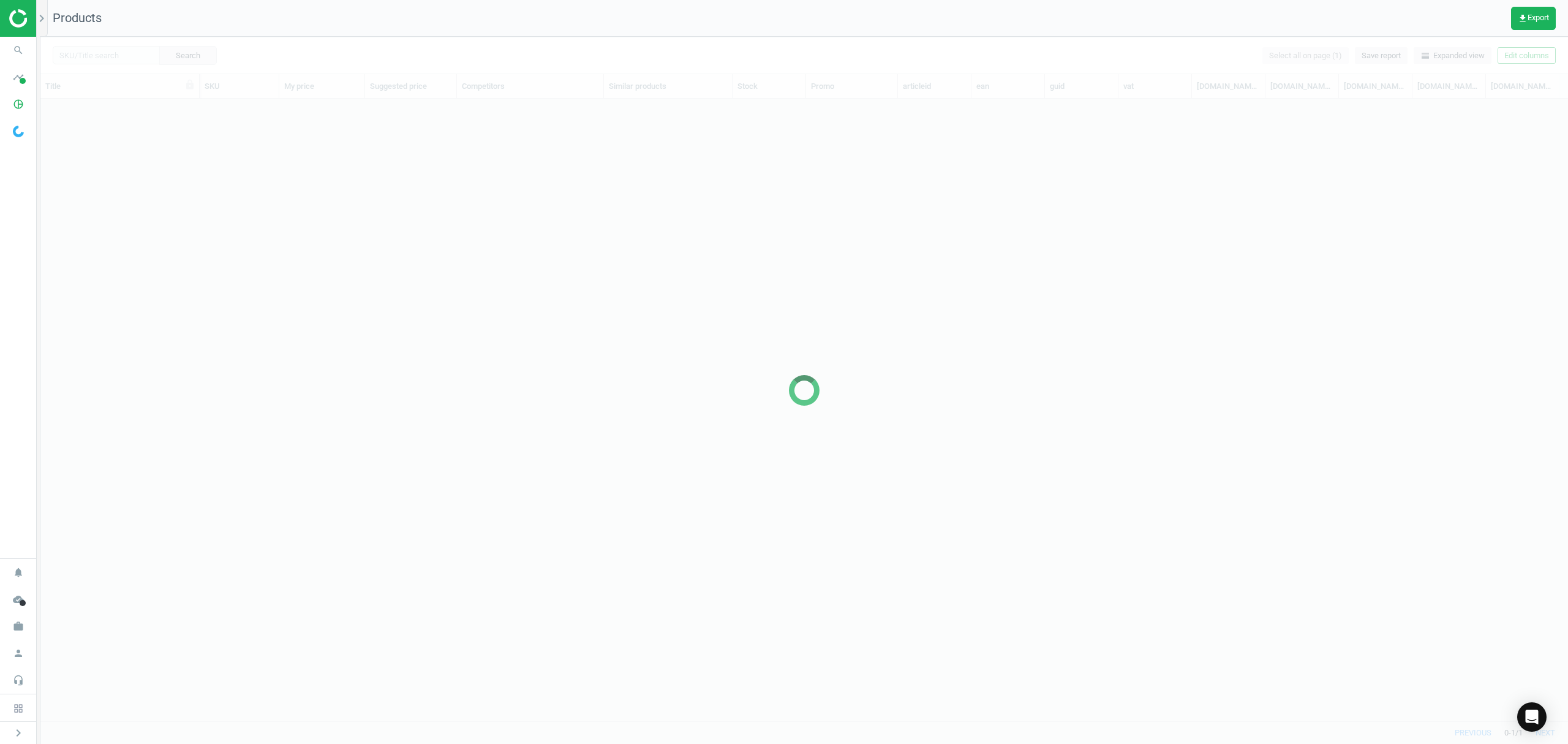
scroll to position [597, 1515]
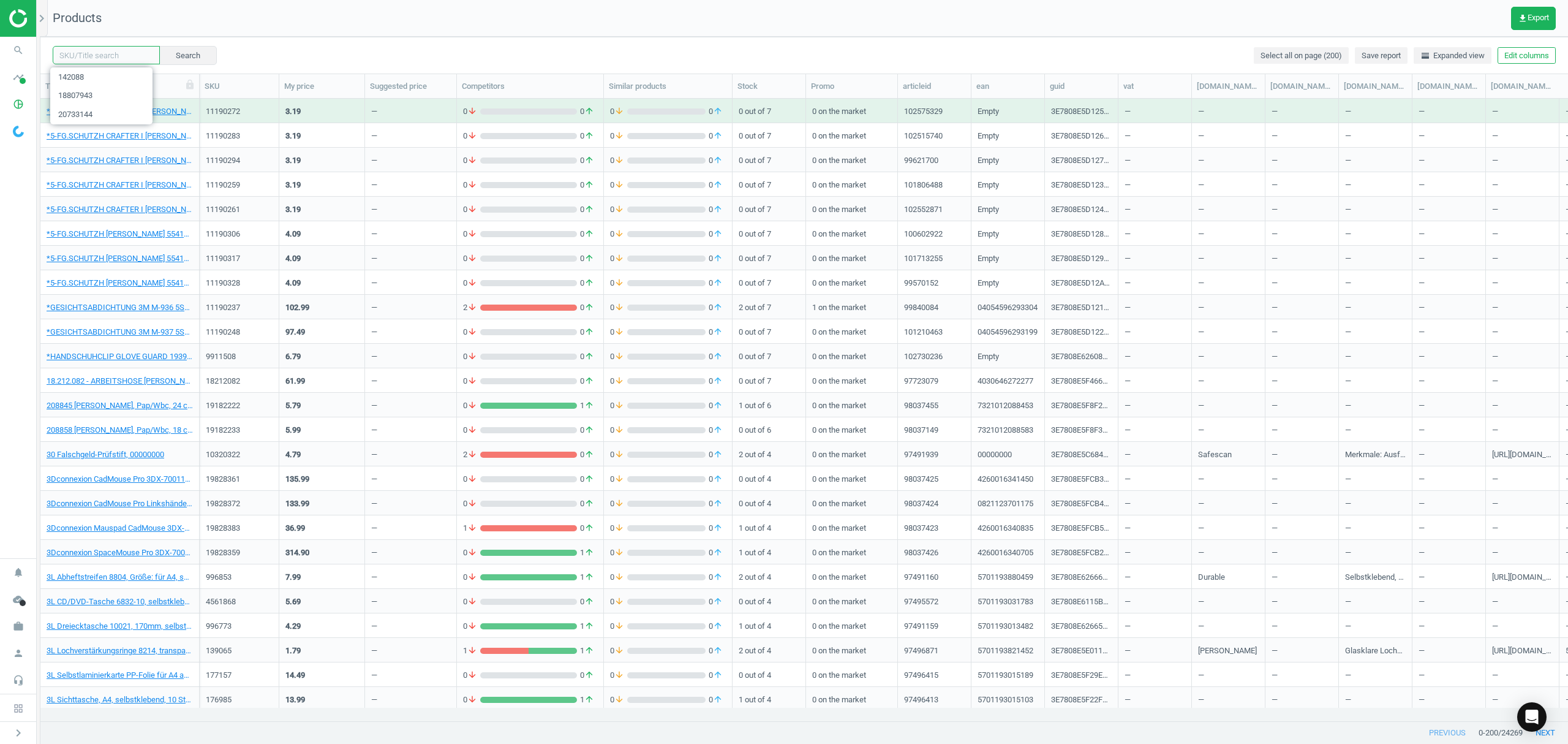
click at [118, 54] on input "text" at bounding box center [107, 55] width 107 height 18
paste input "12188418"
type input "12188418"
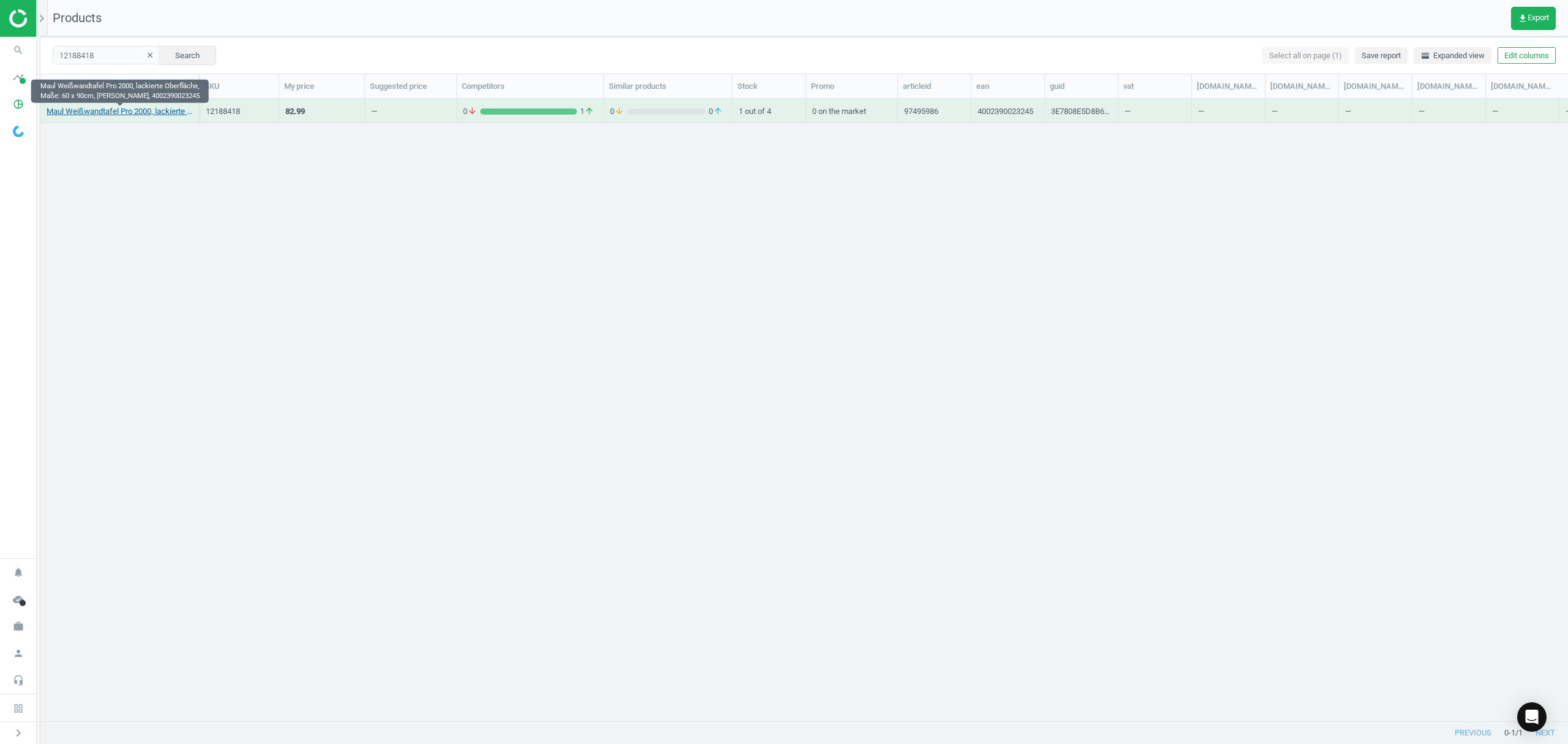
click at [130, 113] on link "Maul Weißwandtafel Pro 2000, lackierte Oberfläche, Maße: 60 x 90cm, [PERSON_NAM…" at bounding box center [119, 111] width 146 height 11
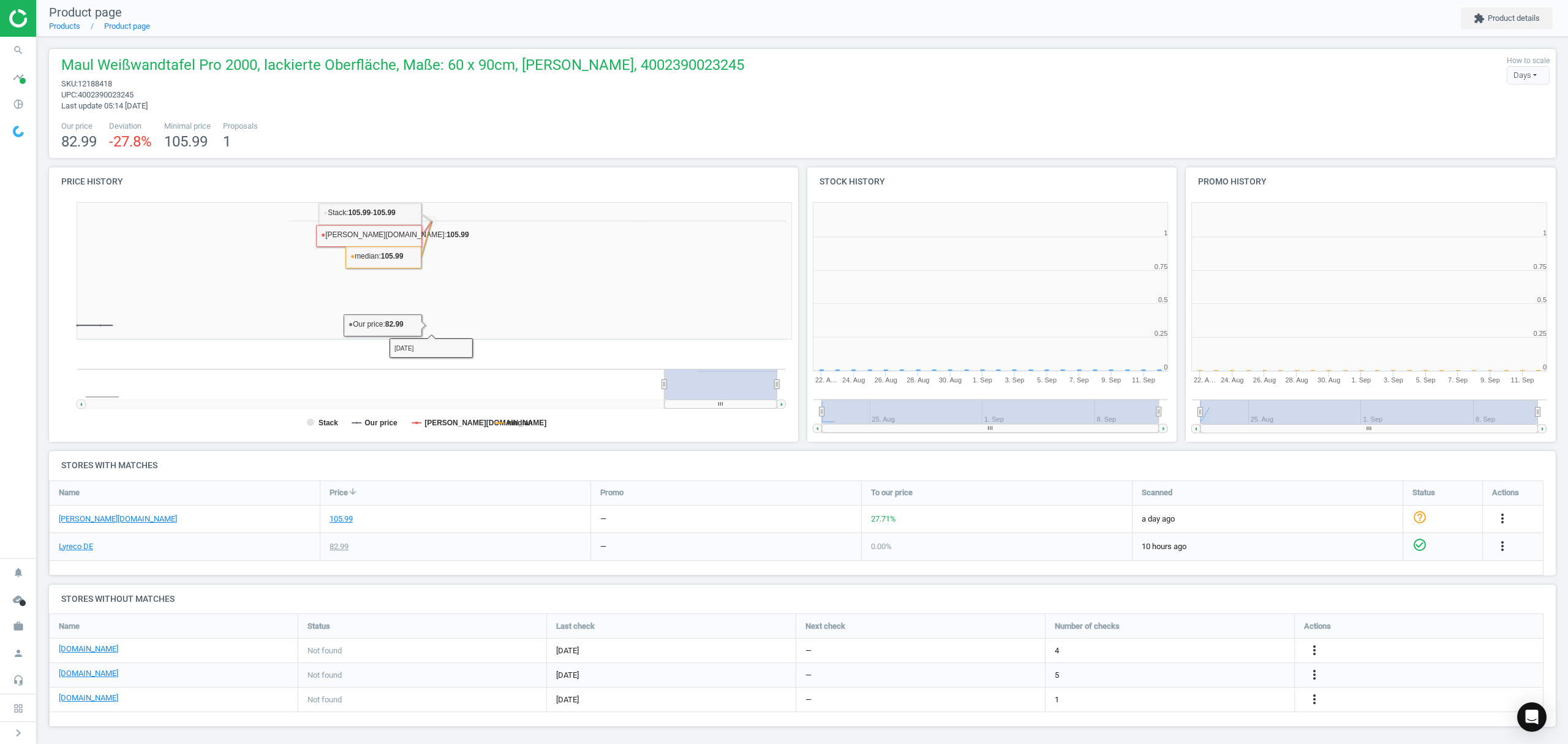
scroll to position [270, 392]
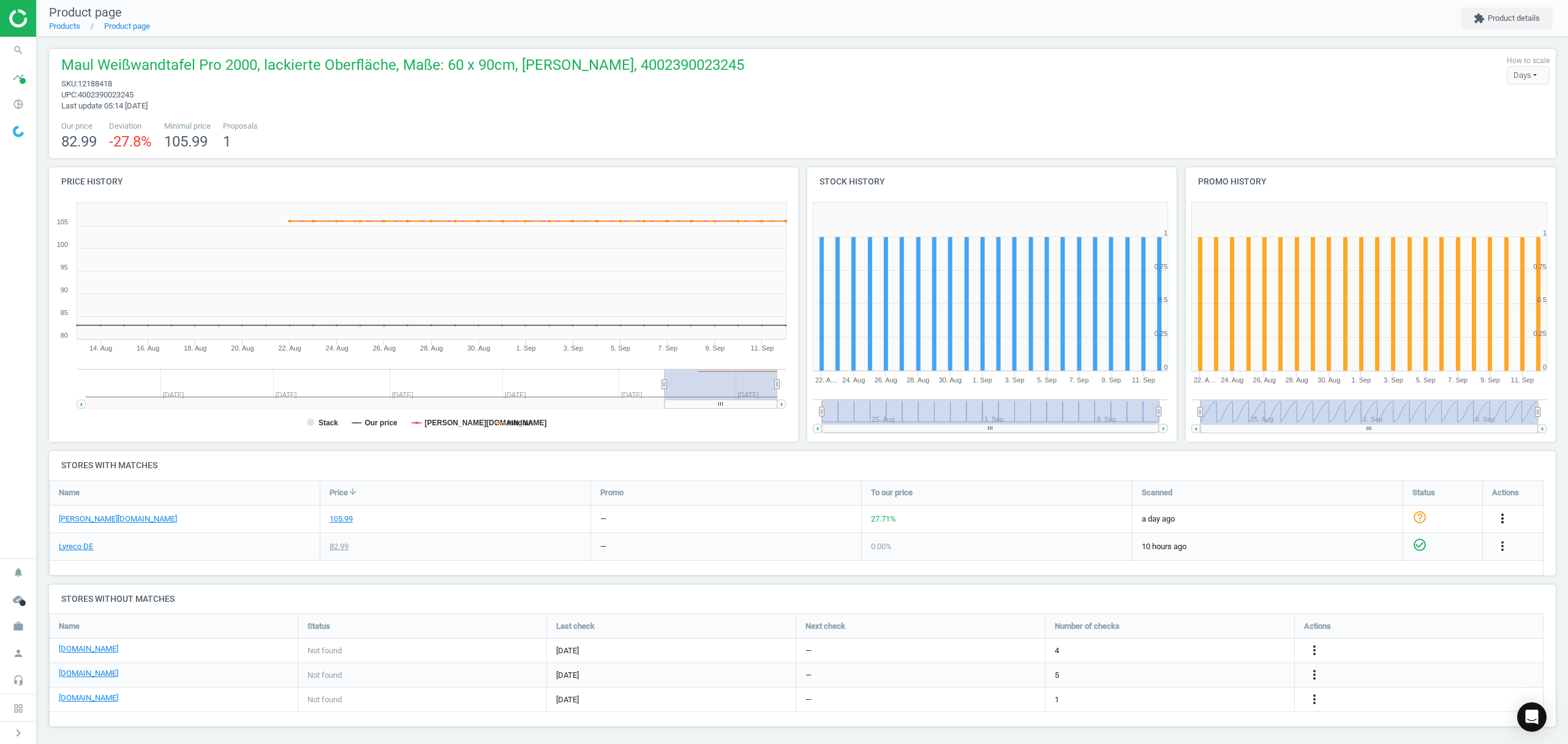
click at [1503, 518] on icon "more_vert" at bounding box center [1503, 519] width 15 height 15
click at [1357, 549] on link "Edit URL/product option" at bounding box center [1407, 547] width 168 height 19
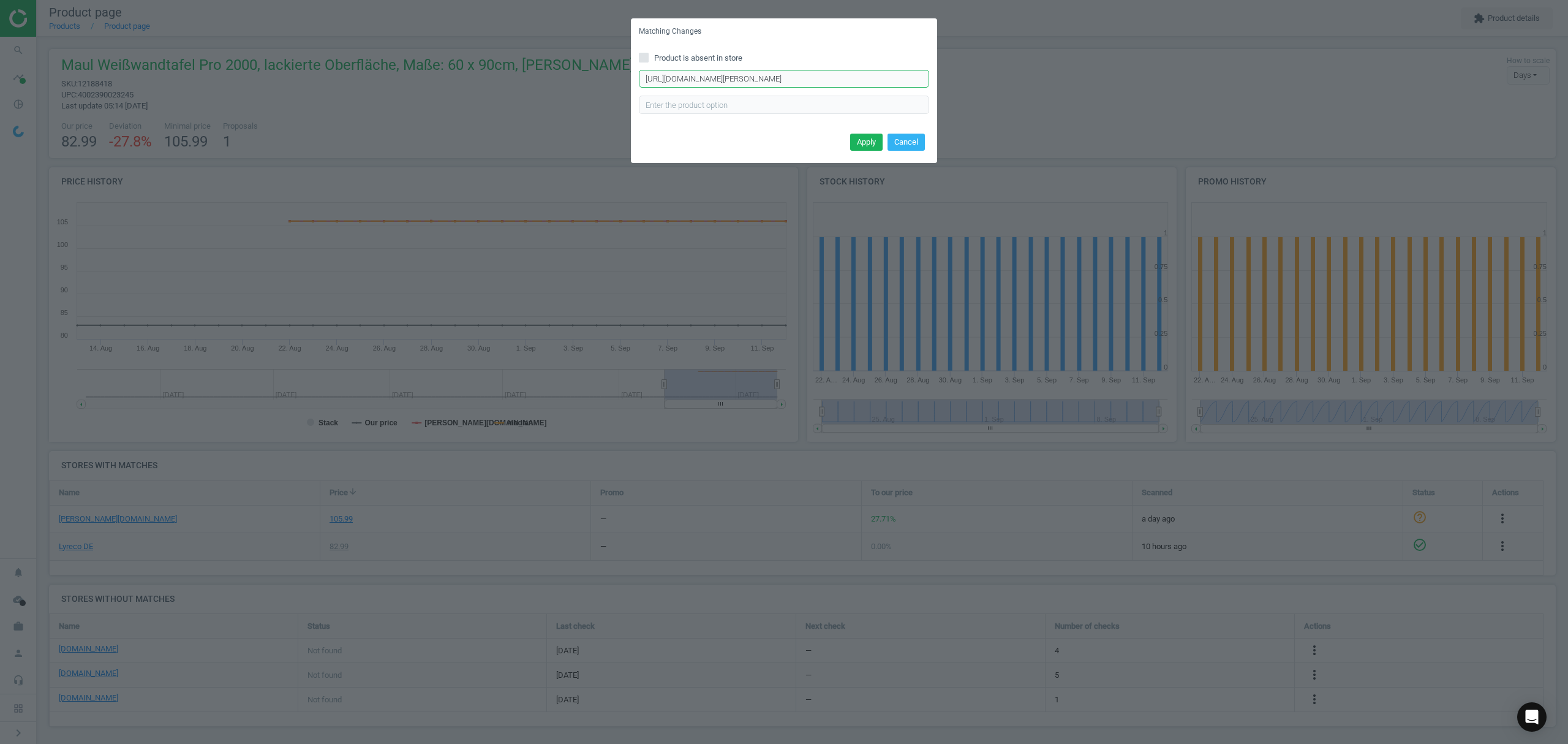
click at [751, 79] on input "[URL][DOMAIN_NAME][PERSON_NAME]" at bounding box center [784, 79] width 291 height 18
click at [641, 59] on input "Product is absent in store" at bounding box center [644, 58] width 8 height 8
checkbox input "true"
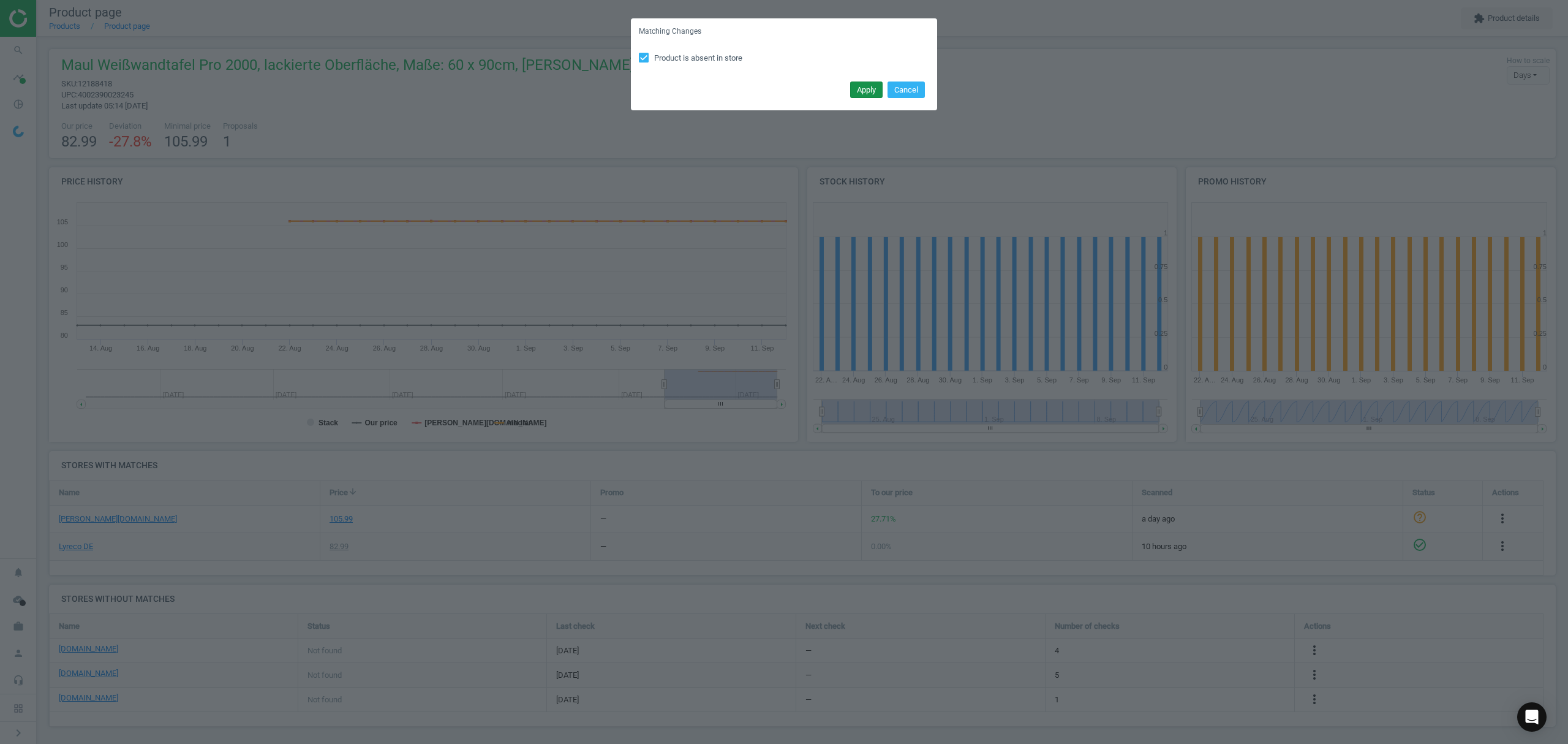
click at [865, 87] on button "Apply" at bounding box center [866, 90] width 32 height 17
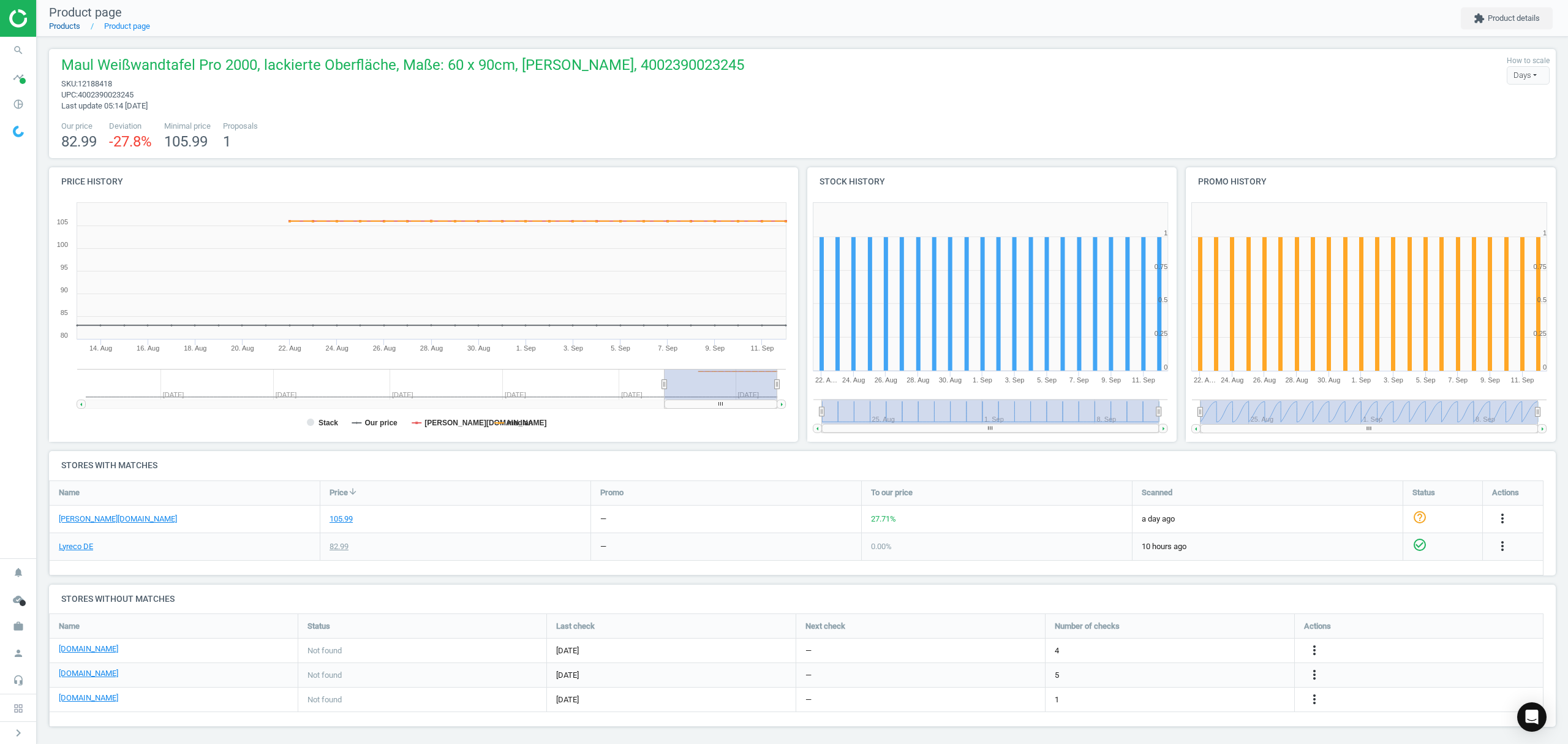
click at [65, 25] on link "Products" at bounding box center [64, 26] width 31 height 9
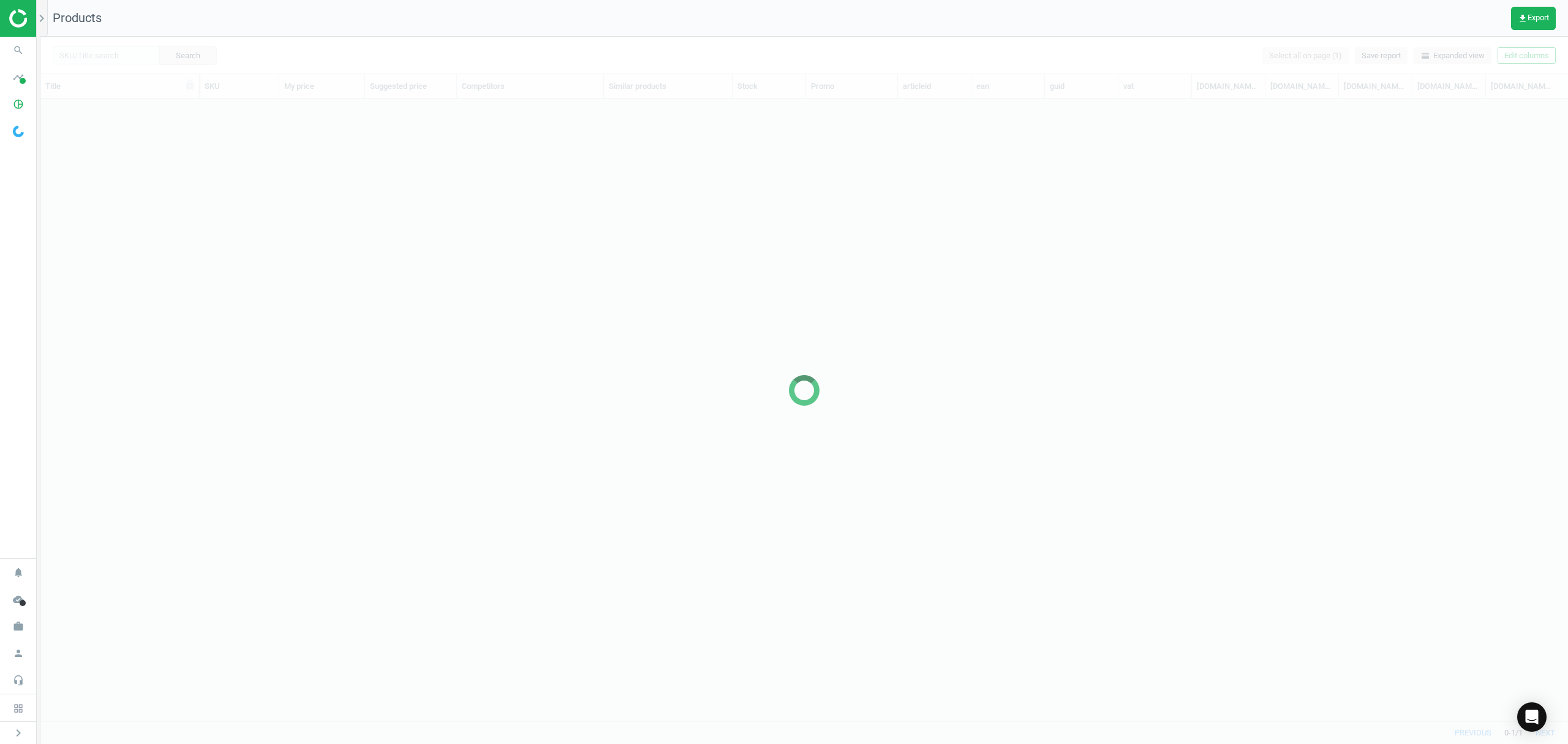
scroll to position [597, 1515]
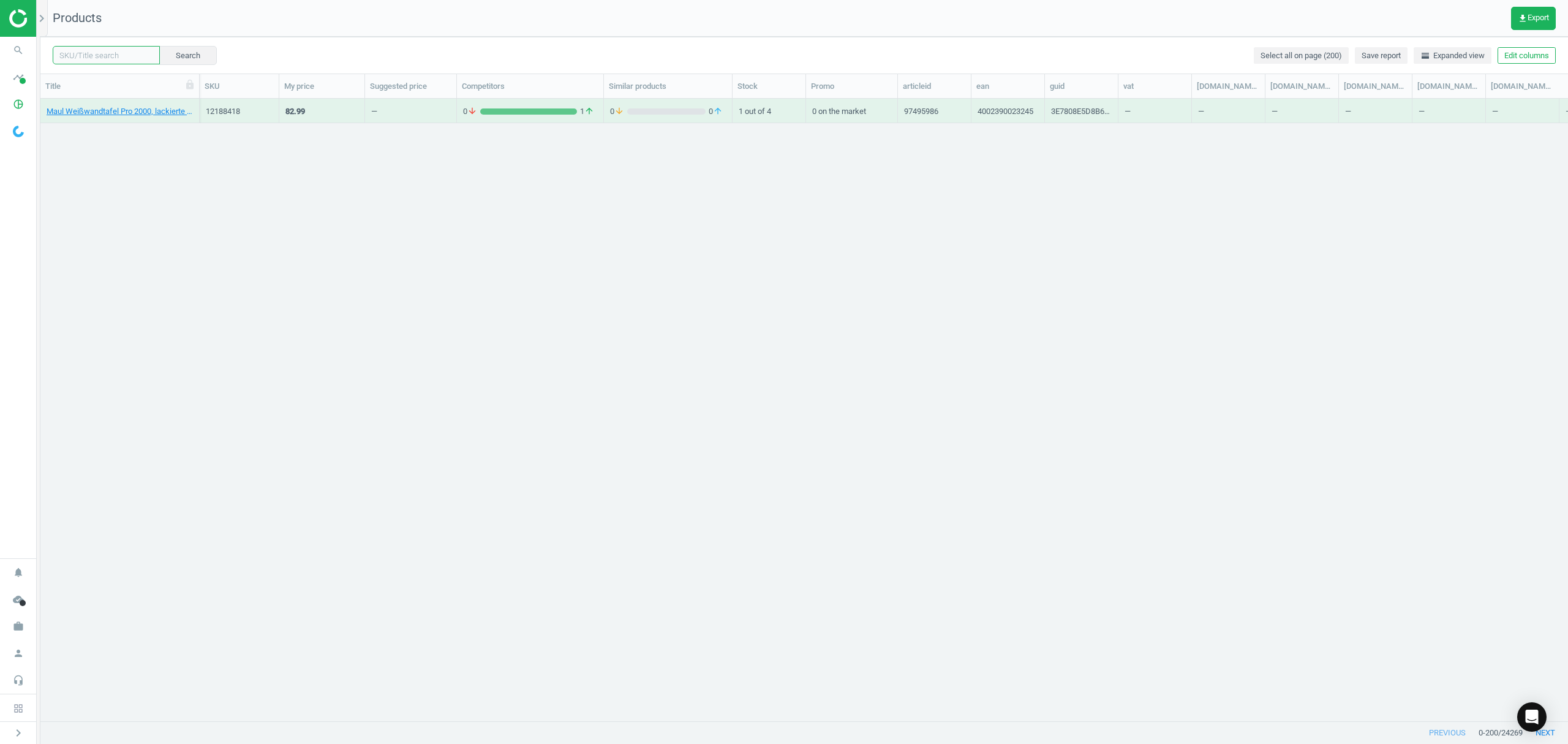
click at [87, 54] on input "text" at bounding box center [107, 55] width 107 height 18
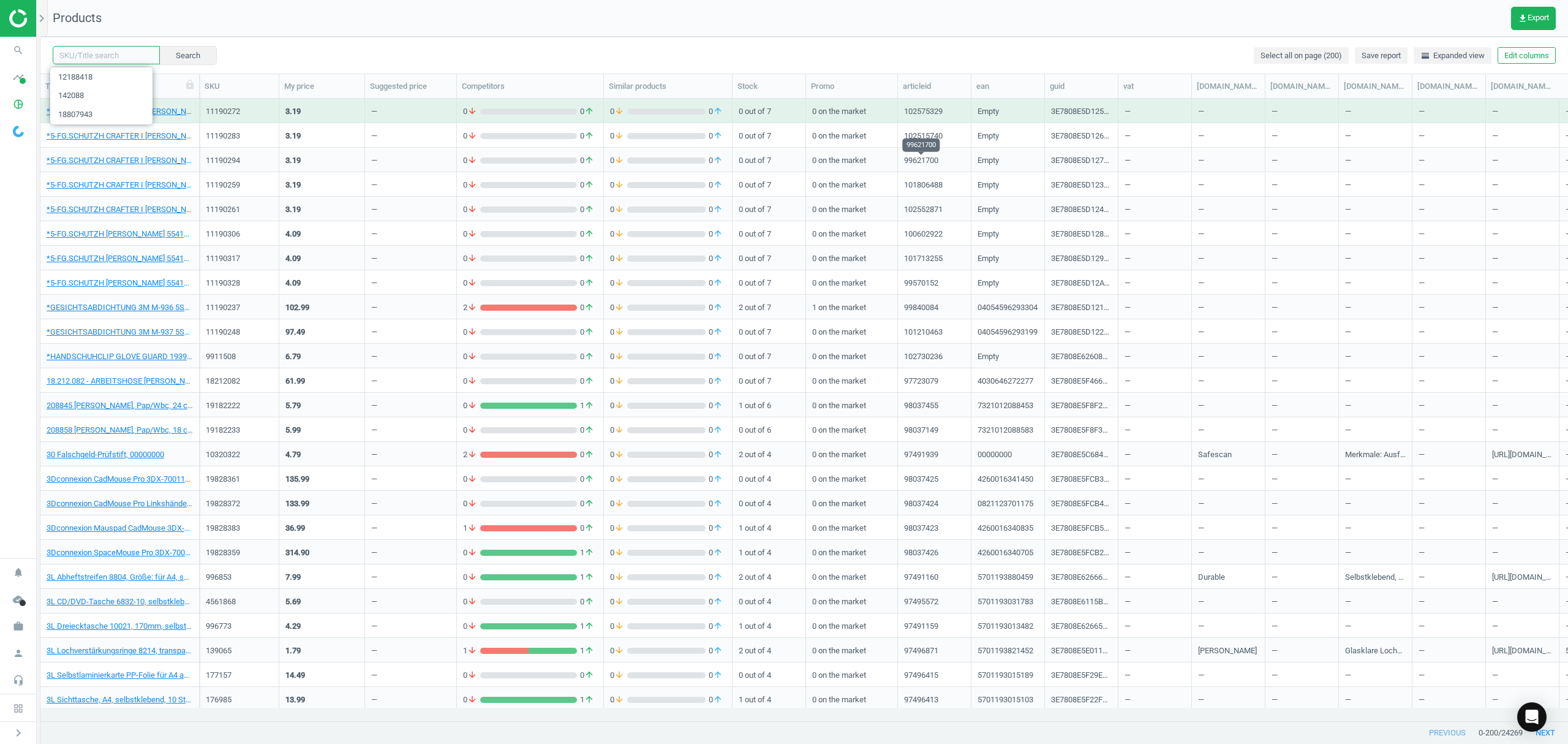
paste input "19870003"
type input "19870003"
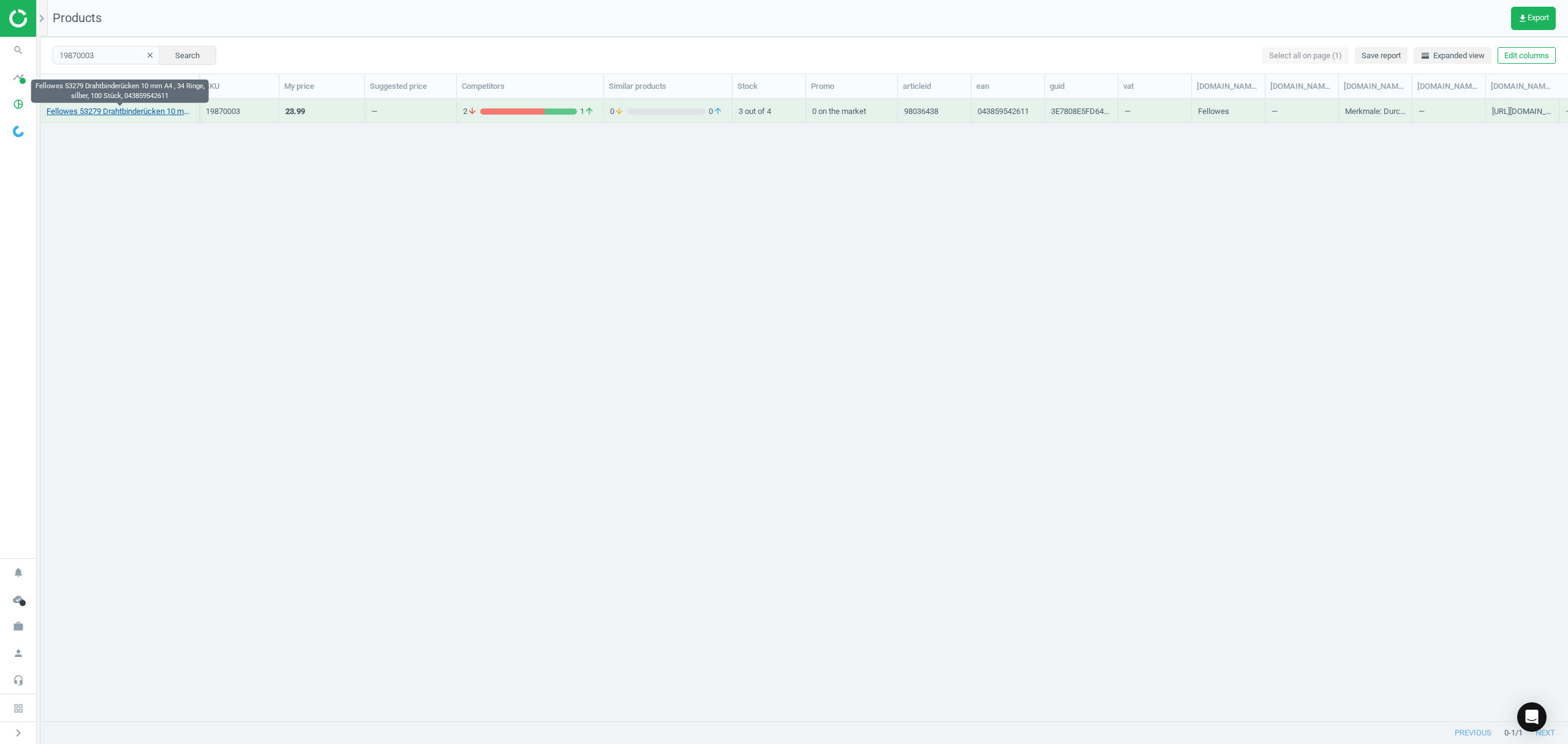
click at [101, 113] on link "Fellowes 53279 Drahtbinderücken 10 mm A4 , 34 Ringe, silber, 100 Stück, 0438595…" at bounding box center [119, 111] width 146 height 11
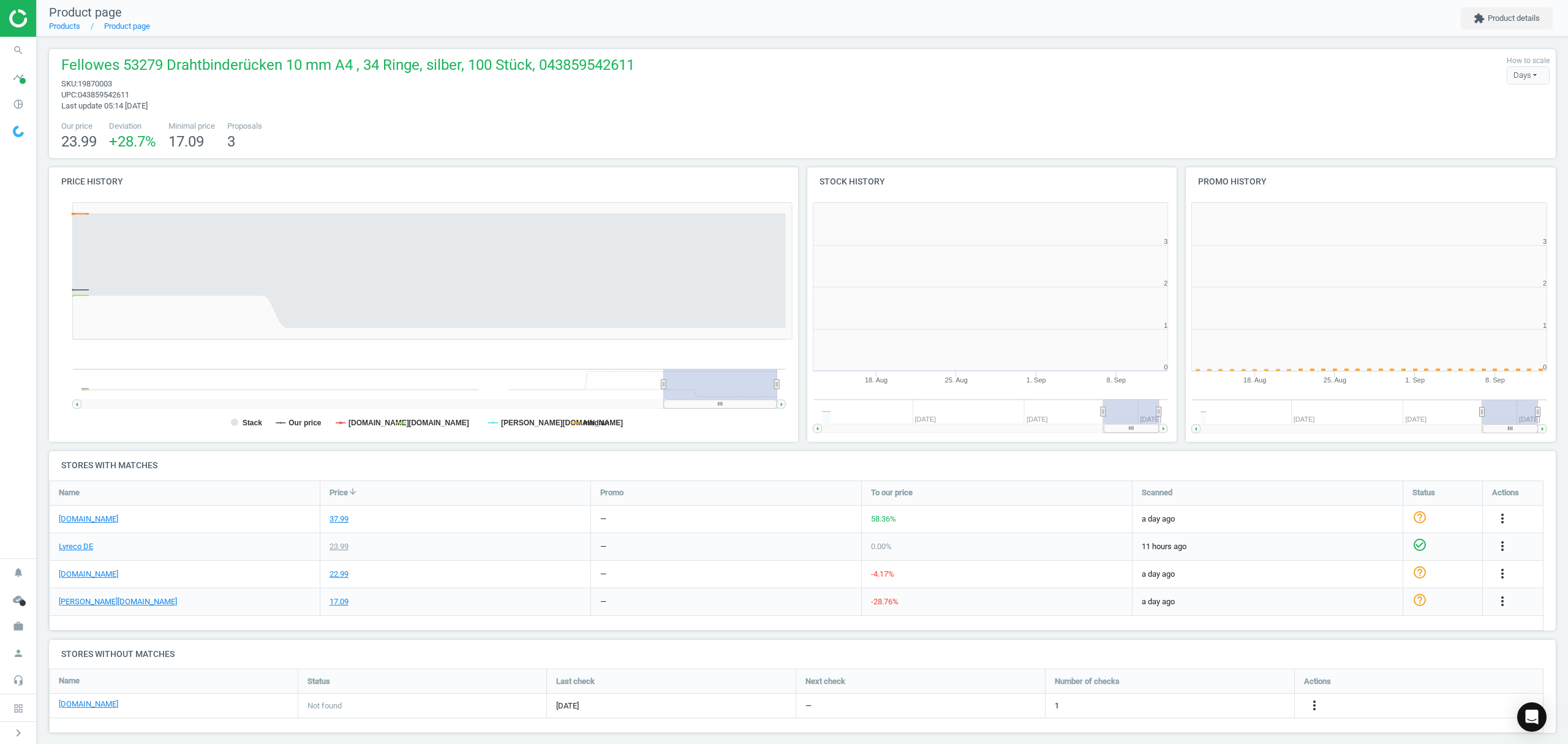
scroll to position [6, 6]
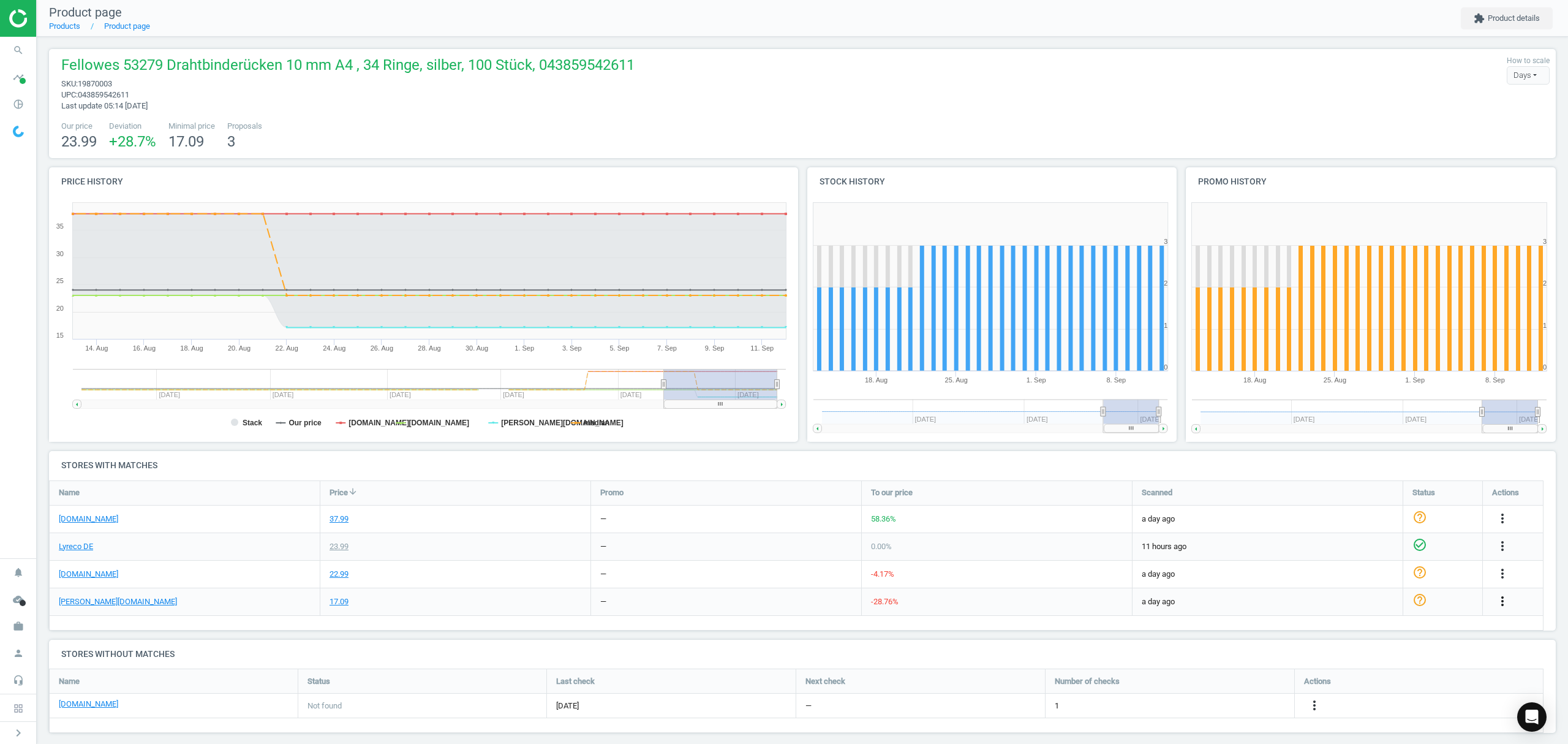
click at [1501, 598] on icon "more_vert" at bounding box center [1503, 601] width 15 height 15
click at [1359, 628] on link "Edit URL/product option" at bounding box center [1407, 630] width 168 height 19
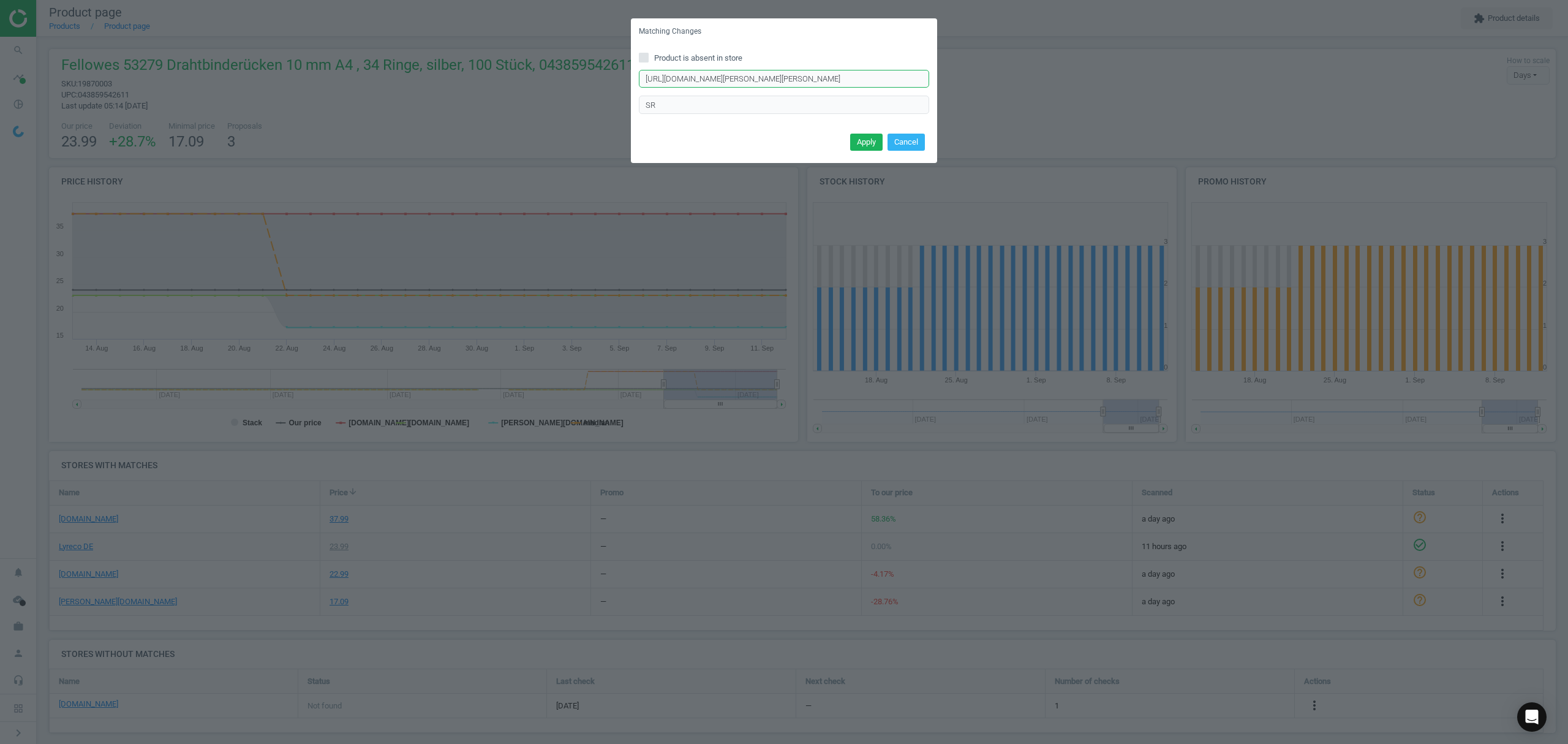
click at [810, 82] on input "[URL][DOMAIN_NAME][PERSON_NAME][PERSON_NAME]" at bounding box center [784, 79] width 291 height 18
drag, startPoint x: 672, startPoint y: 108, endPoint x: 517, endPoint y: 77, distance: 158.1
click at [517, 77] on div "Matching Changes Product is absent in store Enter correct product url SR Apply …" at bounding box center [784, 372] width 1568 height 744
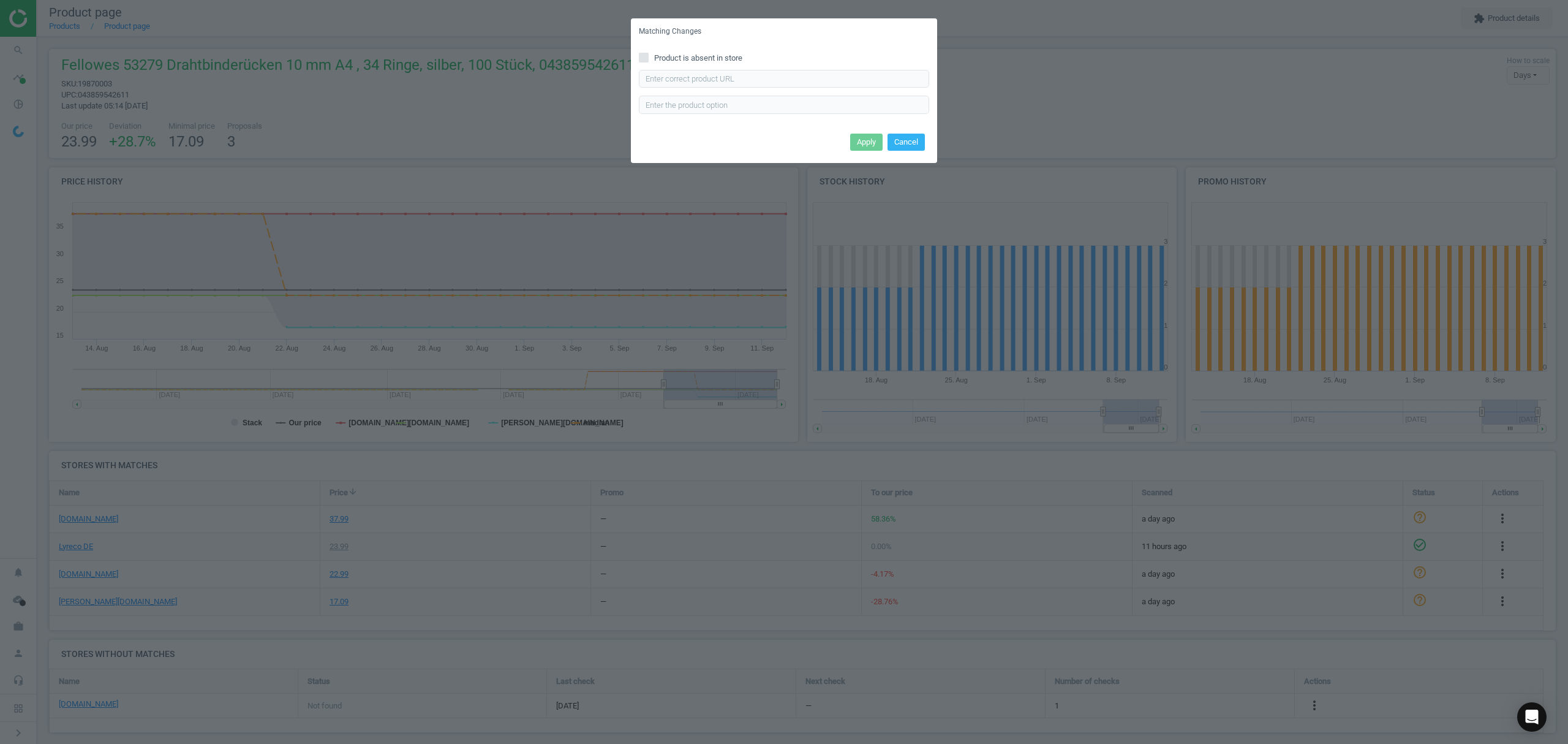
click at [646, 59] on input "Product is absent in store" at bounding box center [644, 58] width 8 height 8
checkbox input "true"
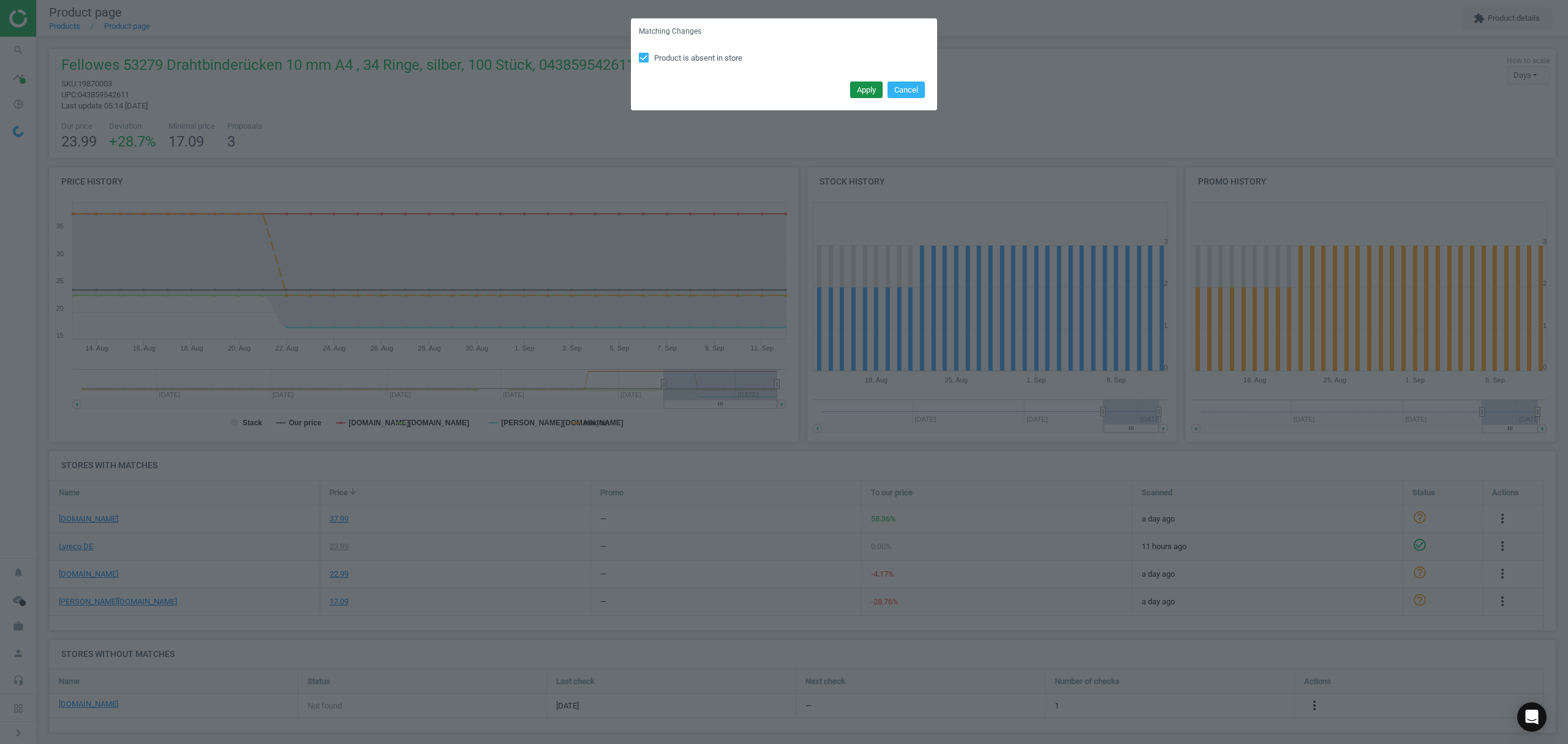
click at [865, 91] on button "Apply" at bounding box center [866, 90] width 32 height 17
